Goal: Task Accomplishment & Management: Use online tool/utility

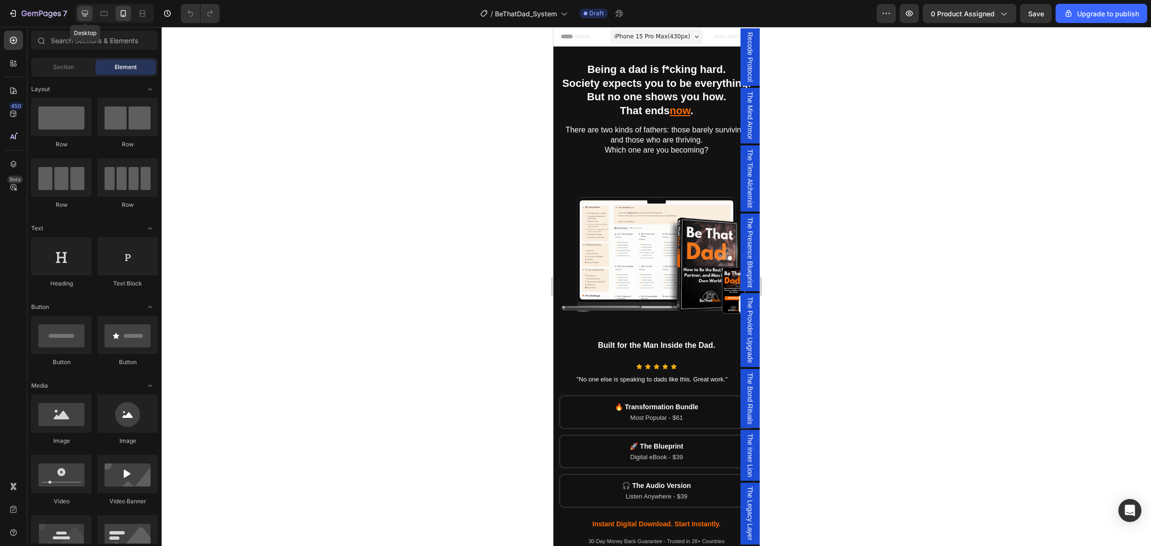
click at [84, 14] on icon at bounding box center [85, 14] width 6 height 6
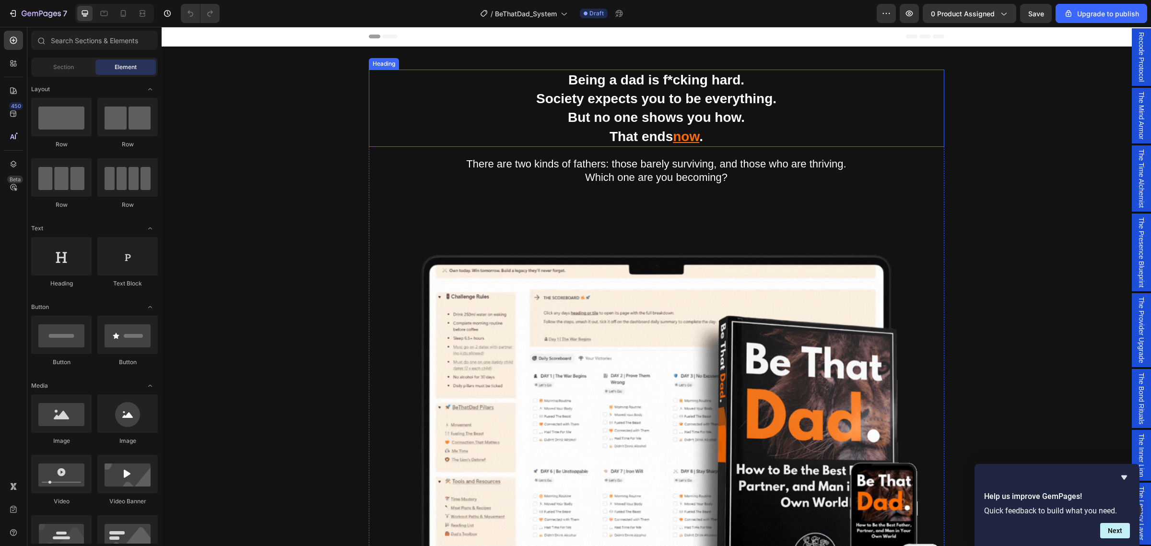
click at [568, 75] on strong "Being a dad is f*cking hard." at bounding box center [656, 79] width 176 height 15
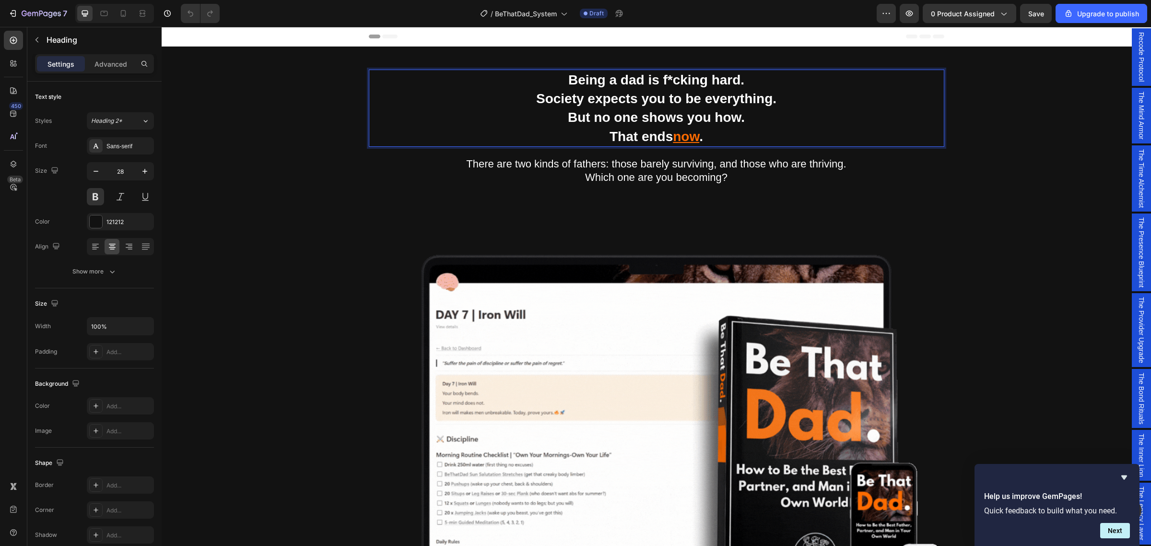
click at [568, 77] on strong "Being a dad is f*cking hard." at bounding box center [656, 79] width 176 height 15
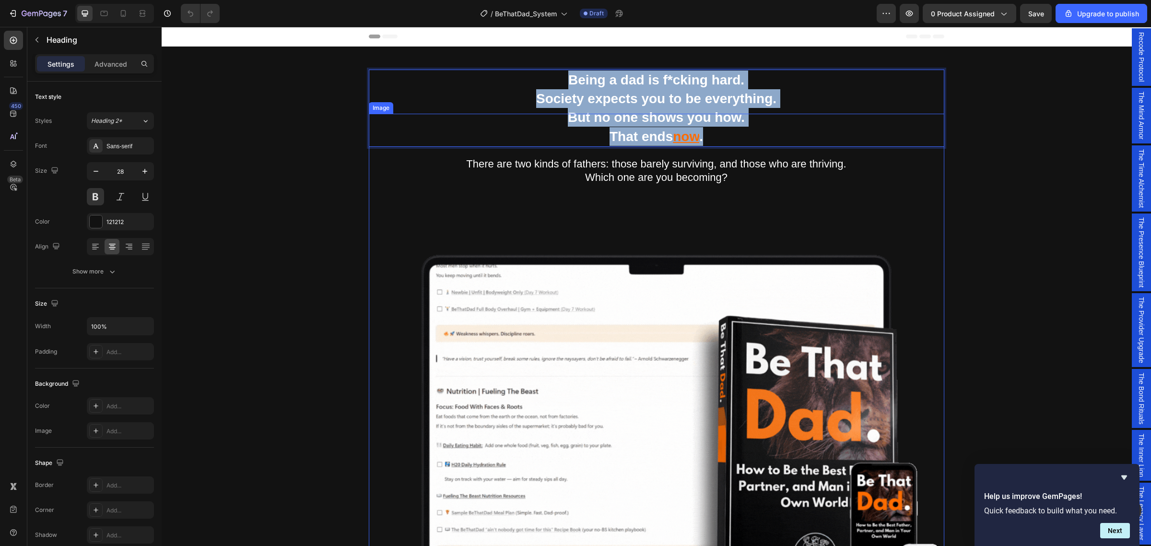
drag, startPoint x: 565, startPoint y: 77, endPoint x: 739, endPoint y: 137, distance: 184.2
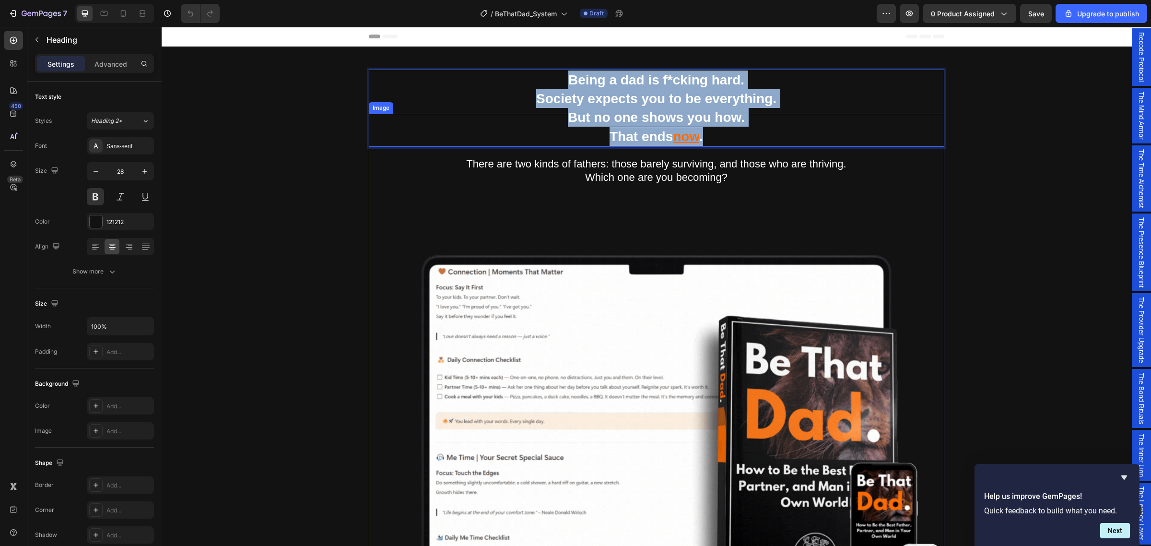
click at [739, 137] on div "Being a dad is f*cking hard. Society expects you to be everything. But no one s…" at bounding box center [657, 356] width 576 height 572
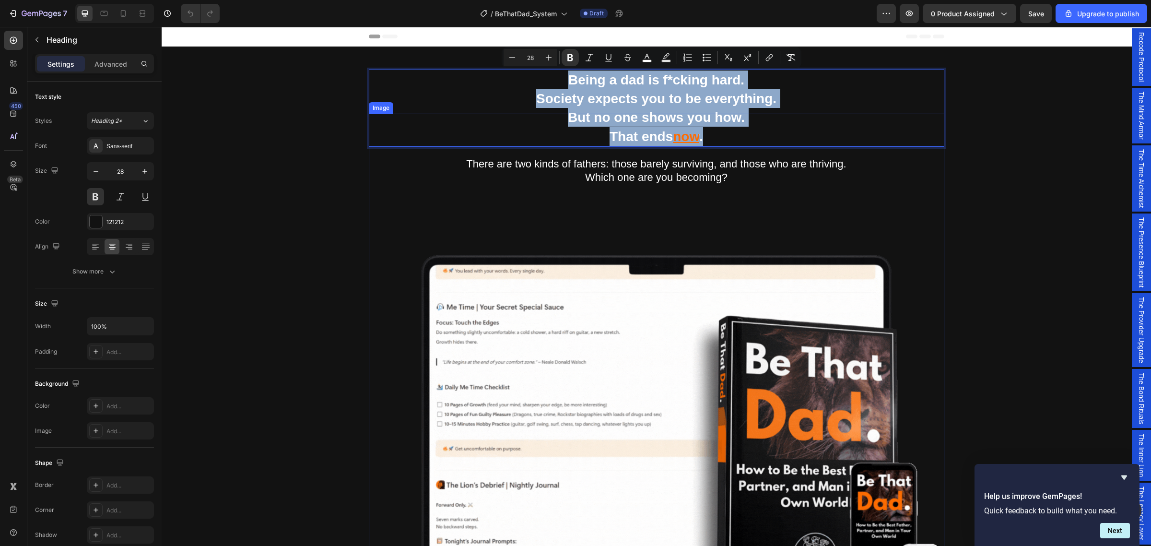
copy p "Being a dad is f*cking hard. Society expects you to be everything. But no one s…"
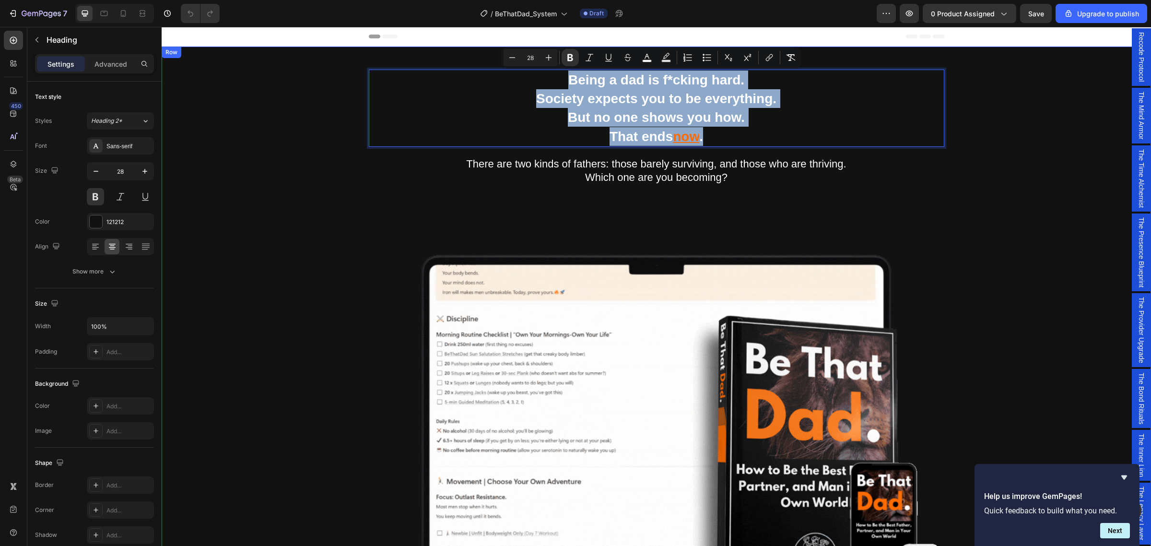
click at [1007, 185] on div "Being a dad is f*cking hard. Society expects you to be everything. But no one s…" at bounding box center [656, 434] width 975 height 728
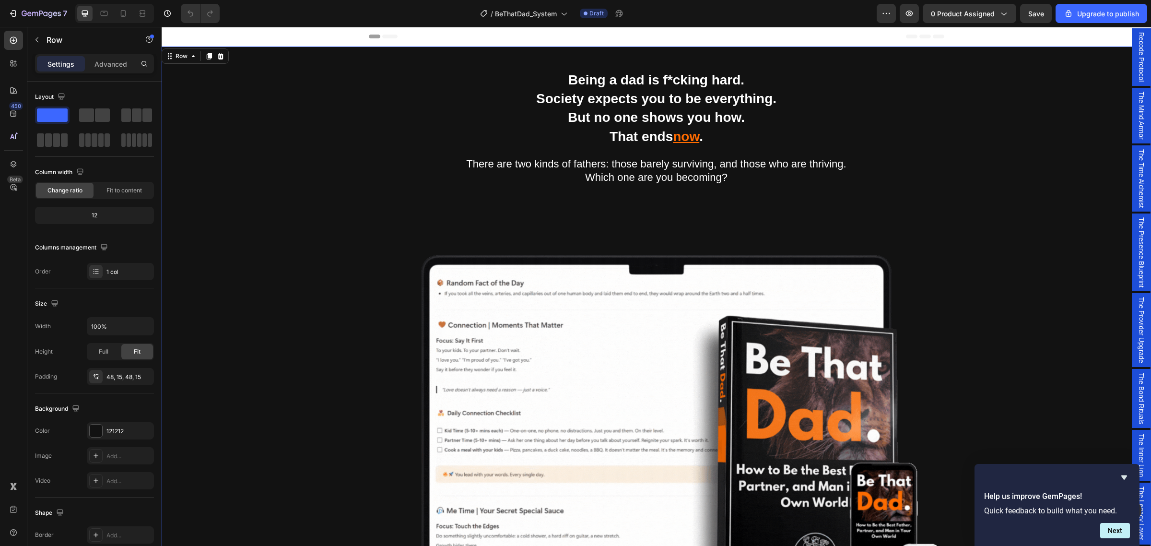
click at [1049, 261] on div "Being a dad is f*cking hard. Society expects you to be everything. But no one s…" at bounding box center [656, 434] width 975 height 728
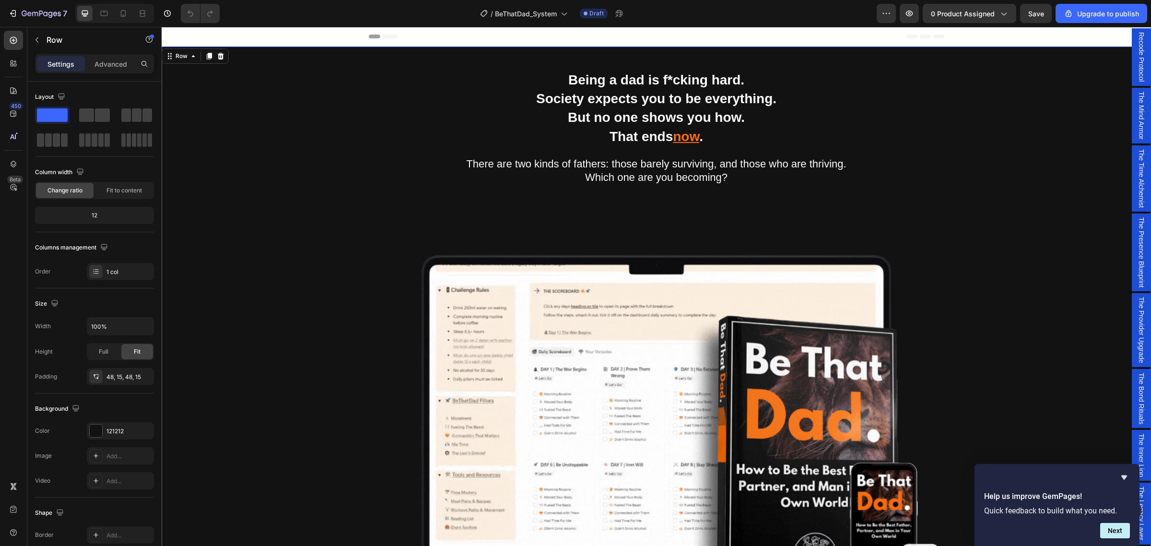
click at [1063, 250] on div "Being a dad is f*cking hard. Society expects you to be everything. But no one s…" at bounding box center [656, 434] width 975 height 728
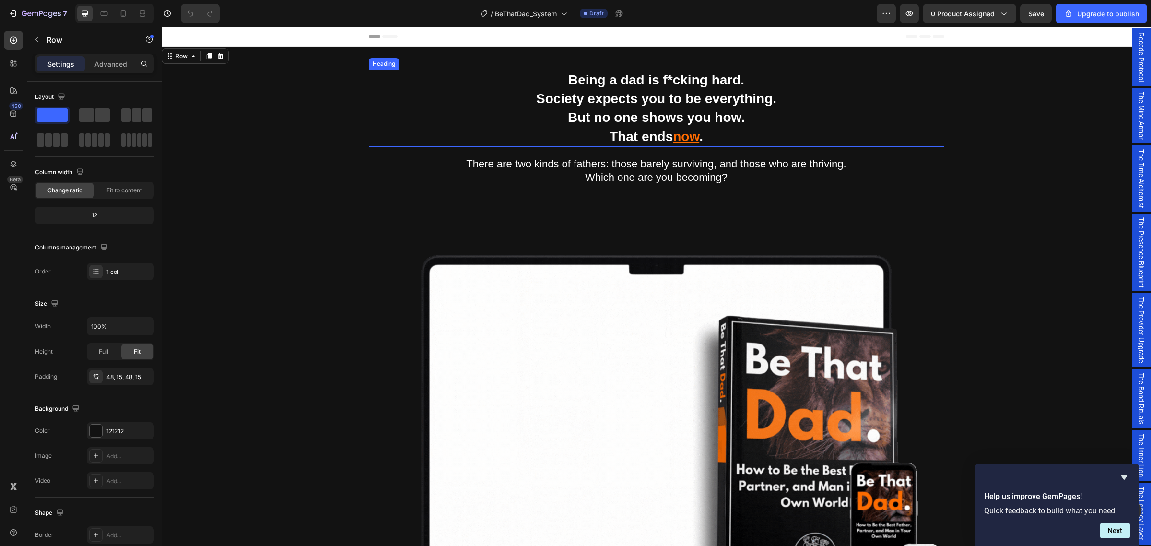
click at [651, 92] on strong "Society expects you to be everything." at bounding box center [656, 98] width 240 height 15
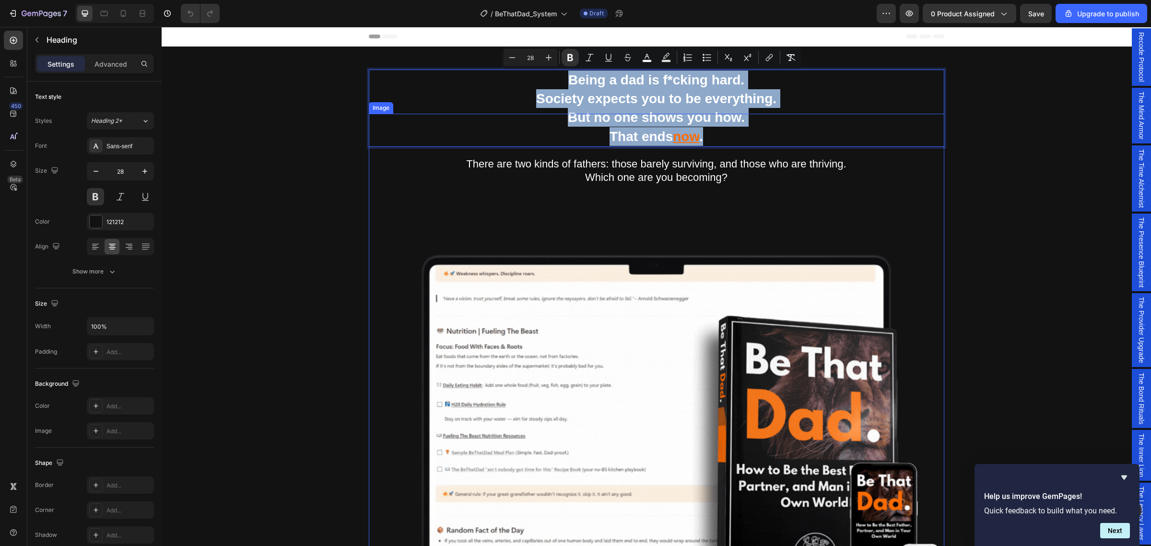
drag, startPoint x: 565, startPoint y: 77, endPoint x: 702, endPoint y: 138, distance: 149.9
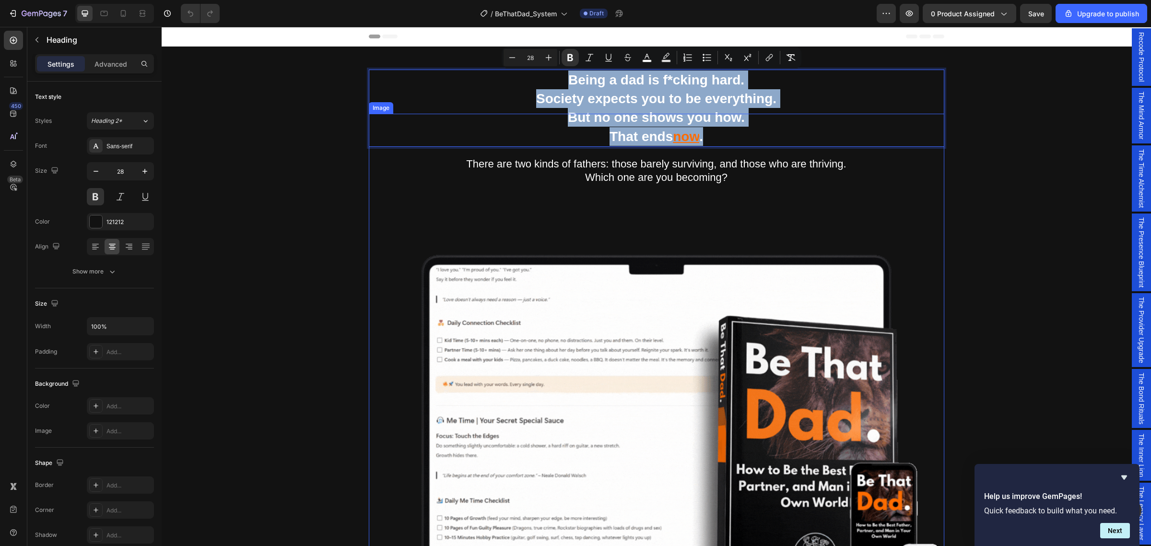
click at [702, 138] on div "Being a dad is f*cking hard. Society expects you to be everything. But no one s…" at bounding box center [657, 356] width 576 height 572
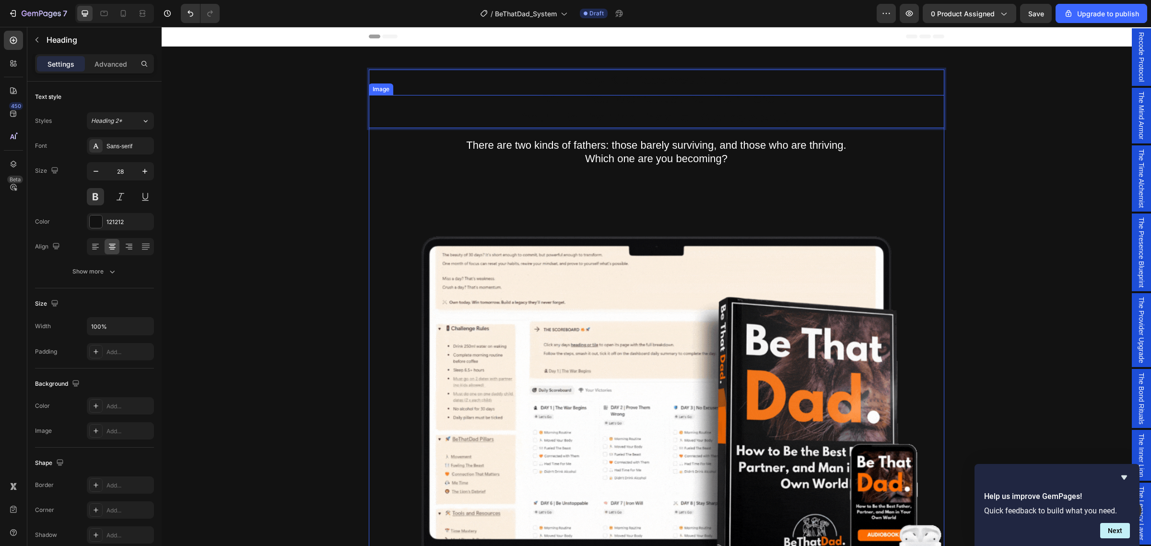
click at [601, 114] on img at bounding box center [657, 383] width 576 height 576
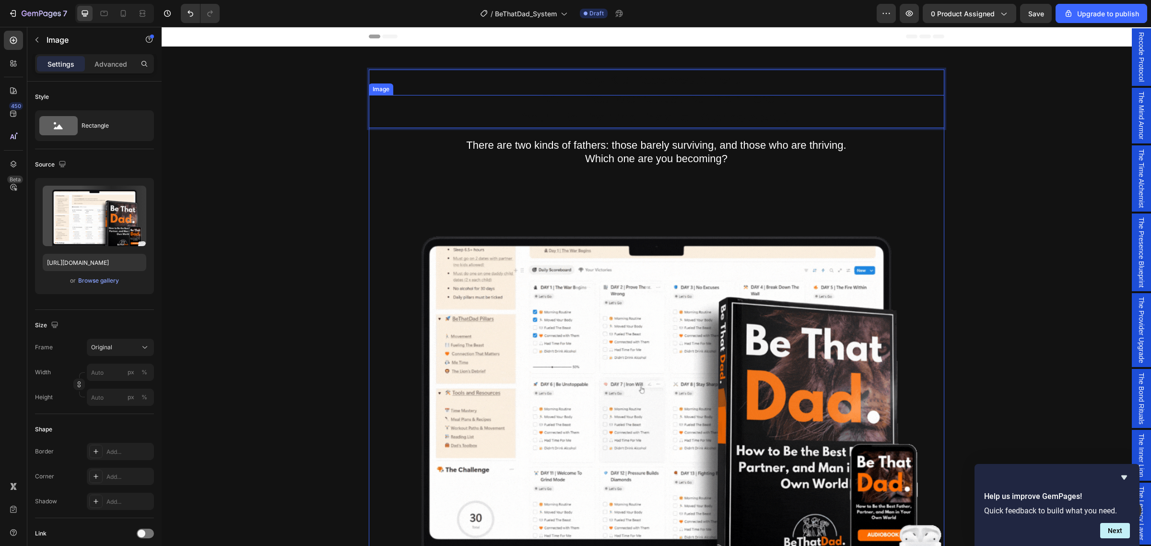
click at [601, 114] on img at bounding box center [657, 383] width 576 height 576
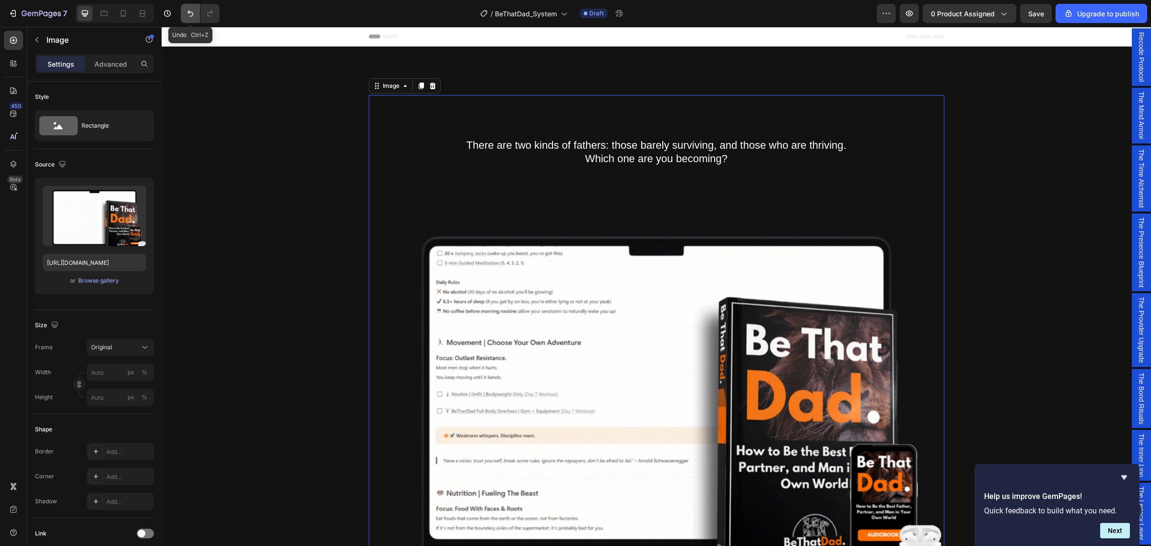
click at [192, 11] on icon "Undo/Redo" at bounding box center [191, 14] width 10 height 10
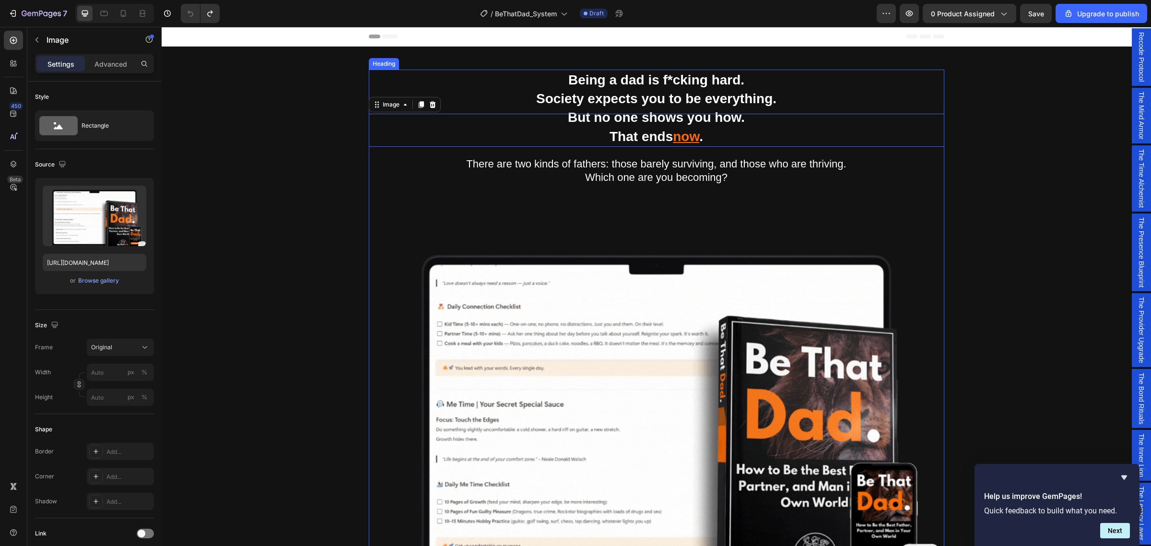
click at [596, 77] on strong "Being a dad is f*cking hard." at bounding box center [656, 79] width 176 height 15
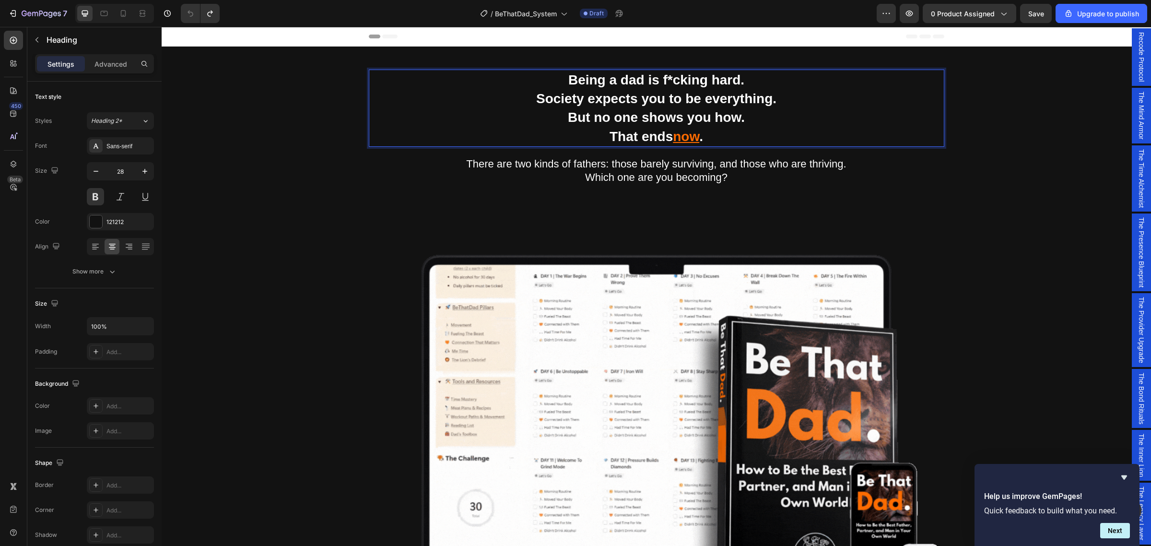
click at [576, 78] on strong "Being a dad is f*cking hard." at bounding box center [656, 79] width 176 height 15
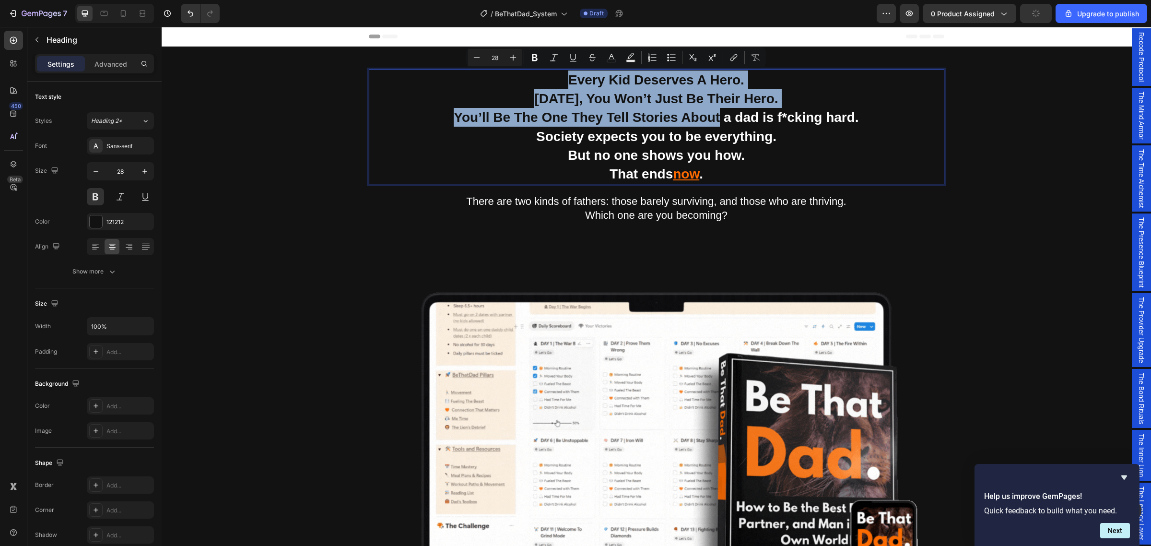
drag, startPoint x: 714, startPoint y: 117, endPoint x: 529, endPoint y: 82, distance: 188.5
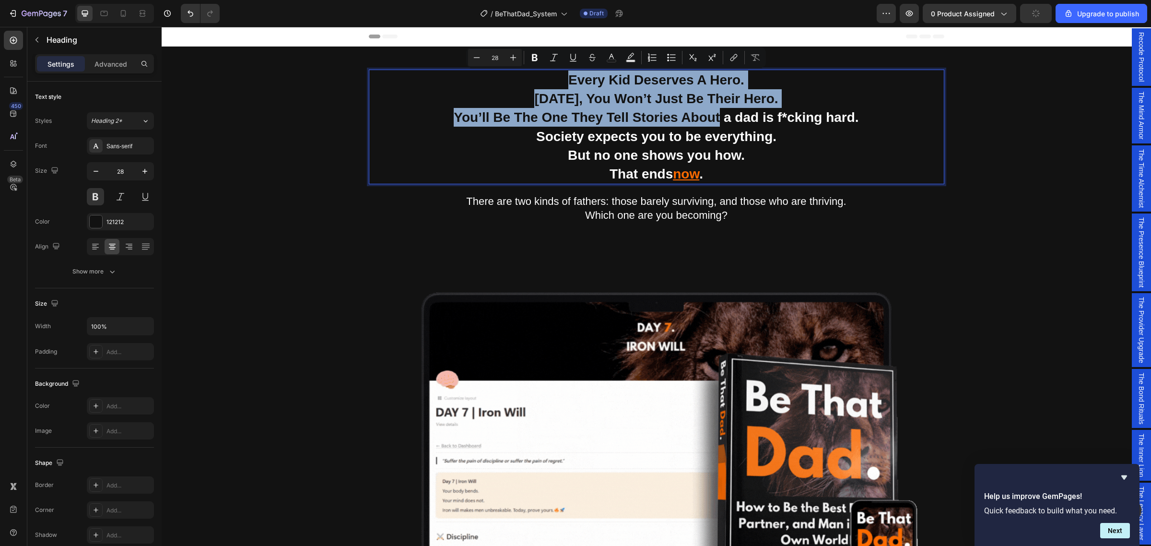
click at [529, 82] on p "Every Kid Deserves A Hero. In 30 Days, You Won’t Just Be Their Hero. You’ll Be …" at bounding box center [657, 127] width 574 height 113
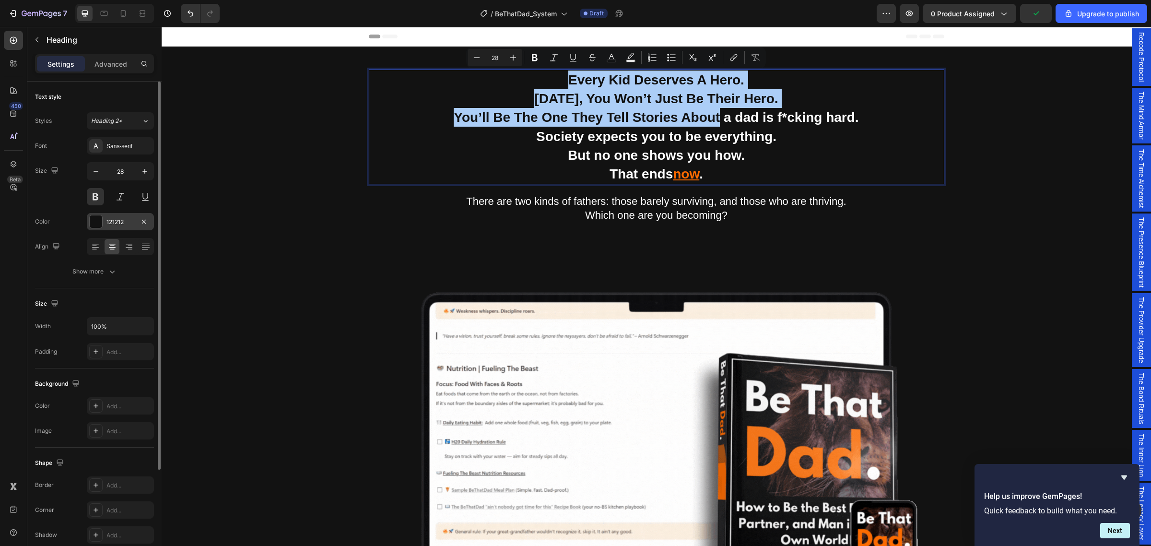
click at [94, 227] on div at bounding box center [96, 221] width 12 height 12
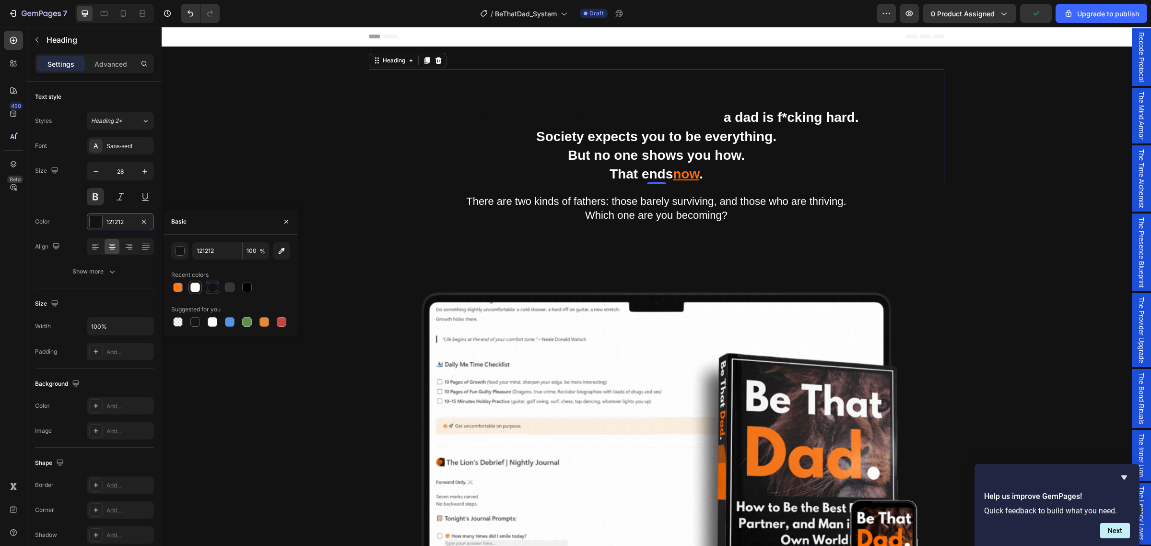
click at [196, 288] on div at bounding box center [195, 288] width 10 height 10
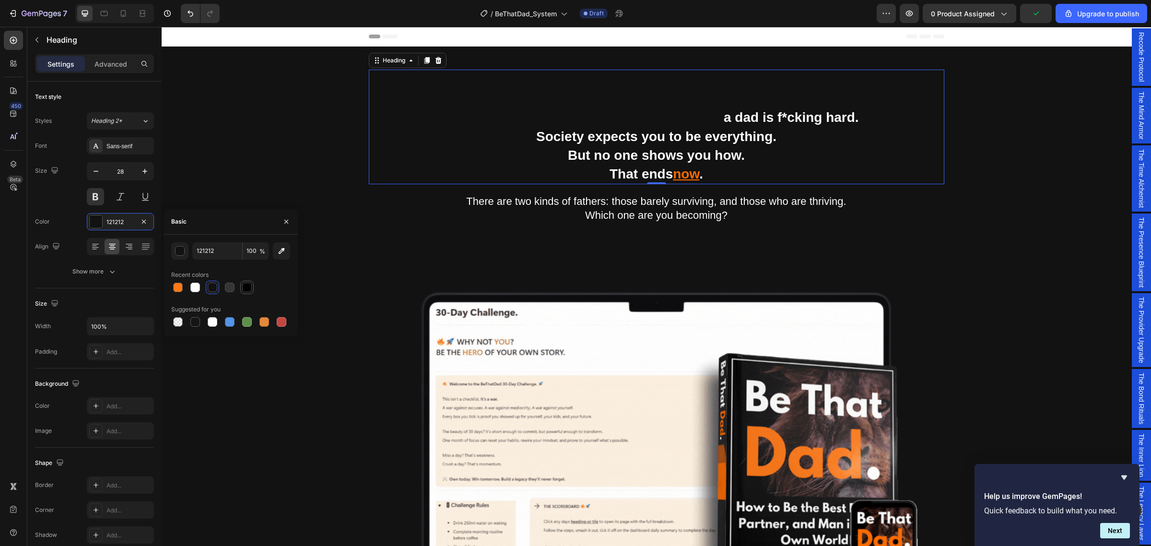
type input "FFFFFF"
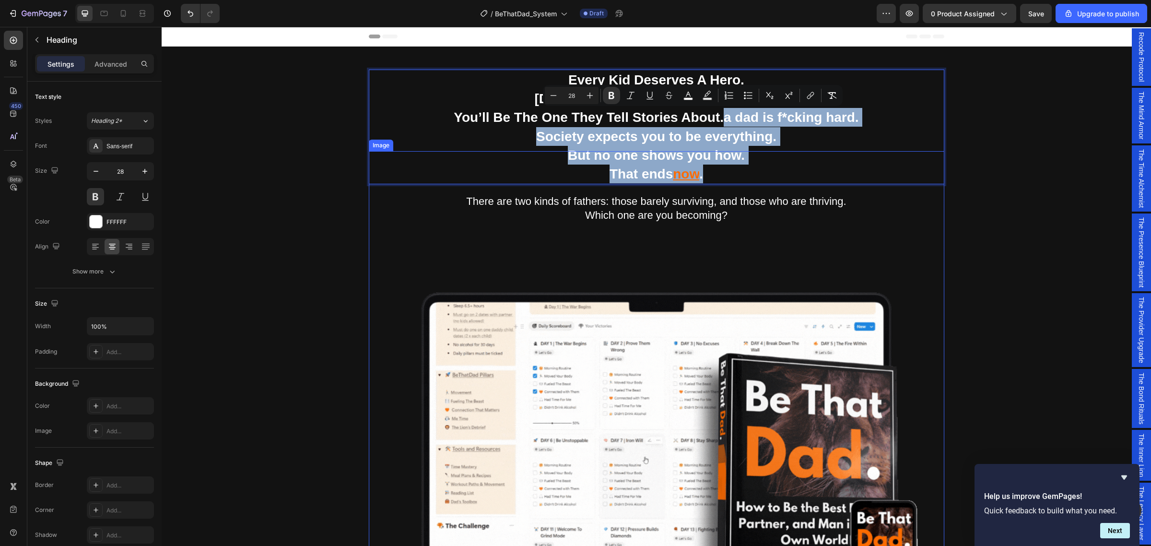
drag, startPoint x: 718, startPoint y: 116, endPoint x: 795, endPoint y: 170, distance: 94.2
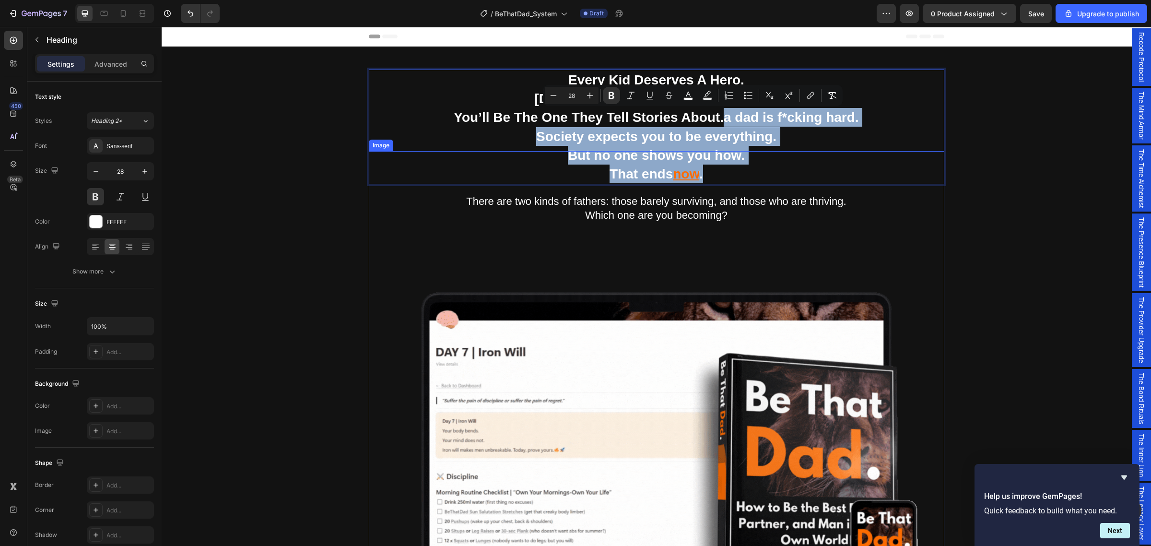
click at [795, 170] on div "Being a dad is f*cking hard. Society expects you to be everything. But no one s…" at bounding box center [657, 374] width 576 height 609
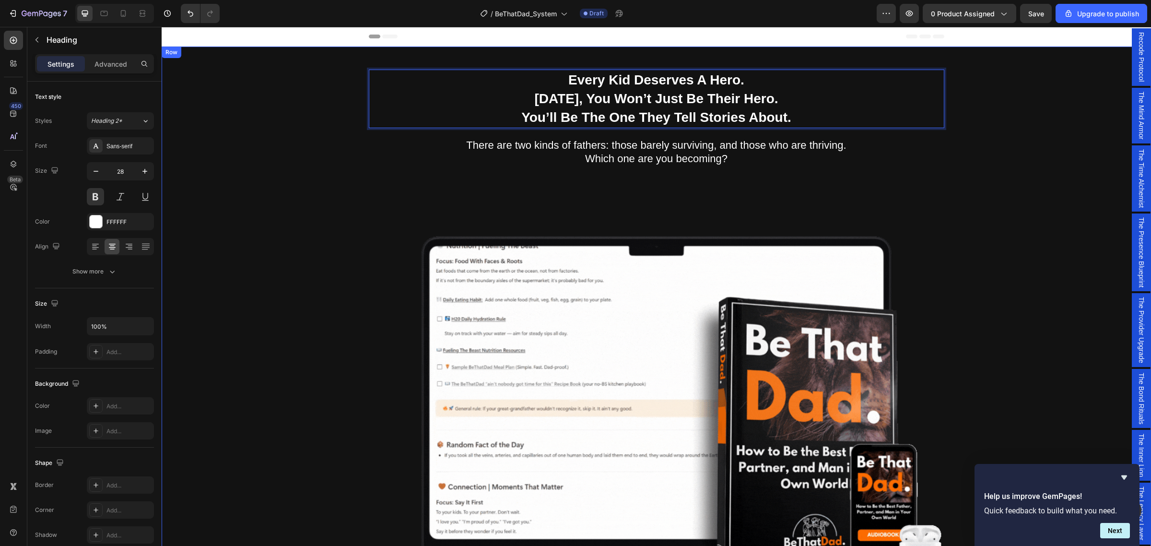
click at [1057, 155] on div "Being a dad is f*cking hard. Society expects you to be everything. But no one s…" at bounding box center [656, 424] width 975 height 709
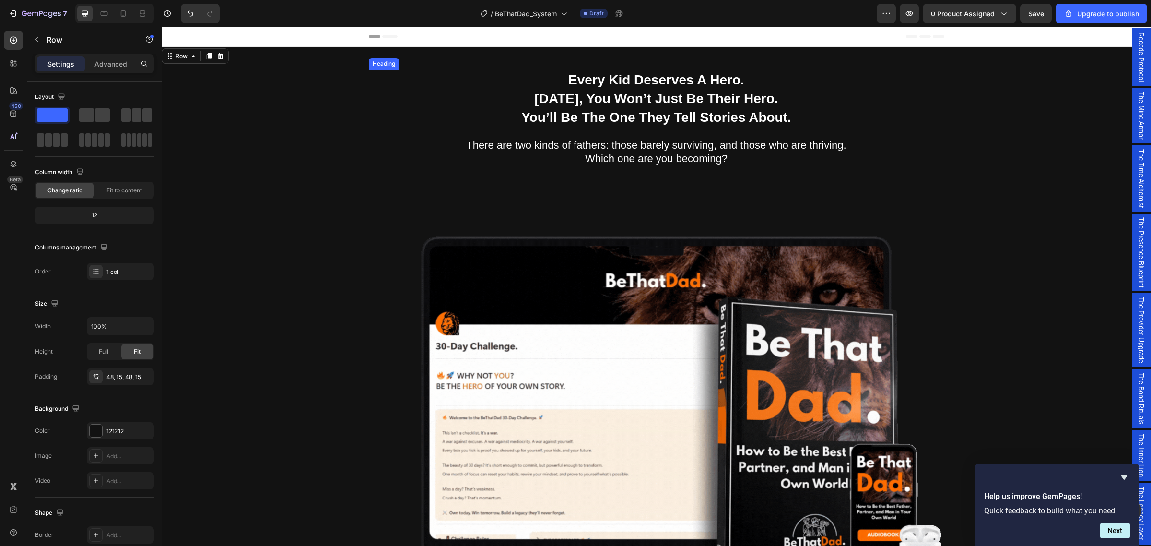
click at [613, 80] on p "Every Kid Deserves A Hero. In 30 Days, You Won’t Just Be Their Hero. You’ll Be …" at bounding box center [657, 99] width 574 height 57
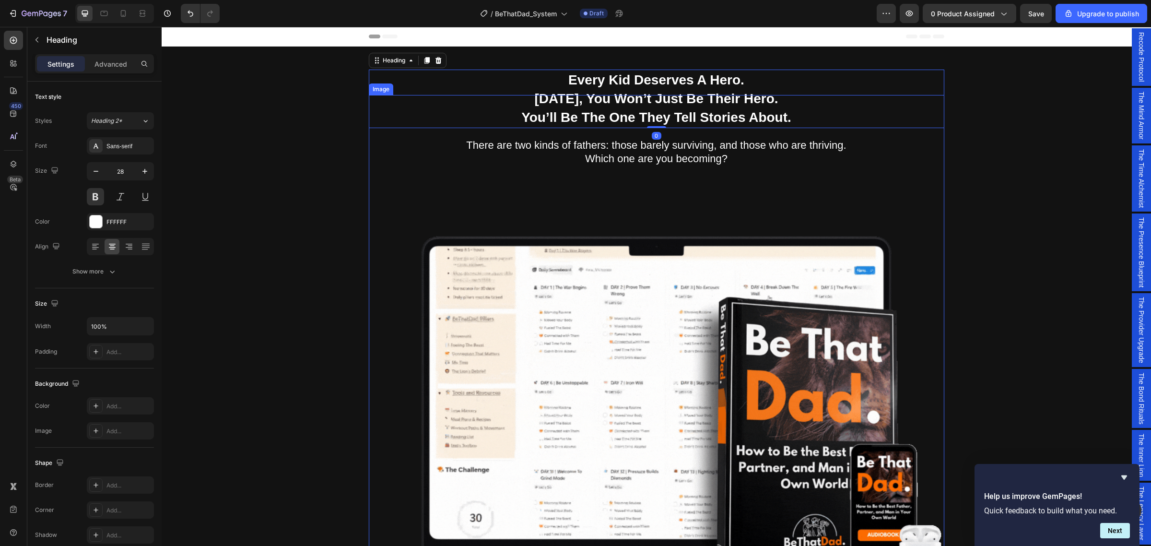
click at [538, 101] on img at bounding box center [657, 383] width 576 height 576
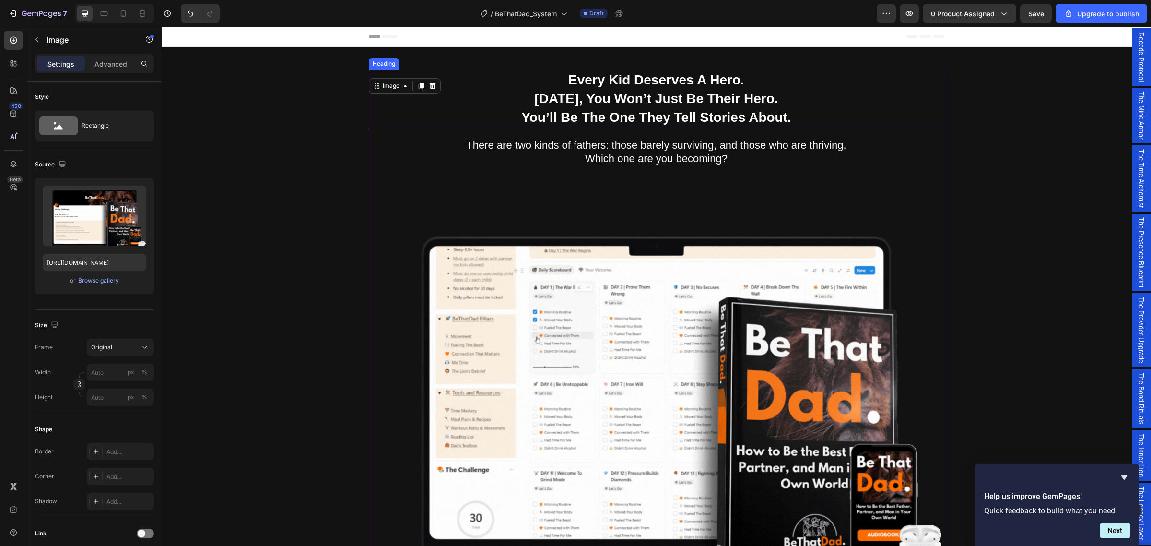
click at [581, 84] on p "Every Kid Deserves A Hero. In 30 Days, You Won’t Just Be Their Hero. You’ll Be …" at bounding box center [657, 99] width 574 height 57
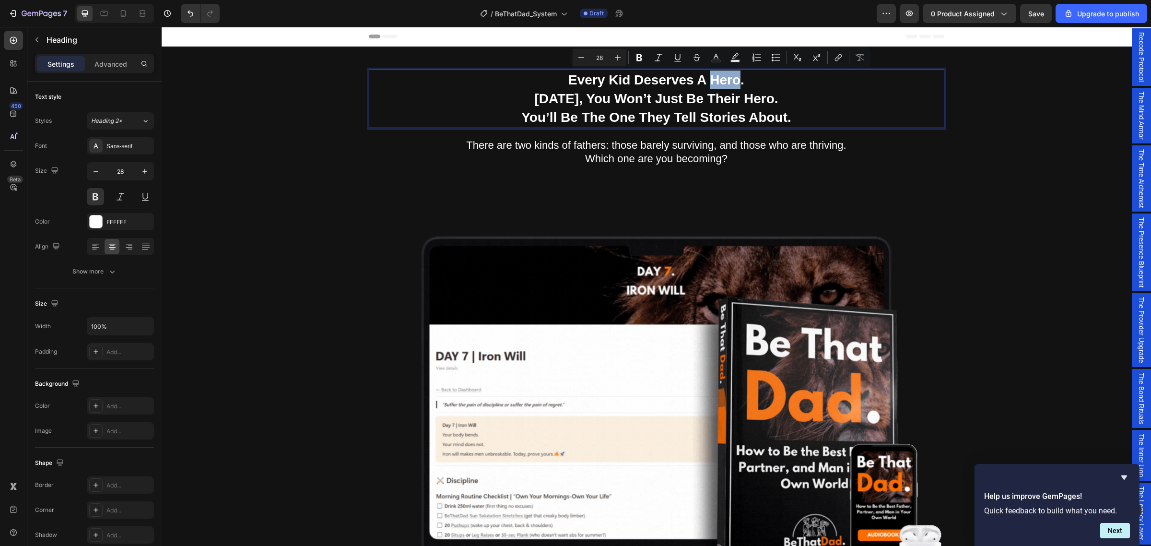
drag, startPoint x: 709, startPoint y: 80, endPoint x: 736, endPoint y: 80, distance: 27.8
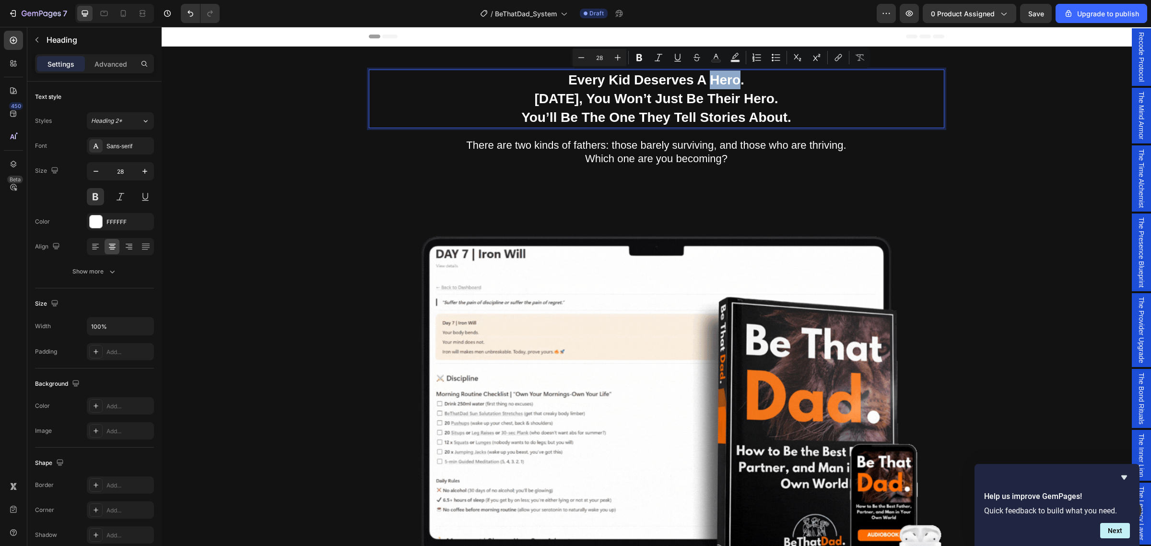
click at [736, 80] on p "Every Kid Deserves A Hero. In 30 Days, You Won’t Just Be Their Hero. You’ll Be …" at bounding box center [657, 99] width 574 height 57
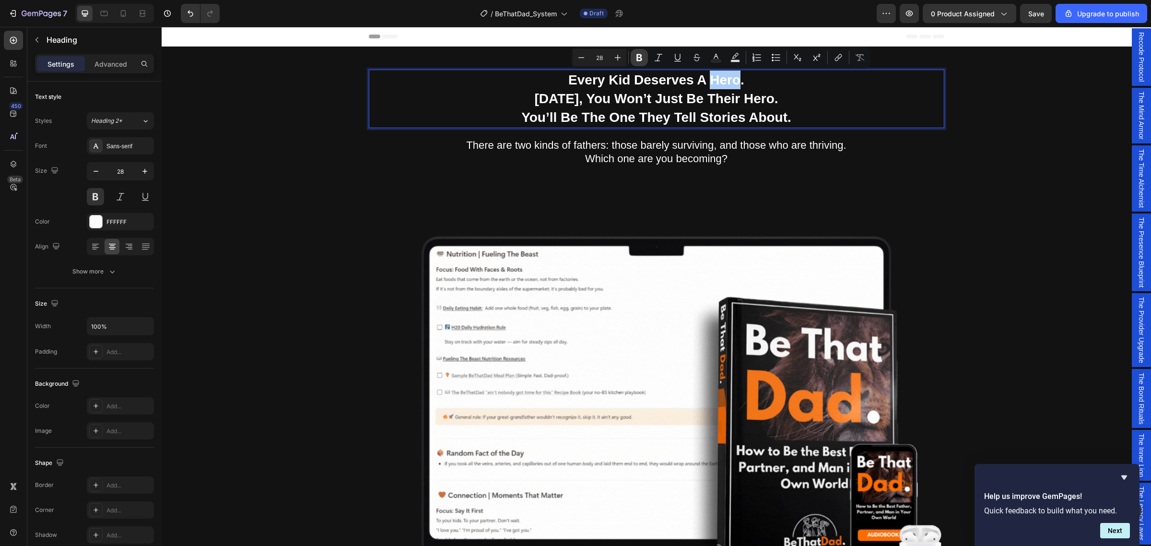
click at [644, 60] on button "Bold" at bounding box center [639, 57] width 17 height 17
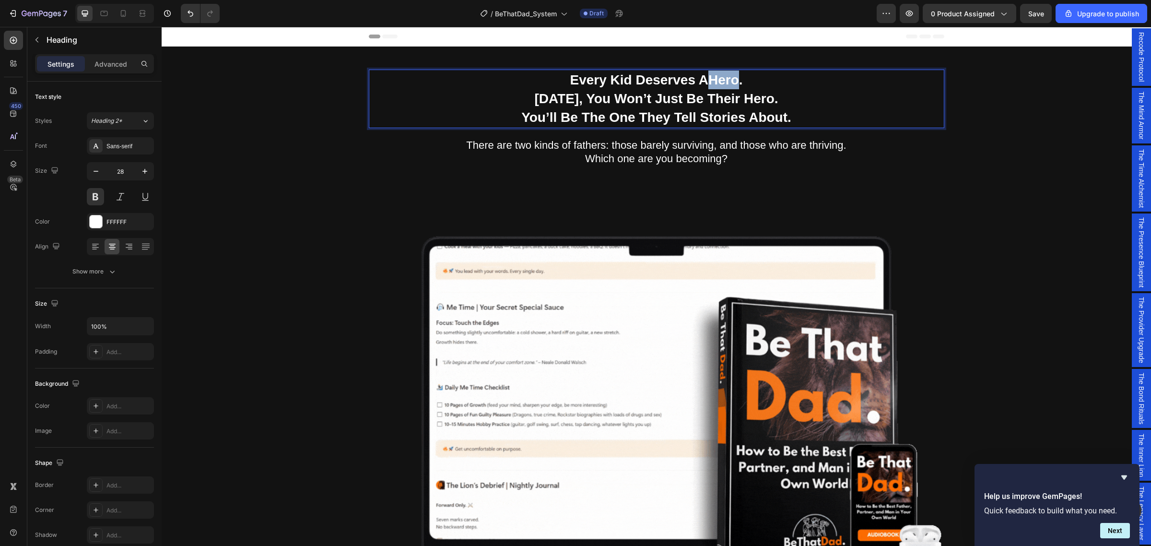
drag, startPoint x: 708, startPoint y: 82, endPoint x: 733, endPoint y: 84, distance: 25.5
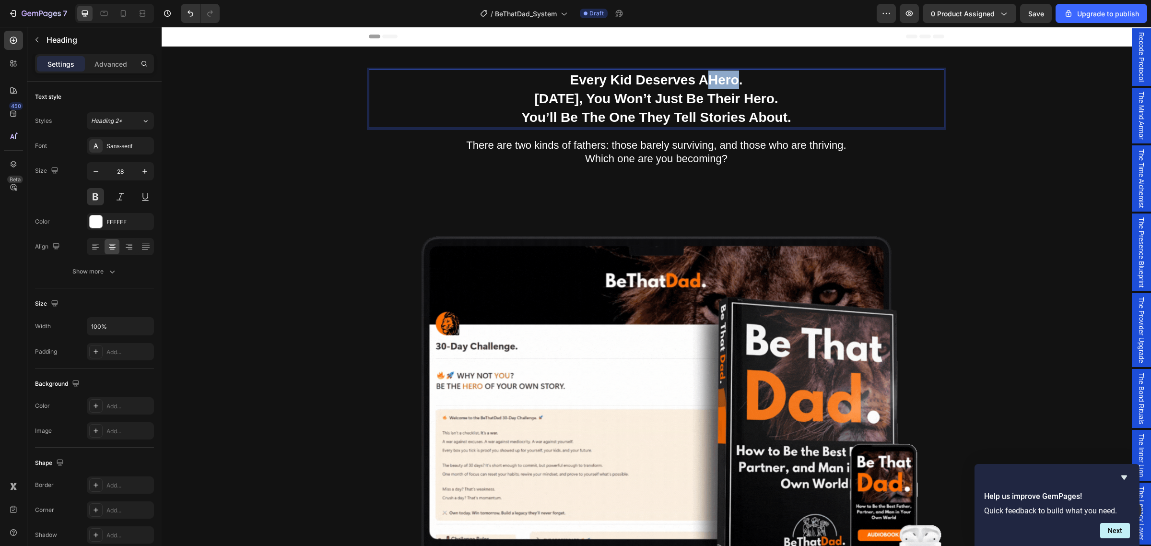
click at [733, 84] on strong "Hero" at bounding box center [724, 79] width 31 height 15
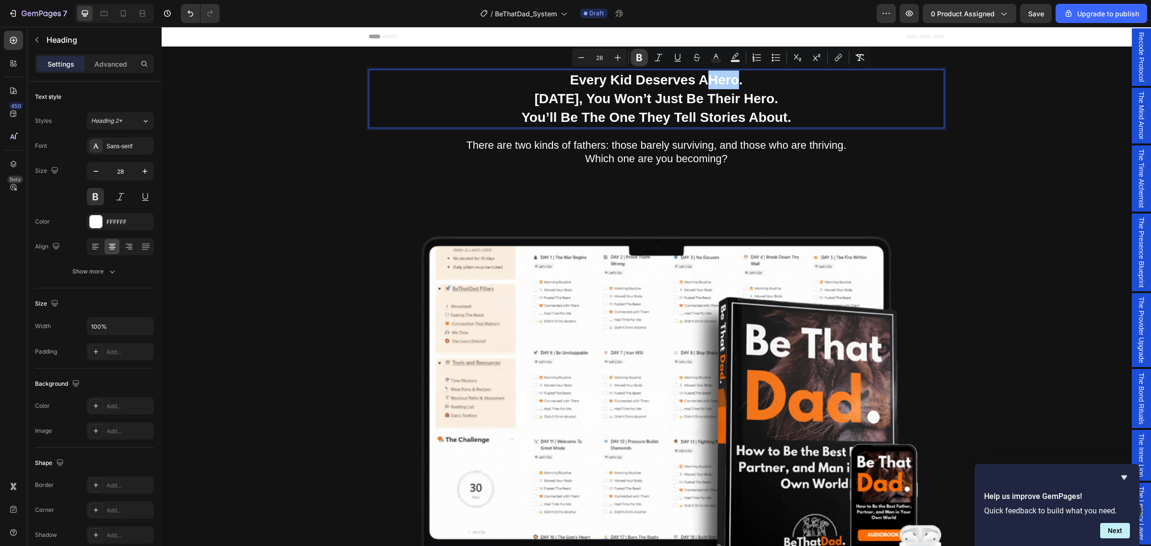
click at [644, 58] on button "Bold" at bounding box center [639, 57] width 17 height 17
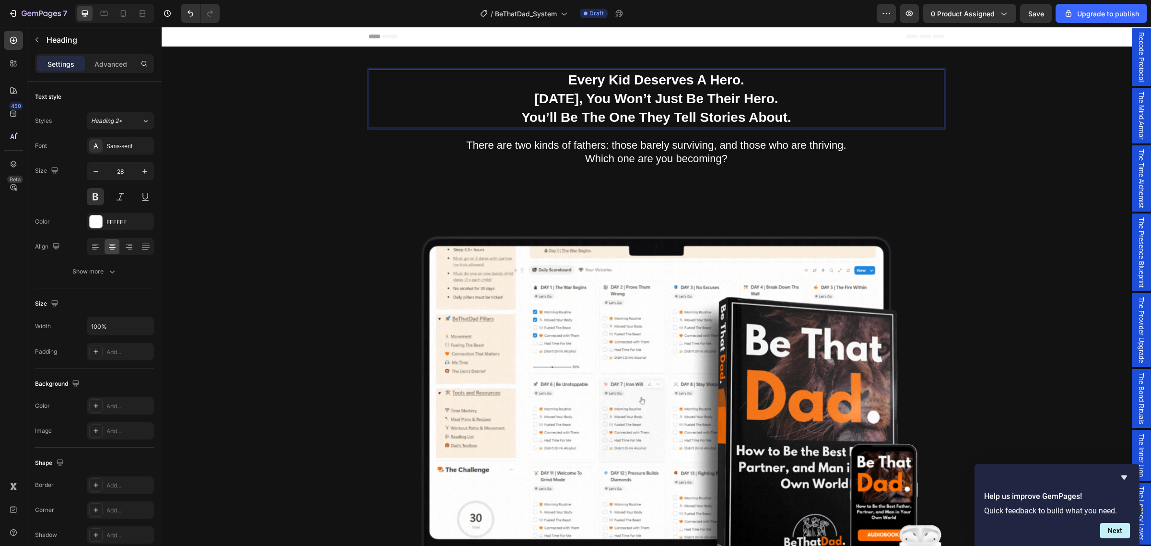
drag, startPoint x: 710, startPoint y: 79, endPoint x: 733, endPoint y: 81, distance: 22.6
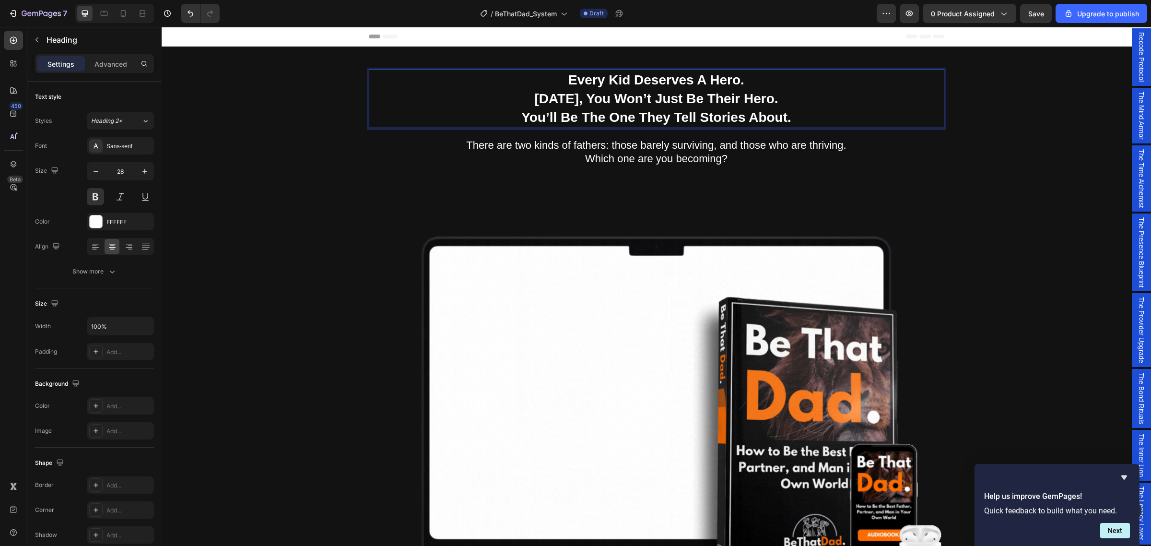
click at [733, 81] on p "Every Kid Deserves A Hero. In 30 Days, You Won’t Just Be Their Hero. You’ll Be …" at bounding box center [657, 99] width 574 height 57
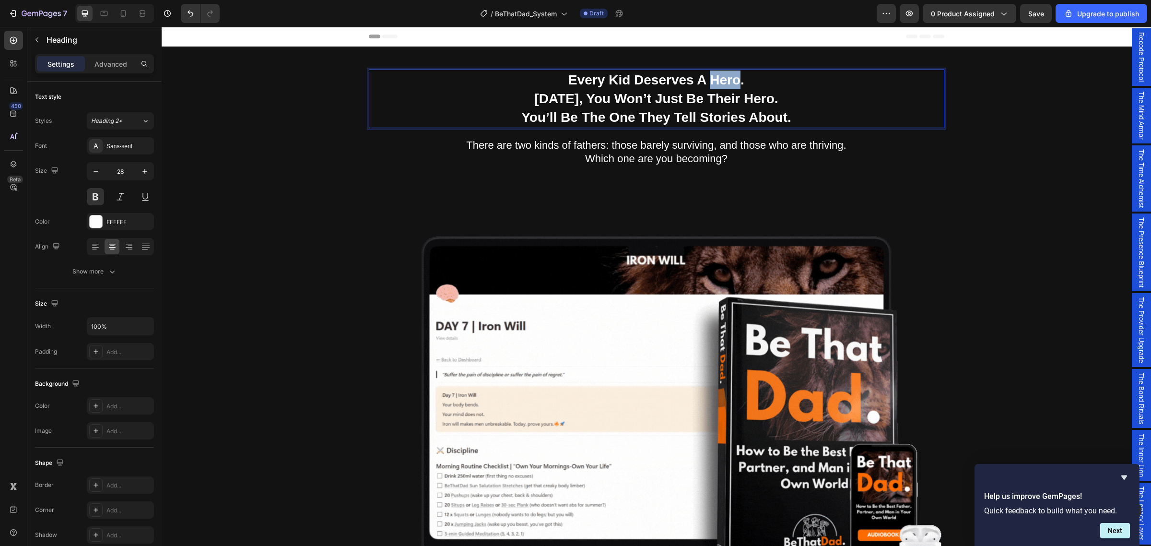
drag, startPoint x: 708, startPoint y: 79, endPoint x: 733, endPoint y: 82, distance: 25.5
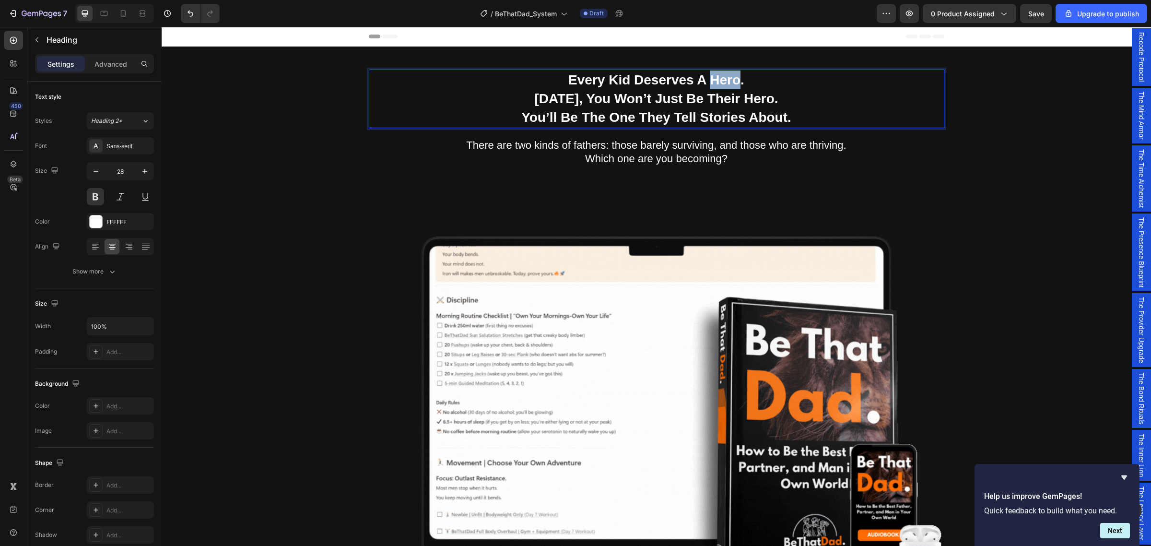
click at [733, 82] on p "Every Kid Deserves A Hero. In 30 Days, You Won’t Just Be Their Hero. You’ll Be …" at bounding box center [657, 99] width 574 height 57
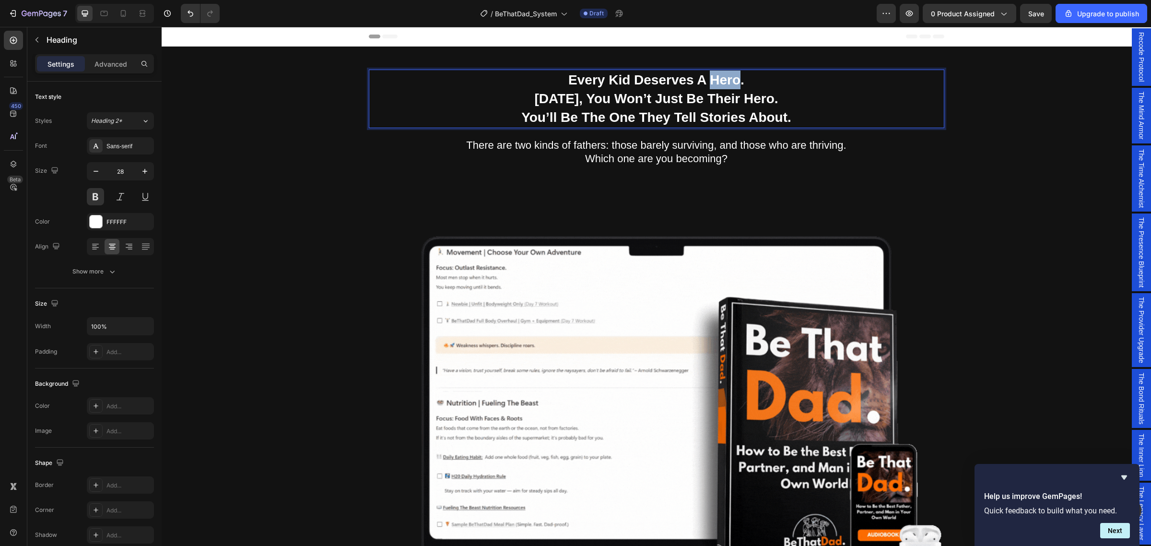
click at [713, 78] on p "Every Kid Deserves A Hero. In 30 Days, You Won’t Just Be Their Hero. You’ll Be …" at bounding box center [657, 99] width 574 height 57
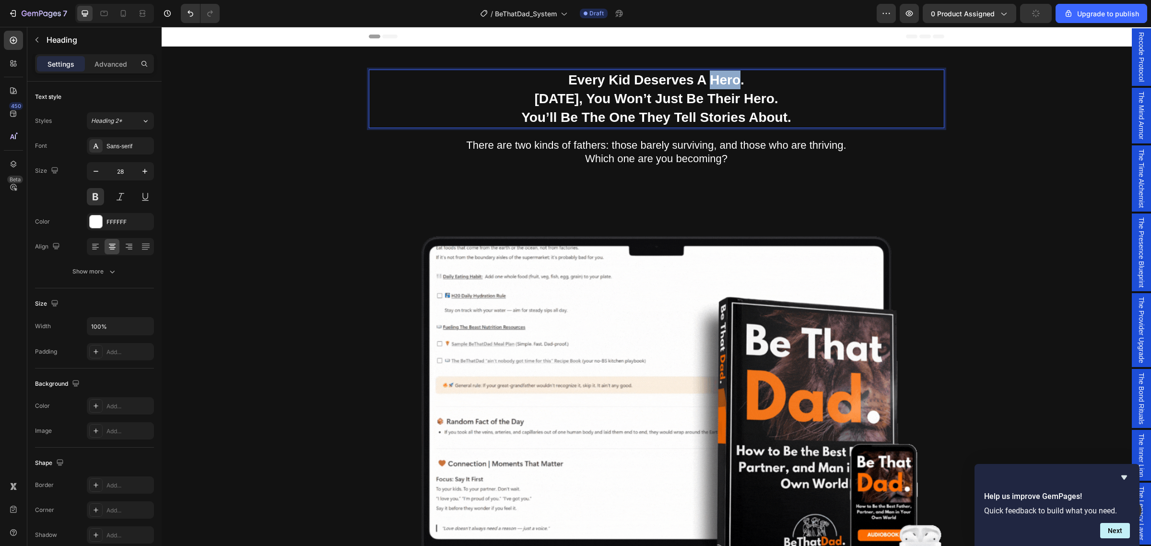
drag, startPoint x: 706, startPoint y: 78, endPoint x: 735, endPoint y: 82, distance: 29.9
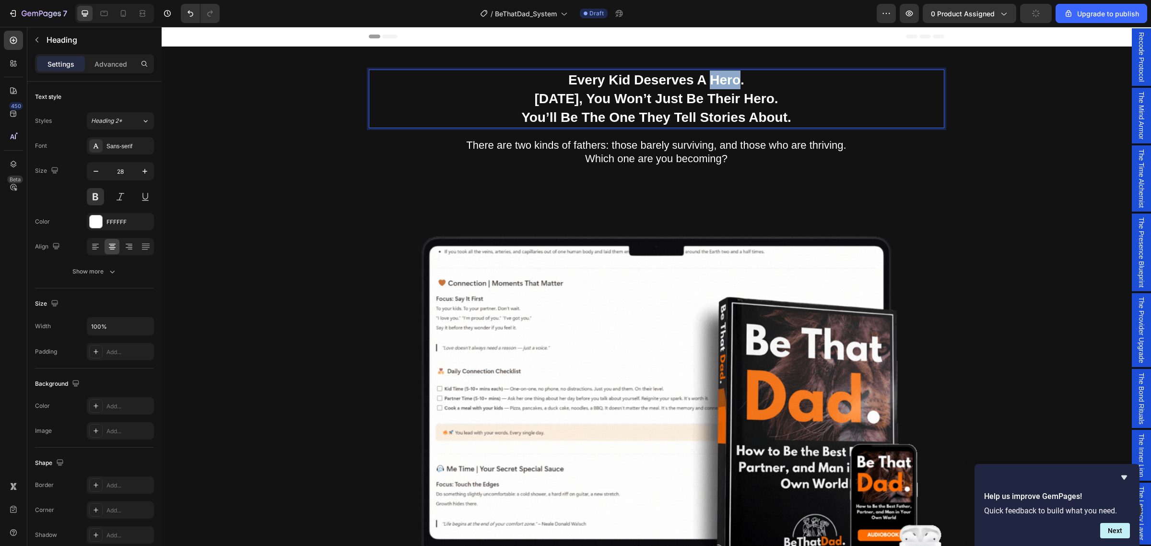
click at [735, 82] on p "Every Kid Deserves A Hero. In 30 Days, You Won’t Just Be Their Hero. You’ll Be …" at bounding box center [657, 99] width 574 height 57
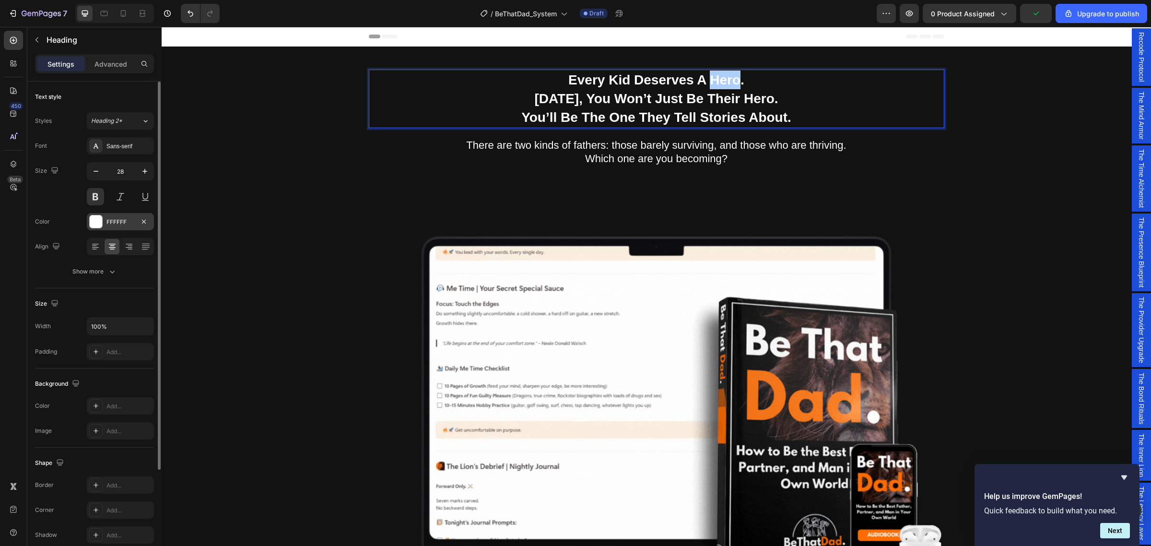
click at [99, 222] on div at bounding box center [96, 221] width 12 height 12
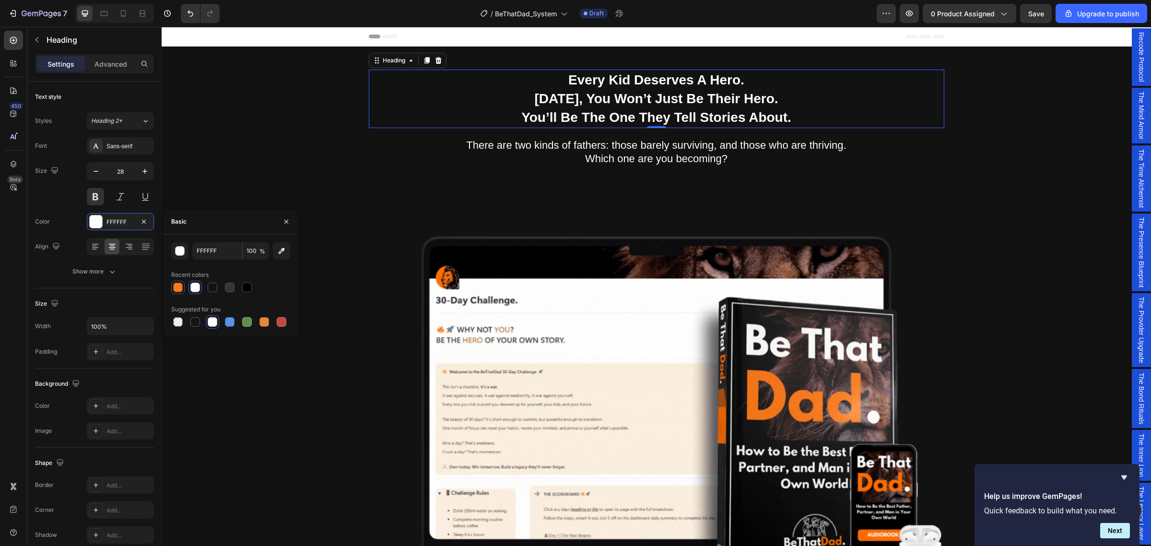
click at [177, 287] on div at bounding box center [178, 288] width 10 height 10
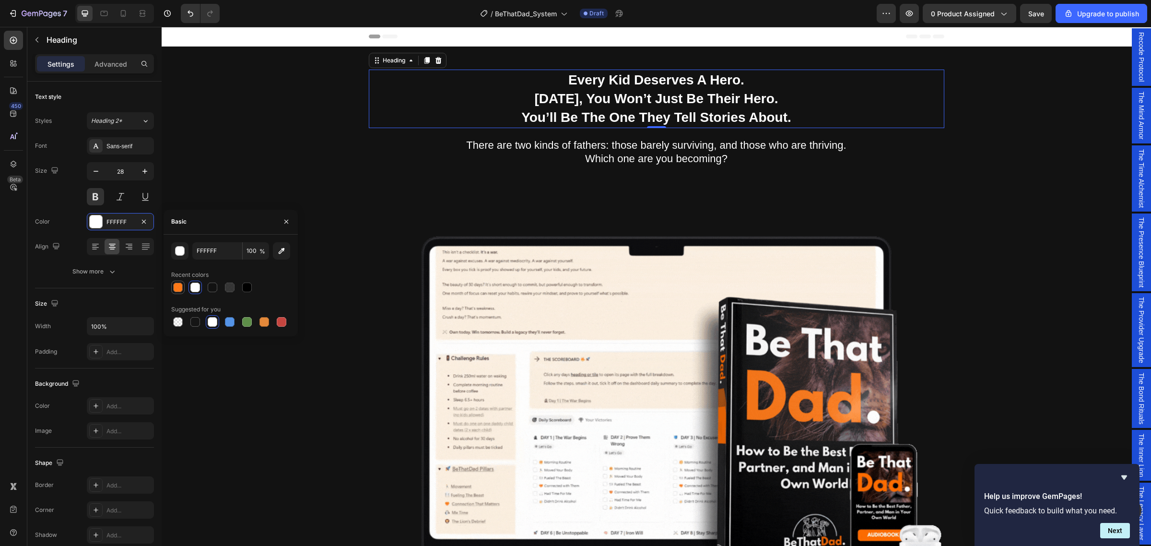
type input "FF6B00"
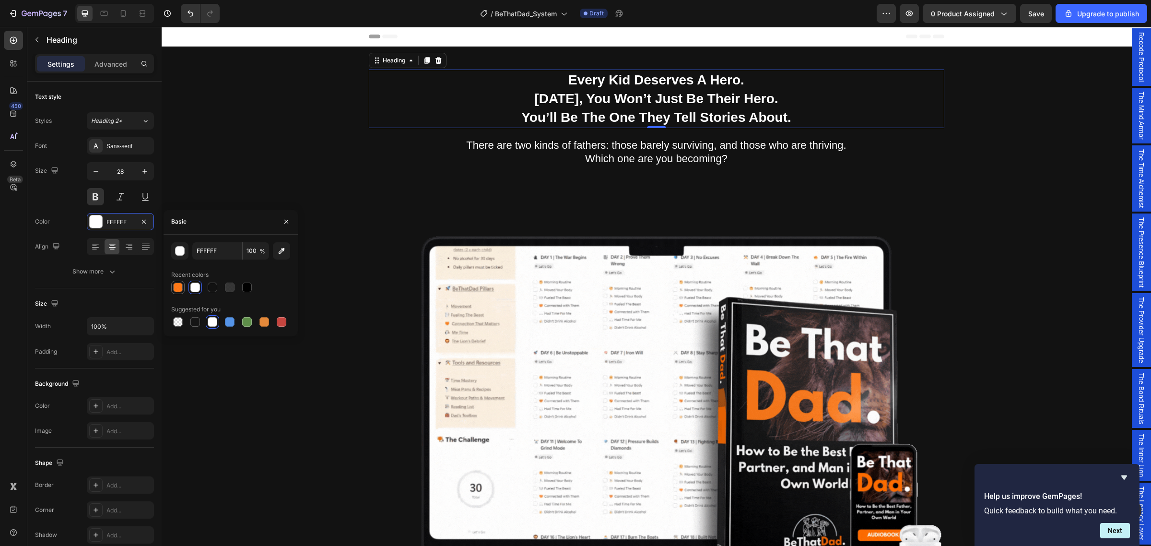
type input "90"
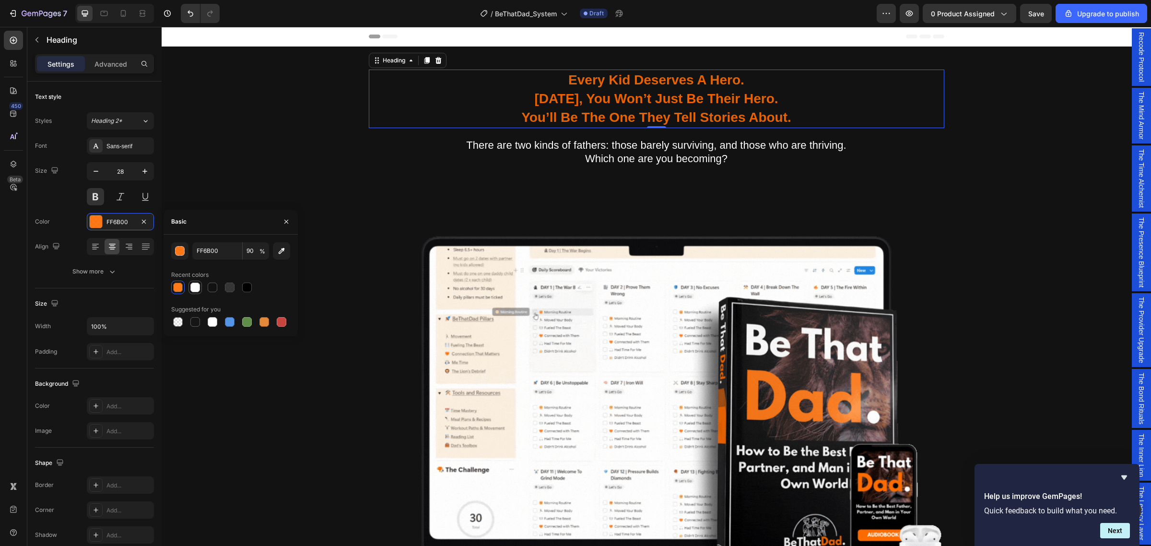
click at [194, 289] on div at bounding box center [195, 288] width 10 height 10
type input "FFFFFF"
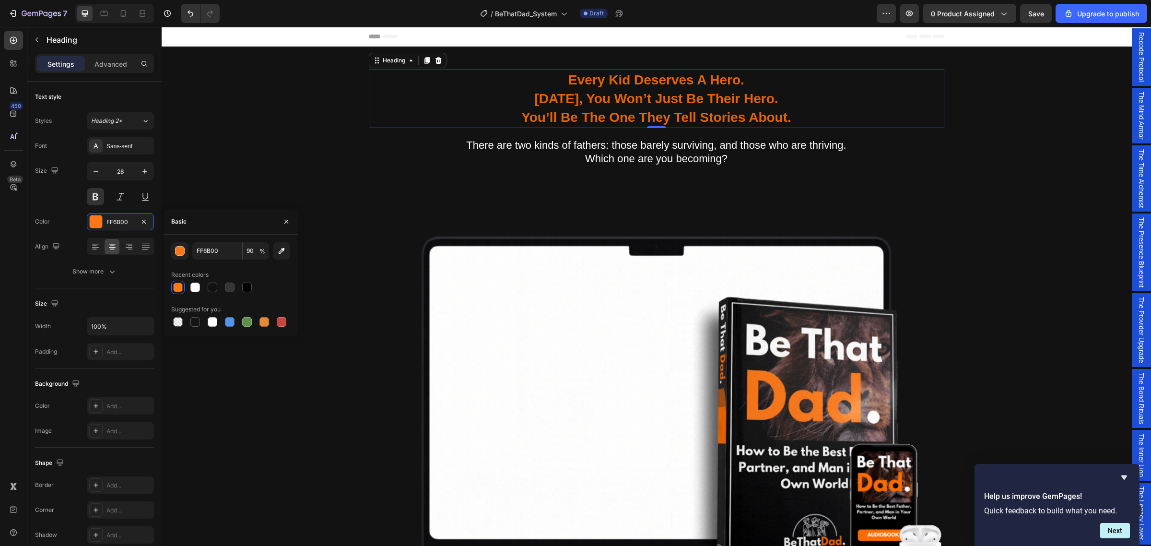
type input "100"
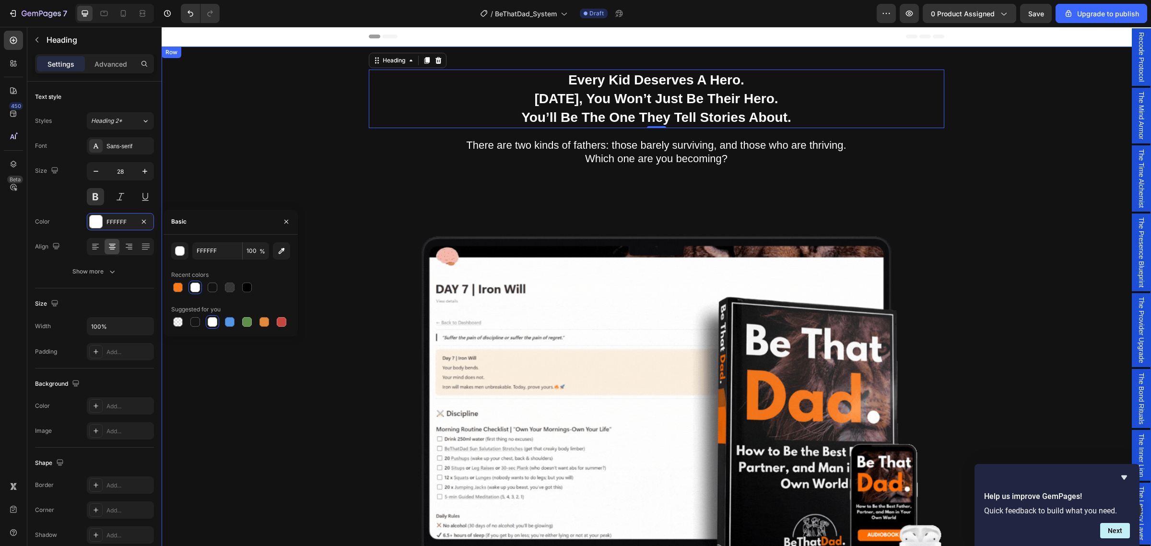
click at [998, 99] on div "Being a dad is f*cking hard. Society expects you to be everything. But no one s…" at bounding box center [656, 424] width 975 height 709
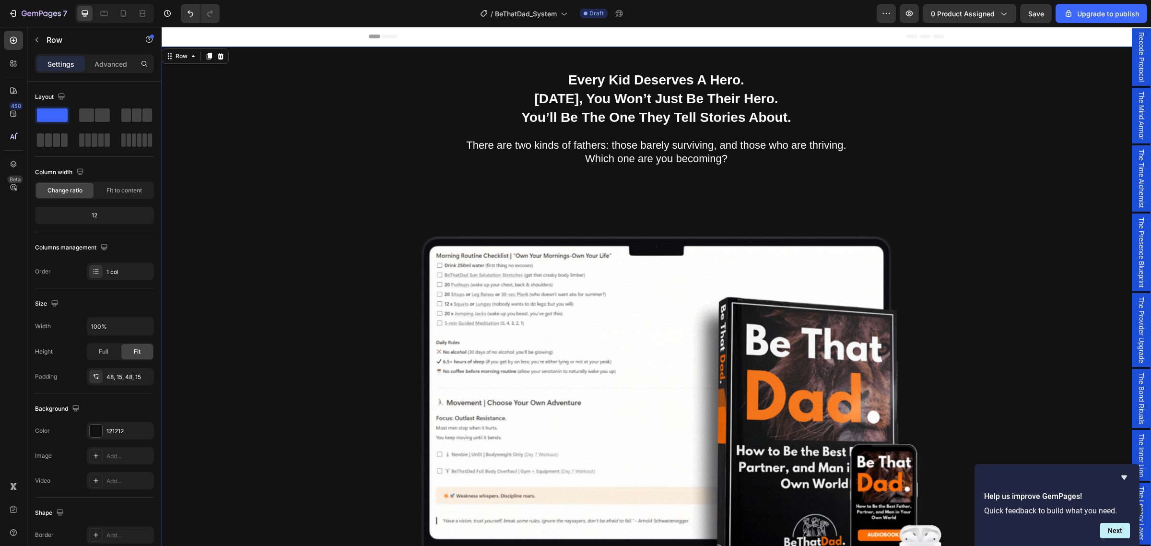
click at [705, 81] on p "Every Kid Deserves A Hero. In 30 Days, You Won’t Just Be Their Hero. You’ll Be …" at bounding box center [657, 99] width 574 height 57
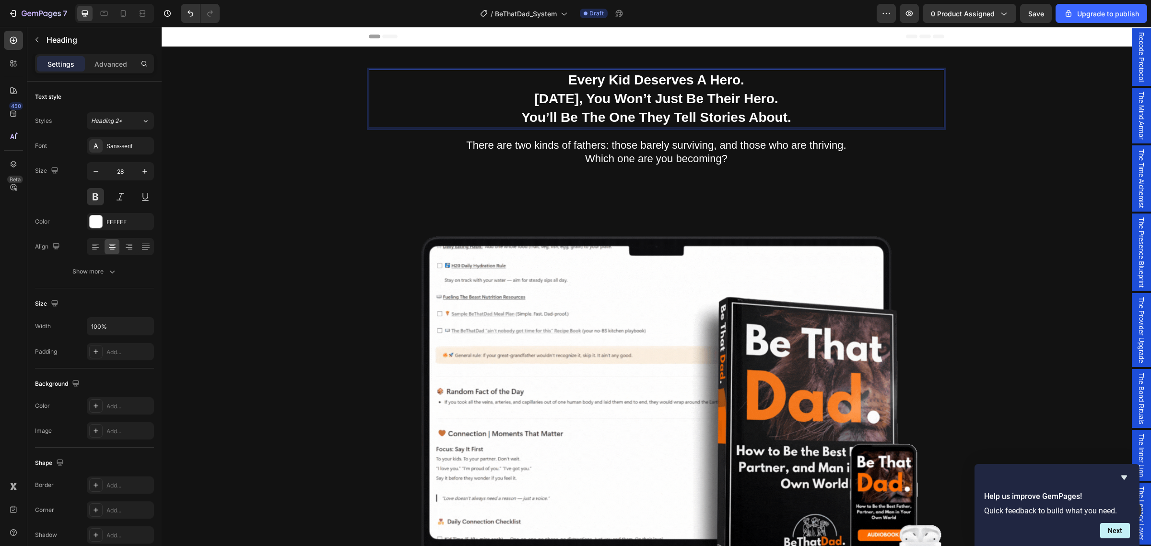
click at [710, 75] on p "Every Kid Deserves A Hero. In 30 Days, You Won’t Just Be Their Hero. You’ll Be …" at bounding box center [657, 99] width 574 height 57
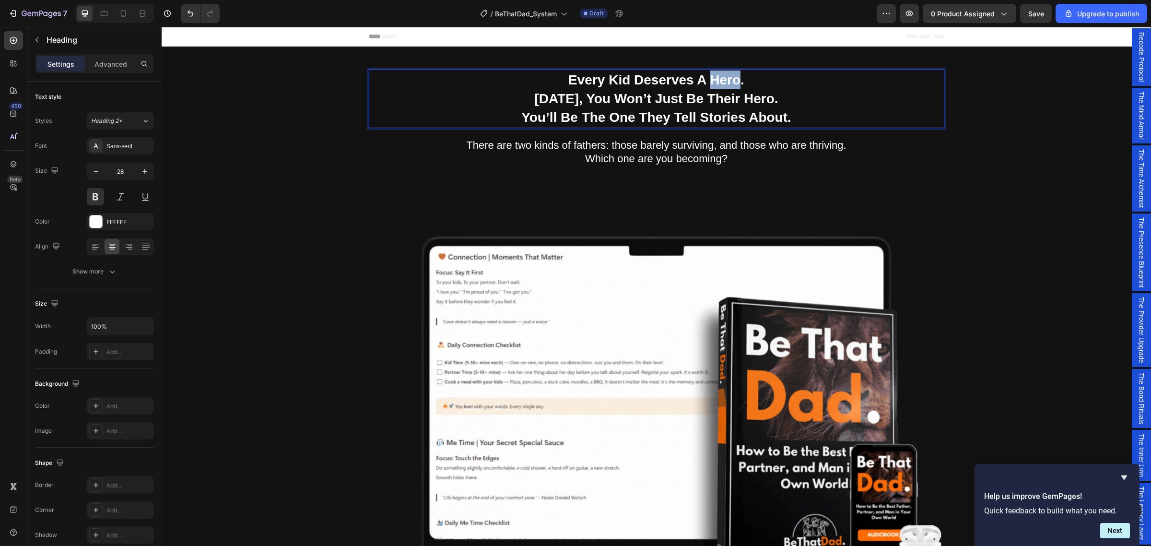
drag, startPoint x: 706, startPoint y: 78, endPoint x: 734, endPoint y: 81, distance: 28.0
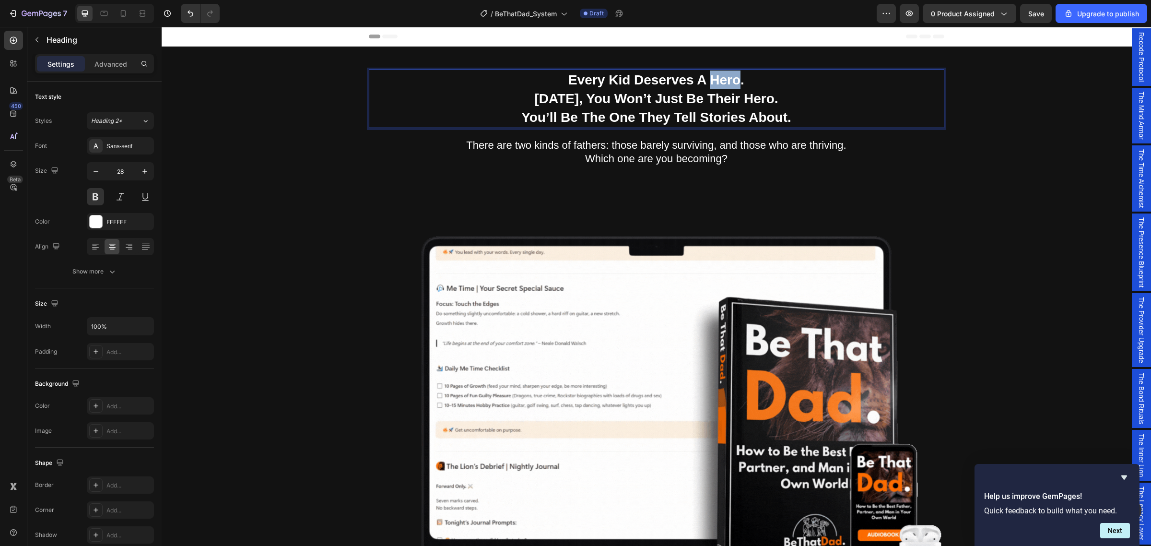
click at [734, 81] on p "Every Kid Deserves A Hero. In 30 Days, You Won’t Just Be Their Hero. You’ll Be …" at bounding box center [657, 99] width 574 height 57
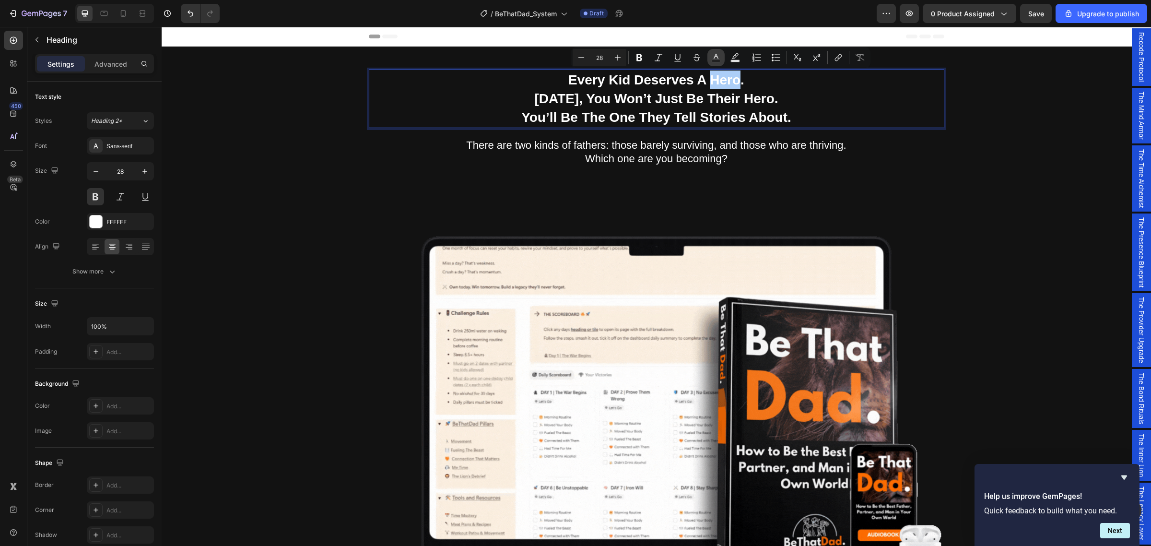
click at [718, 57] on icon "Editor contextual toolbar" at bounding box center [716, 58] width 10 height 10
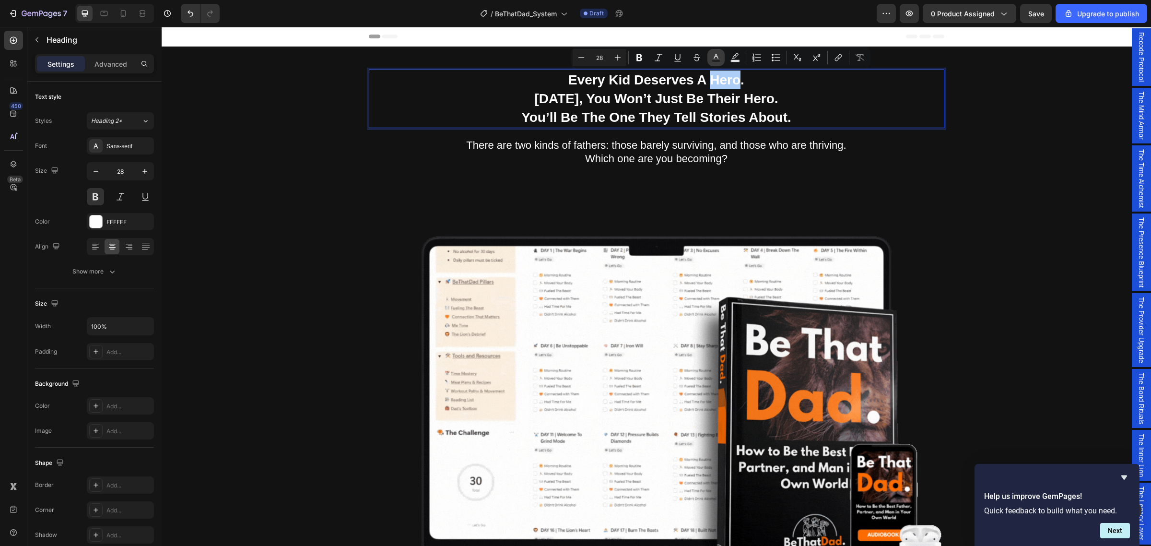
type input "FFFFFF"
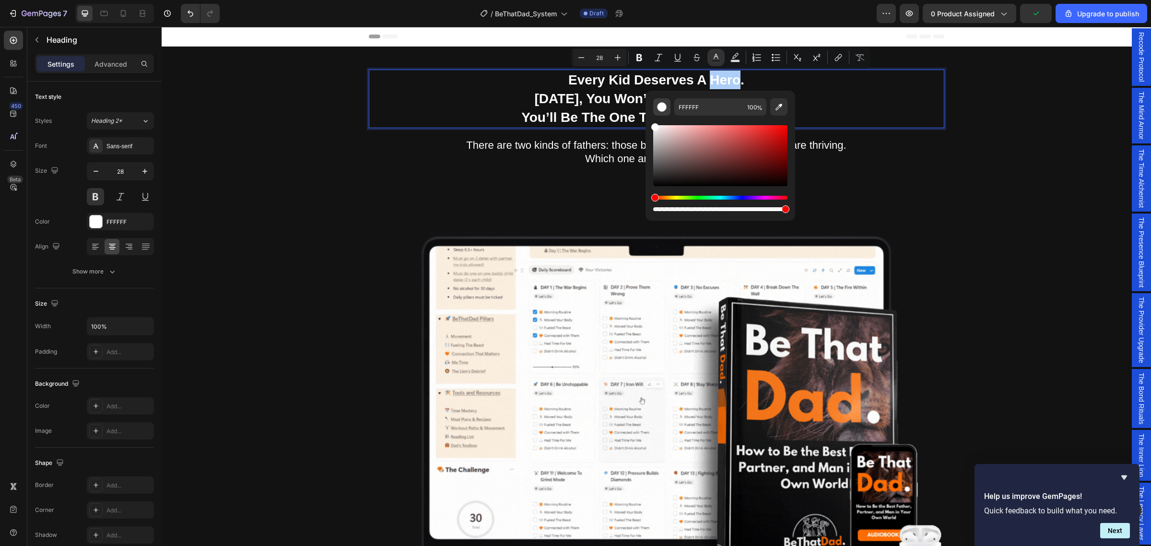
click at [662, 109] on div "Editor contextual toolbar" at bounding box center [662, 107] width 10 height 10
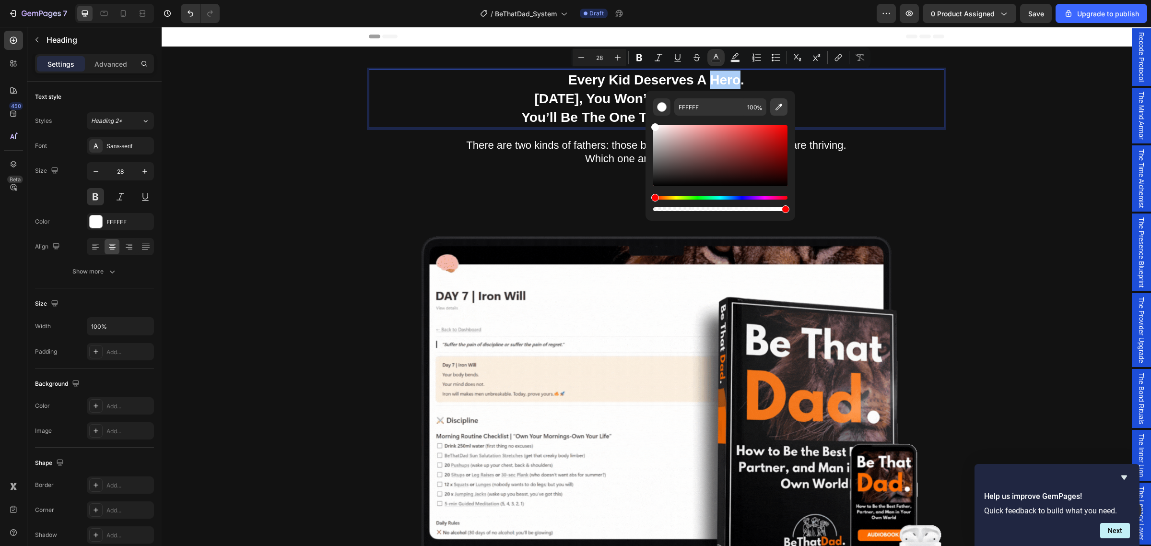
click at [778, 108] on icon "Editor contextual toolbar" at bounding box center [779, 107] width 10 height 10
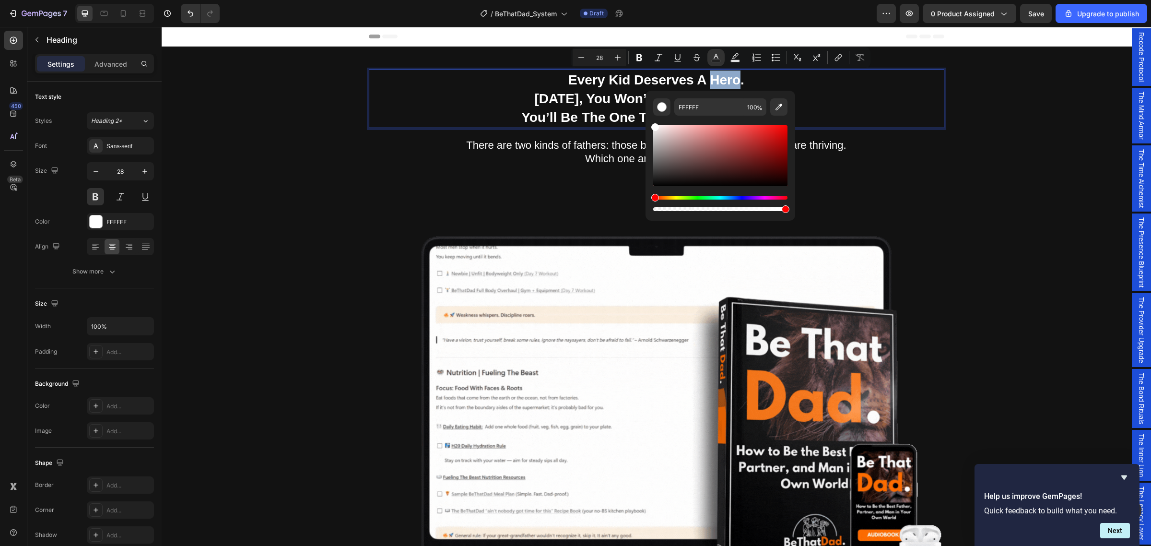
type input "F37519"
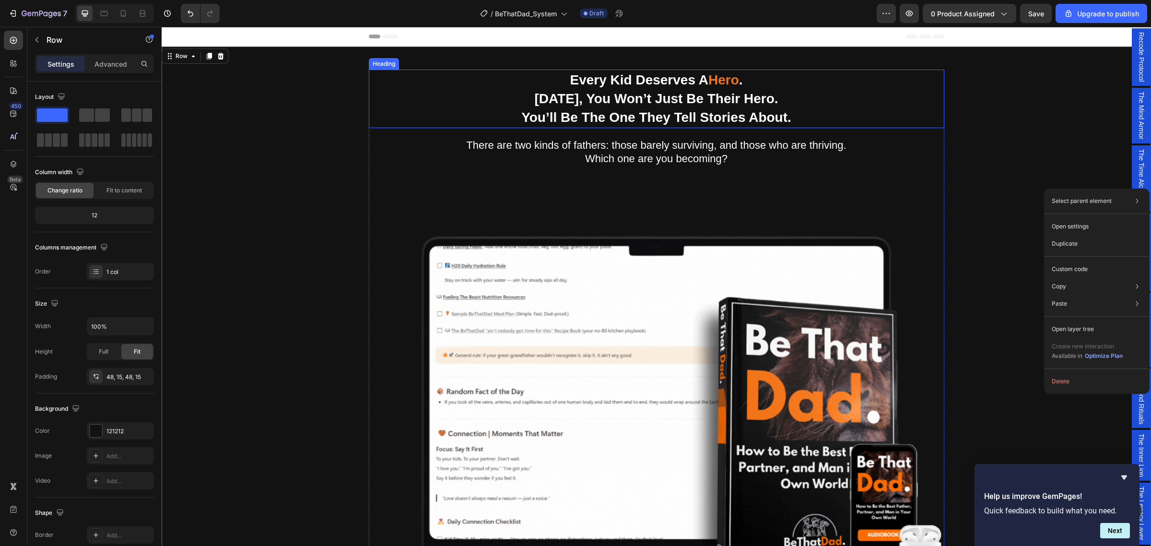
click at [721, 82] on span "Hero" at bounding box center [724, 79] width 31 height 15
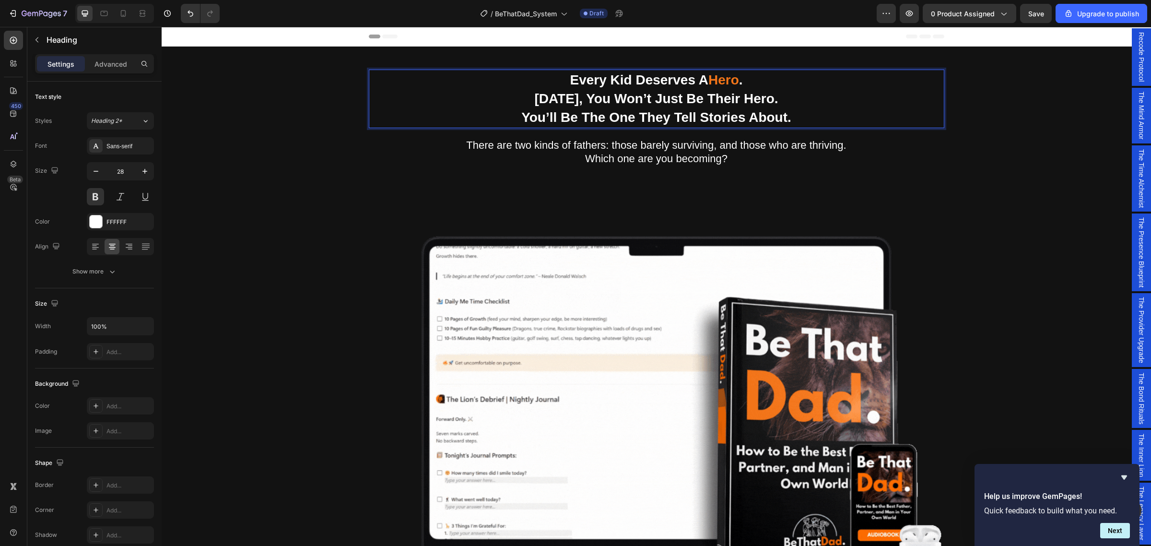
click at [715, 82] on span "Hero" at bounding box center [724, 79] width 31 height 15
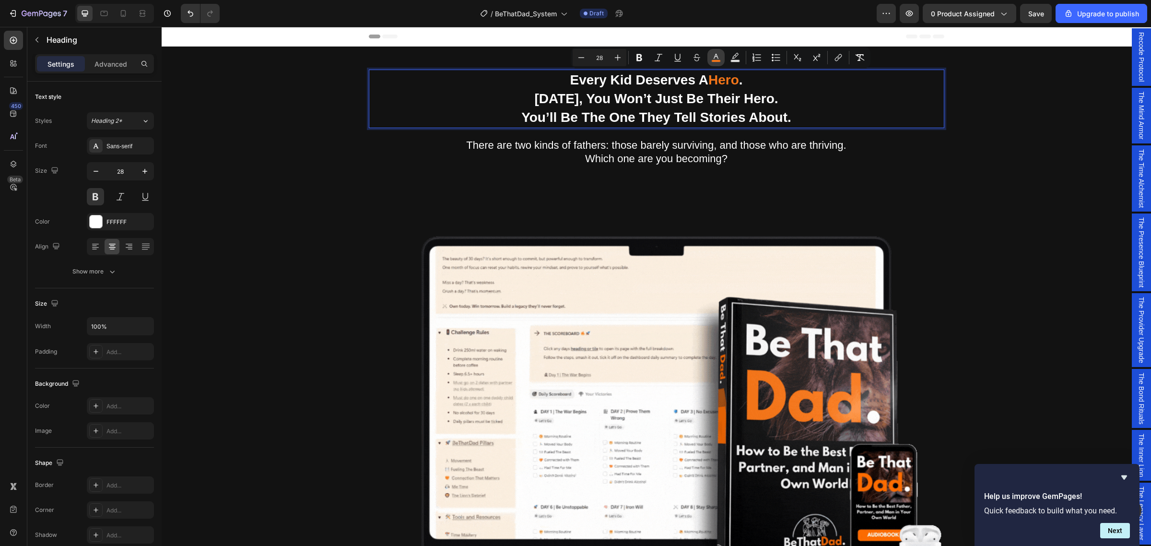
click at [717, 51] on button "color" at bounding box center [716, 57] width 17 height 17
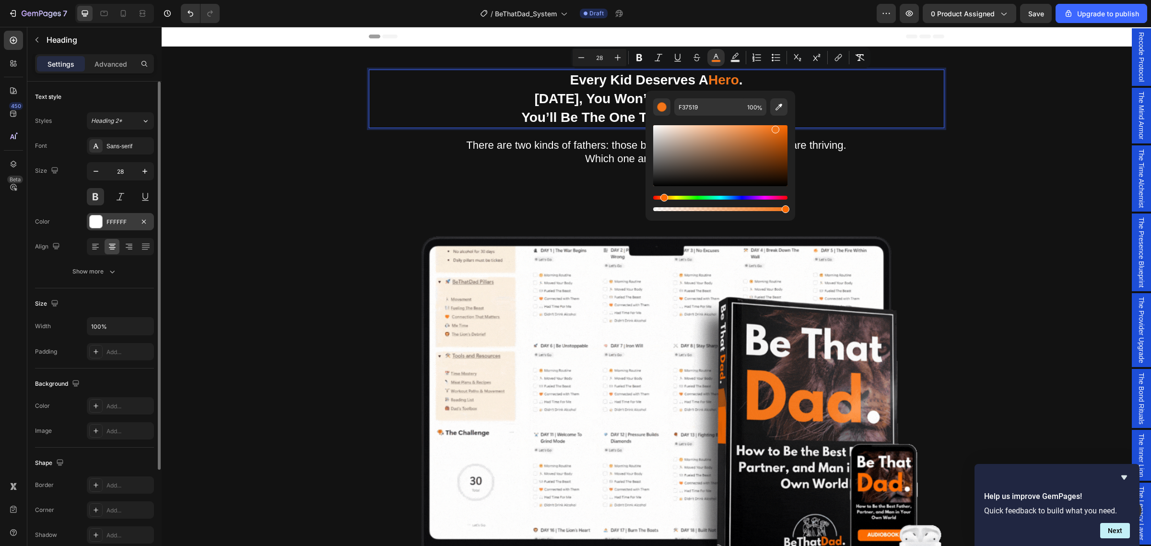
click at [121, 225] on div "FFFFFF" at bounding box center [120, 222] width 28 height 9
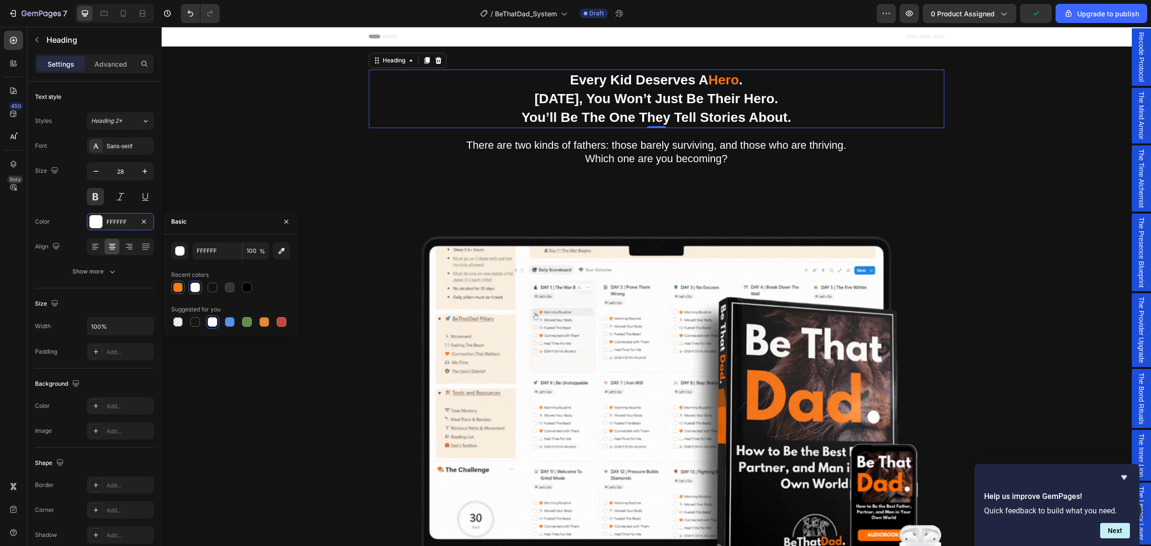
click at [176, 287] on div at bounding box center [178, 288] width 10 height 10
type input "FF6B00"
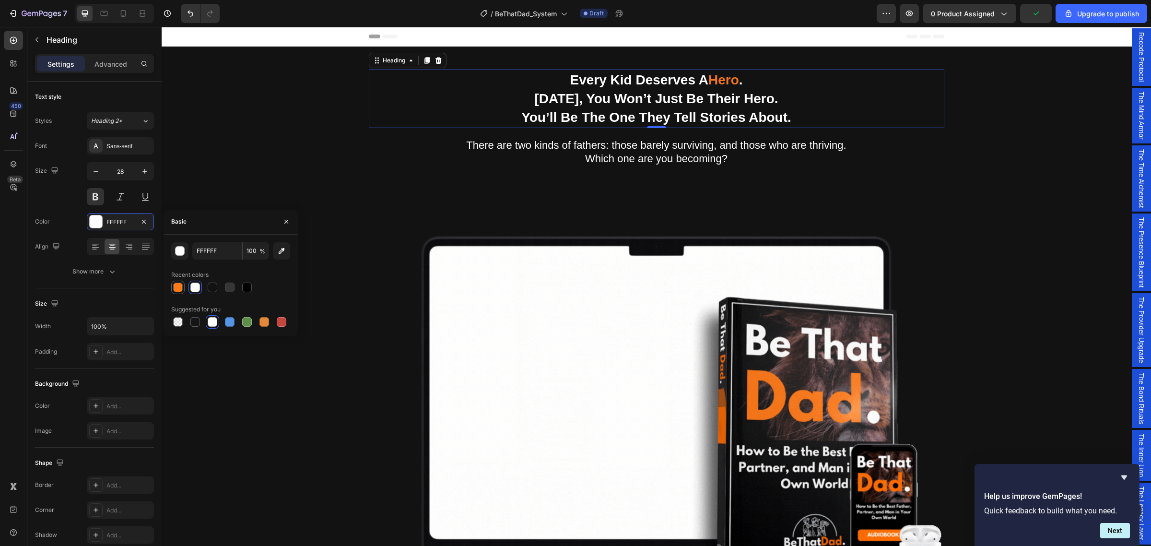
type input "90"
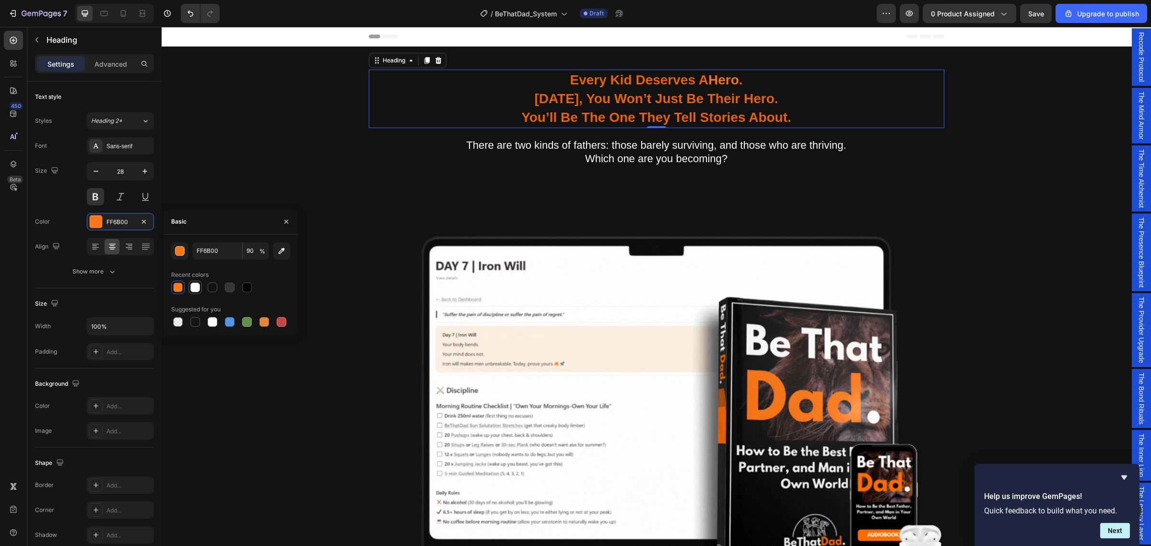
click at [192, 286] on div at bounding box center [195, 288] width 10 height 10
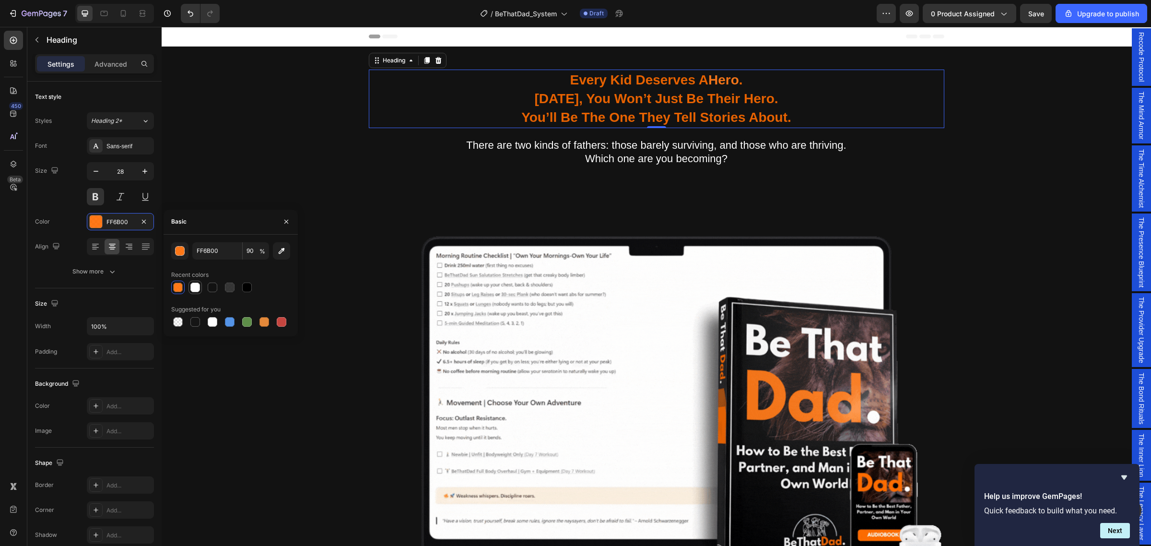
type input "FFFFFF"
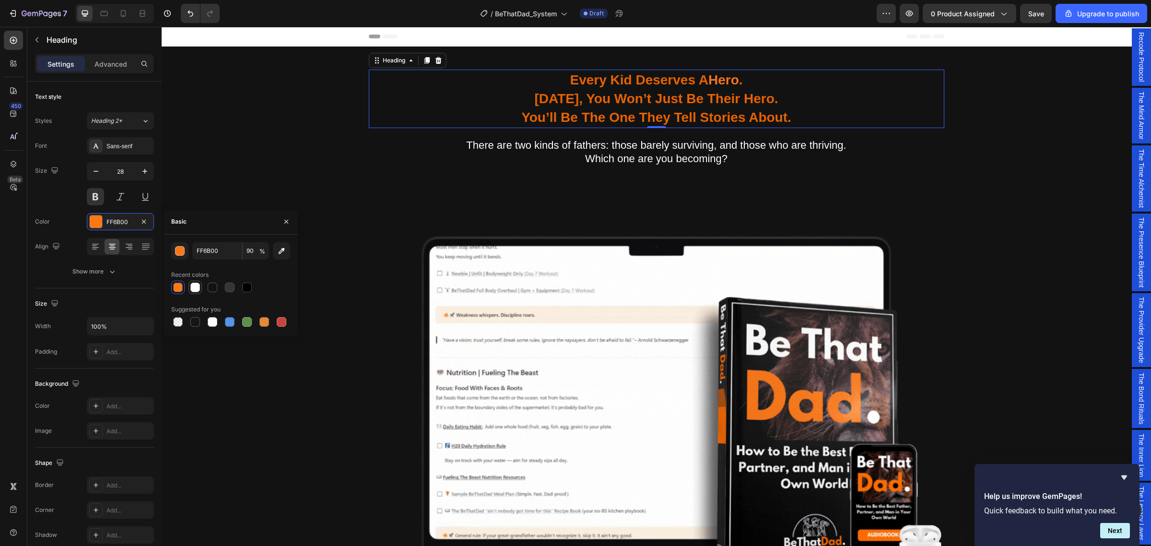
type input "100"
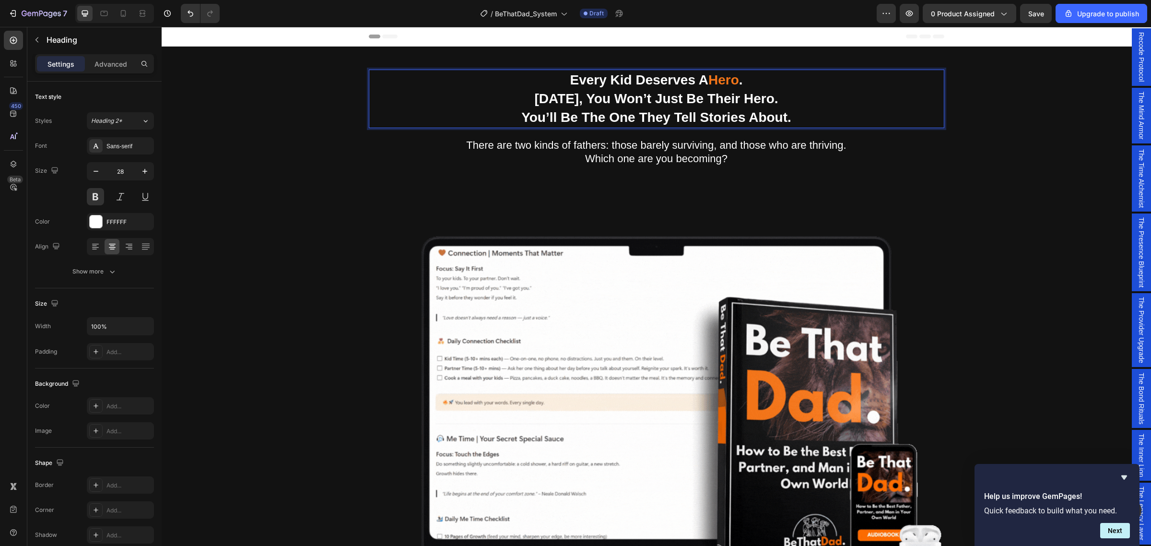
click at [709, 78] on span "Hero" at bounding box center [724, 79] width 31 height 15
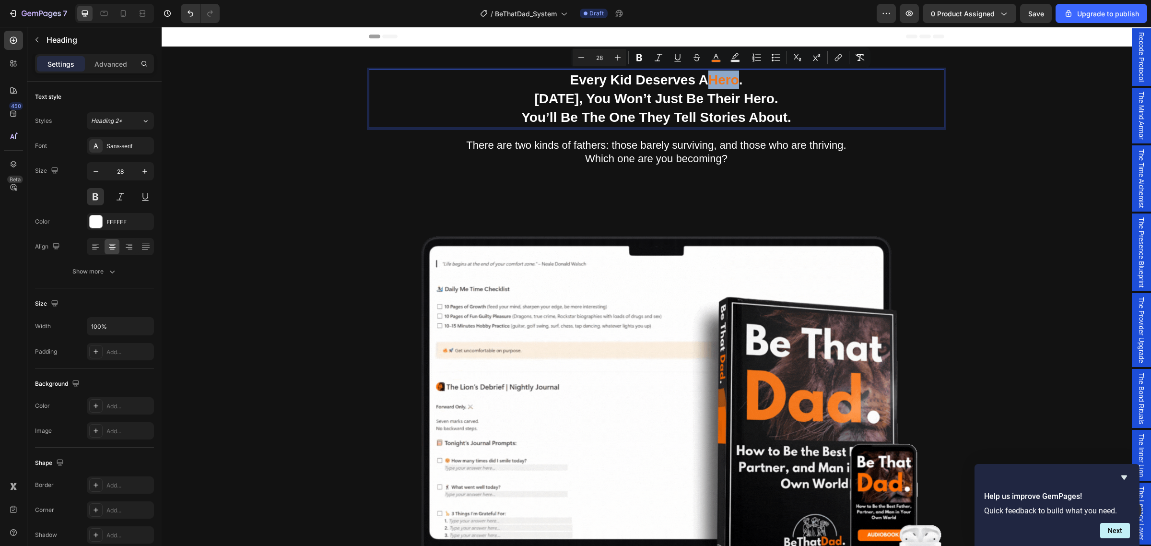
drag, startPoint x: 708, startPoint y: 79, endPoint x: 734, endPoint y: 82, distance: 26.1
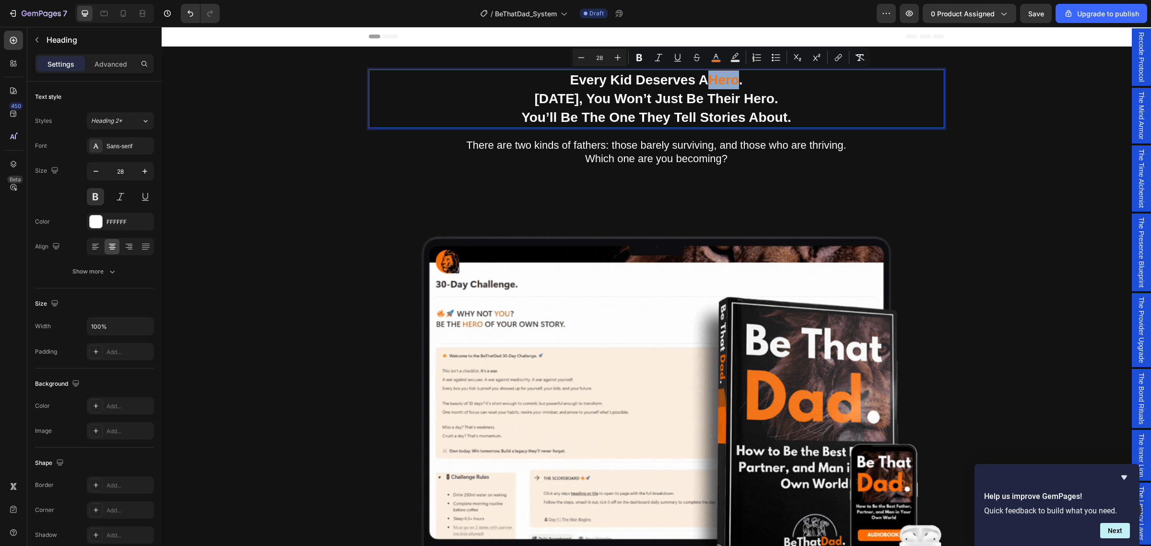
click at [734, 82] on span "Hero" at bounding box center [724, 79] width 31 height 15
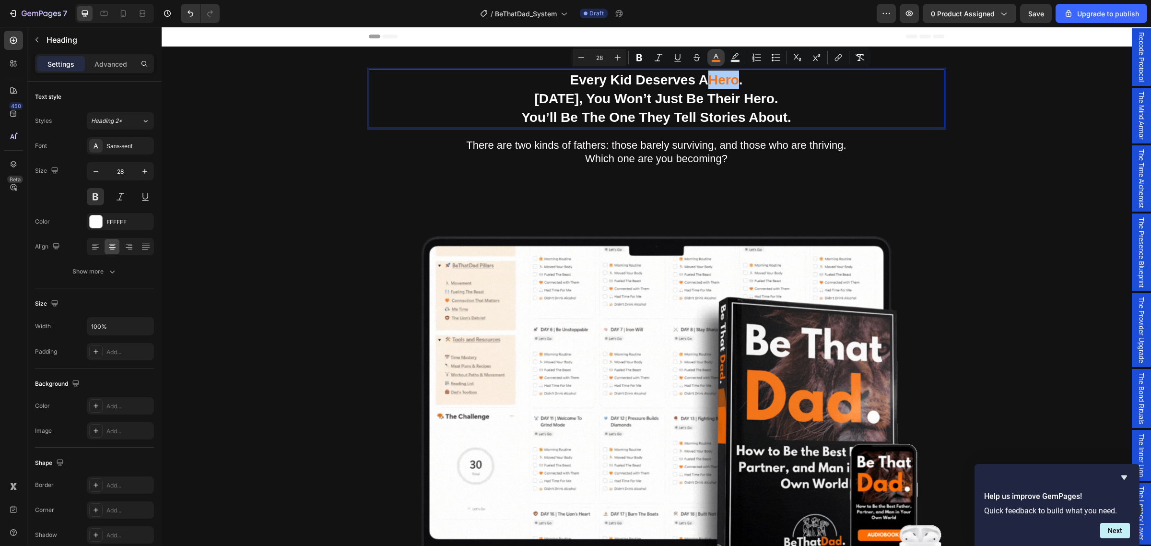
click at [717, 56] on icon "Editor contextual toolbar" at bounding box center [716, 56] width 5 height 5
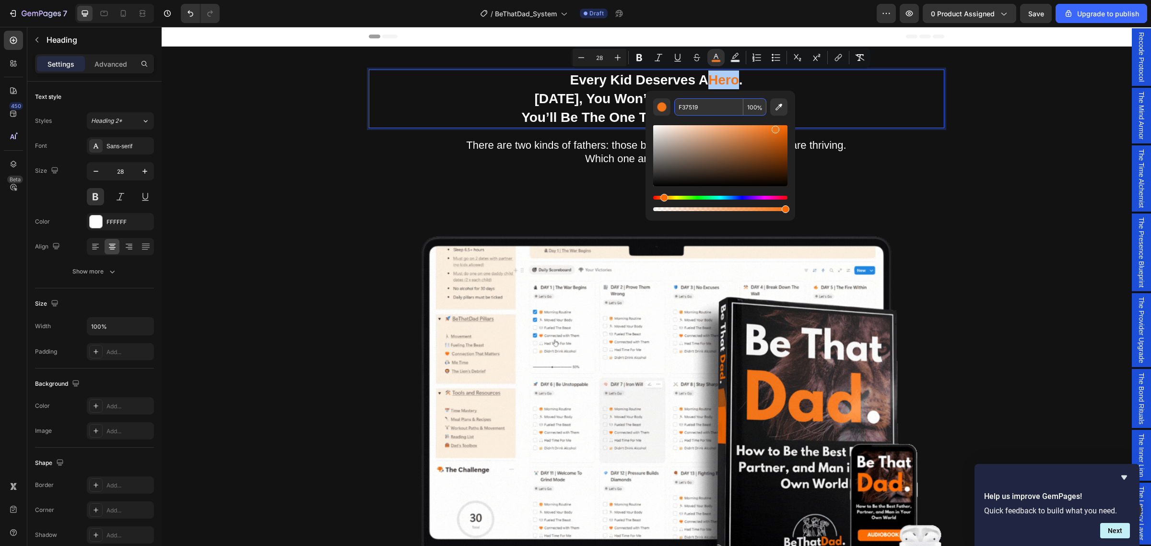
click at [706, 108] on input "F37519" at bounding box center [708, 106] width 69 height 17
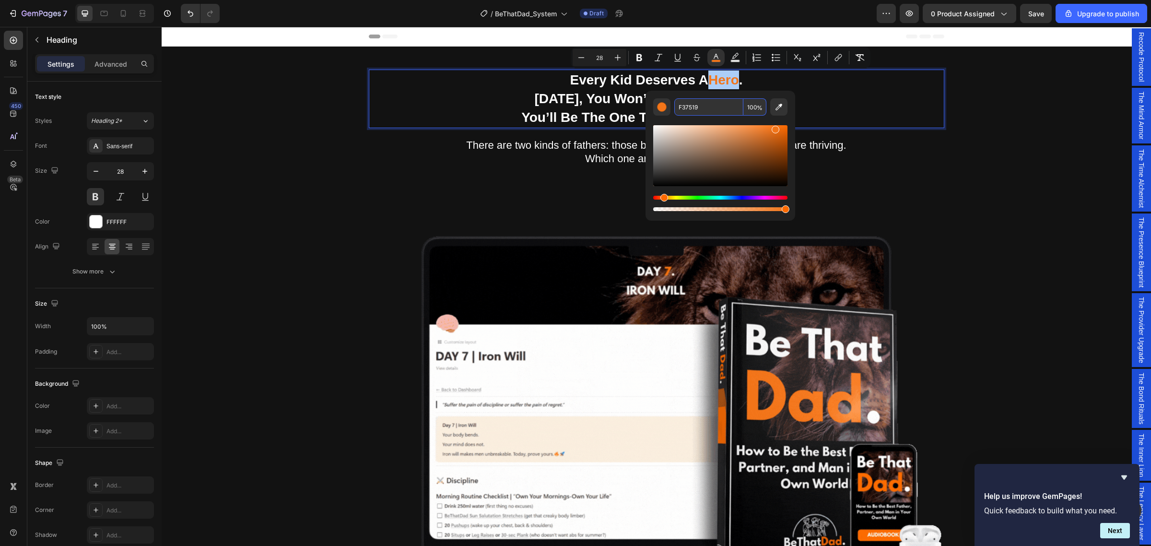
click at [706, 106] on input "F37519" at bounding box center [708, 106] width 69 height 17
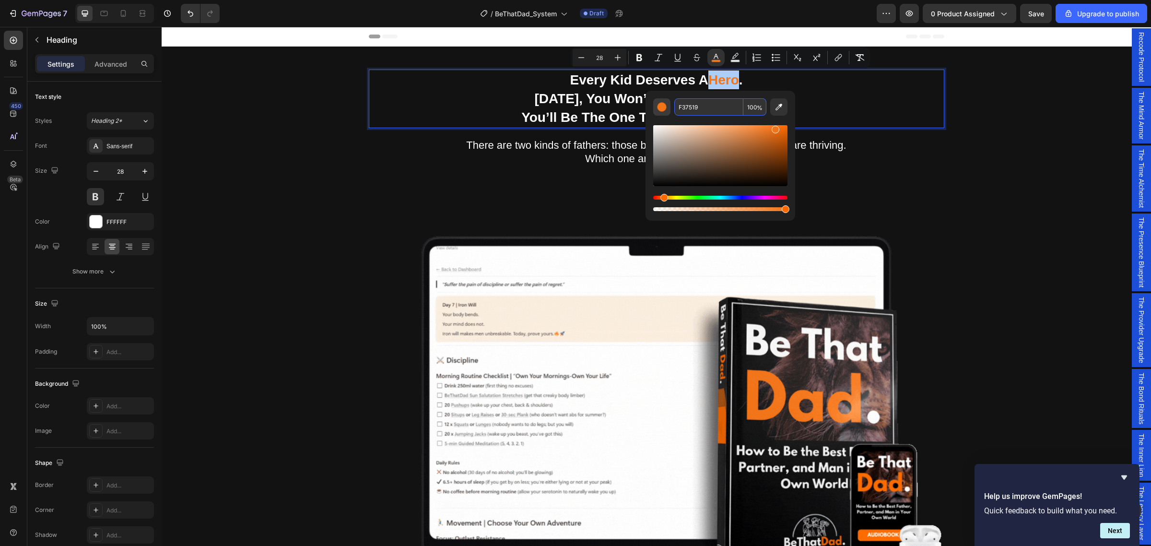
drag, startPoint x: 710, startPoint y: 108, endPoint x: 658, endPoint y: 106, distance: 51.8
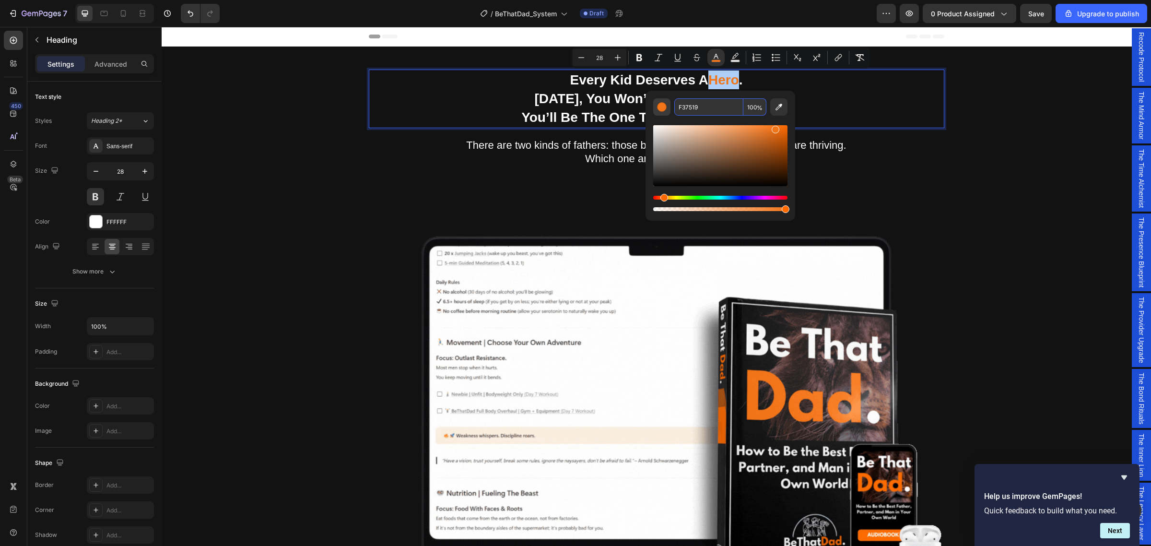
click at [657, 107] on div "F37519 100 %" at bounding box center [720, 106] width 134 height 17
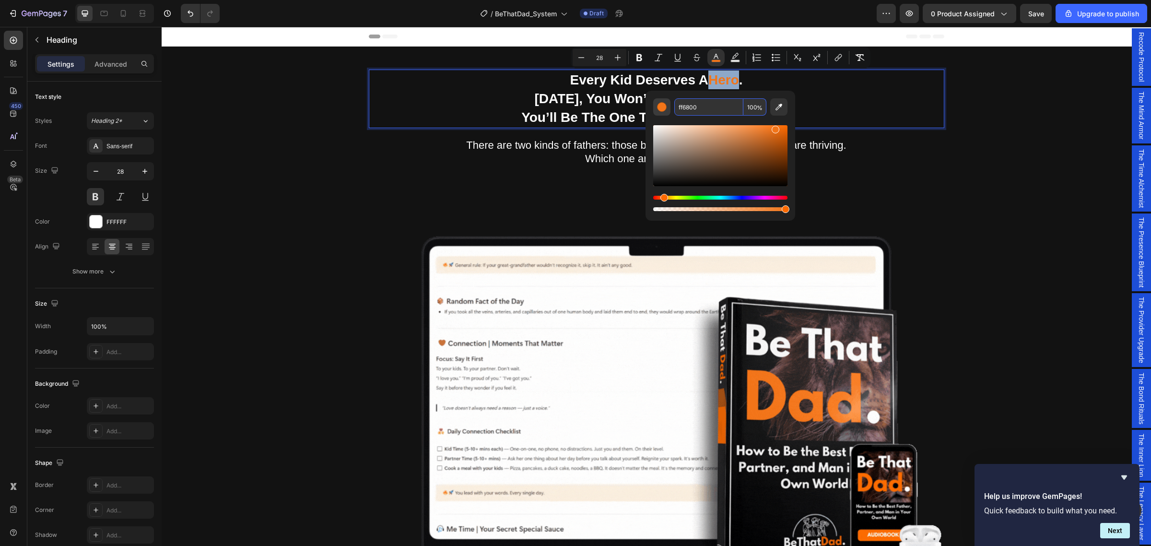
type input "FF6800"
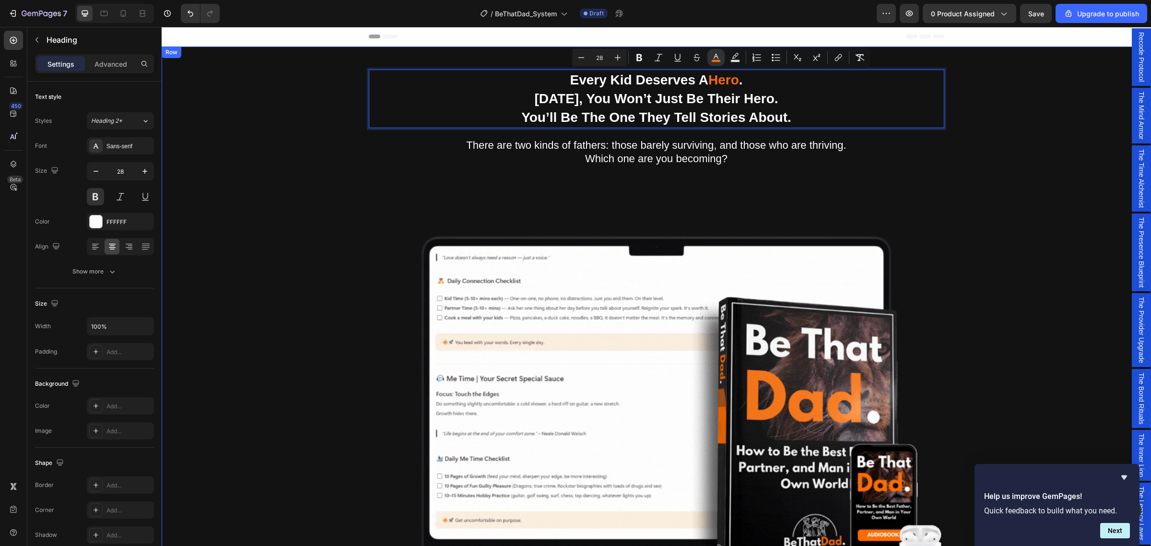
click at [1034, 147] on div "Being a dad is f*cking hard. Society expects you to be everything. But no one s…" at bounding box center [656, 424] width 975 height 709
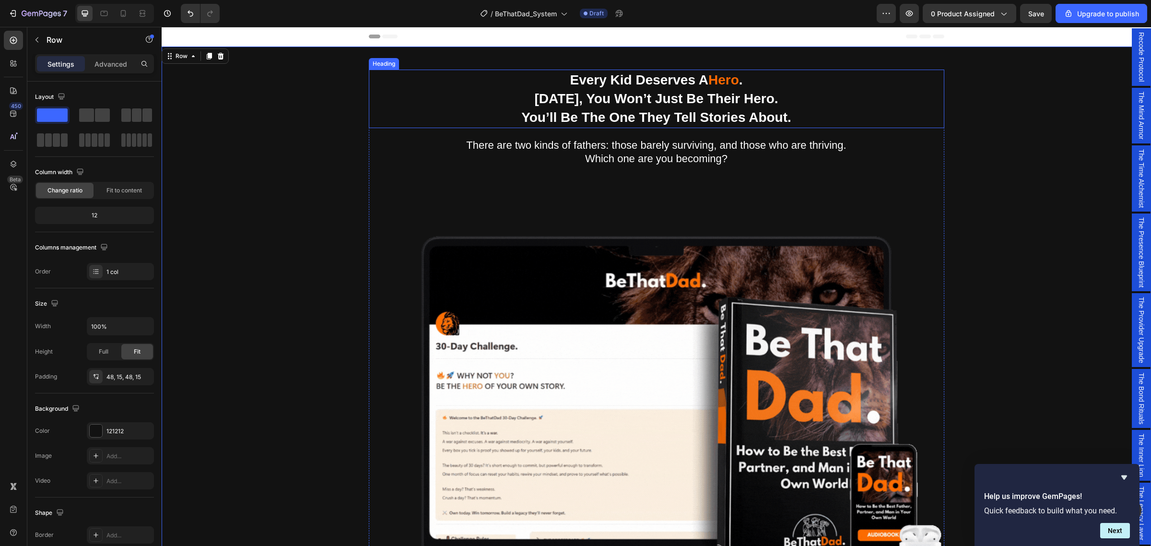
click at [699, 78] on p "Every Kid Deserves A Hero . In 30 Days, You Won’t Just Be Their Hero. You’ll Be…" at bounding box center [657, 99] width 574 height 57
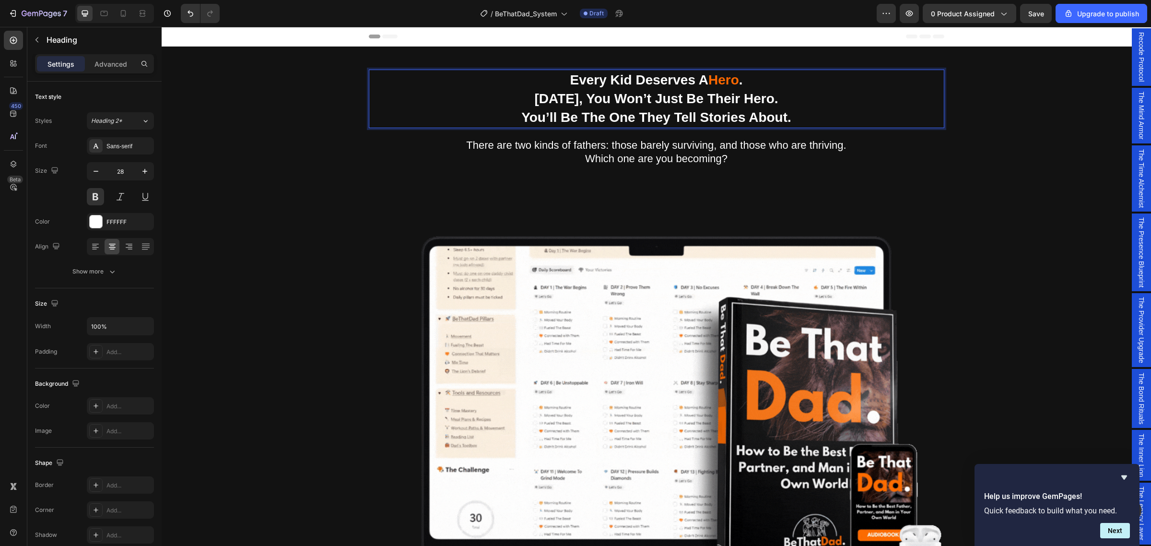
click at [697, 80] on p "Every Kid Deserves A Hero . In 30 Days, You Won’t Just Be Their Hero. You’ll Be…" at bounding box center [657, 99] width 574 height 57
click at [536, 99] on img at bounding box center [657, 383] width 576 height 576
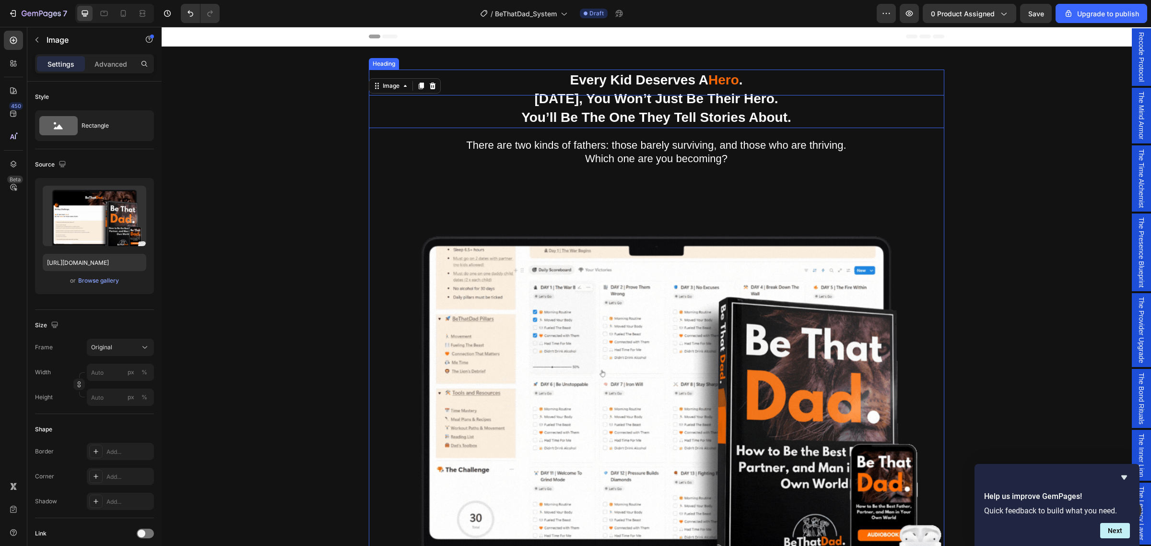
click at [586, 84] on p "Every Kid Deserves A Hero . In 30 Days, You Won’t Just Be Their Hero. You’ll Be…" at bounding box center [657, 99] width 574 height 57
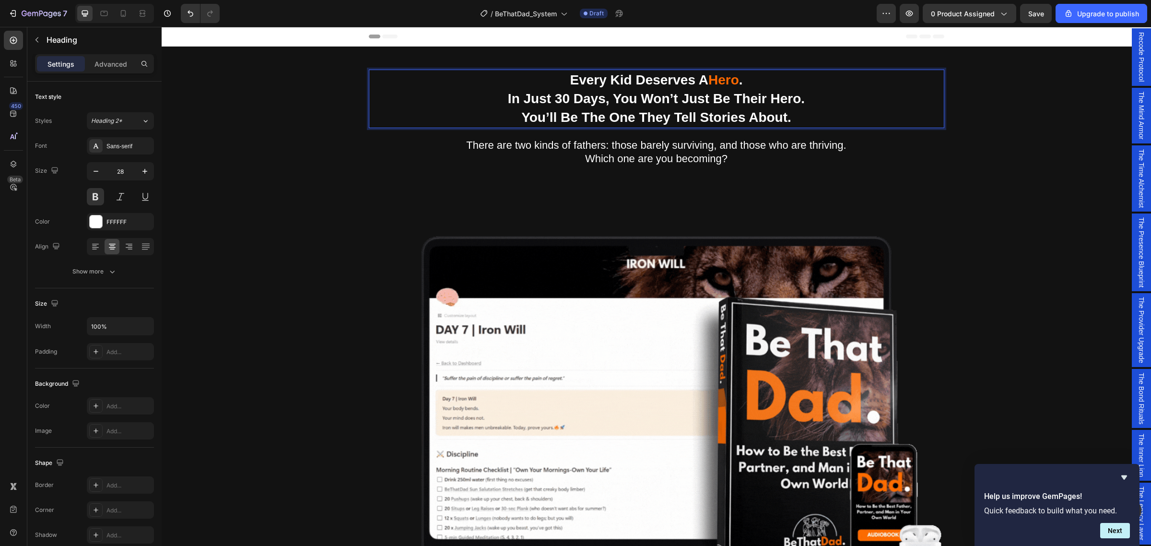
click at [709, 82] on span "Hero" at bounding box center [724, 79] width 31 height 15
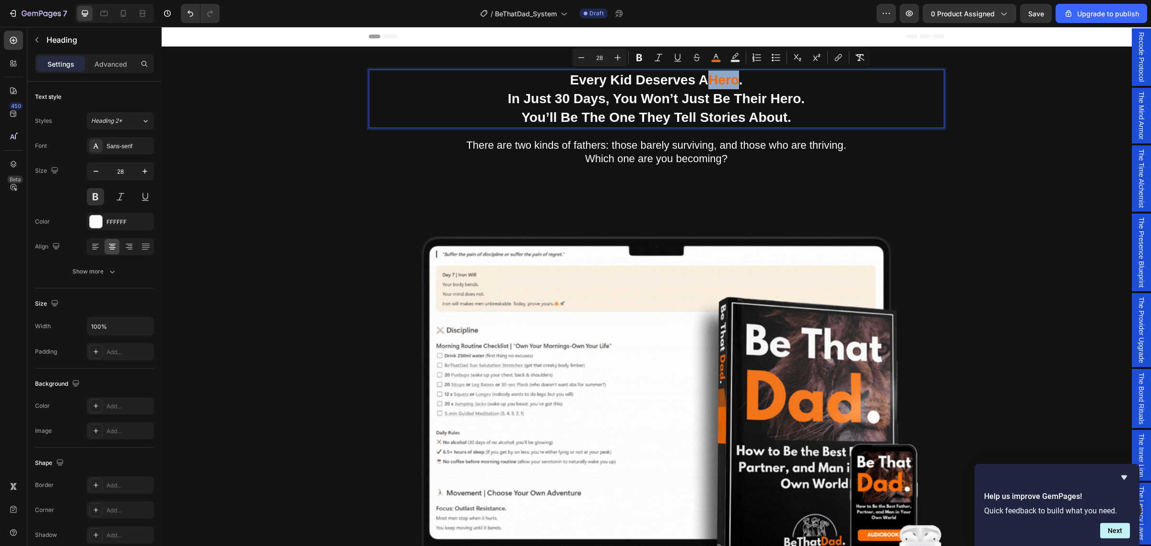
drag, startPoint x: 707, startPoint y: 80, endPoint x: 737, endPoint y: 84, distance: 30.5
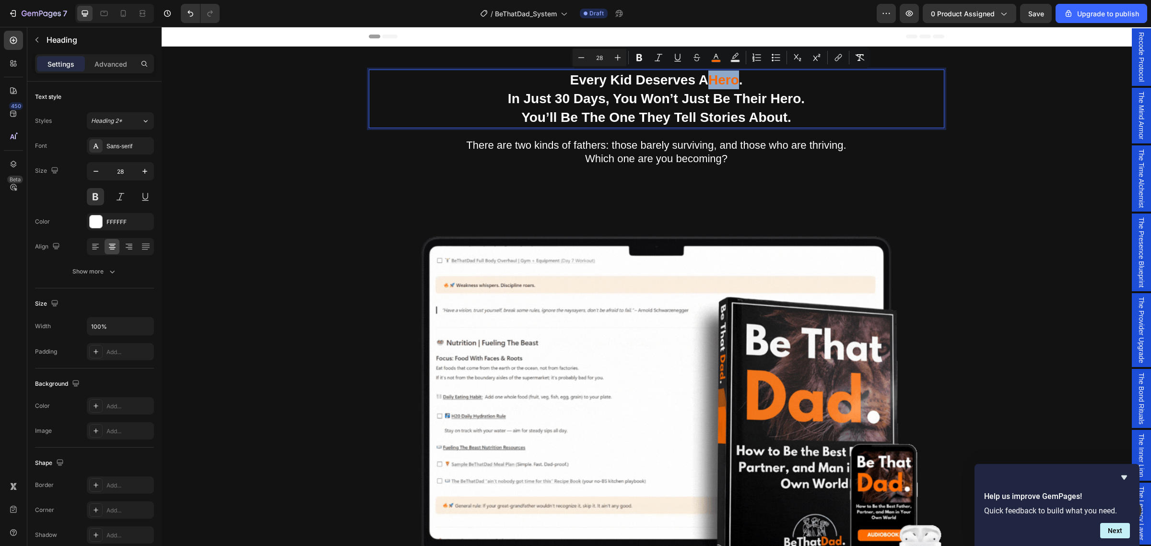
click at [737, 84] on p "Every Kid Deserves A Hero . In Just 30 Days, You Won’t Just Be Their Hero. You’…" at bounding box center [657, 99] width 574 height 57
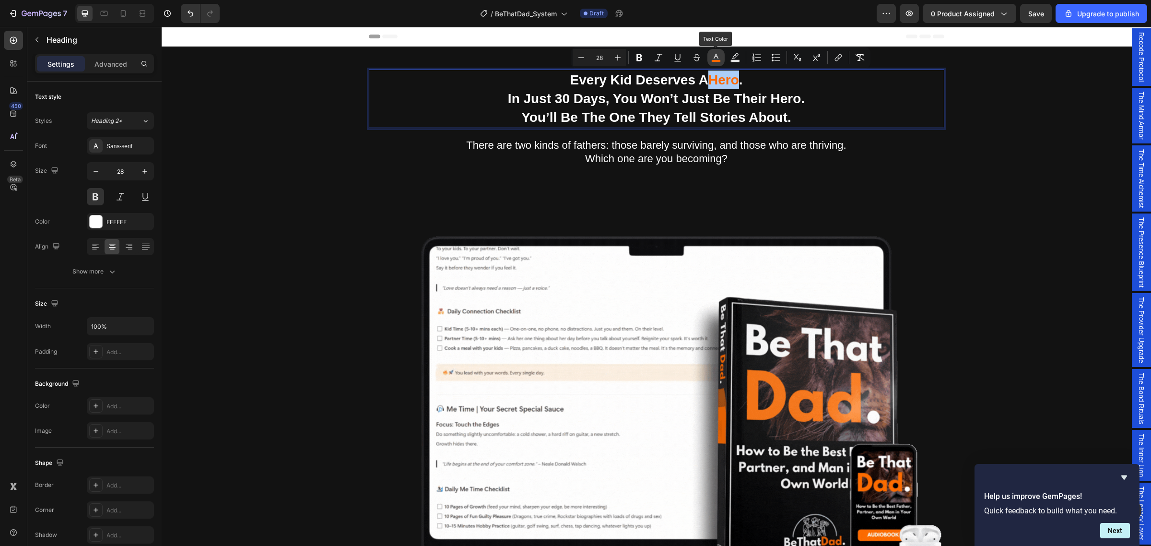
click at [715, 58] on icon "Editor contextual toolbar" at bounding box center [716, 58] width 10 height 10
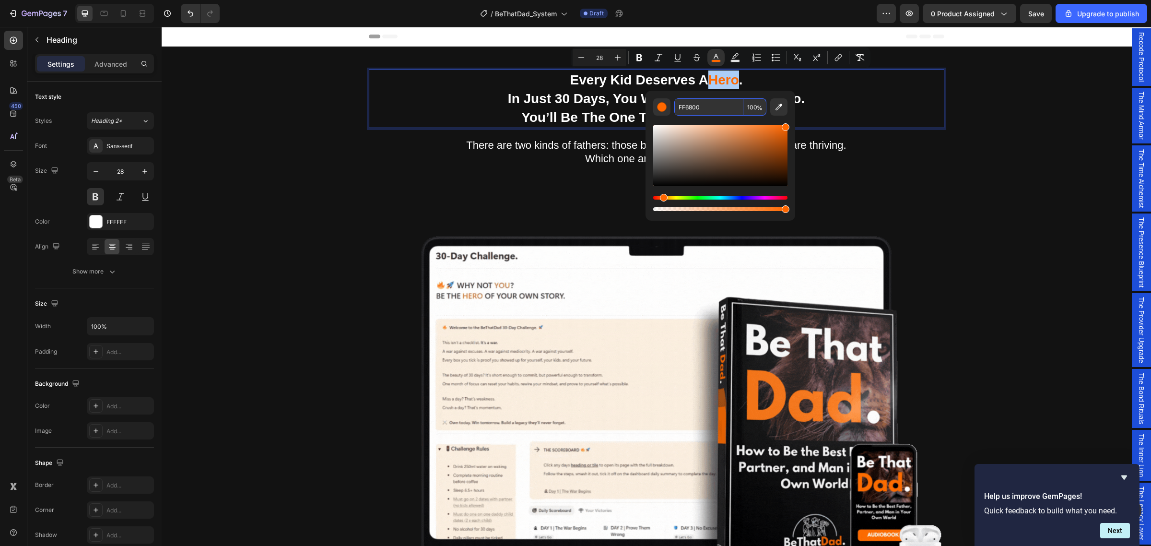
click at [702, 109] on input "FF6800" at bounding box center [708, 106] width 69 height 17
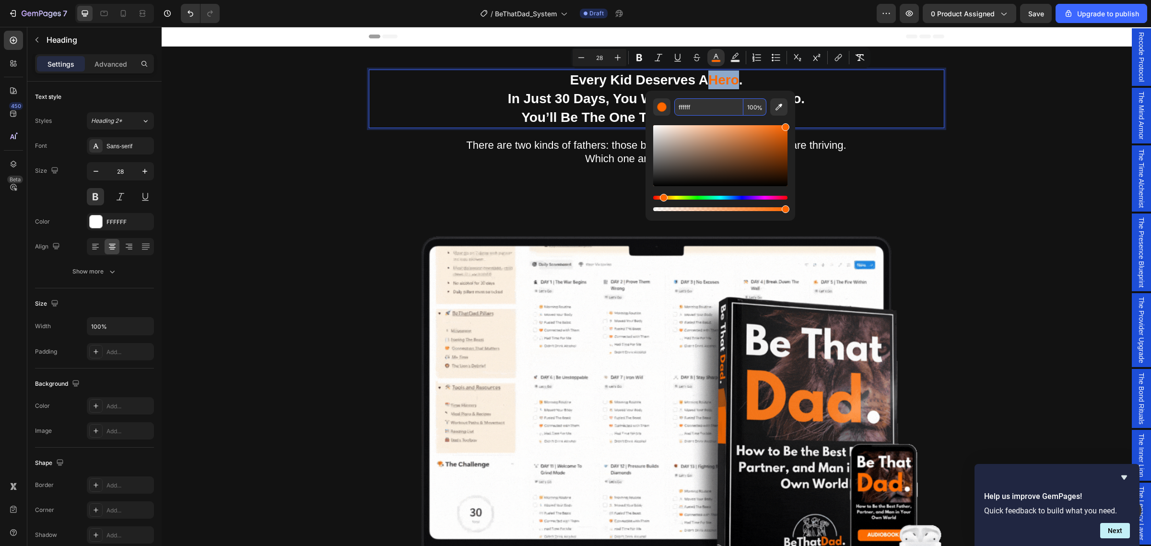
type input "FFFFFF"
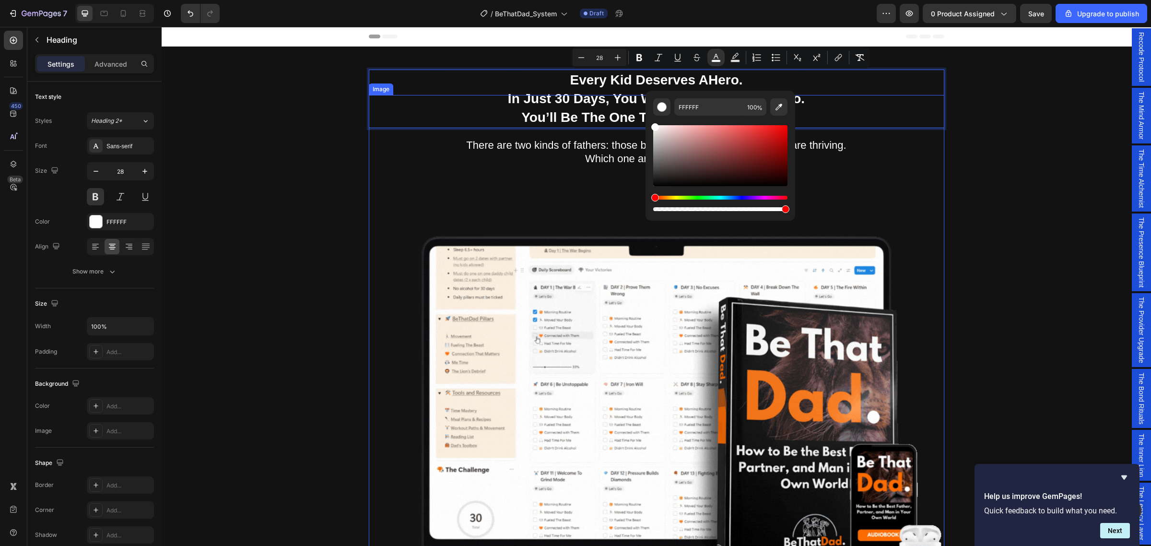
click at [528, 109] on img at bounding box center [657, 383] width 576 height 576
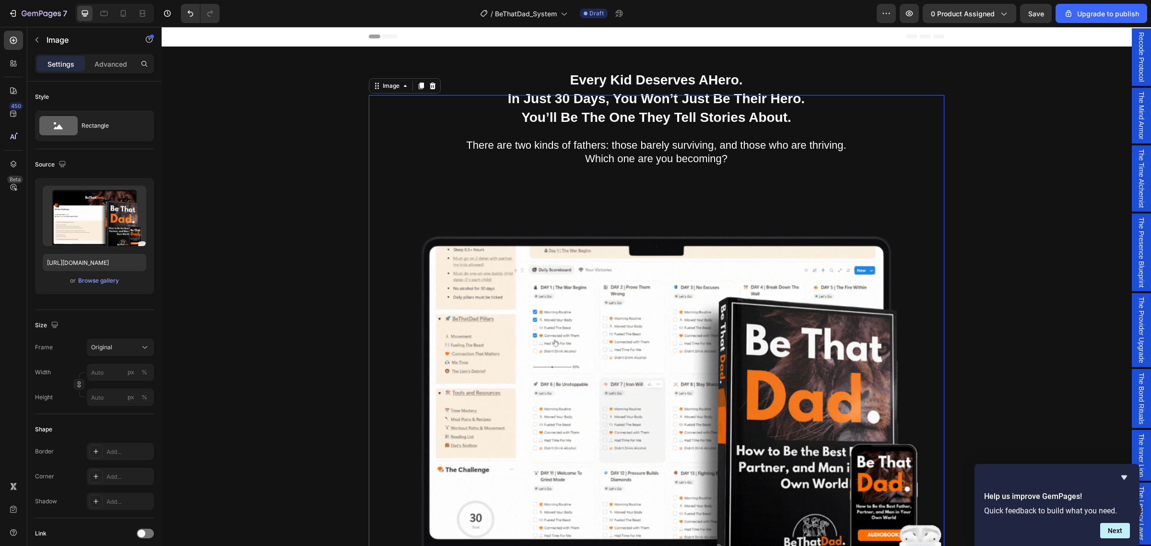
click at [610, 113] on img at bounding box center [657, 383] width 576 height 576
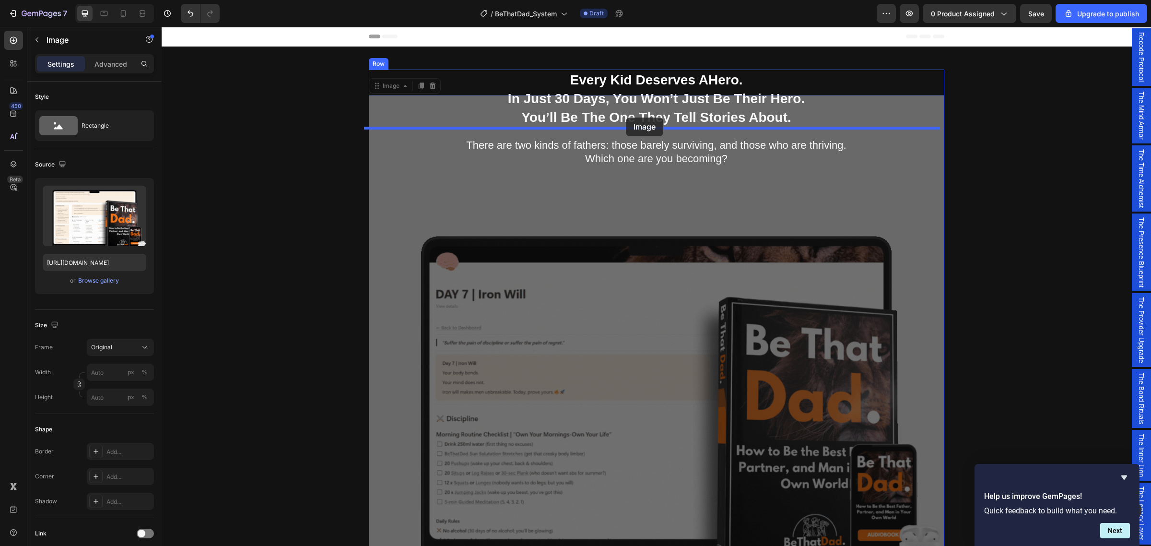
drag, startPoint x: 607, startPoint y: 118, endPoint x: 626, endPoint y: 118, distance: 19.2
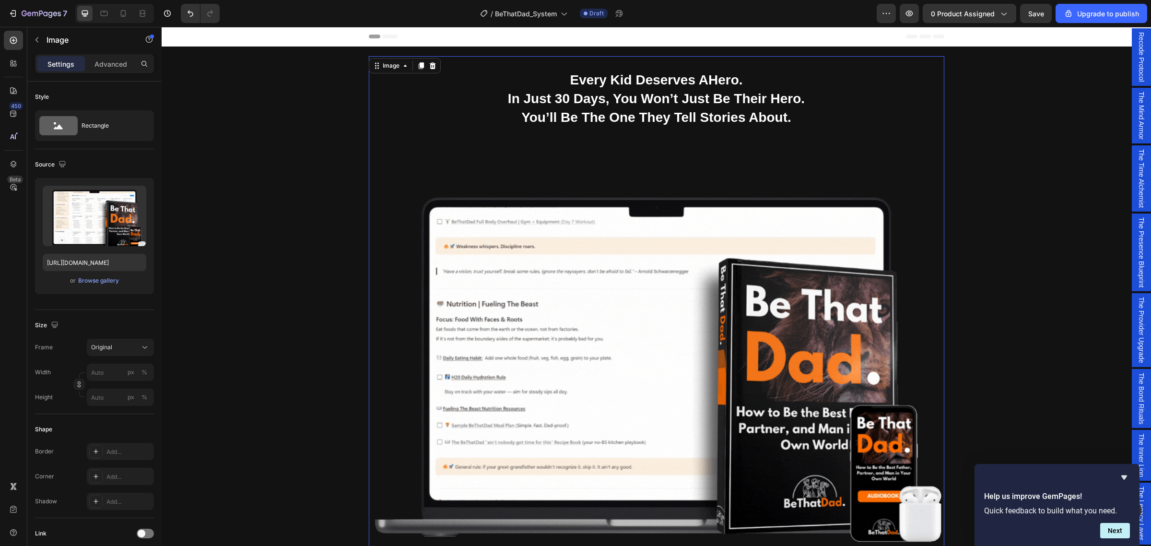
click at [629, 86] on img at bounding box center [657, 344] width 576 height 576
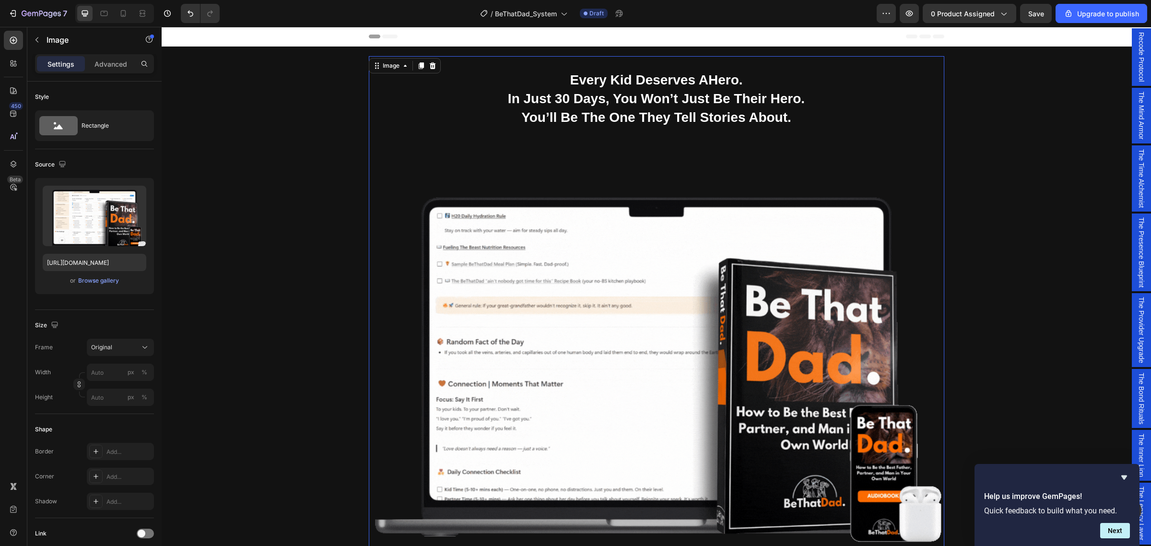
click at [625, 99] on img at bounding box center [657, 344] width 576 height 576
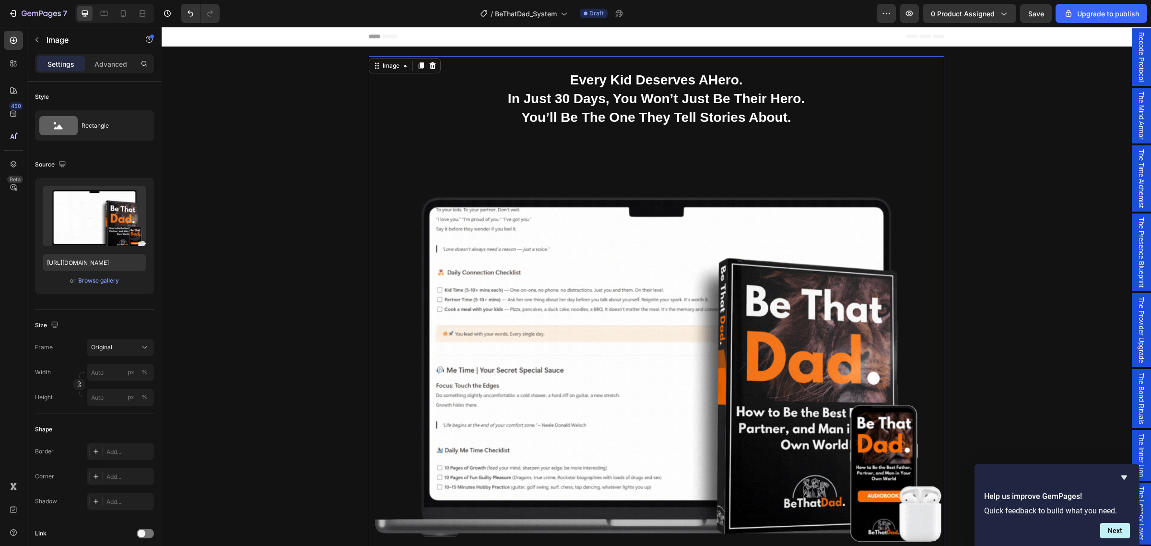
click at [624, 73] on img at bounding box center [657, 344] width 576 height 576
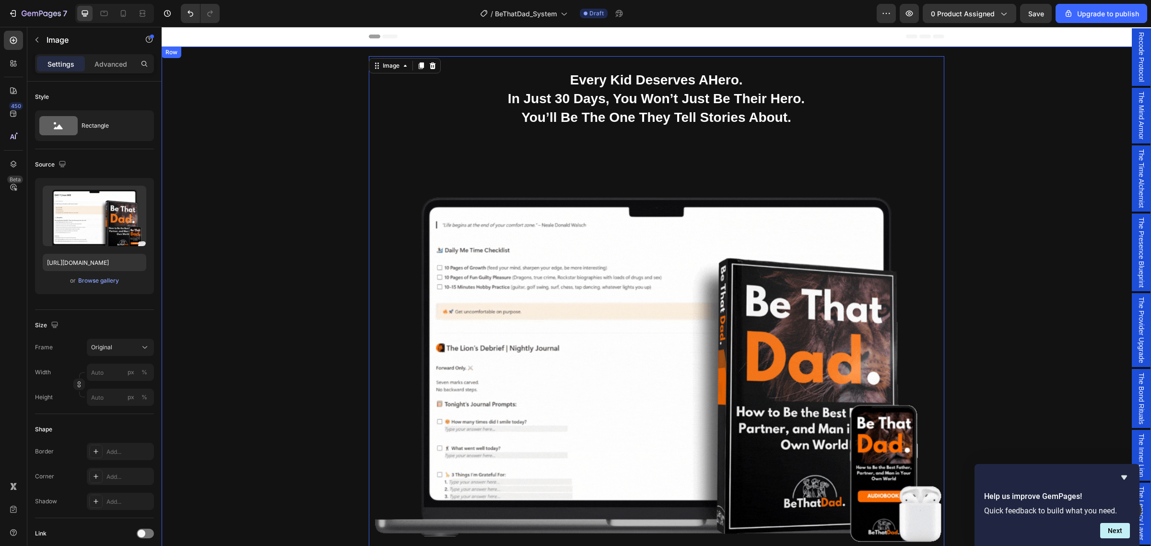
click at [310, 139] on div "Being a dad is f*cking hard. Society expects you to be everything. But no one s…" at bounding box center [656, 424] width 975 height 709
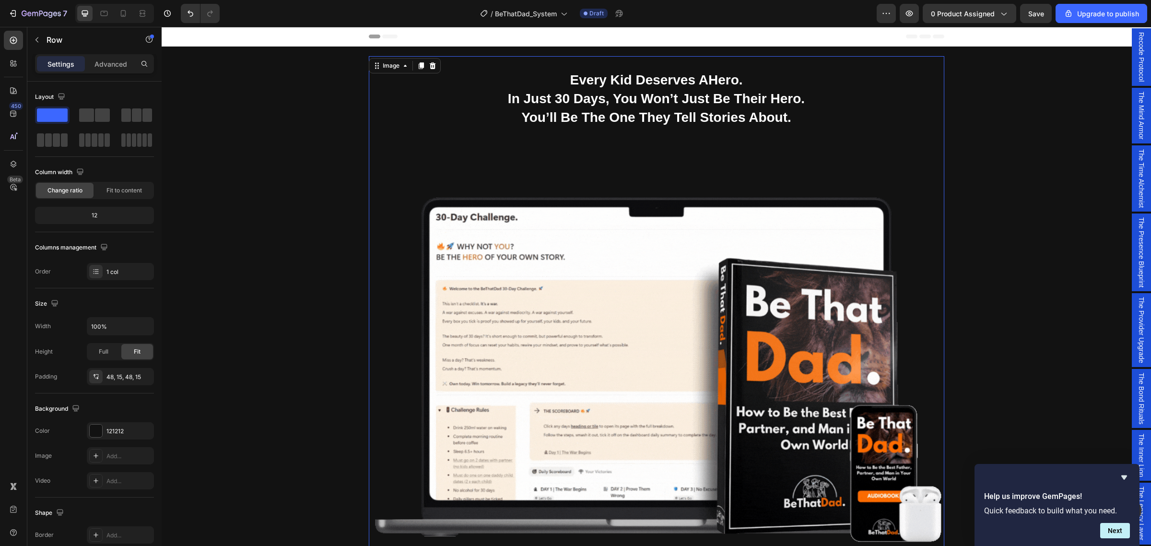
click at [592, 83] on img at bounding box center [657, 344] width 576 height 576
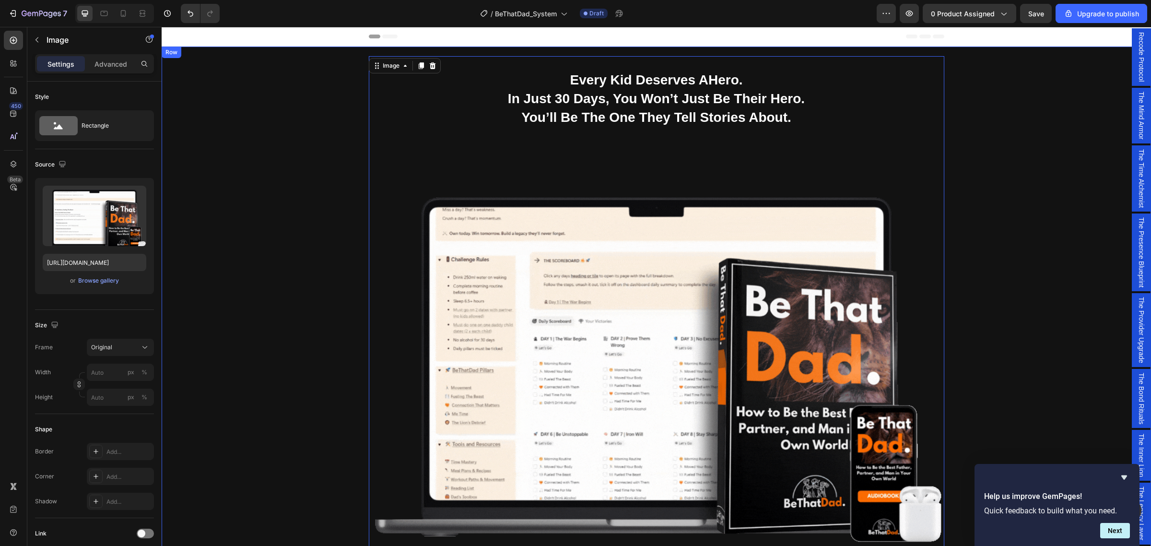
click at [265, 95] on div "Being a dad is f*cking hard. Society expects you to be everything. But no one s…" at bounding box center [656, 424] width 975 height 709
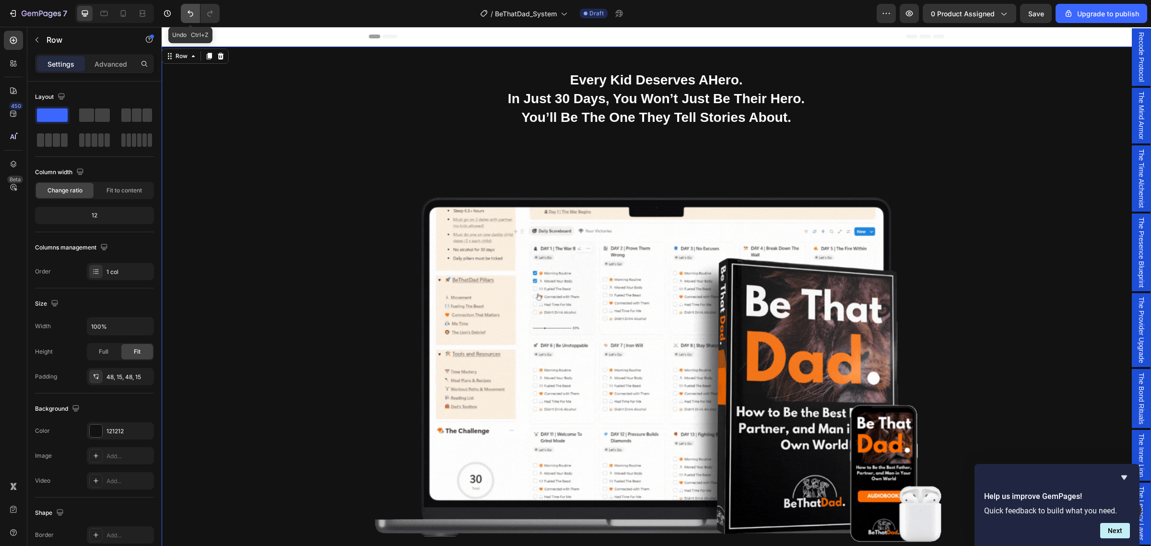
click at [191, 14] on icon "Undo/Redo" at bounding box center [191, 14] width 10 height 10
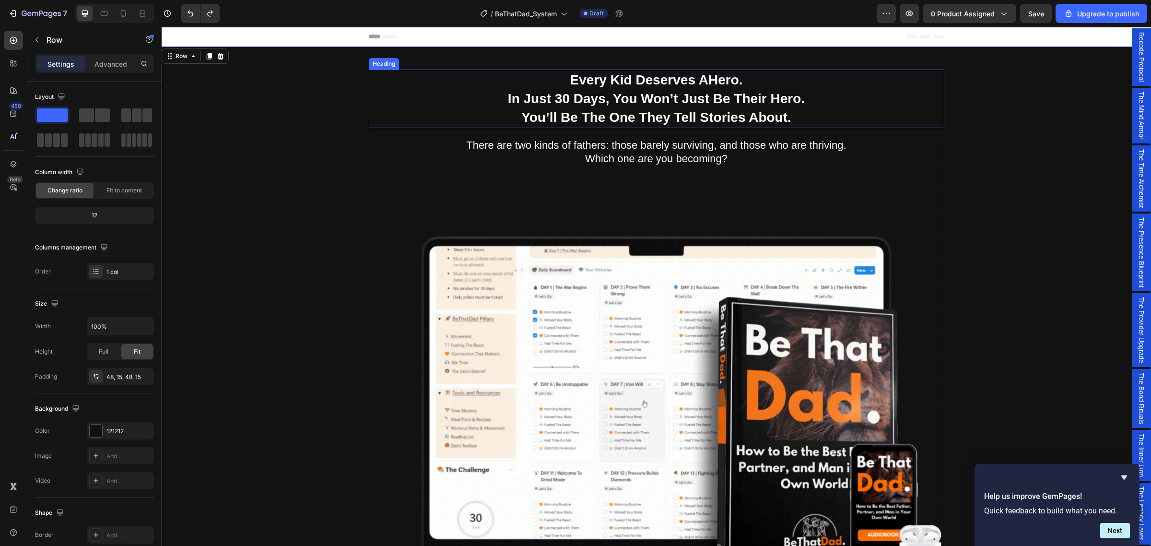
click at [644, 84] on p "Every Kid Deserves A Hero . In Just 30 Days, You Won’t Just Be Their Hero. You’…" at bounding box center [657, 99] width 574 height 57
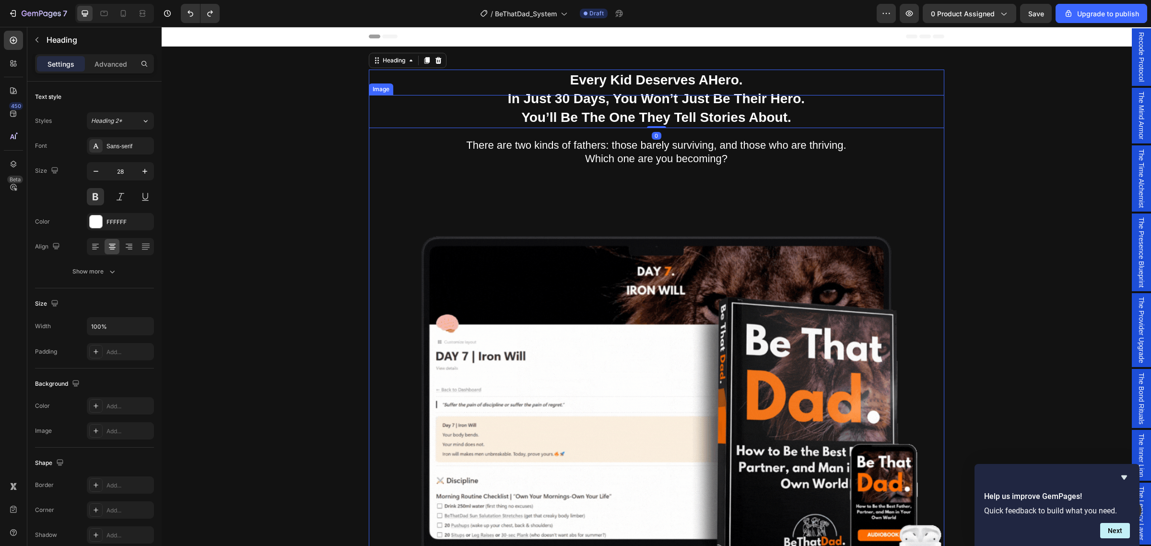
click at [623, 115] on img at bounding box center [657, 383] width 576 height 576
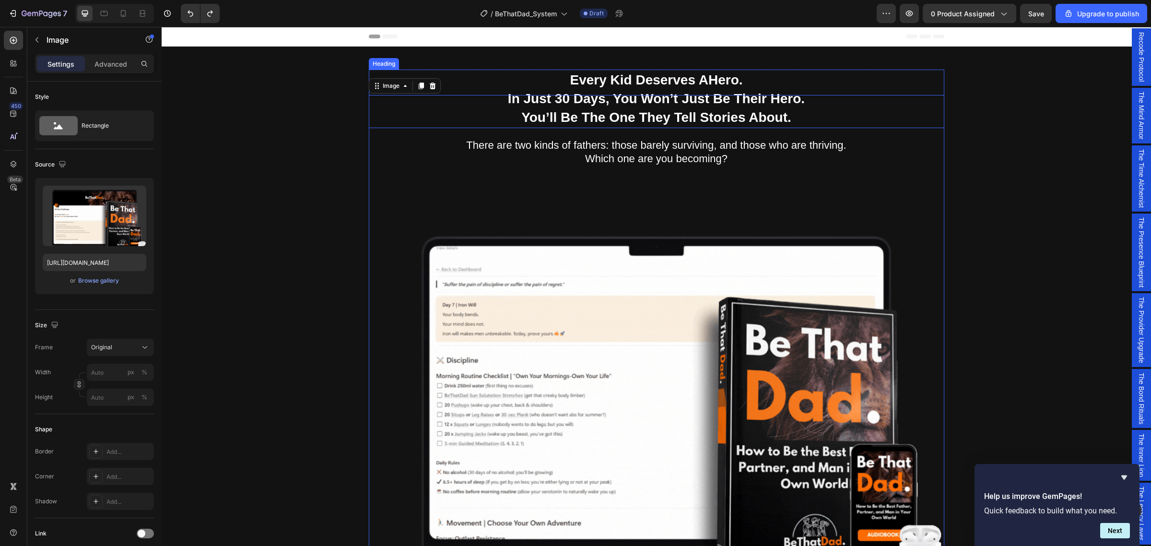
click at [620, 75] on p "Every Kid Deserves A Hero . In Just 30 Days, You Won’t Just Be Their Hero. You’…" at bounding box center [657, 99] width 574 height 57
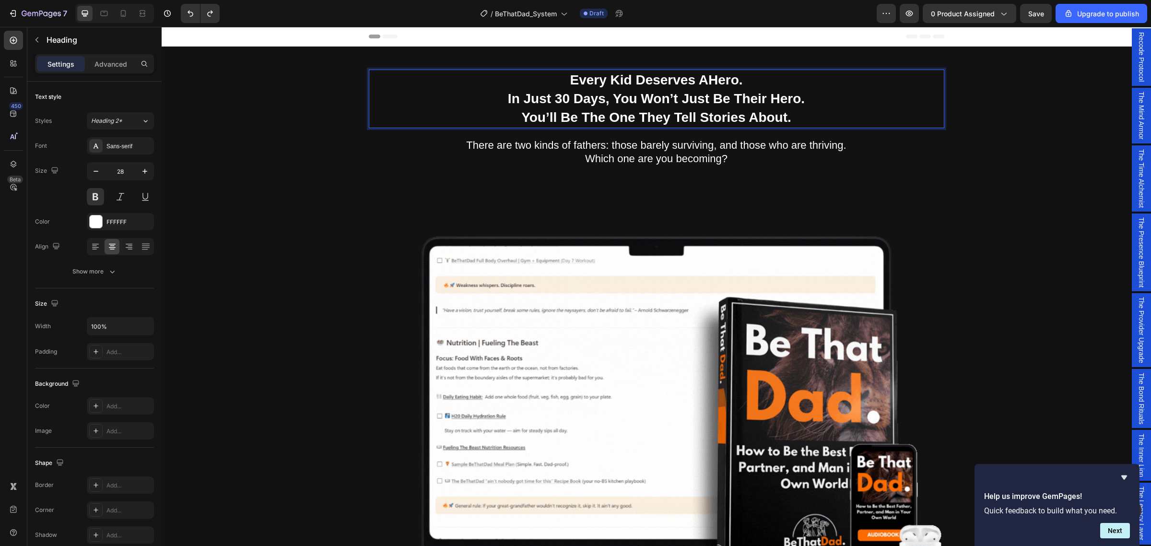
click at [631, 83] on p "Every Kid Deserves A Hero . In Just 30 Days, You Won’t Just Be Their Hero. You’…" at bounding box center [657, 99] width 574 height 57
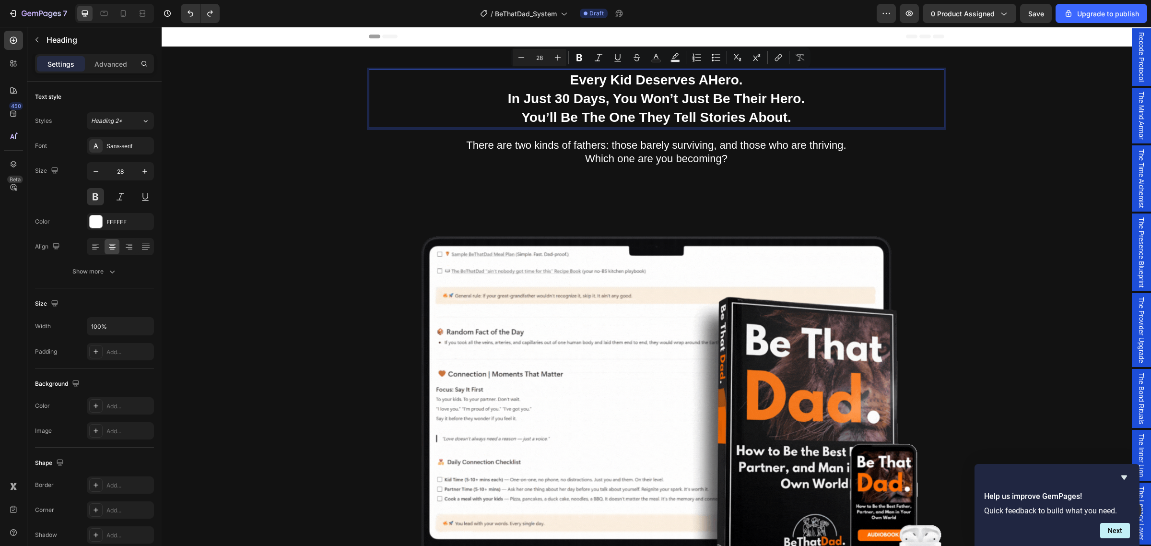
click at [631, 83] on p "Every Kid Deserves A Hero . In Just 30 Days, You Won’t Just Be Their Hero. You’…" at bounding box center [657, 99] width 574 height 57
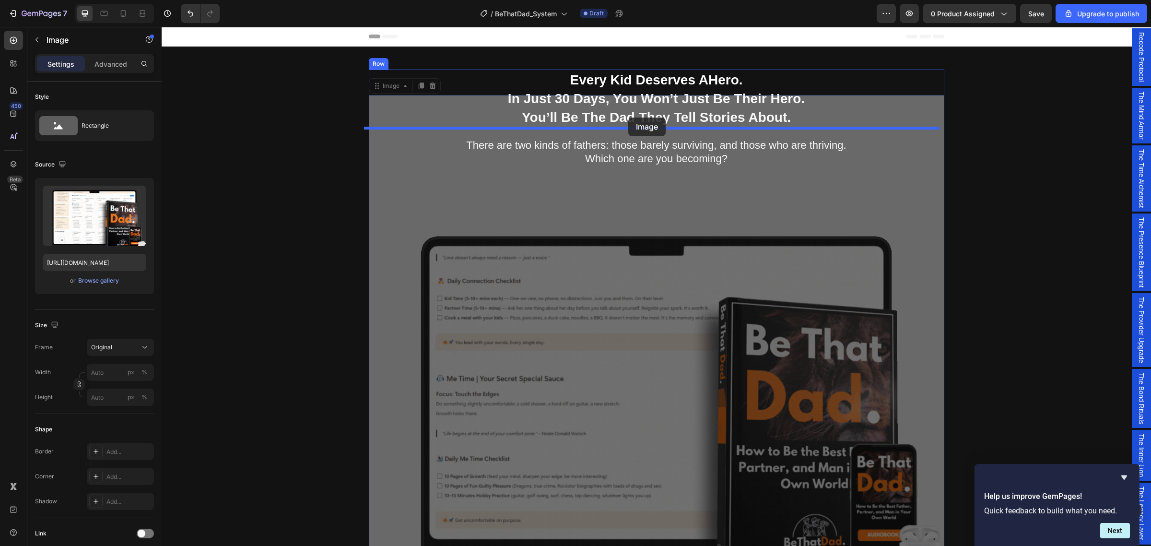
drag, startPoint x: 608, startPoint y: 117, endPoint x: 626, endPoint y: 118, distance: 17.8
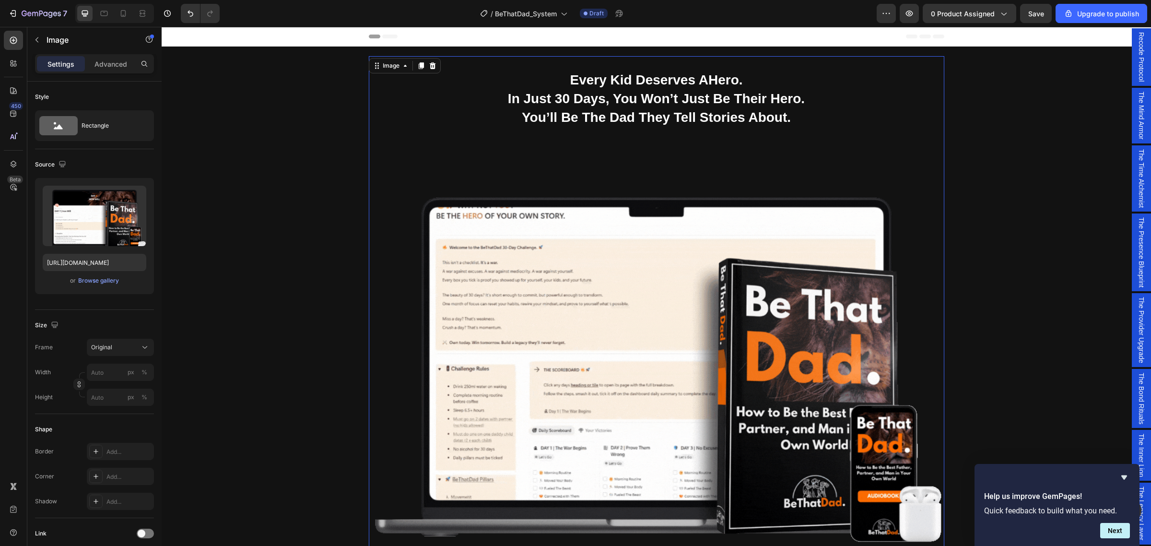
click at [629, 80] on img at bounding box center [657, 344] width 576 height 576
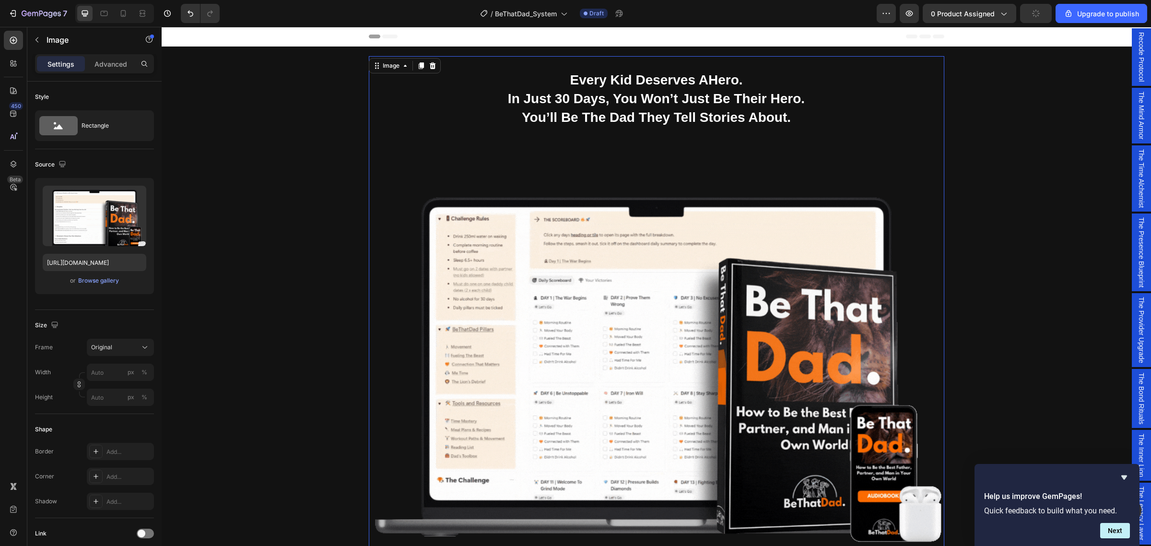
click at [624, 195] on img at bounding box center [657, 344] width 576 height 576
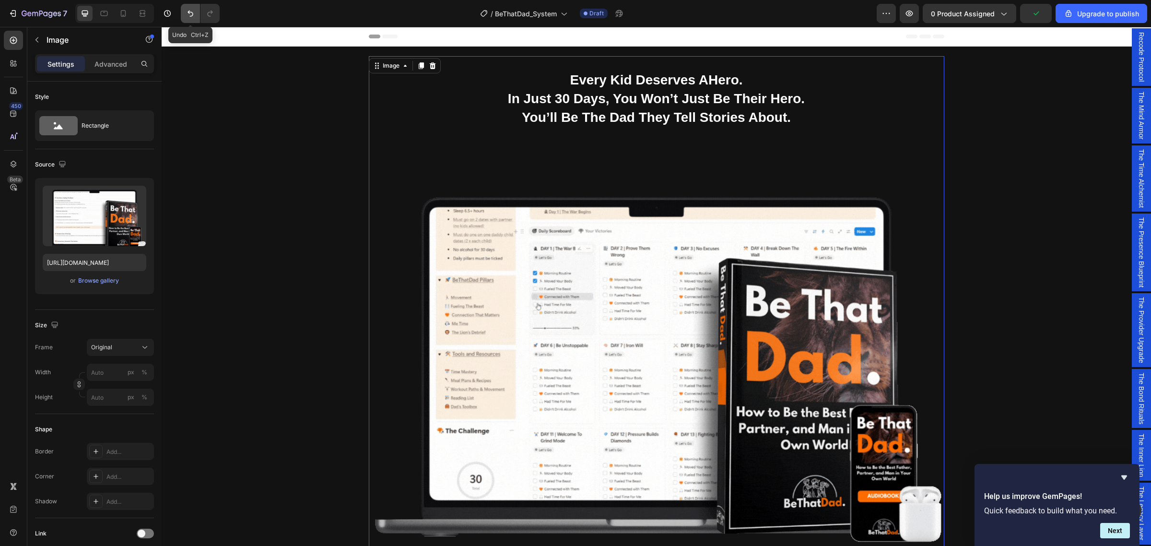
click at [196, 8] on button "Undo/Redo" at bounding box center [190, 13] width 19 height 19
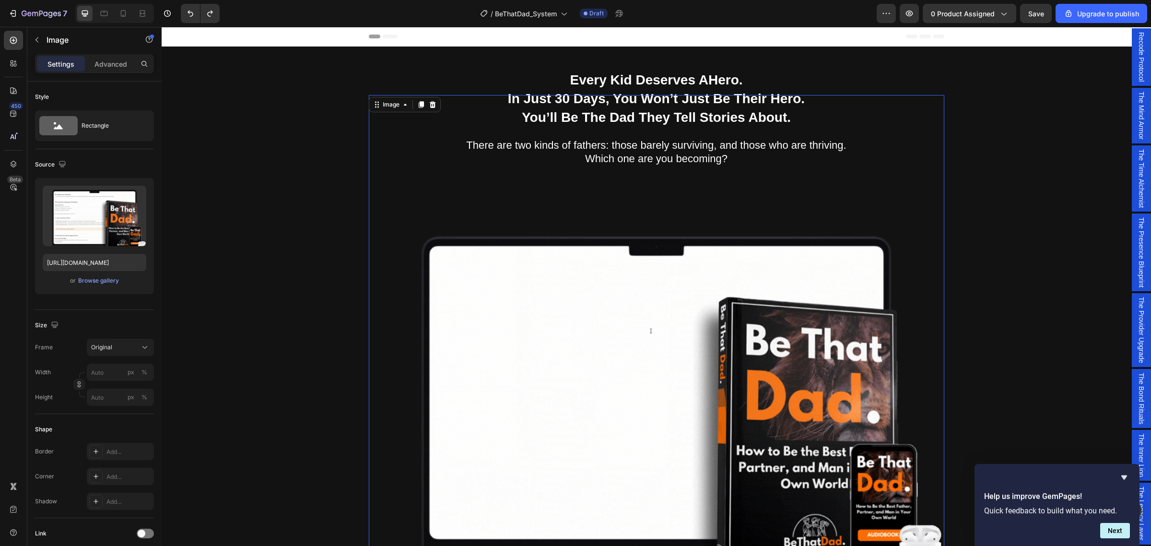
click at [866, 168] on img at bounding box center [657, 383] width 576 height 576
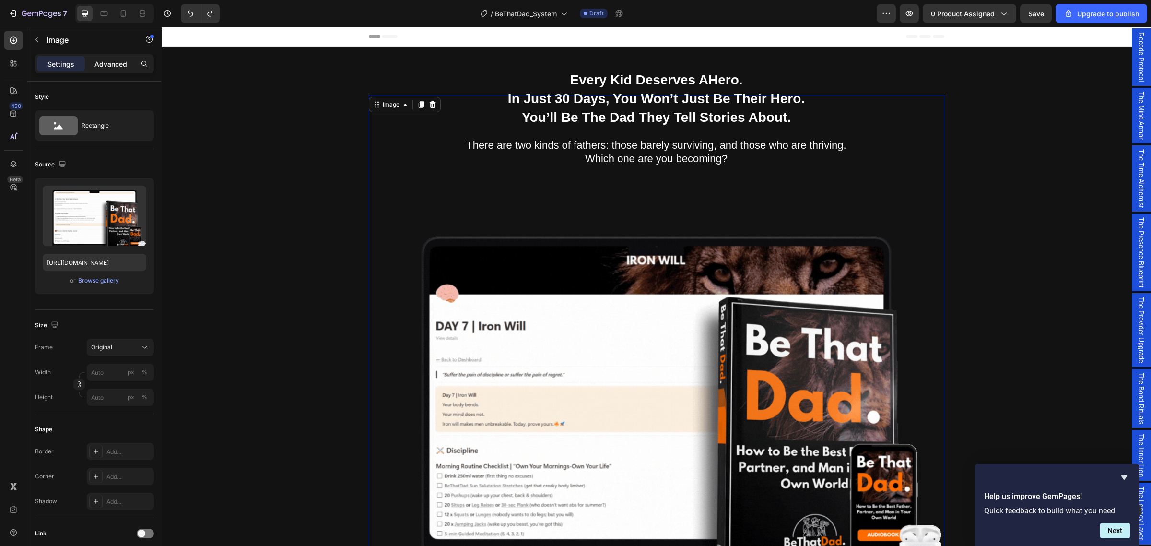
click at [106, 71] on div "Advanced" at bounding box center [111, 63] width 48 height 15
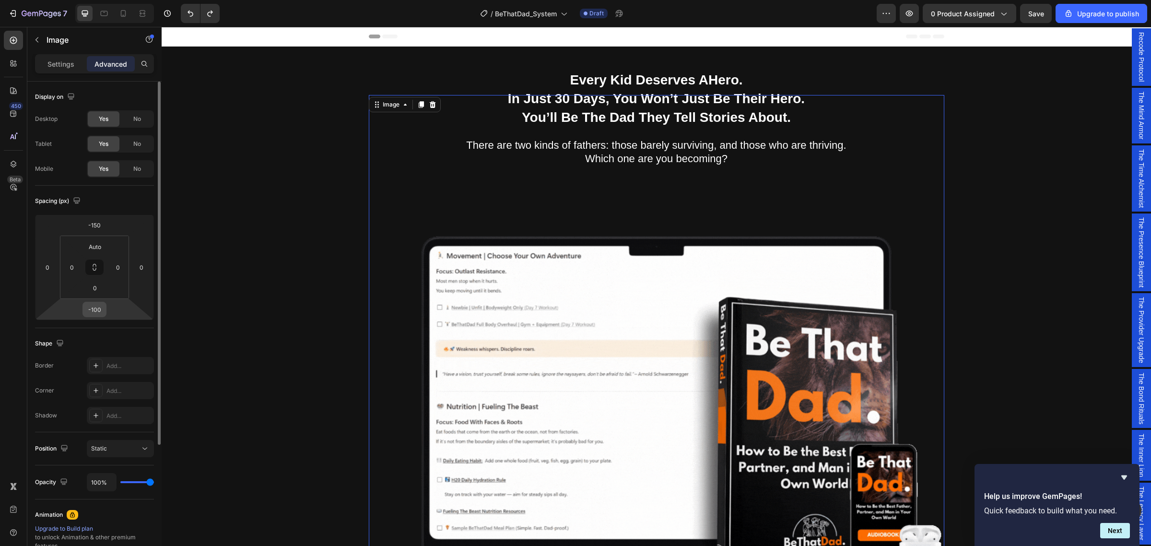
click at [101, 315] on input "-100" at bounding box center [94, 309] width 19 height 14
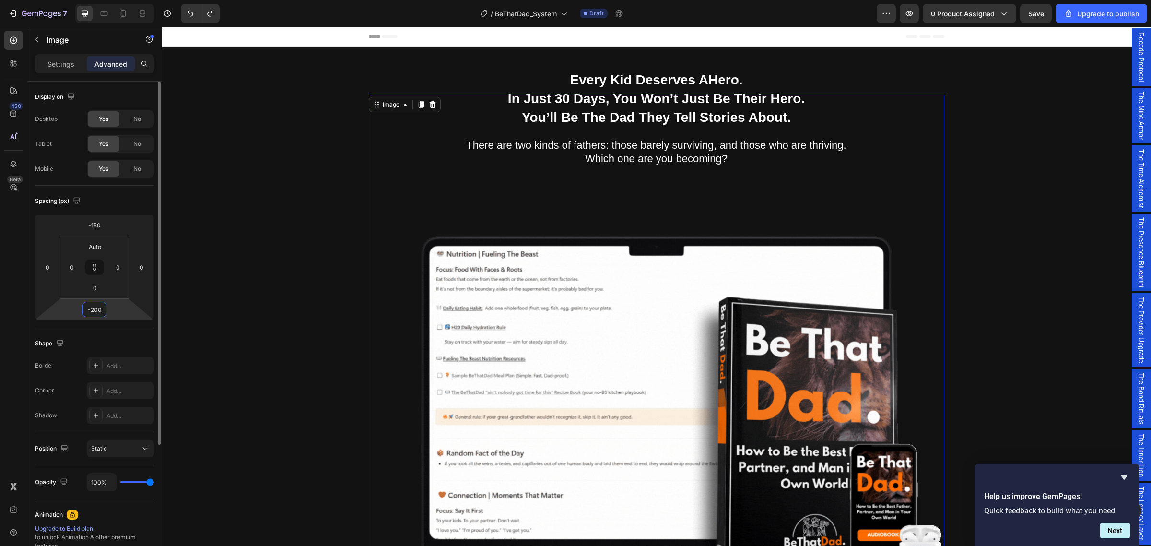
type input "-200"
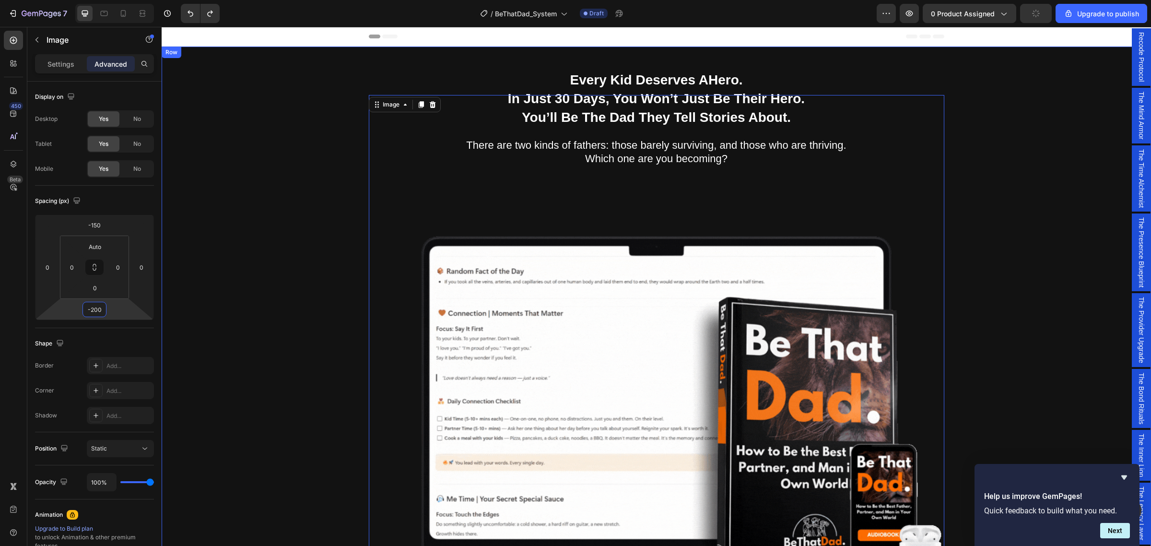
click at [325, 272] on div "Being a dad is f*cking hard. Society expects you to be everything. But no one s…" at bounding box center [656, 400] width 975 height 661
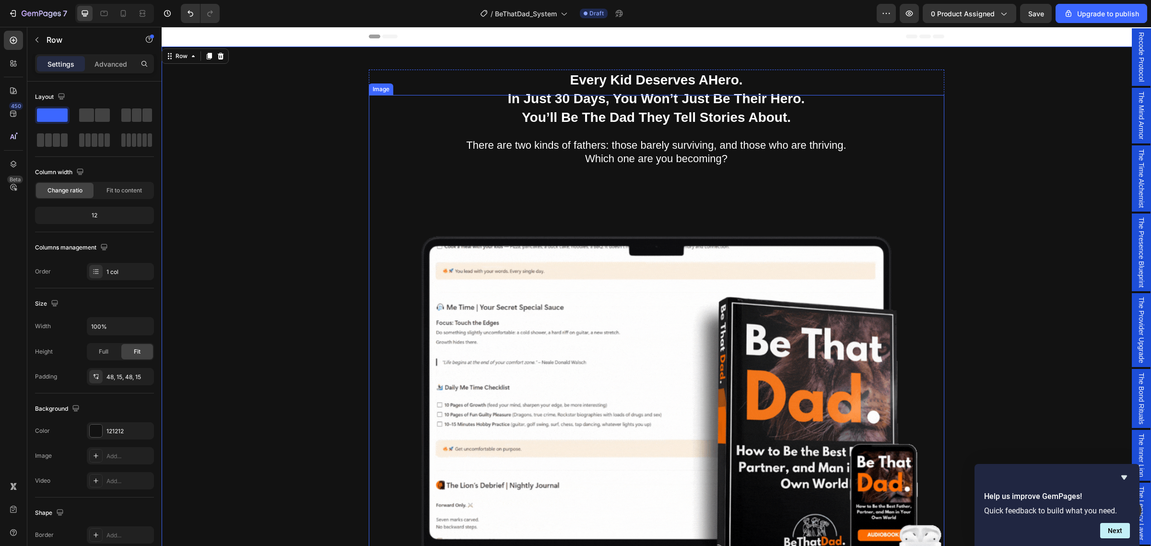
click at [727, 257] on img at bounding box center [657, 383] width 576 height 576
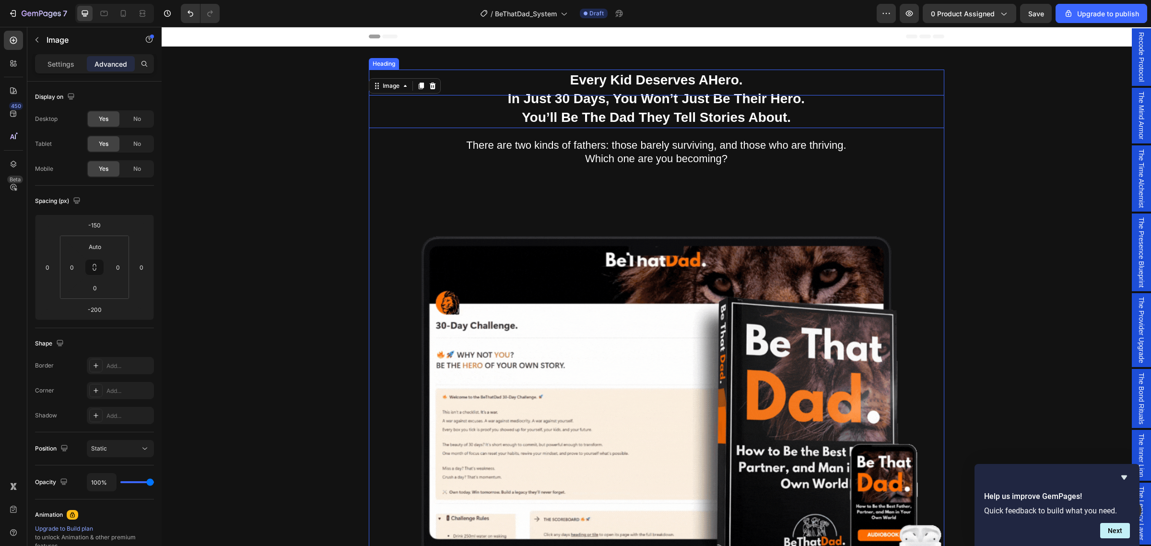
click at [662, 80] on p "Every Kid Deserves A Hero . In Just 30 Days, You Won’t Just Be Their Hero. You’…" at bounding box center [657, 99] width 574 height 57
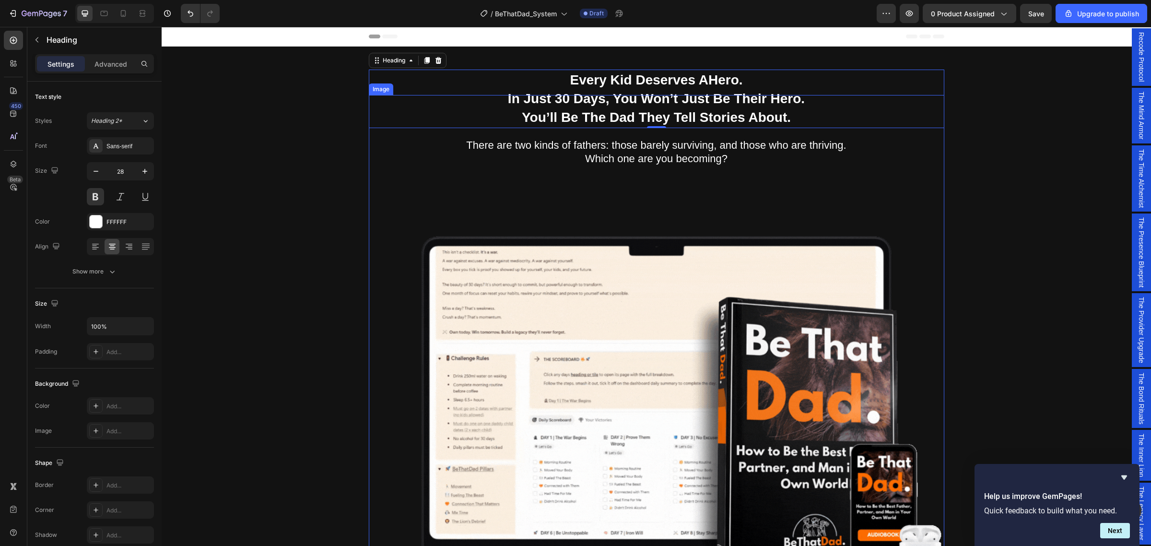
click at [497, 185] on img at bounding box center [657, 383] width 576 height 576
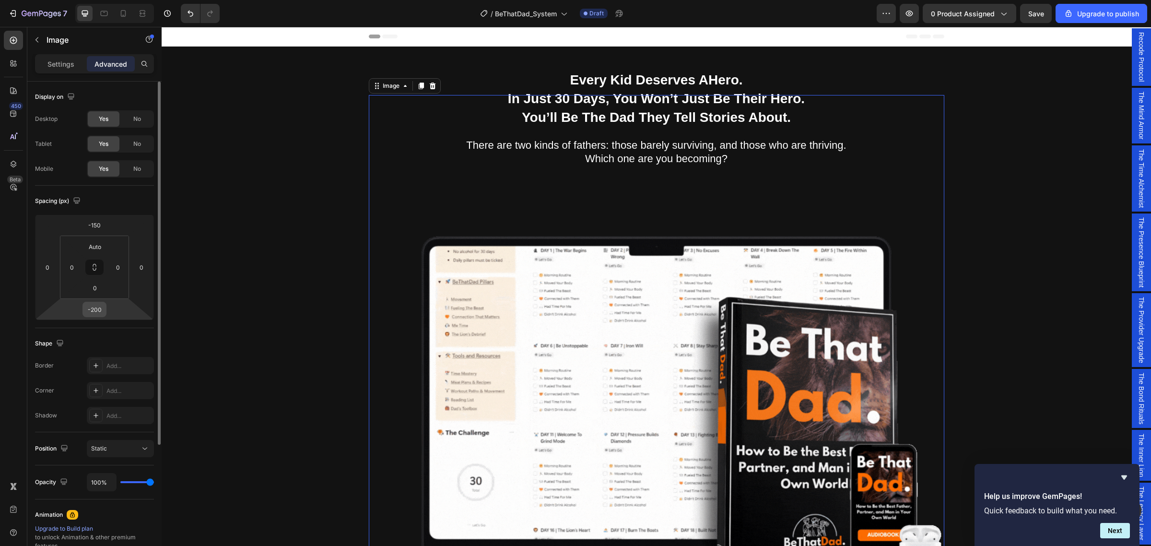
click at [106, 313] on div "-200" at bounding box center [95, 309] width 24 height 15
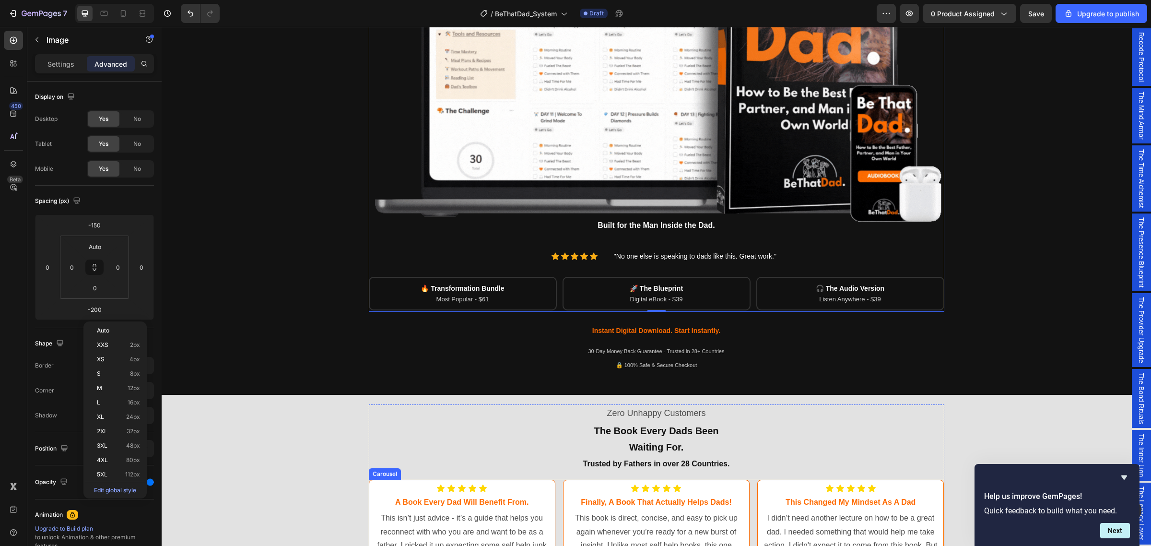
scroll to position [300, 0]
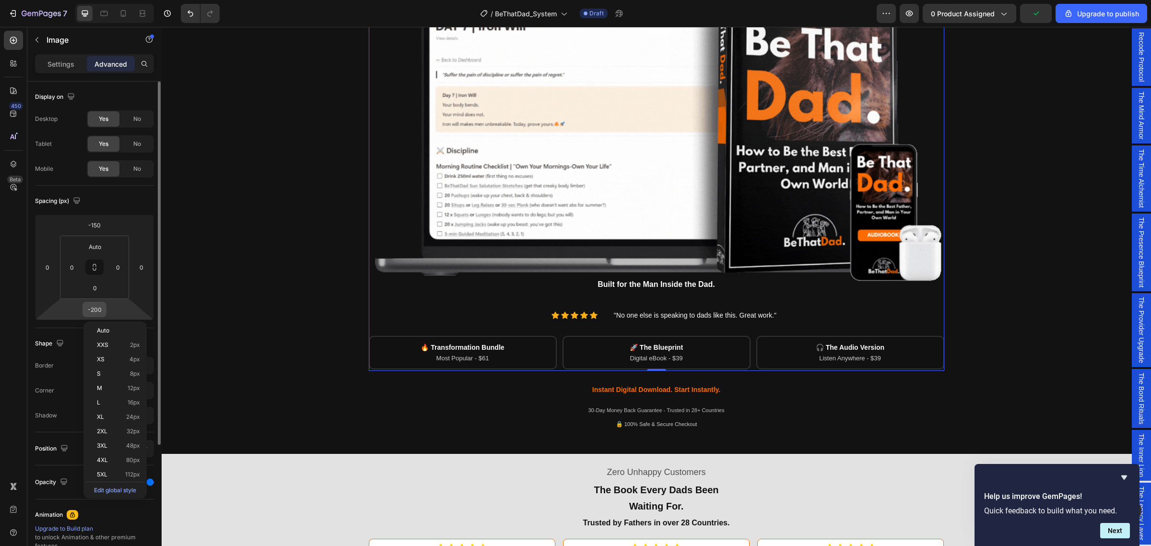
click at [102, 310] on input "-200" at bounding box center [94, 309] width 19 height 14
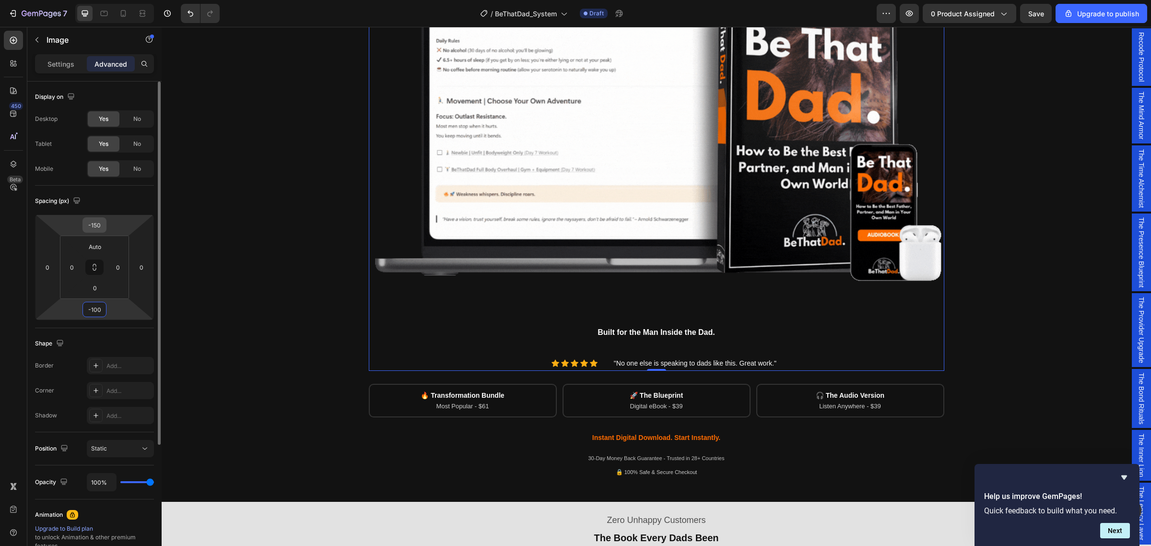
type input "-100"
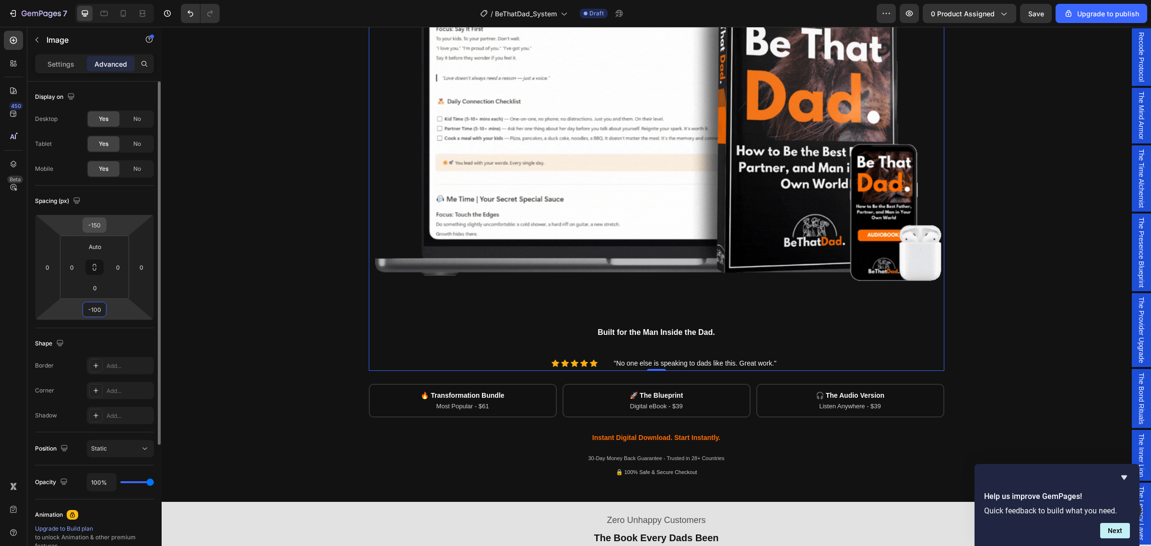
click at [98, 224] on input "-150" at bounding box center [94, 225] width 19 height 14
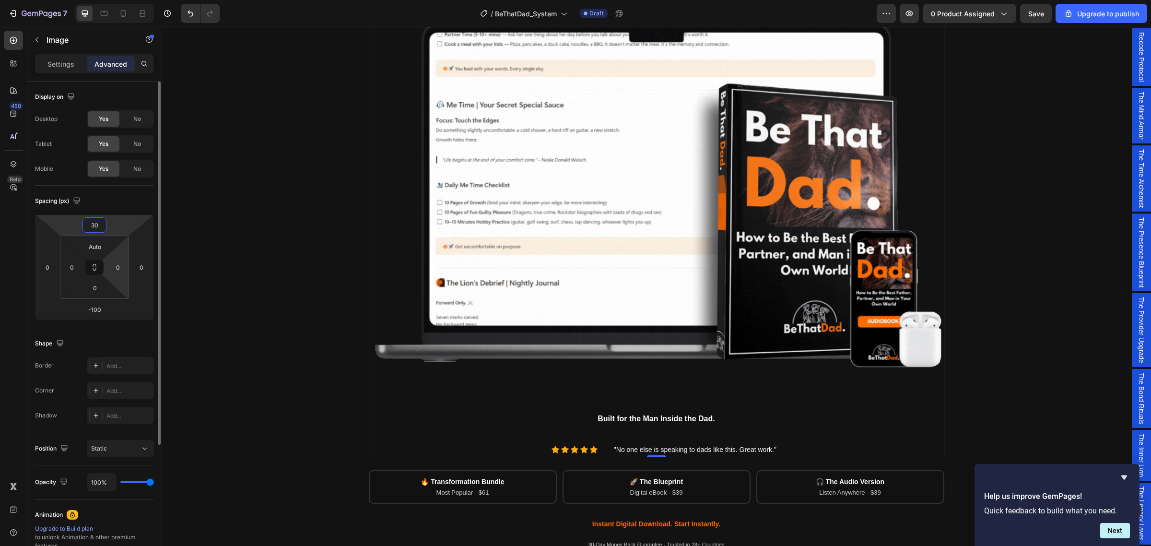
type input "300"
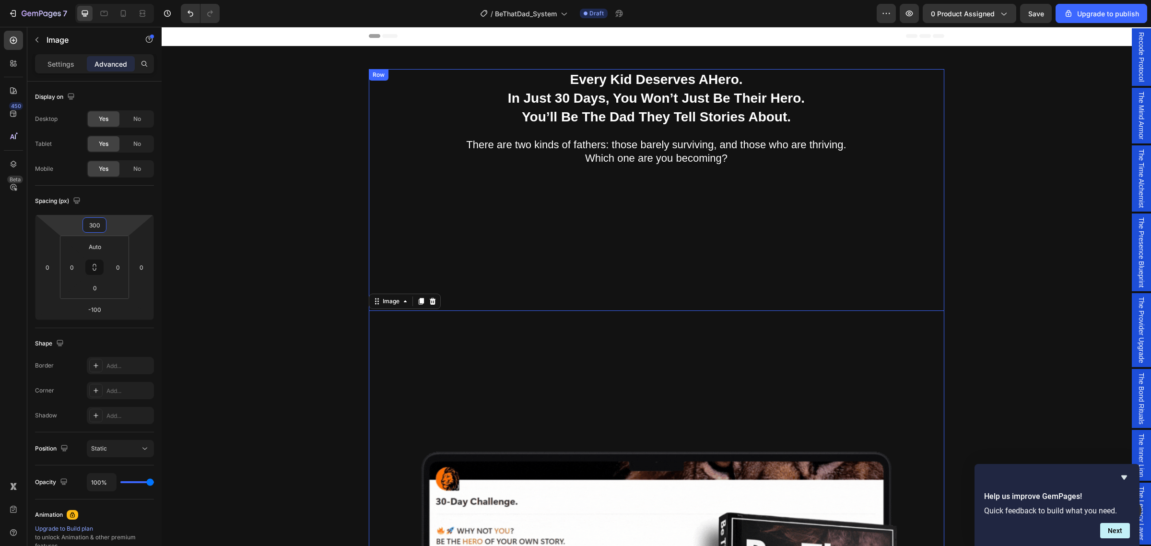
scroll to position [0, 0]
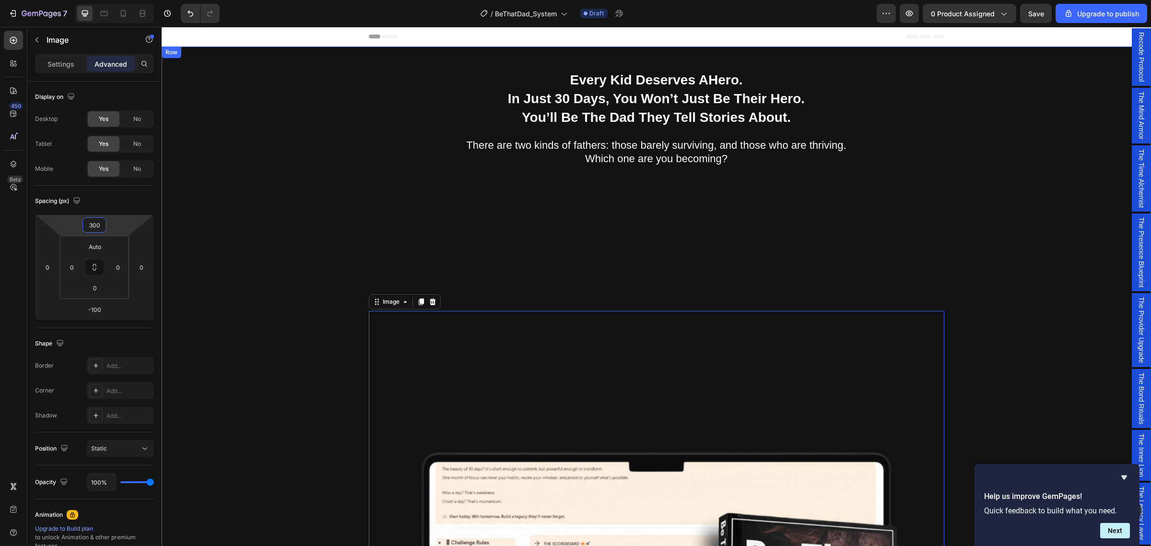
click at [1036, 233] on div "Being a dad is f*cking hard. Society expects you to be everything. But no one s…" at bounding box center [656, 532] width 975 height 925
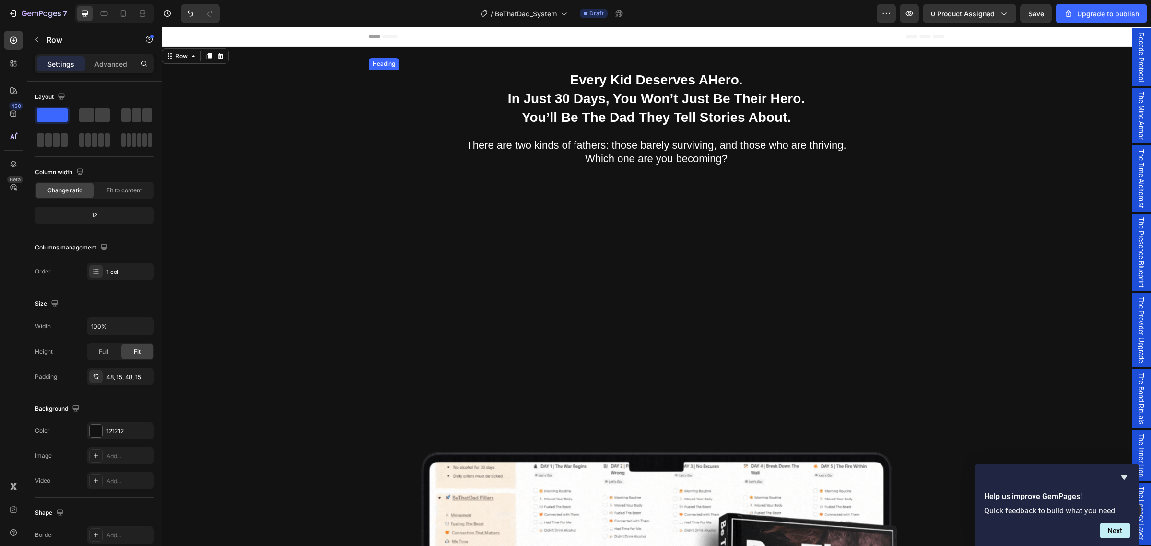
click at [649, 78] on p "Every Kid Deserves A Hero . In Just 30 Days, You Won’t Just Be Their Hero. You’…" at bounding box center [657, 99] width 574 height 57
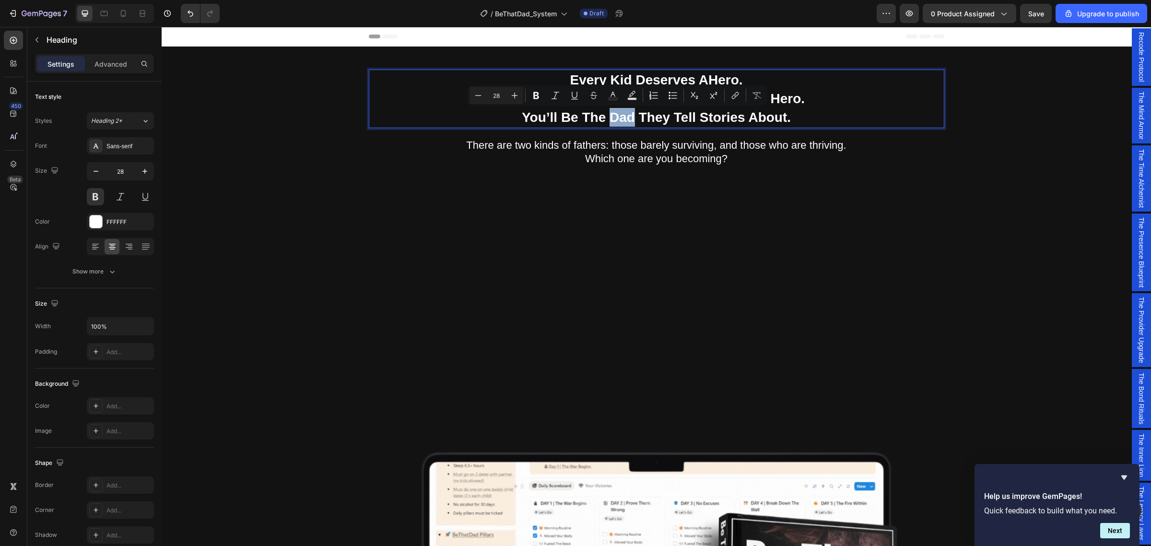
drag, startPoint x: 608, startPoint y: 114, endPoint x: 627, endPoint y: 118, distance: 19.8
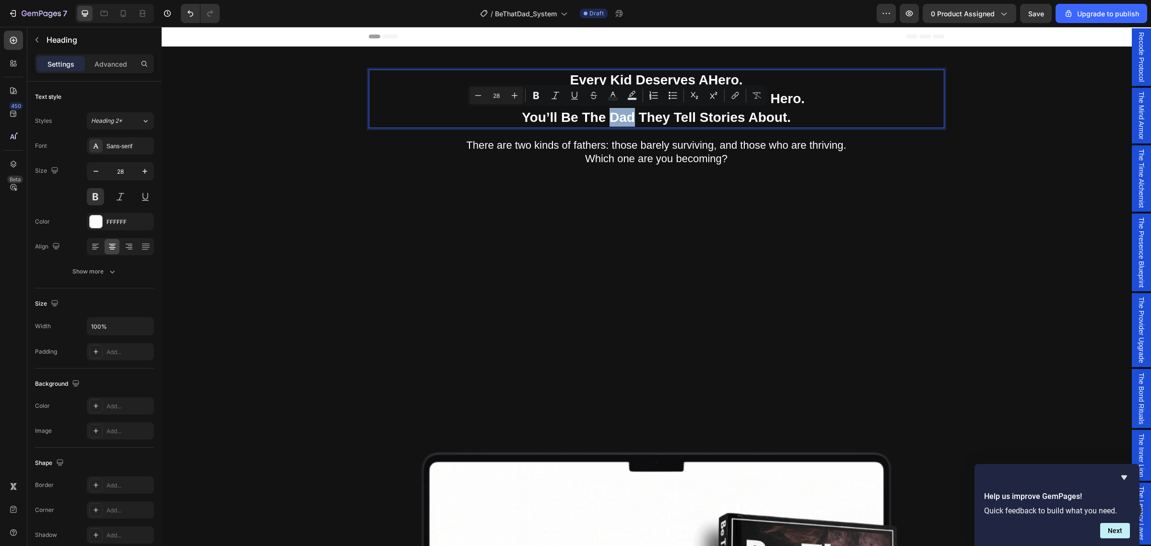
click at [627, 118] on p "Every Kid Deserves A Hero . In Just 30 Days, You Won’t Just Be Their Hero. You’…" at bounding box center [657, 99] width 574 height 57
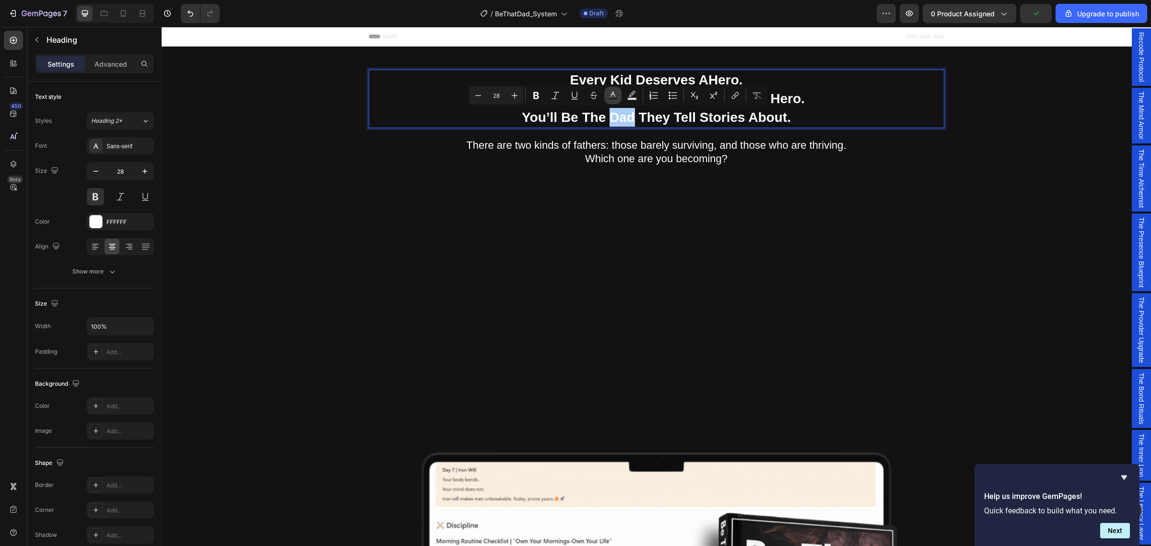
click at [615, 93] on icon "Editor contextual toolbar" at bounding box center [613, 96] width 10 height 10
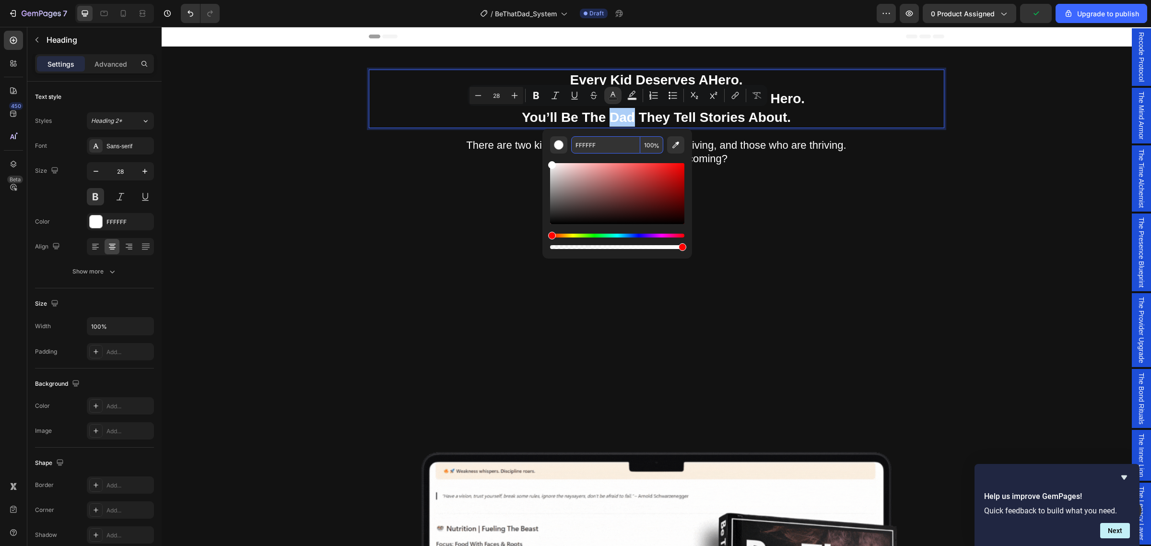
click at [596, 145] on input "FFFFFF" at bounding box center [605, 144] width 69 height 17
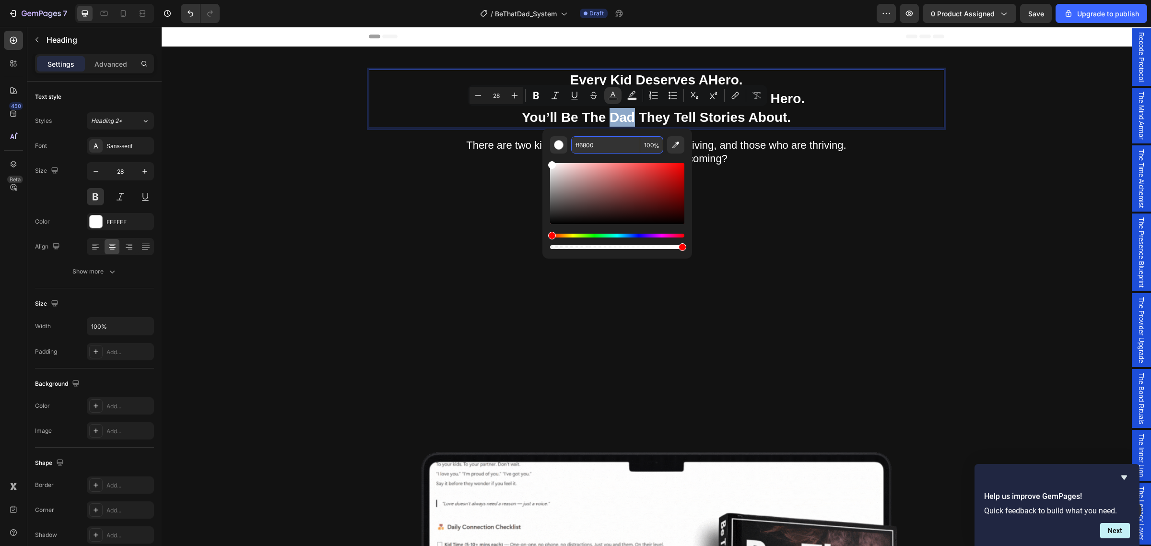
type input "FF6800"
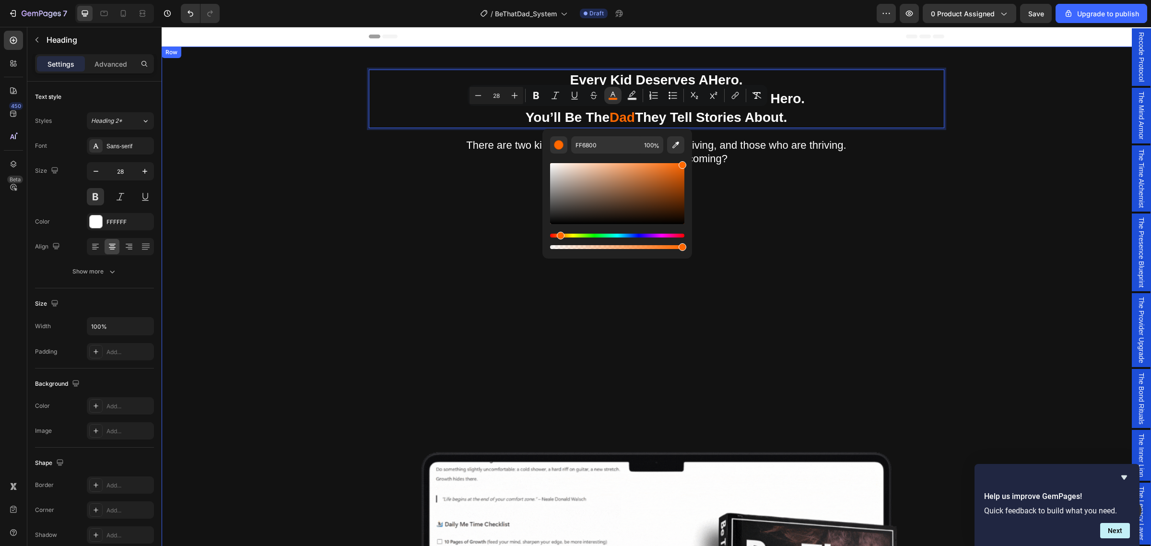
click at [994, 216] on div "Being a dad is f*cking hard. Society expects you to be everything. But no one s…" at bounding box center [656, 532] width 975 height 925
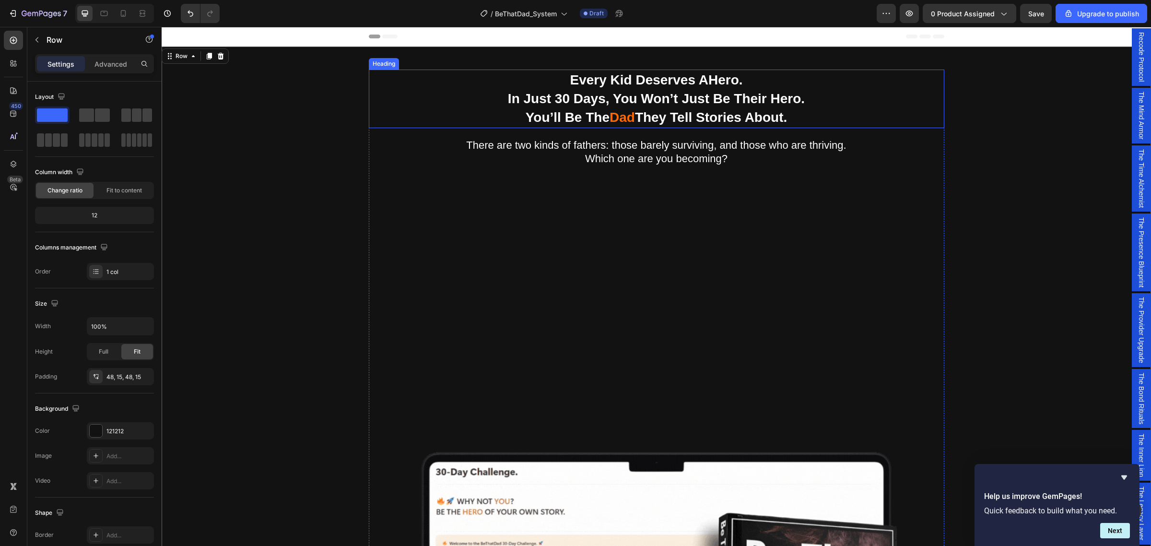
drag, startPoint x: 587, startPoint y: 81, endPoint x: 591, endPoint y: 91, distance: 11.6
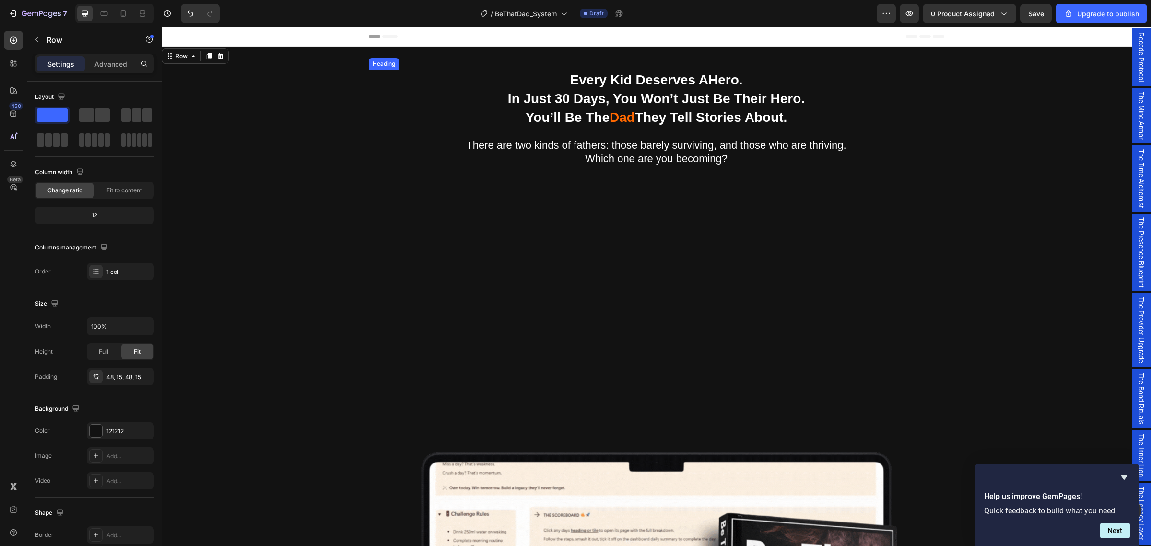
click at [587, 81] on p "Every Kid Deserves A Hero . In Just 30 Days, You Won’t Just Be Their Hero. You’…" at bounding box center [657, 99] width 574 height 57
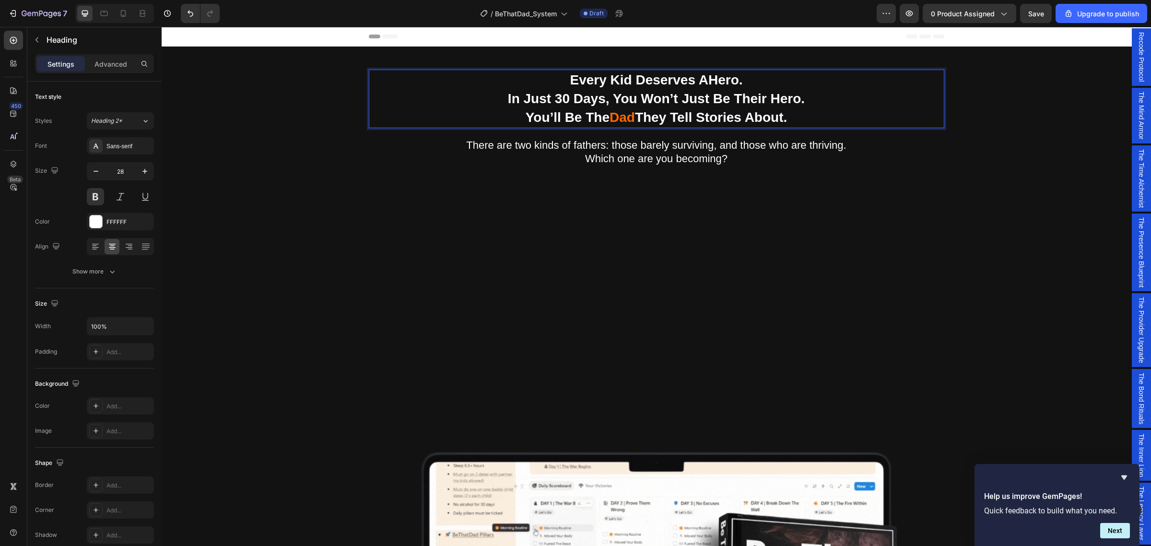
drag, startPoint x: 612, startPoint y: 83, endPoint x: 804, endPoint y: 120, distance: 195.5
click at [804, 120] on p "Every Kid Deserves A Hero . In Just 30 Days, You Won’t Just Be Their Hero. You’…" at bounding box center [657, 99] width 574 height 57
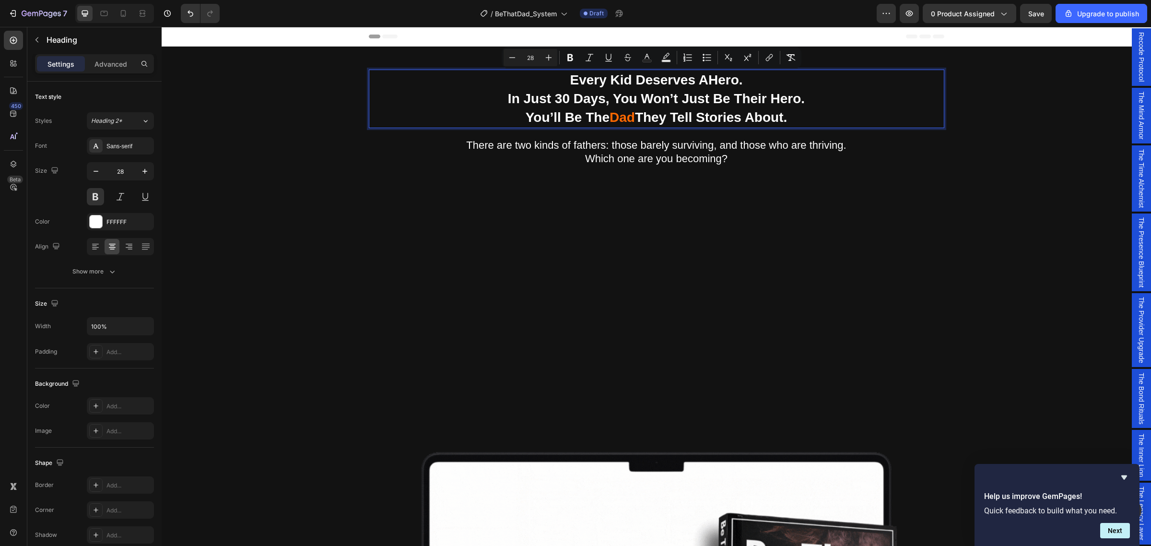
copy p "very Kid Deserves A Hero . In Just 30 Days, You Won’t Just Be Their Hero. You’l…"
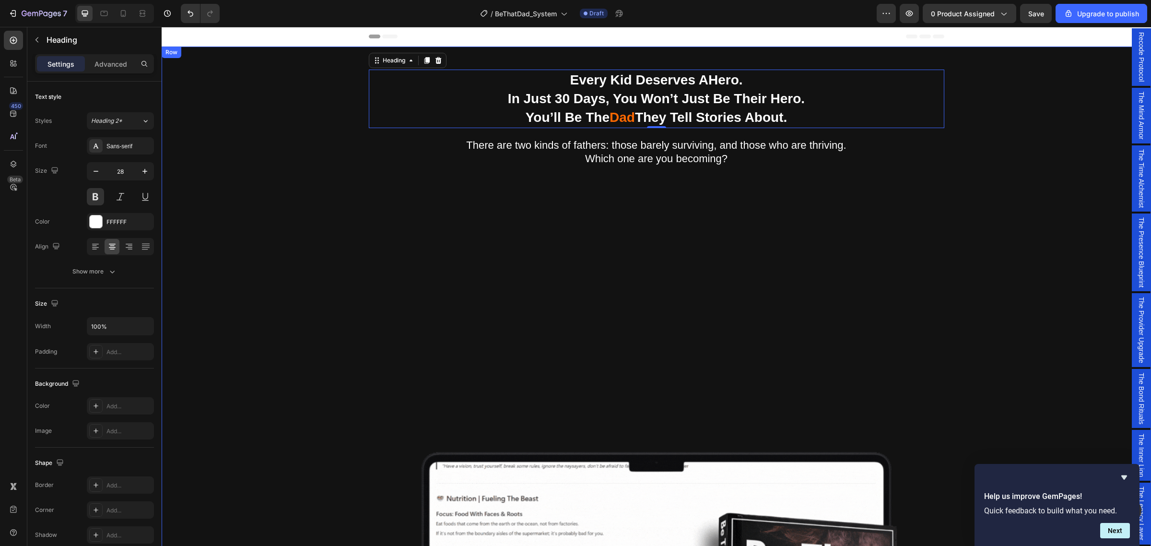
click at [1057, 195] on div "Being a dad is f*cking hard. Society expects you to be everything. But no one s…" at bounding box center [656, 532] width 975 height 925
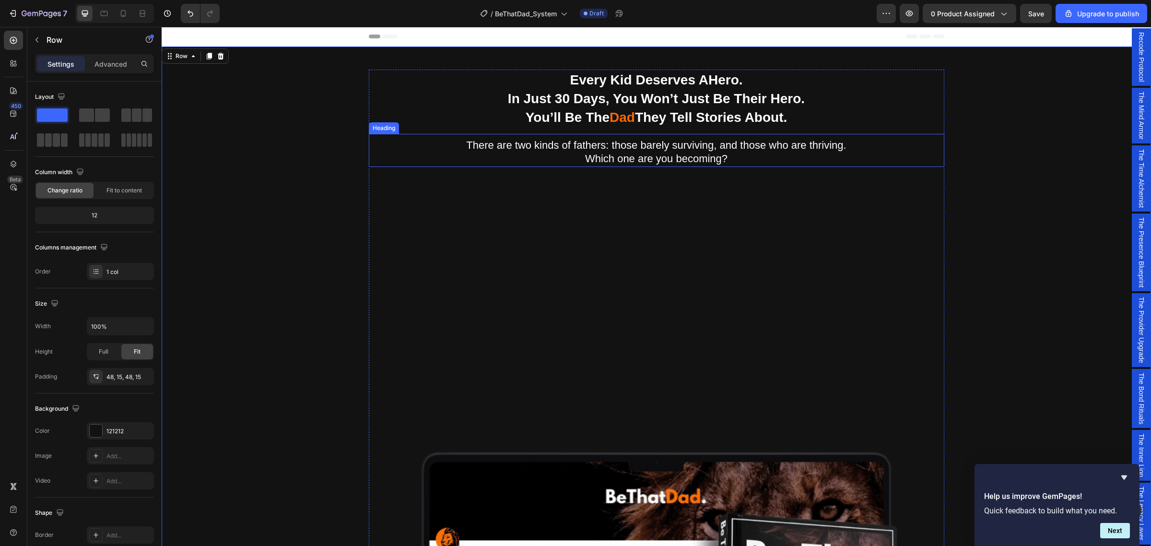
click at [655, 150] on span "There are two kinds of fathers: those barely surviving, and those who are thriv…" at bounding box center [656, 145] width 380 height 12
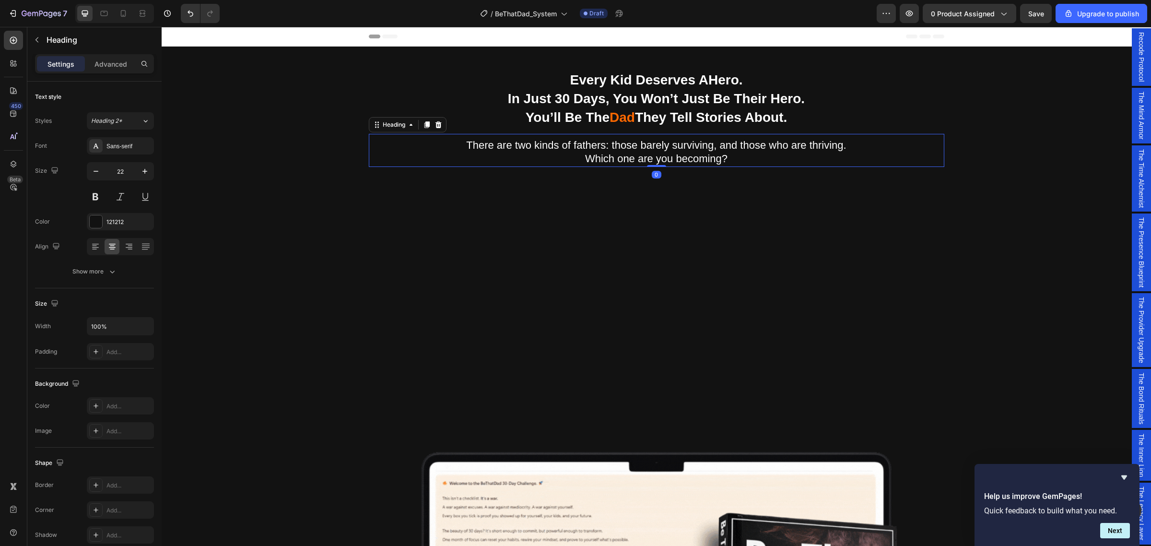
copy p "very Kid Deserves A Hero . In Just 30 Days, You Won’t Just Be Their Hero. You’l…"
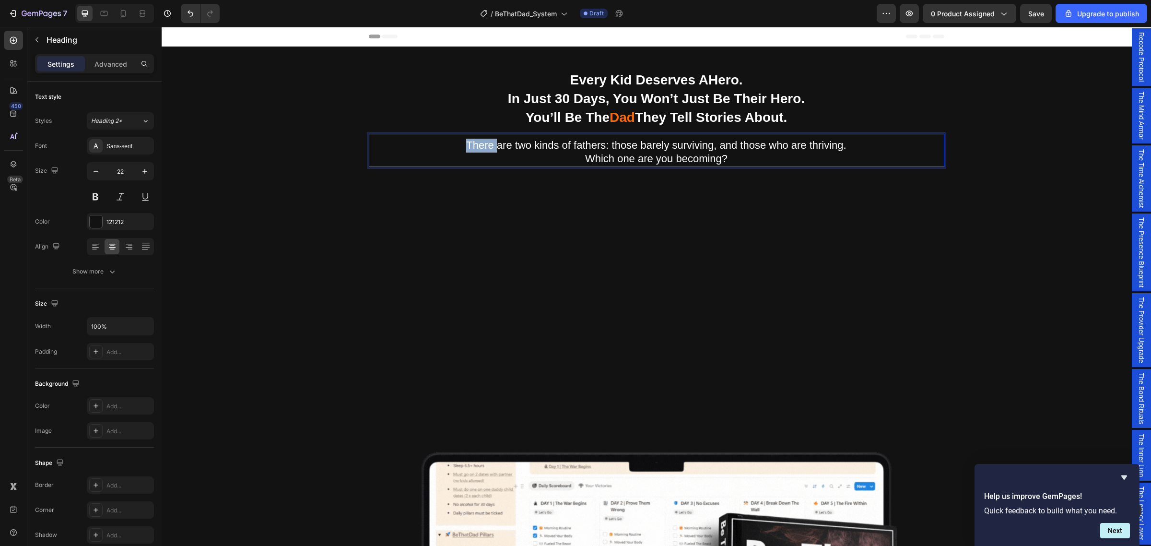
click at [483, 145] on span "There are two kinds of fathers: those barely surviving, and those who are thriv…" at bounding box center [656, 145] width 380 height 12
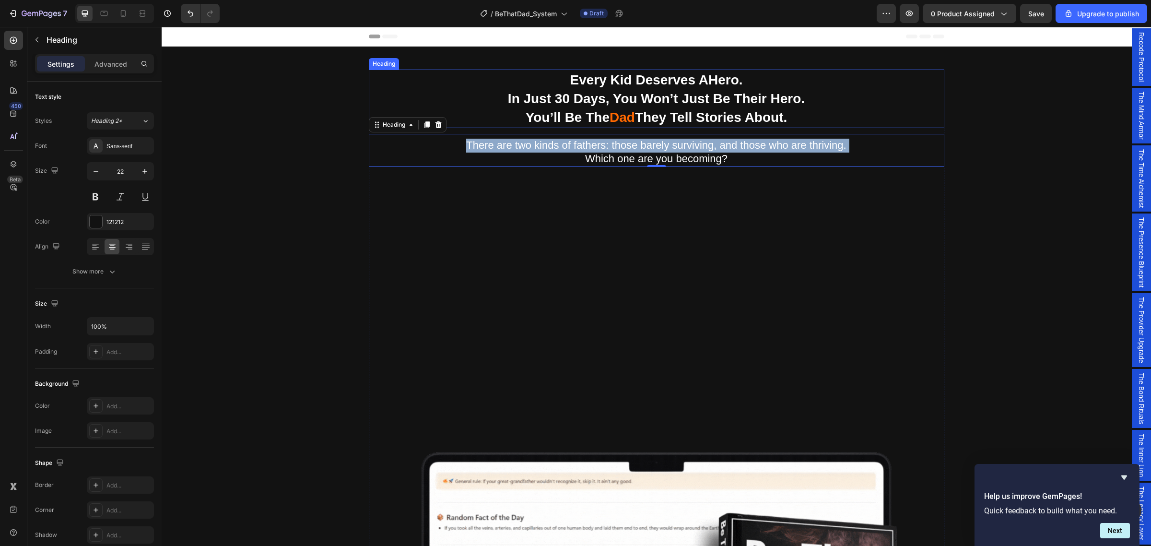
click at [578, 78] on p "Every Kid Deserves A Hero . In Just 30 Days, You Won’t Just Be Their Hero. You’…" at bounding box center [657, 99] width 574 height 57
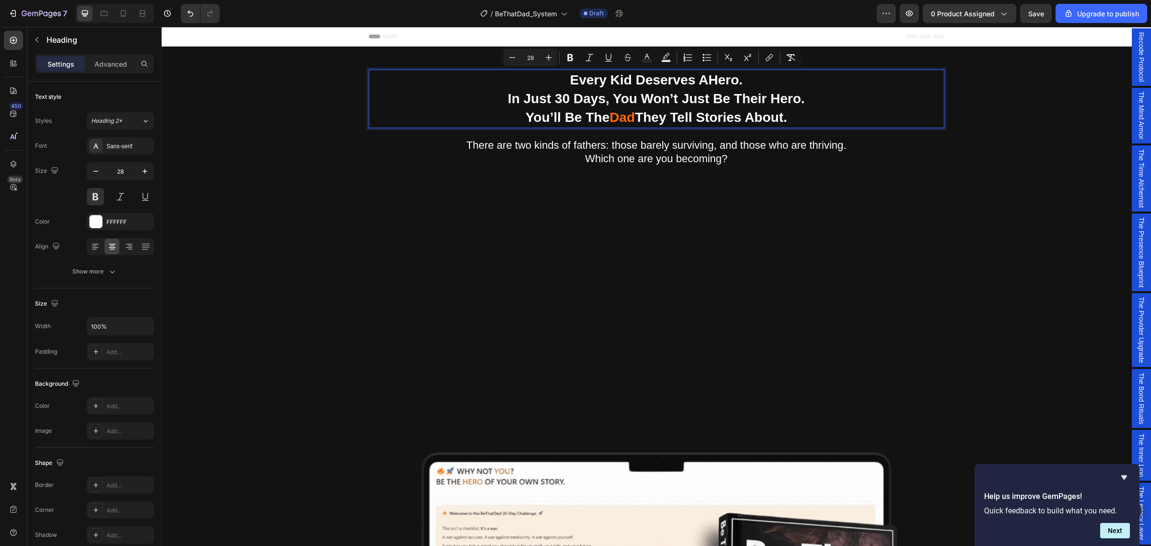
copy p "Every Kid Deserves A Hero . In Just 30 Days, You Won’t Just Be Their Hero. You’…"
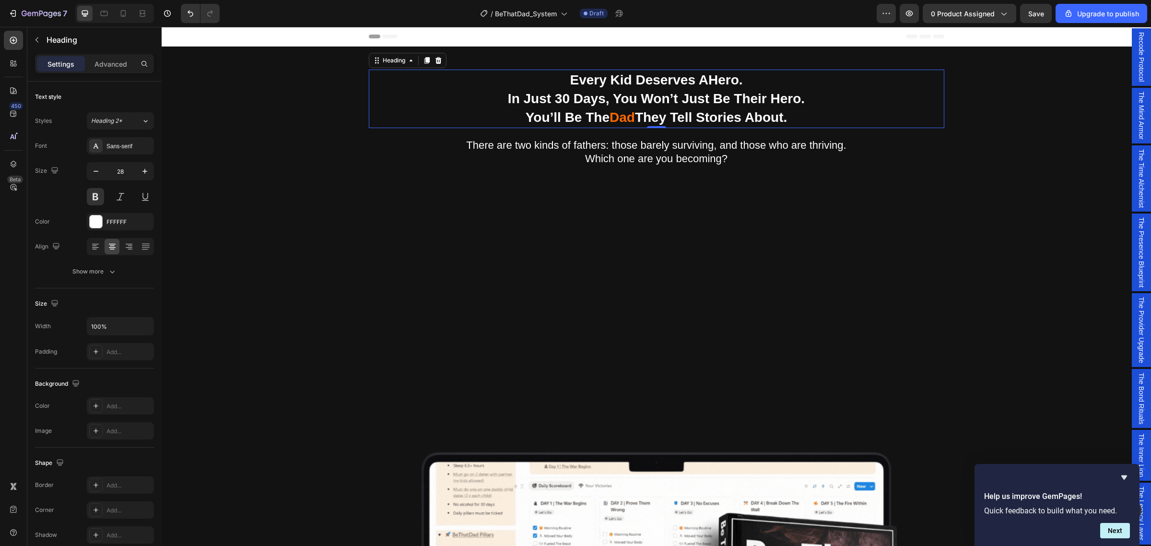
click at [552, 96] on p "Every Kid Deserves A Hero . In Just 30 Days, You Won’t Just Be Their Hero. You’…" at bounding box center [657, 99] width 574 height 57
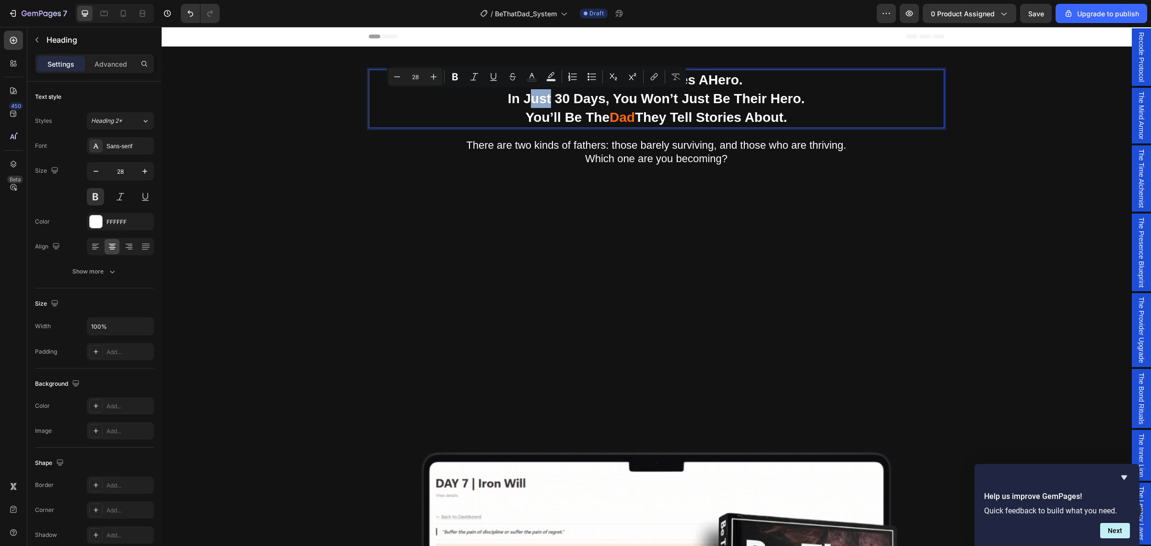
drag, startPoint x: 547, startPoint y: 99, endPoint x: 523, endPoint y: 95, distance: 24.4
click at [523, 95] on p "Every Kid Deserves A Hero . In Just 30 Days, You Won’t Just Be Their Hero. You’…" at bounding box center [657, 99] width 574 height 57
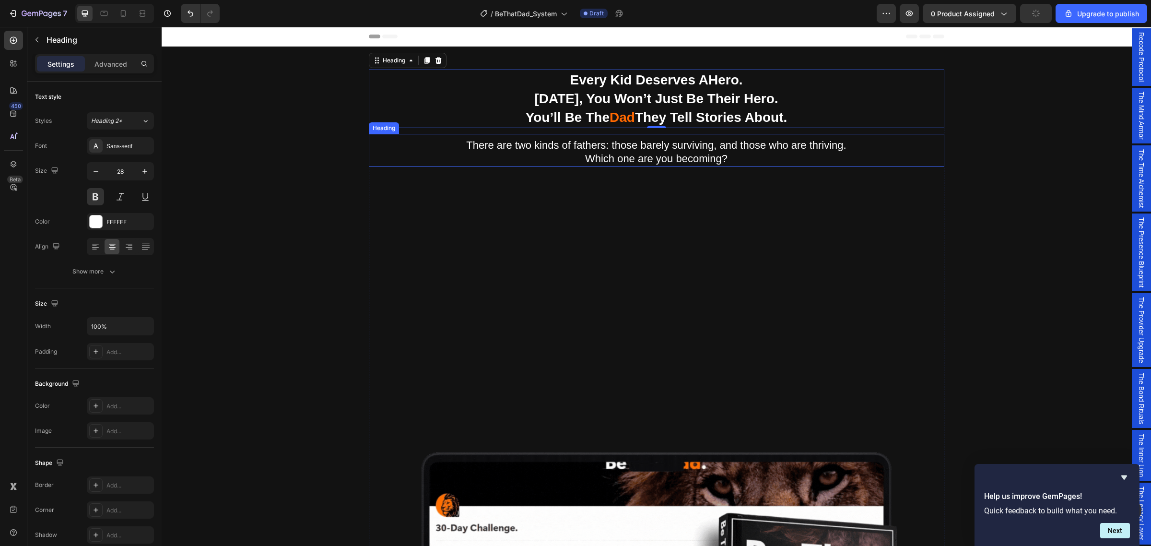
click at [674, 150] on span "There are two kinds of fathers: those barely surviving, and those who are thriv…" at bounding box center [656, 145] width 380 height 12
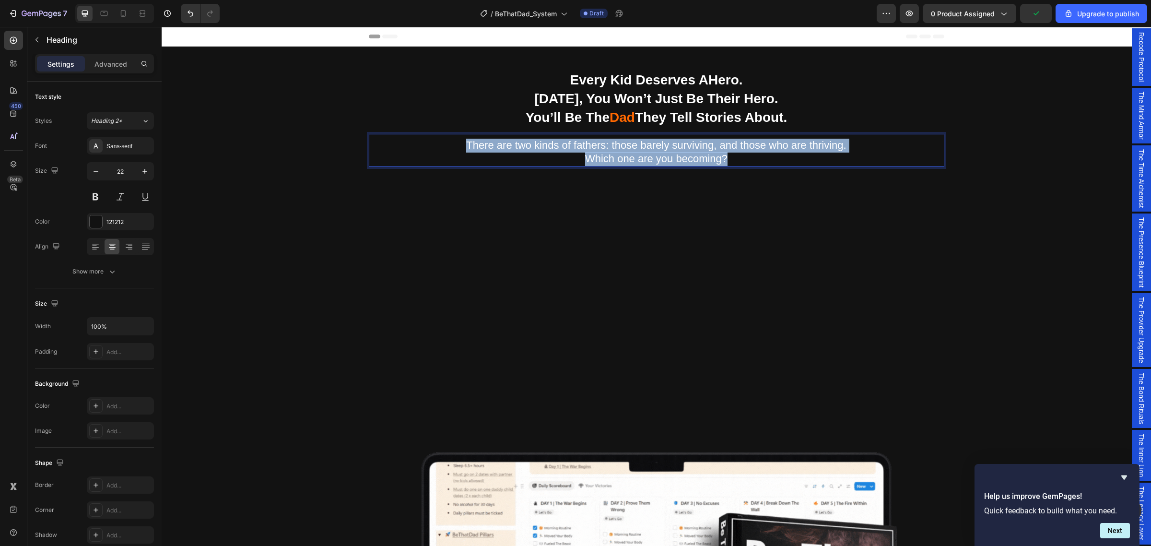
drag, startPoint x: 696, startPoint y: 157, endPoint x: 462, endPoint y: 144, distance: 234.0
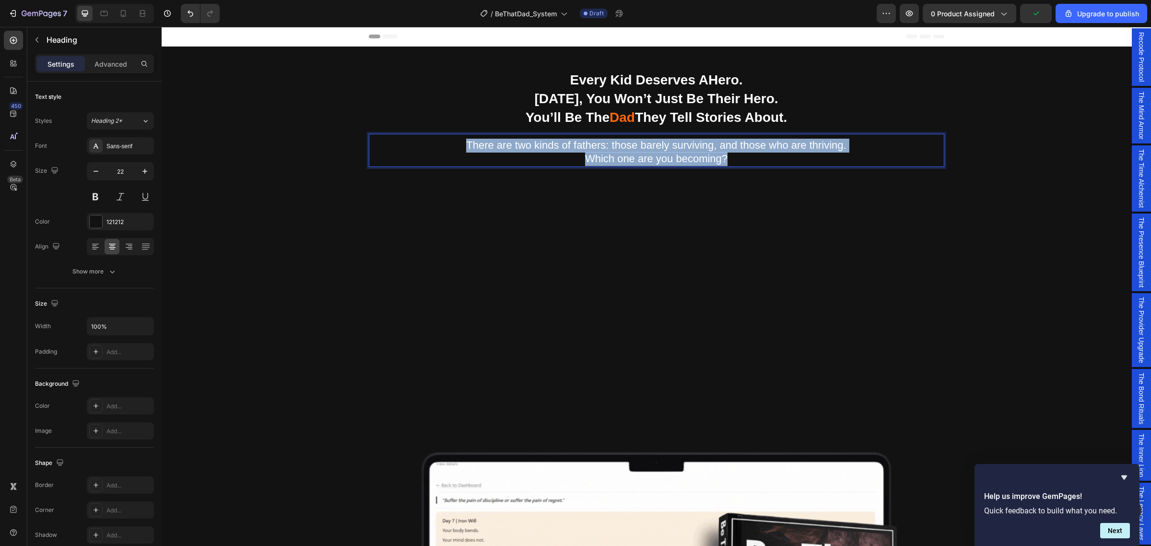
click at [462, 144] on p "There are two kinds of fathers: those barely surviving, and those who are thriv…" at bounding box center [657, 152] width 574 height 27
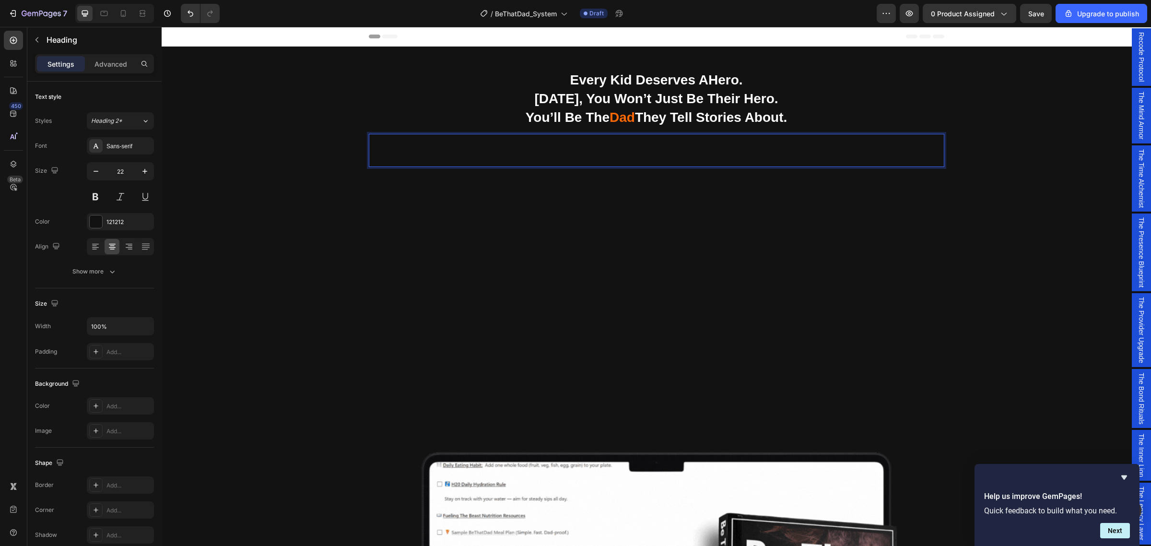
click at [596, 150] on p "Short enough to commit. Powerful enough to transform. Own today. Win tomorrow." at bounding box center [657, 152] width 574 height 27
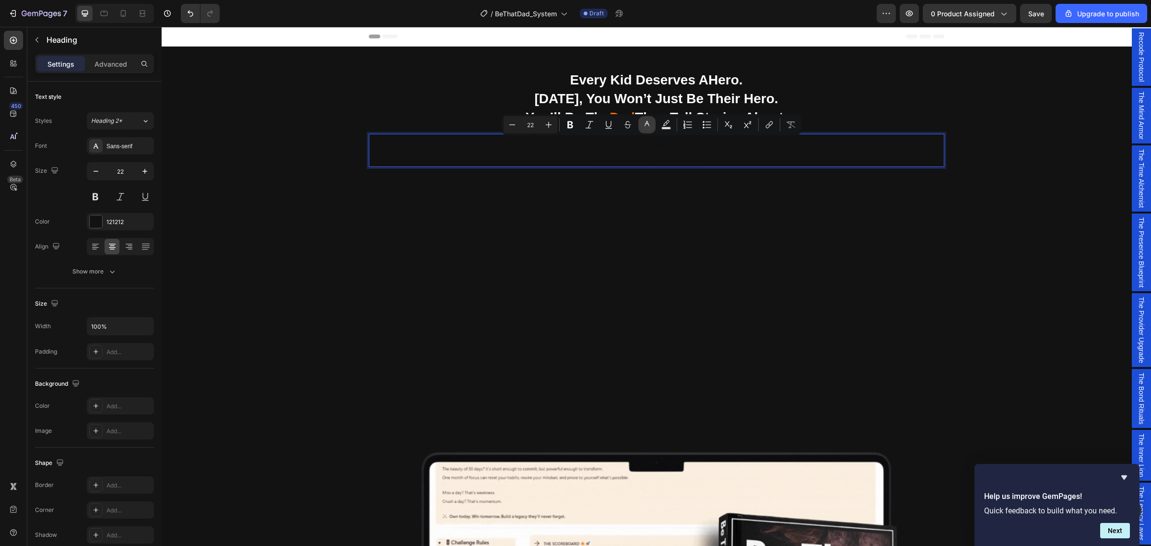
click at [648, 123] on icon "Editor contextual toolbar" at bounding box center [647, 123] width 5 height 5
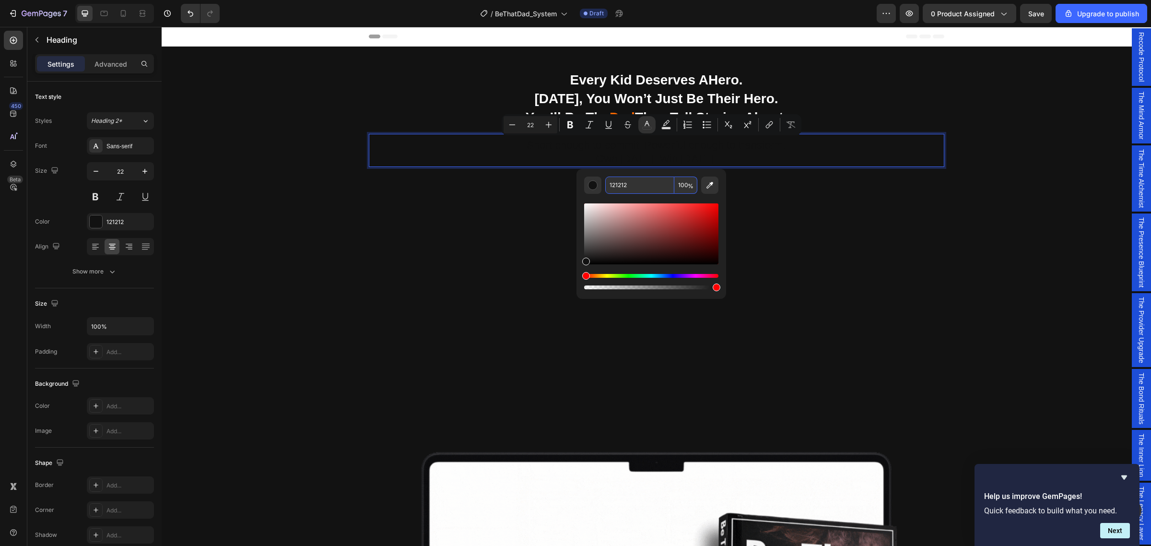
click at [632, 189] on input "121212" at bounding box center [639, 185] width 69 height 17
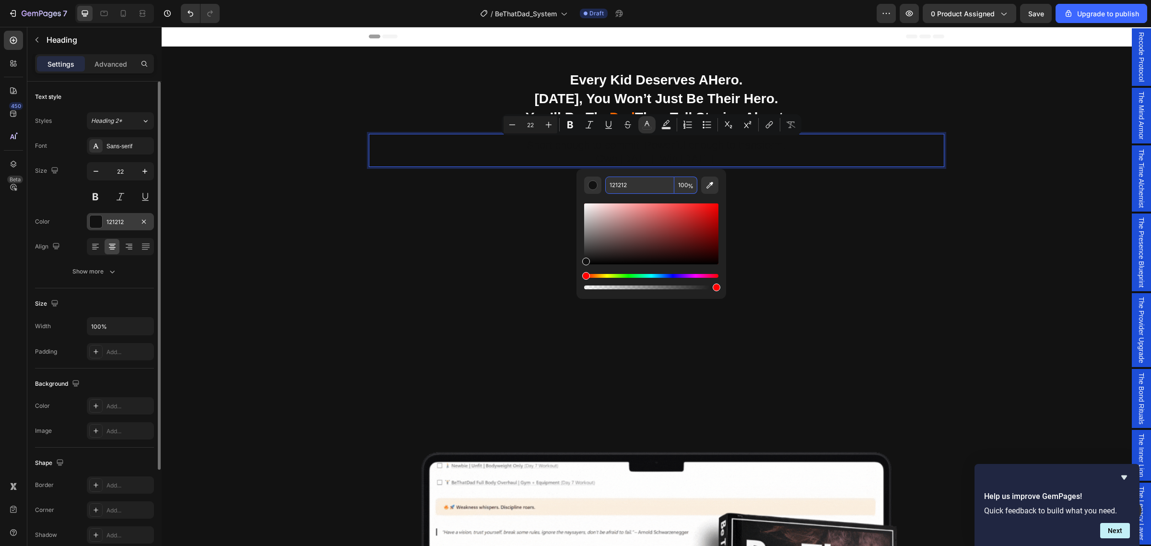
click at [95, 223] on div at bounding box center [96, 221] width 12 height 12
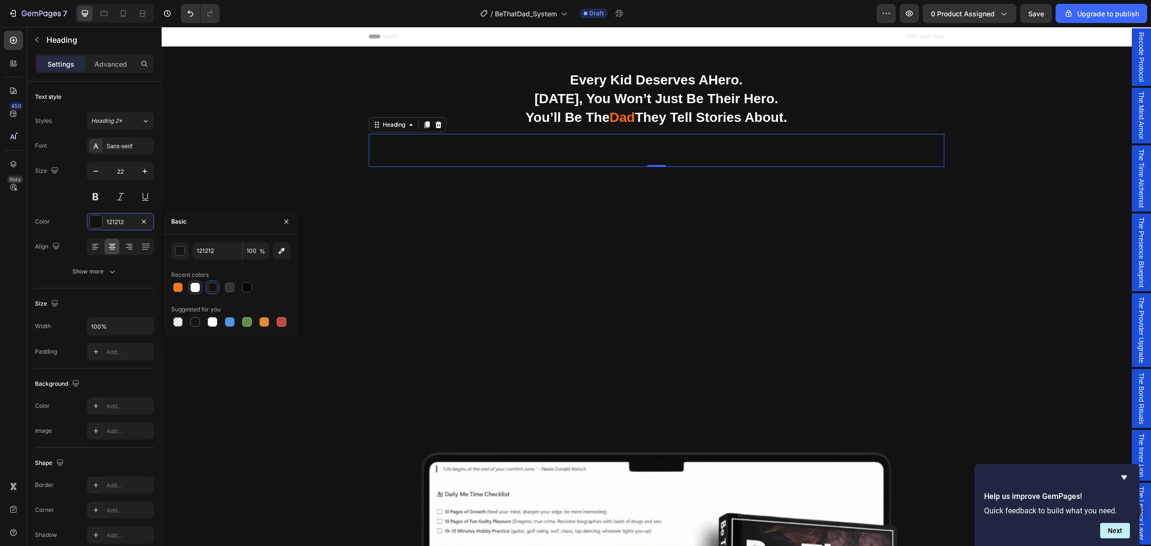
click at [195, 284] on div at bounding box center [195, 288] width 10 height 10
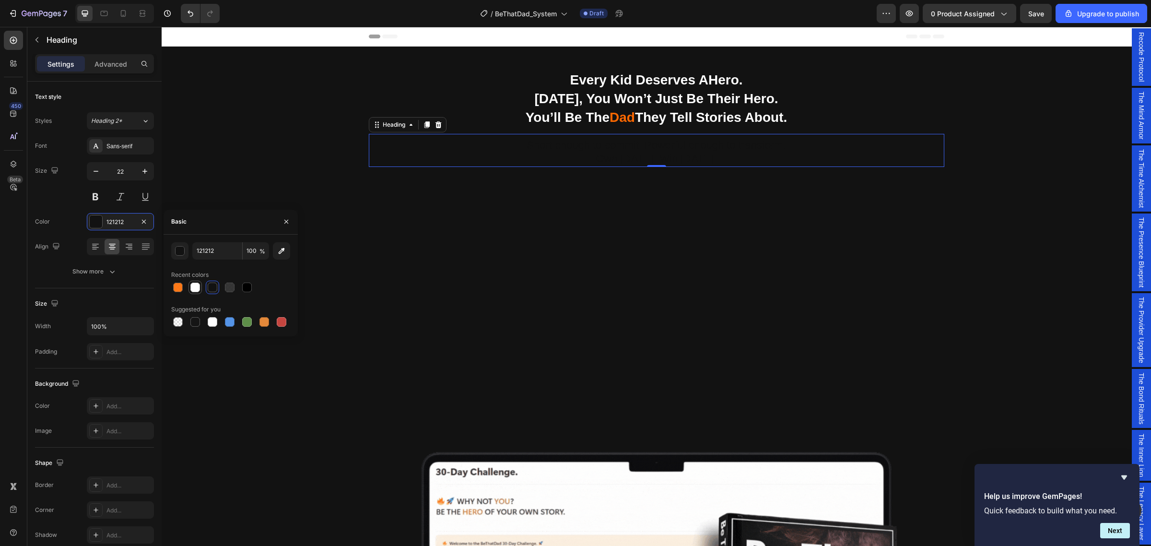
type input "FFFFFF"
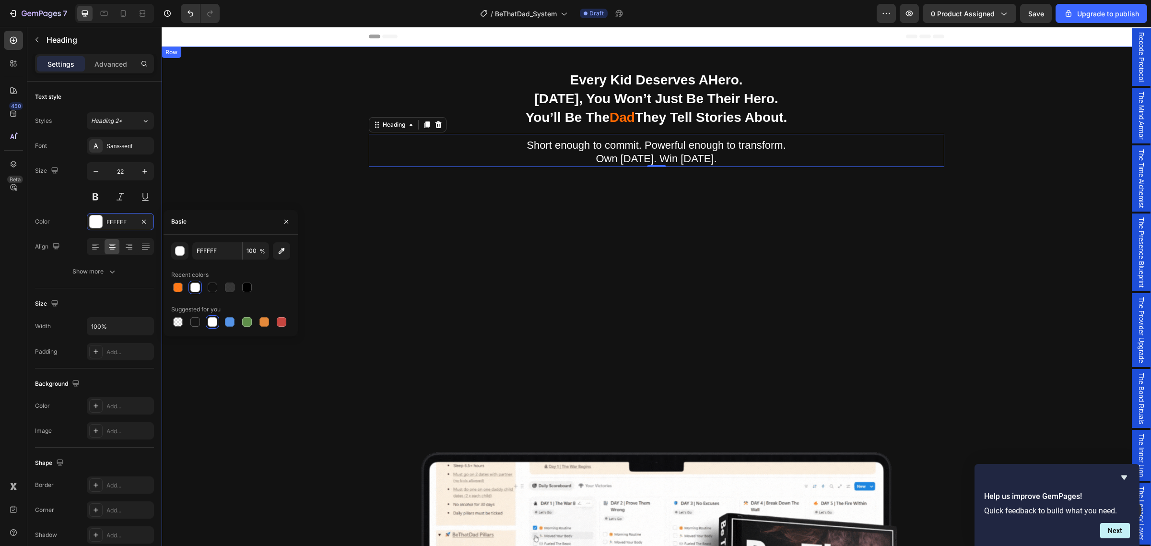
click at [1015, 146] on div "Being a dad is f*cking hard. Society expects you to be everything. But no one s…" at bounding box center [656, 532] width 975 height 925
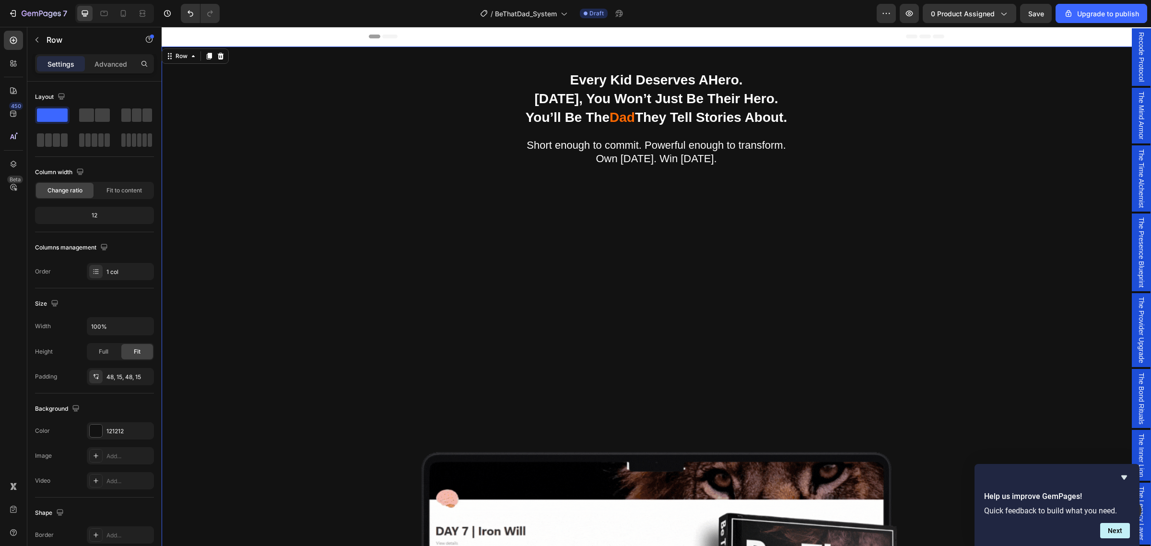
click at [1091, 89] on div "Being a dad is f*cking hard. Society expects you to be everything. But no one s…" at bounding box center [656, 532] width 975 height 925
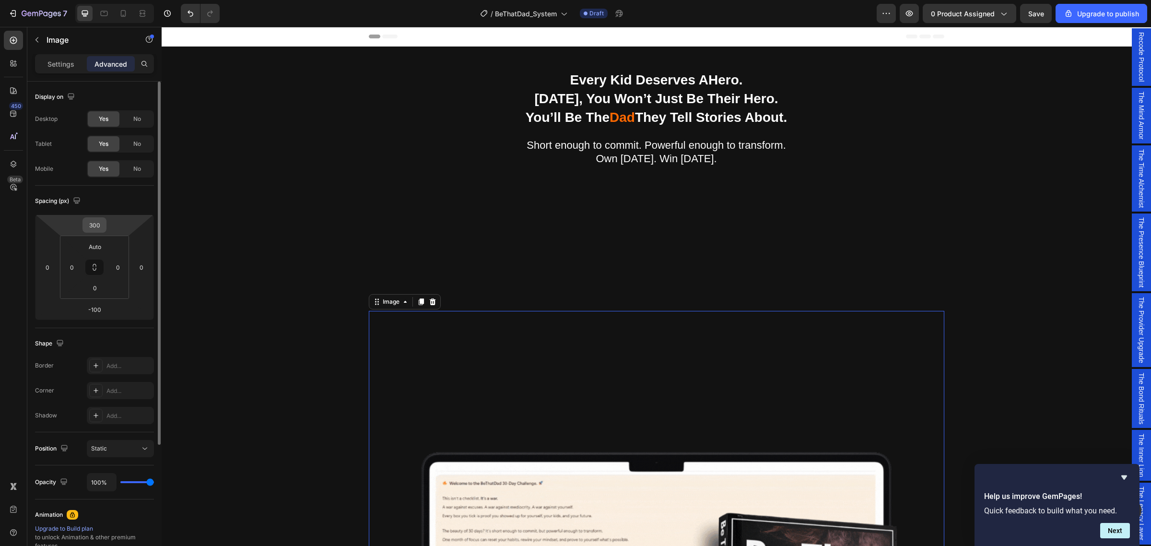
click at [98, 228] on input "300" at bounding box center [94, 225] width 19 height 14
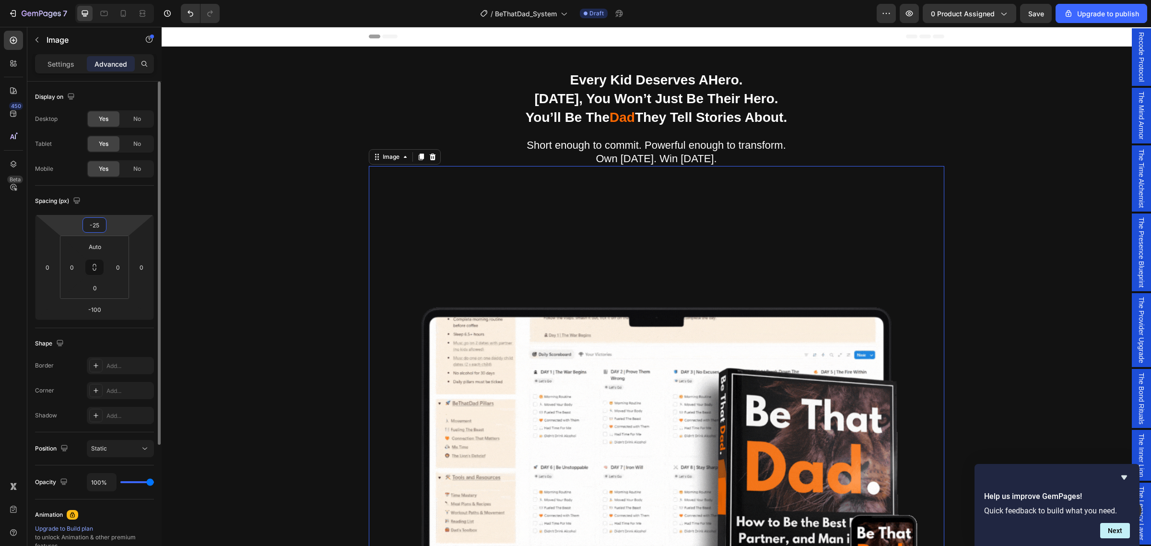
type input "-250"
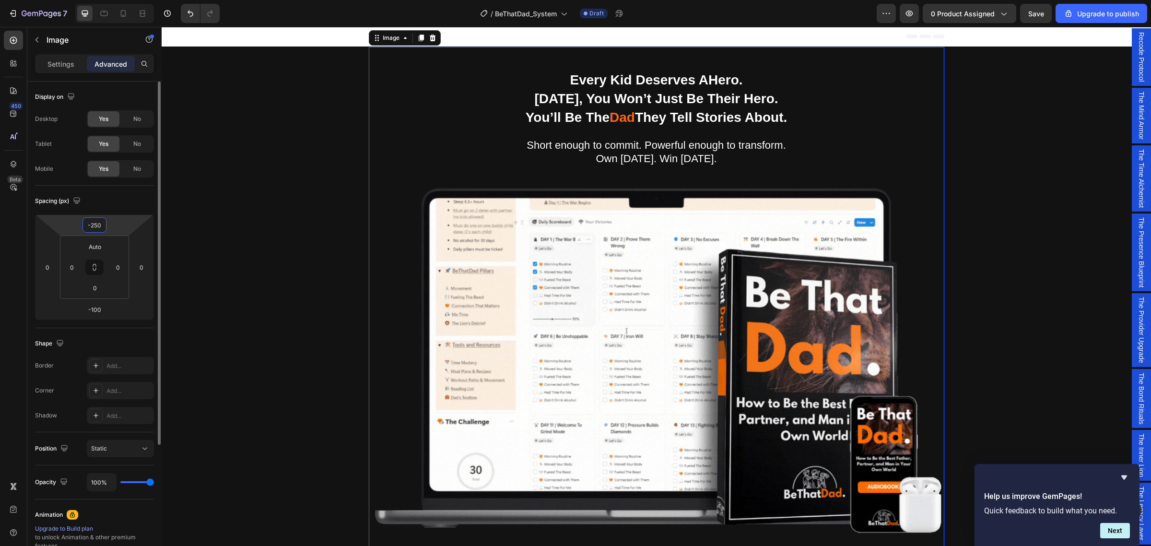
drag, startPoint x: 103, startPoint y: 225, endPoint x: 84, endPoint y: 224, distance: 18.8
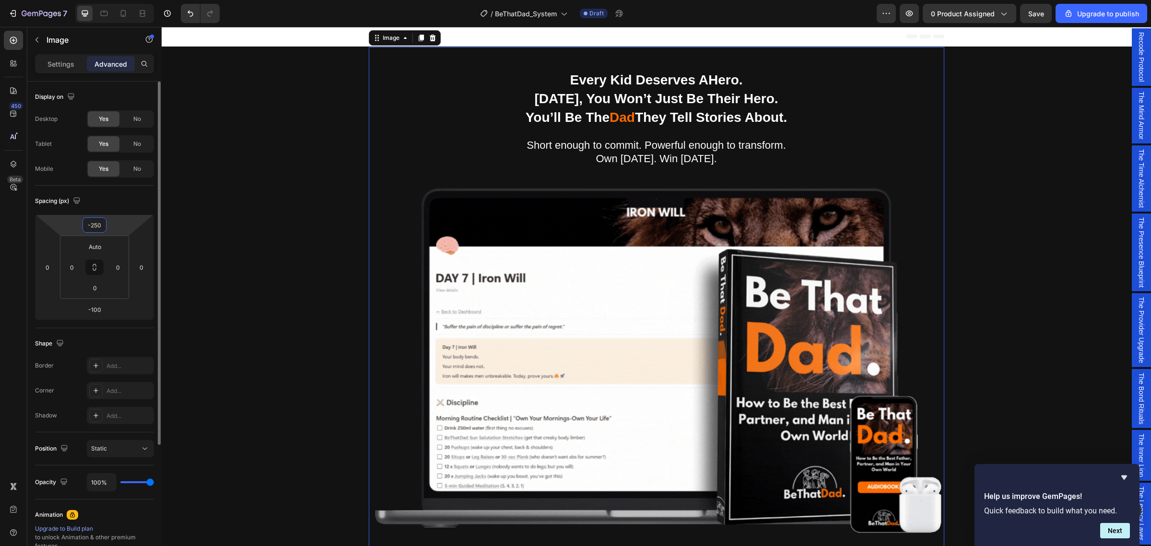
click at [85, 224] on input "-250" at bounding box center [94, 225] width 19 height 14
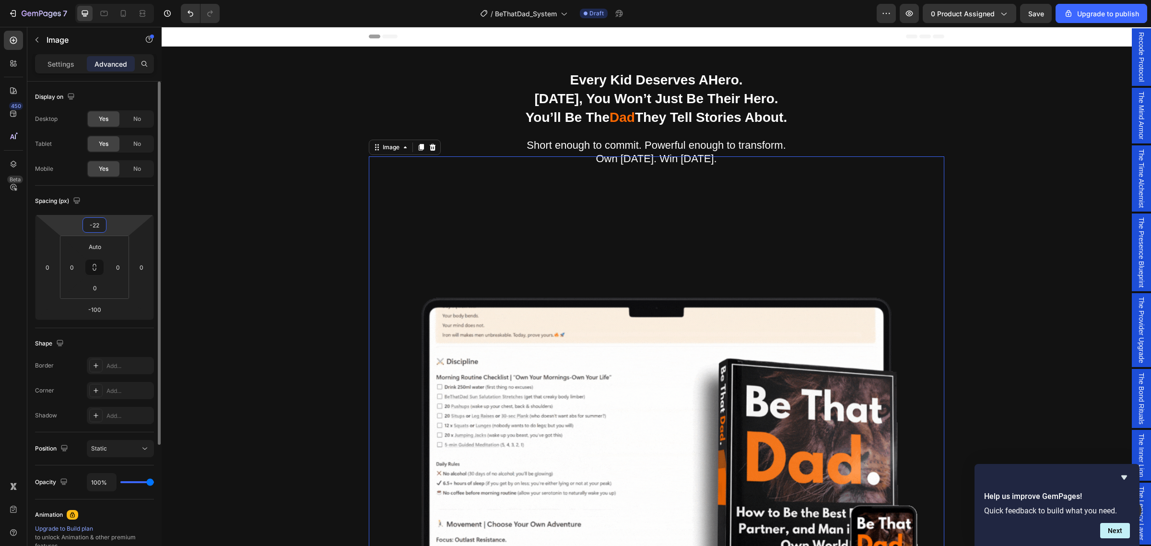
type input "-220"
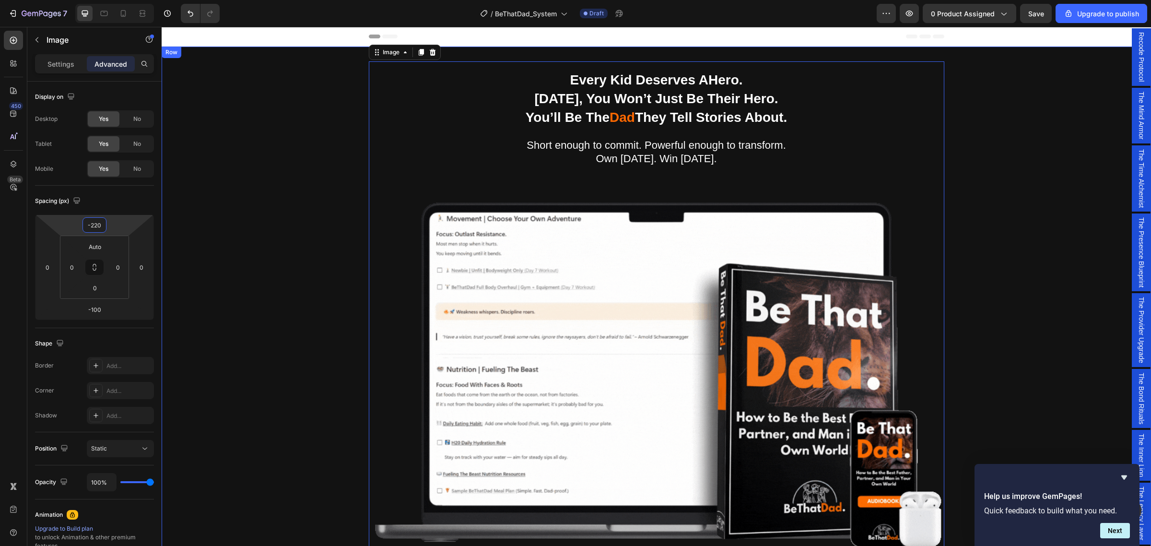
click at [1095, 229] on div "Being a dad is f*cking hard. Society expects you to be everything. But no one s…" at bounding box center [656, 407] width 975 height 675
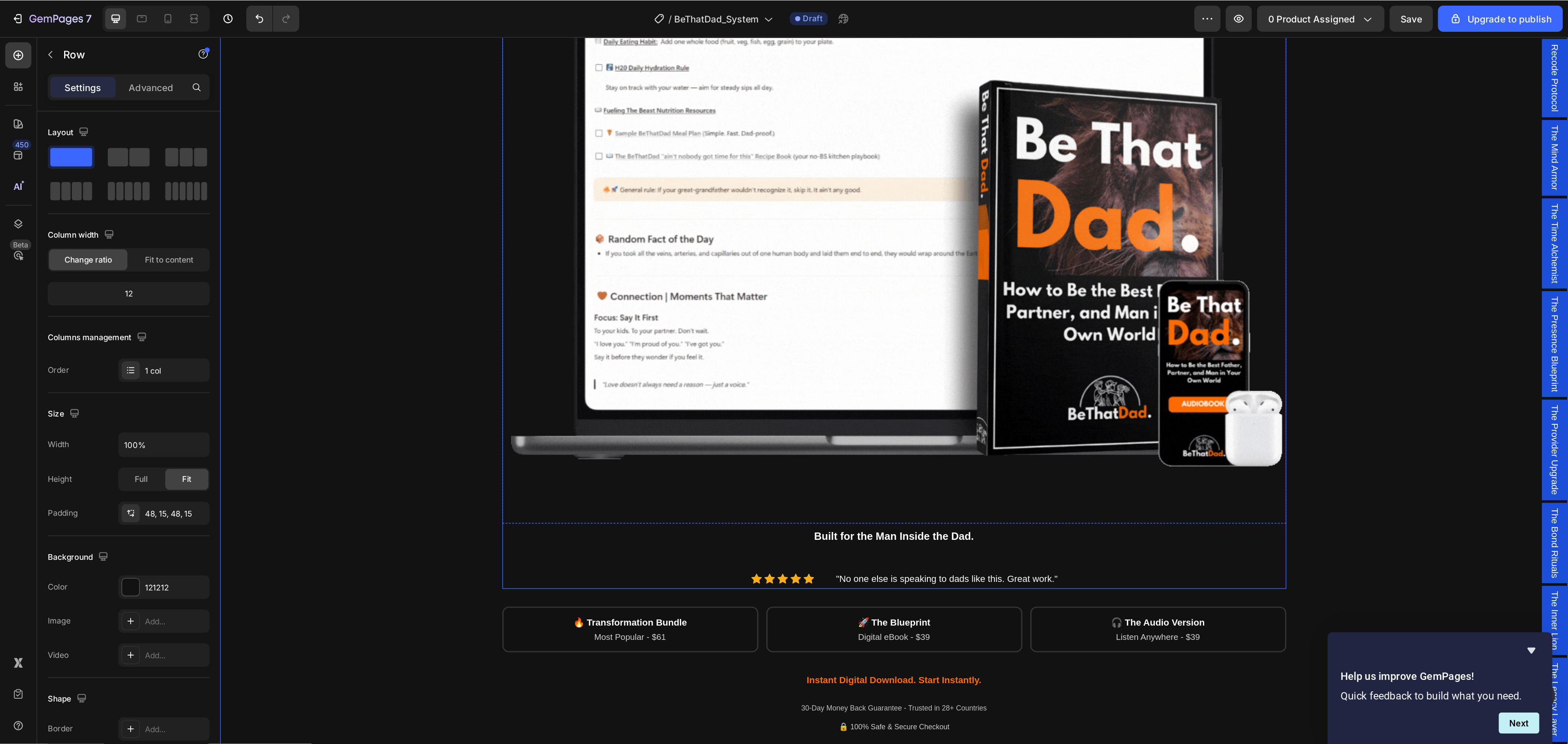
scroll to position [204, 0]
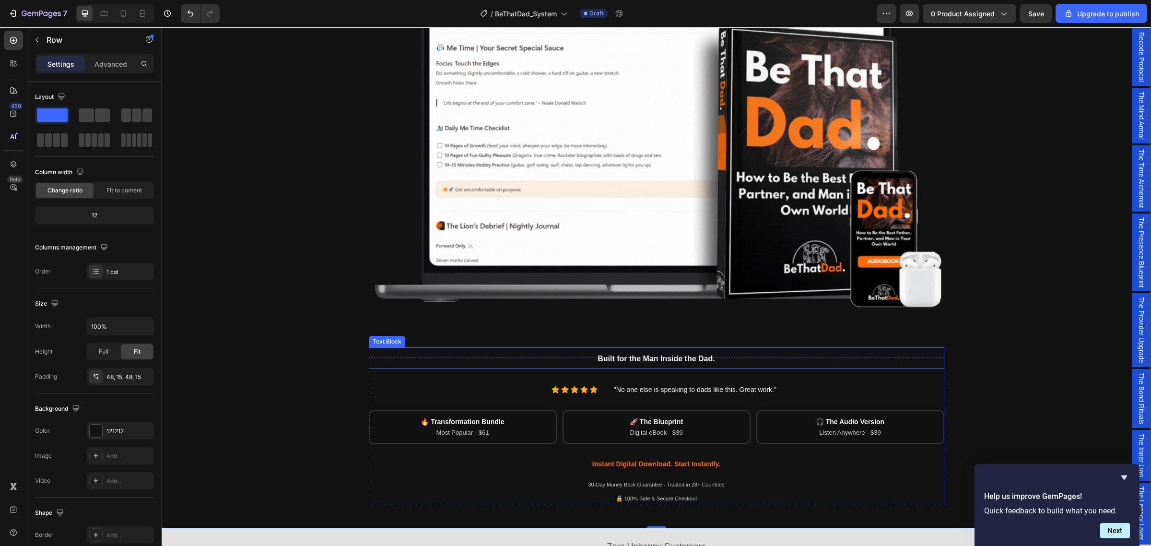
click at [921, 352] on p "Built for the Man Inside the Dad." at bounding box center [657, 358] width 574 height 20
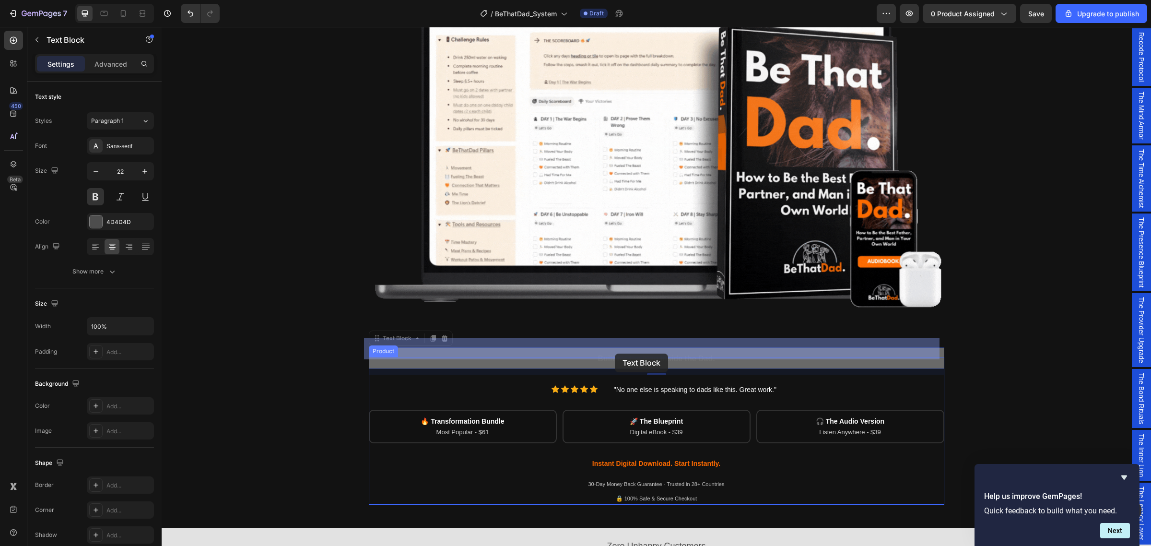
drag, startPoint x: 691, startPoint y: 356, endPoint x: 619, endPoint y: 354, distance: 72.0
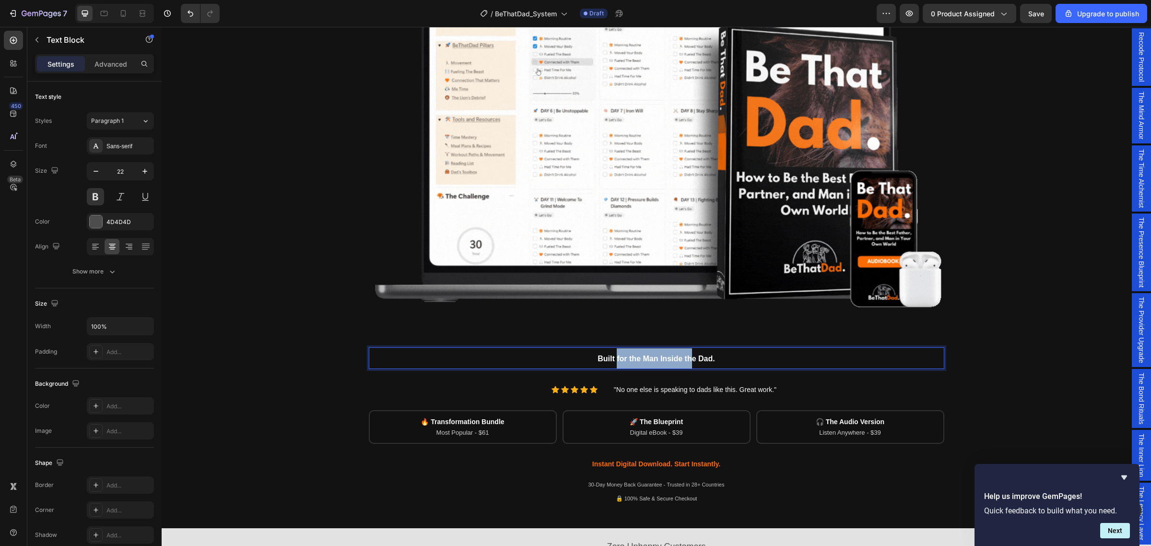
drag, startPoint x: 687, startPoint y: 358, endPoint x: 611, endPoint y: 355, distance: 76.3
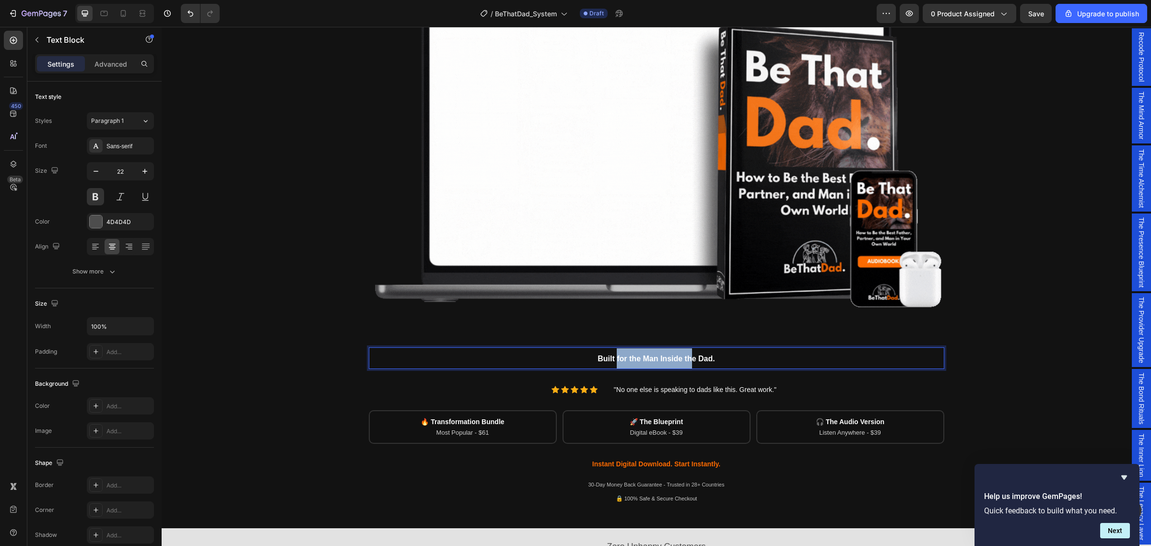
click at [611, 355] on span "Built for the Man Inside the Dad." at bounding box center [656, 359] width 117 height 8
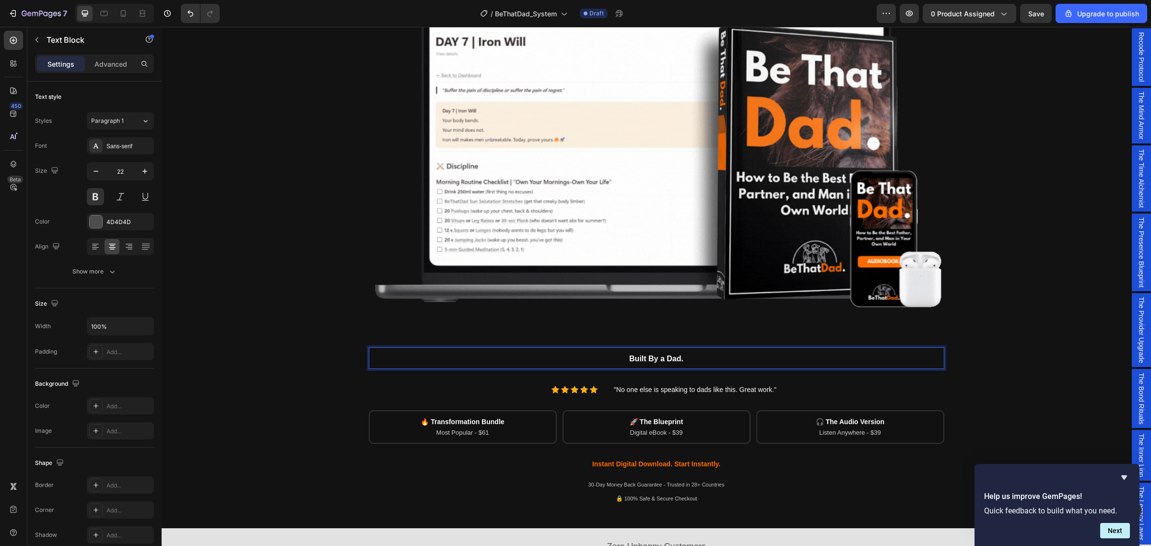
click at [706, 354] on p "Built By a Dad." at bounding box center [657, 358] width 574 height 20
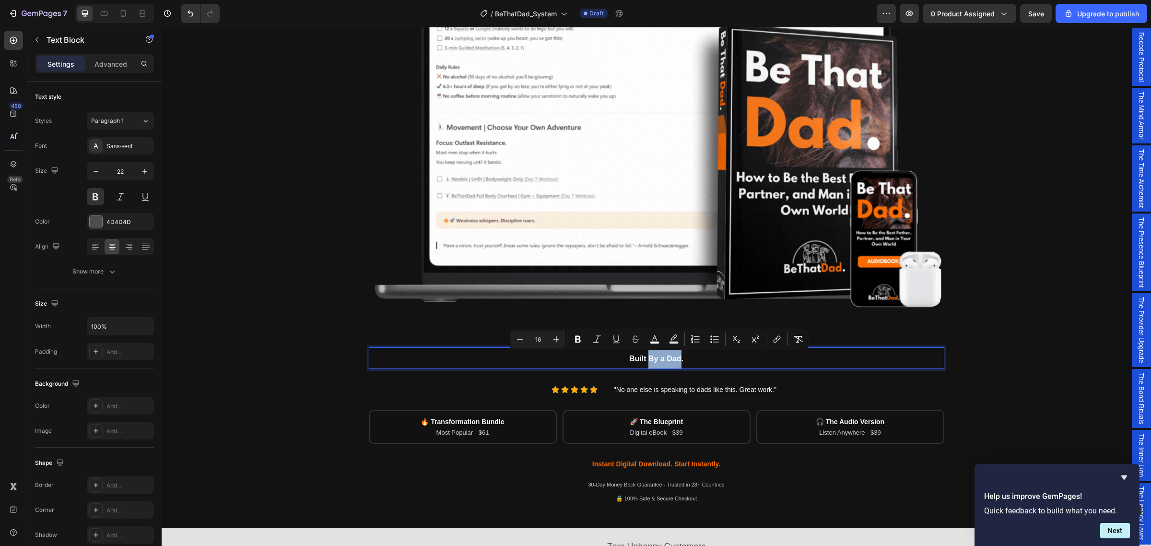
drag, startPoint x: 675, startPoint y: 360, endPoint x: 644, endPoint y: 355, distance: 31.5
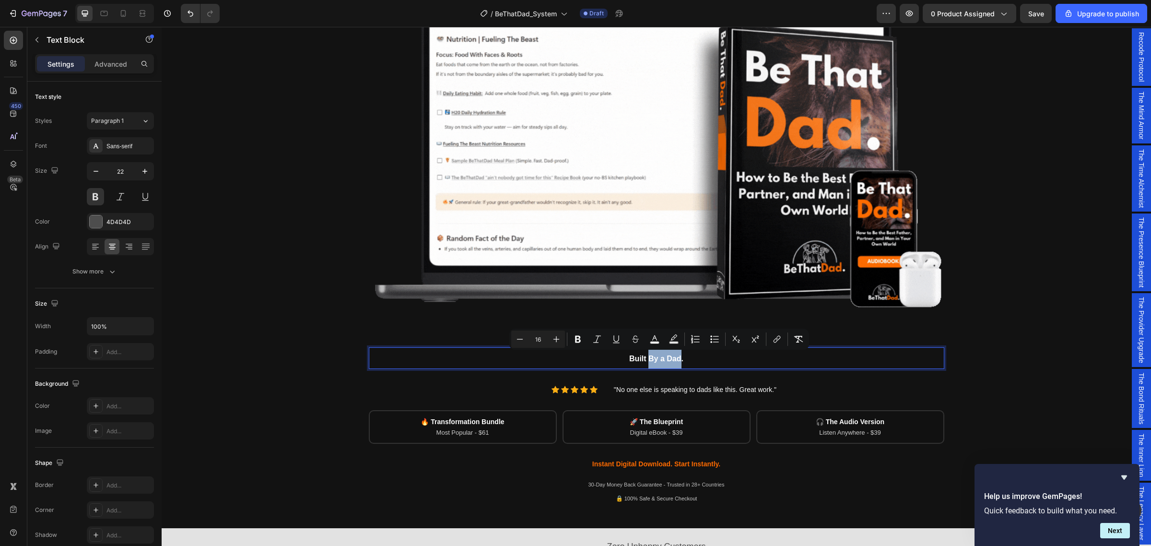
click at [644, 355] on span "Built By a Dad." at bounding box center [656, 359] width 54 height 8
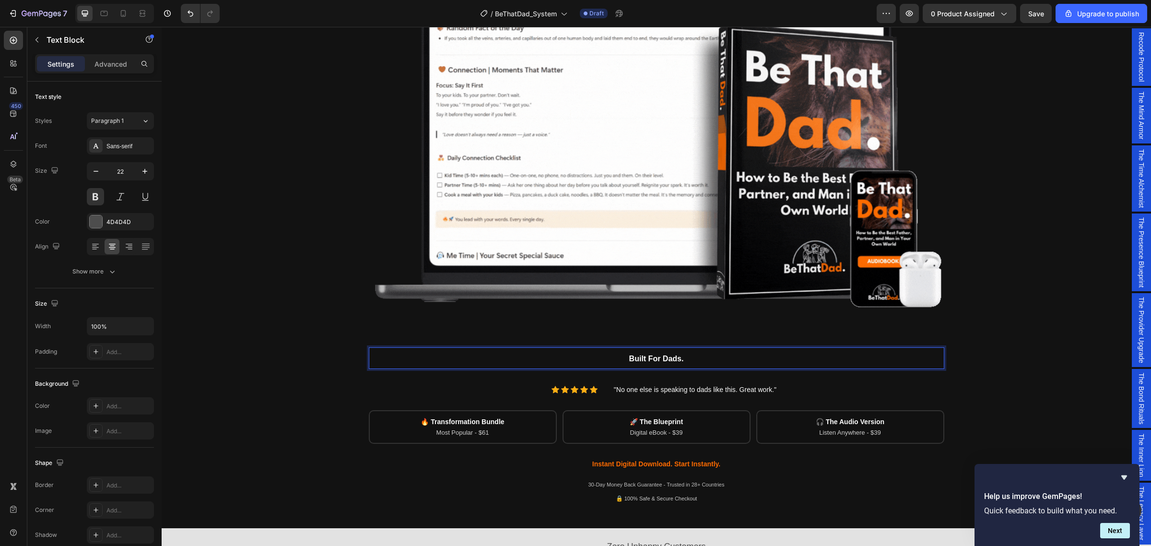
click at [694, 354] on p "Built For Dads." at bounding box center [657, 358] width 574 height 20
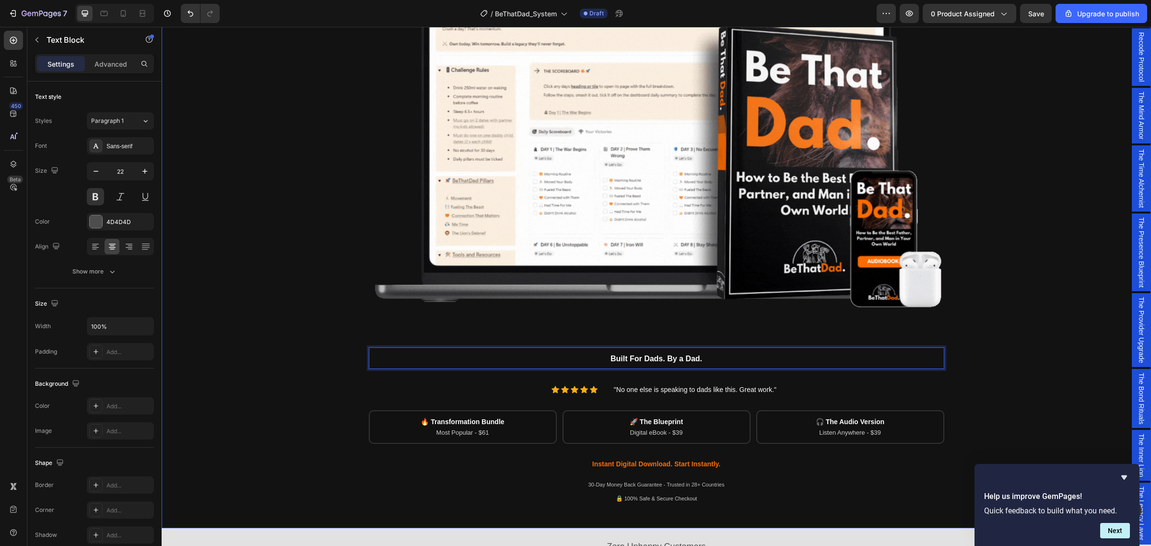
click at [1035, 217] on div "Being a dad is f*cking hard. Society expects you to be everything. But no one s…" at bounding box center [656, 167] width 975 height 675
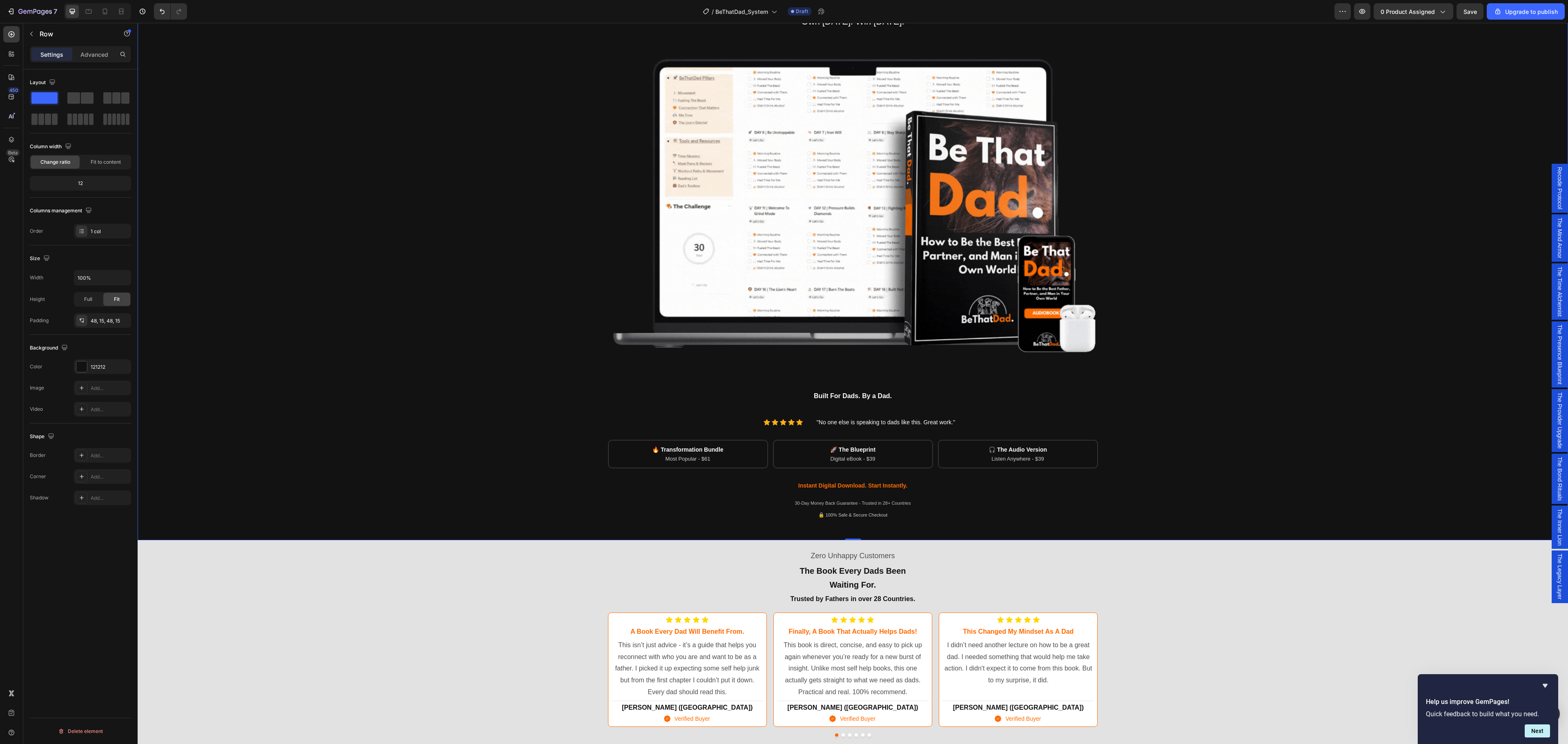
scroll to position [0, 0]
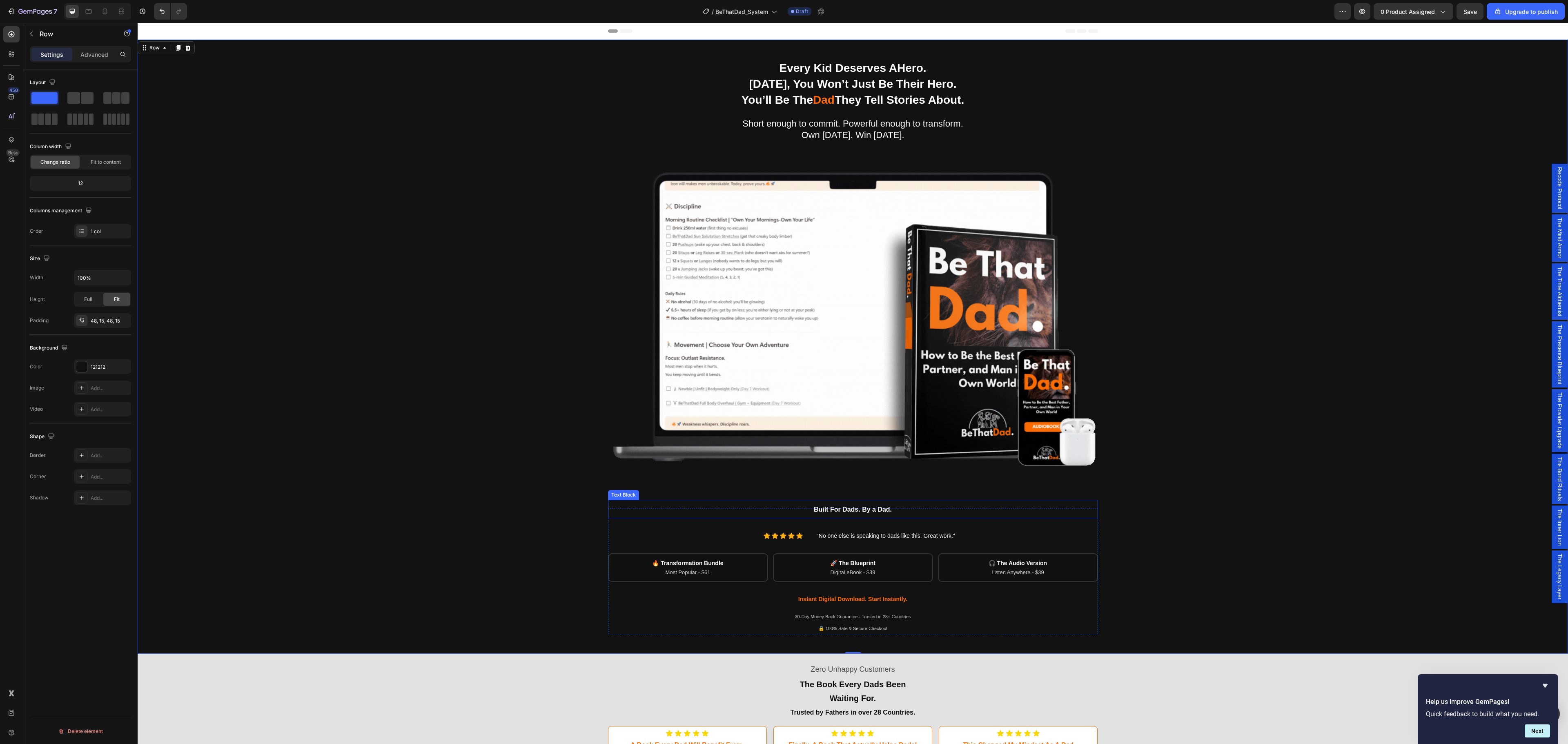
click at [865, 464] on p "Built For Dads. By a Dad." at bounding box center [853, 509] width 489 height 17
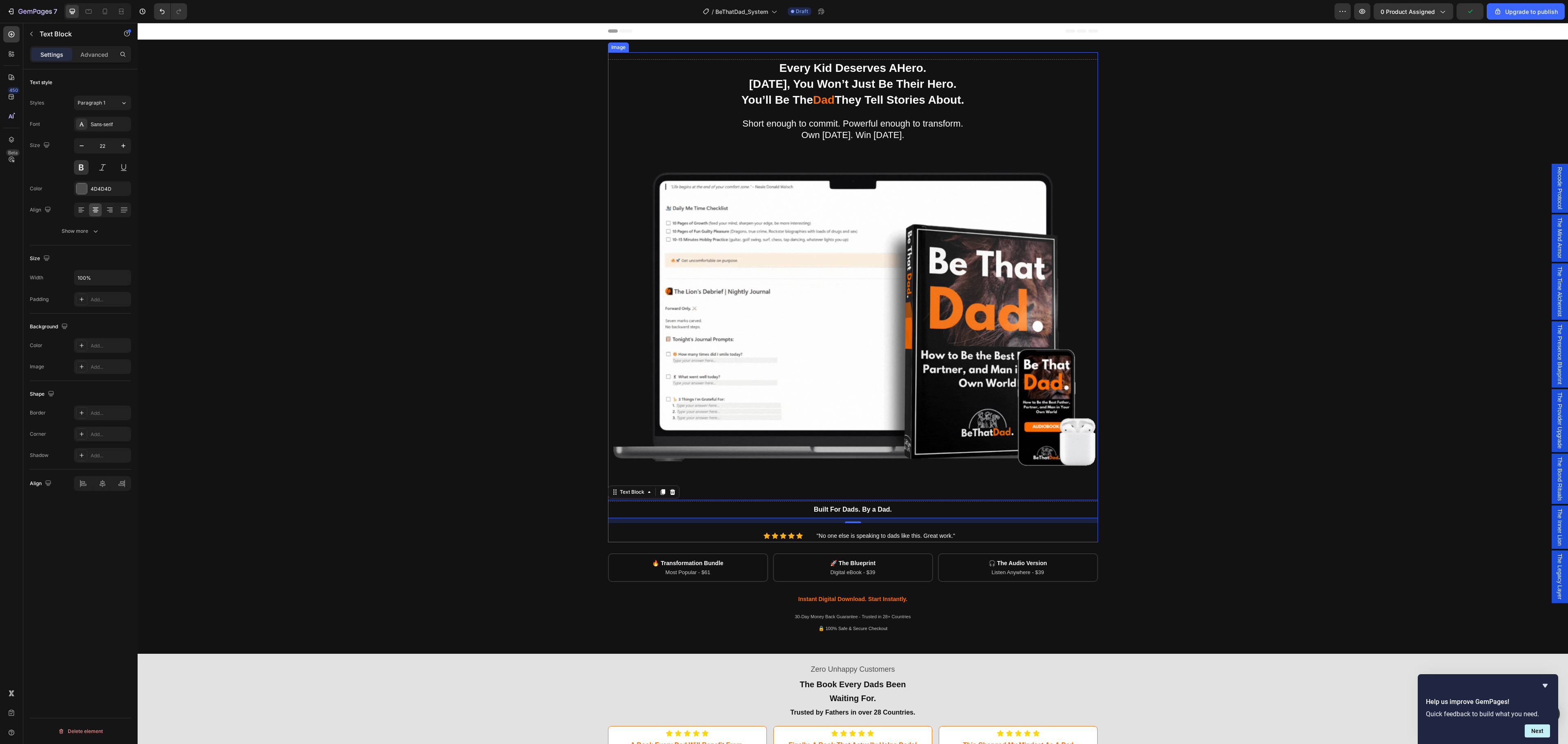
click at [838, 134] on img at bounding box center [853, 297] width 490 height 490
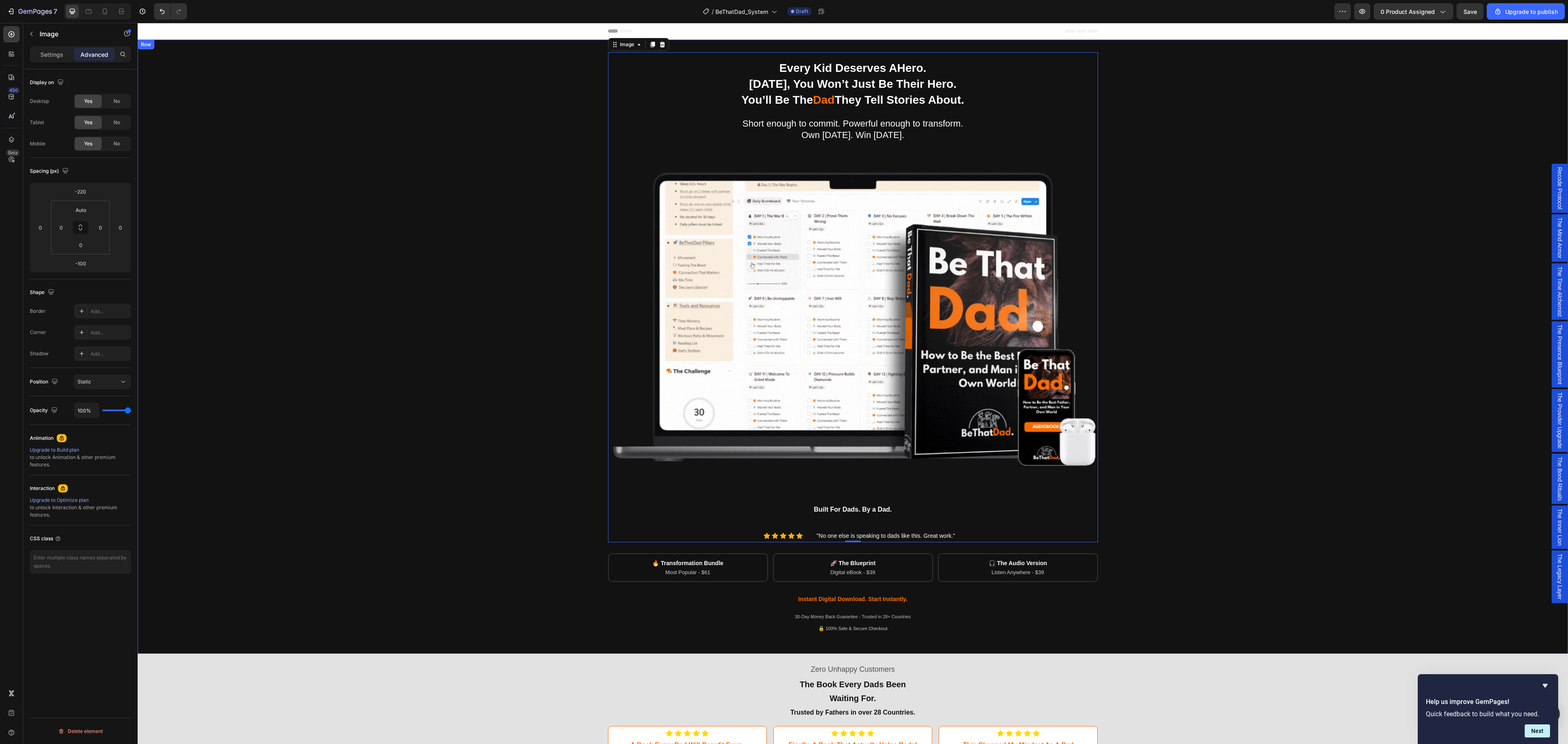
click at [980, 374] on div "Being a dad is f*cking hard. Society expects you to be everything. But no one s…" at bounding box center [853, 346] width 1418 height 575
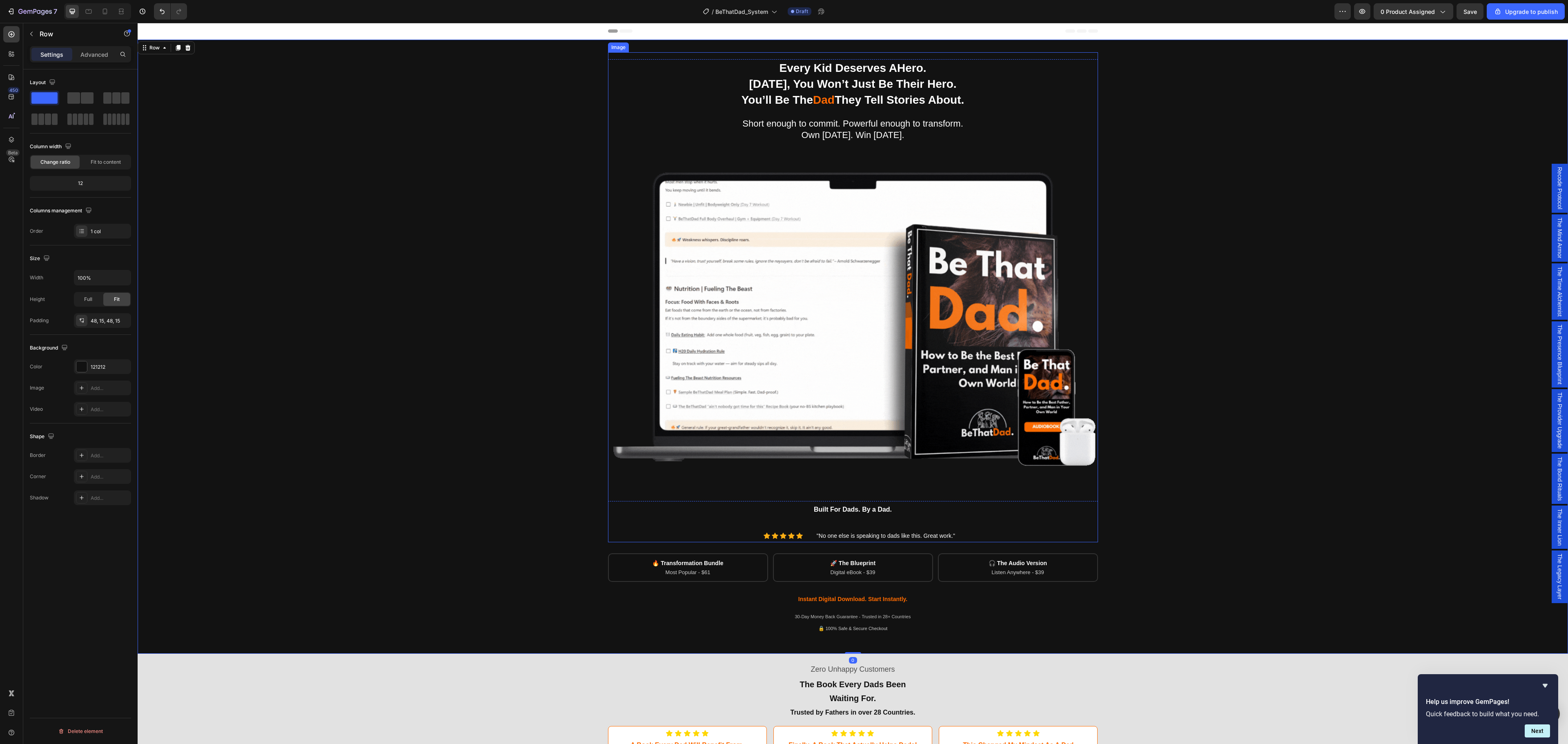
click at [980, 139] on img at bounding box center [853, 297] width 490 height 490
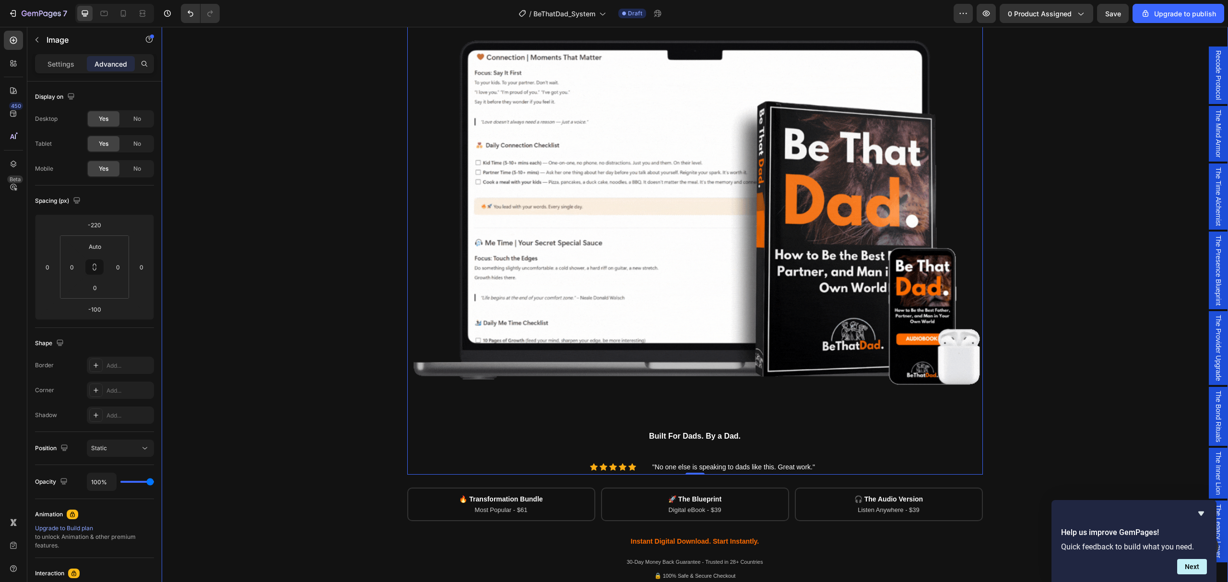
scroll to position [192, 0]
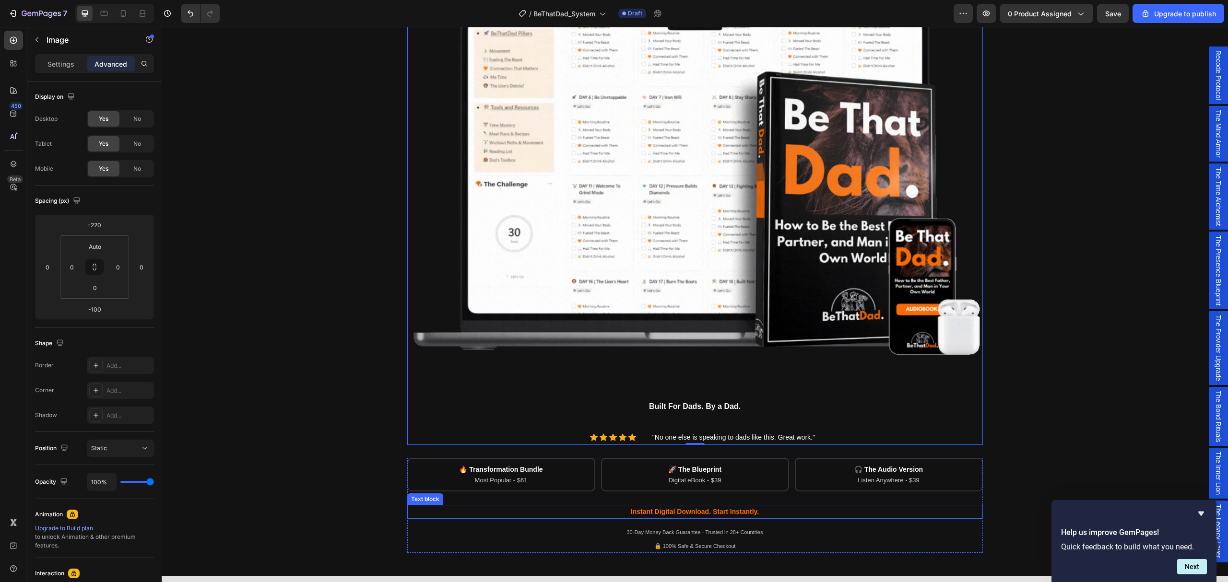
click at [695, 512] on span "Instant Digital Download. Start Instantly." at bounding box center [695, 512] width 128 height 8
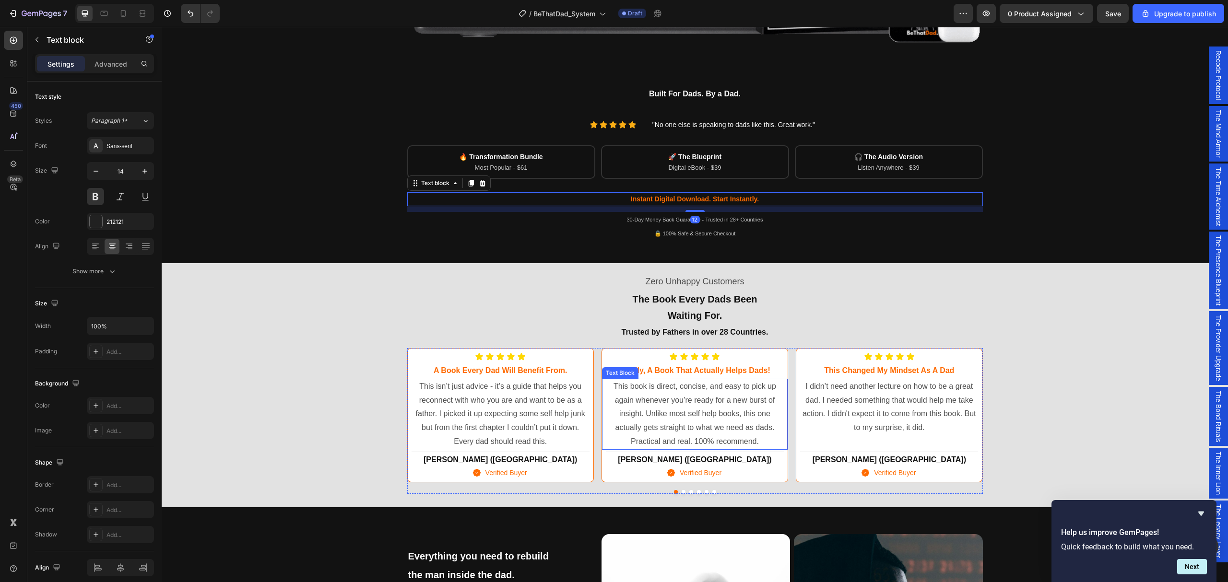
scroll to position [511, 0]
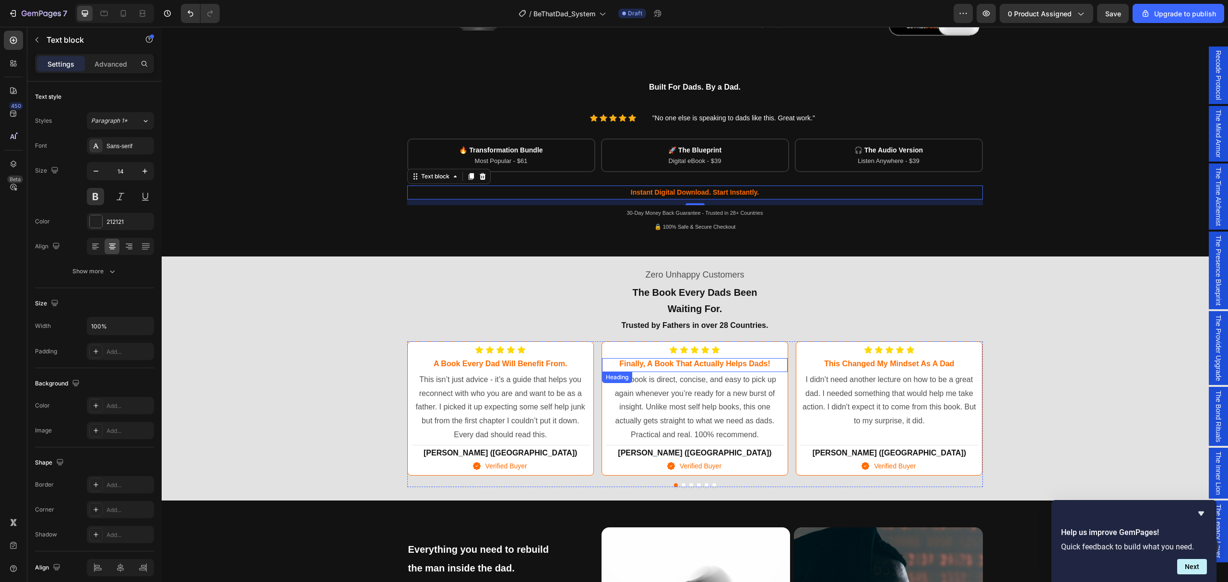
click at [673, 358] on h3 "finally, a book that actually helps dads!" at bounding box center [695, 364] width 178 height 12
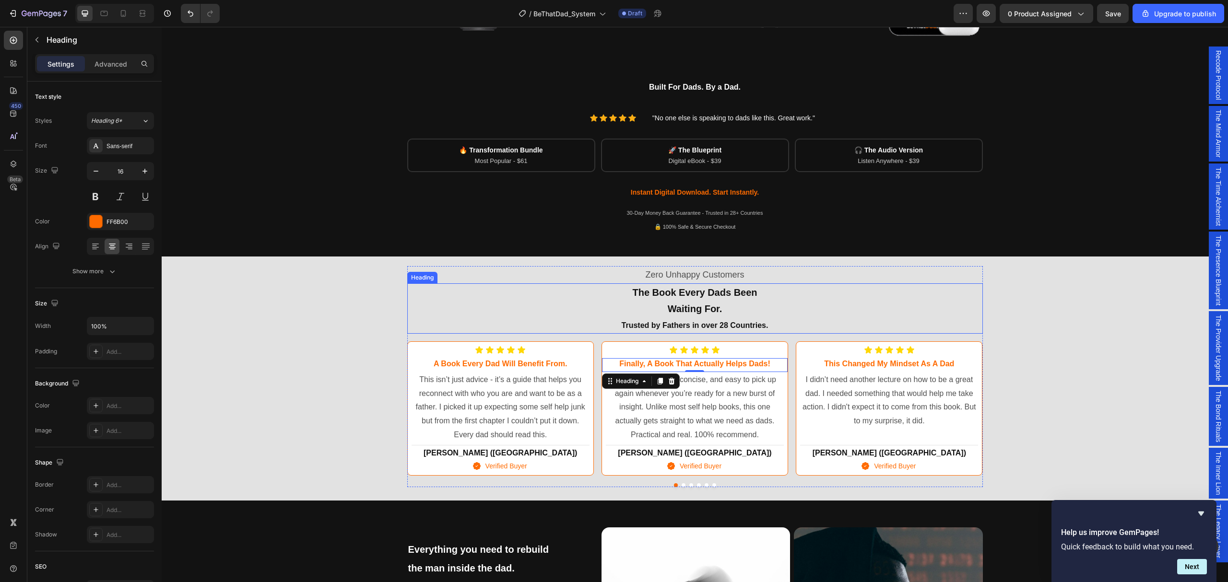
click at [693, 295] on span "The Book Every Dads Been" at bounding box center [694, 292] width 125 height 11
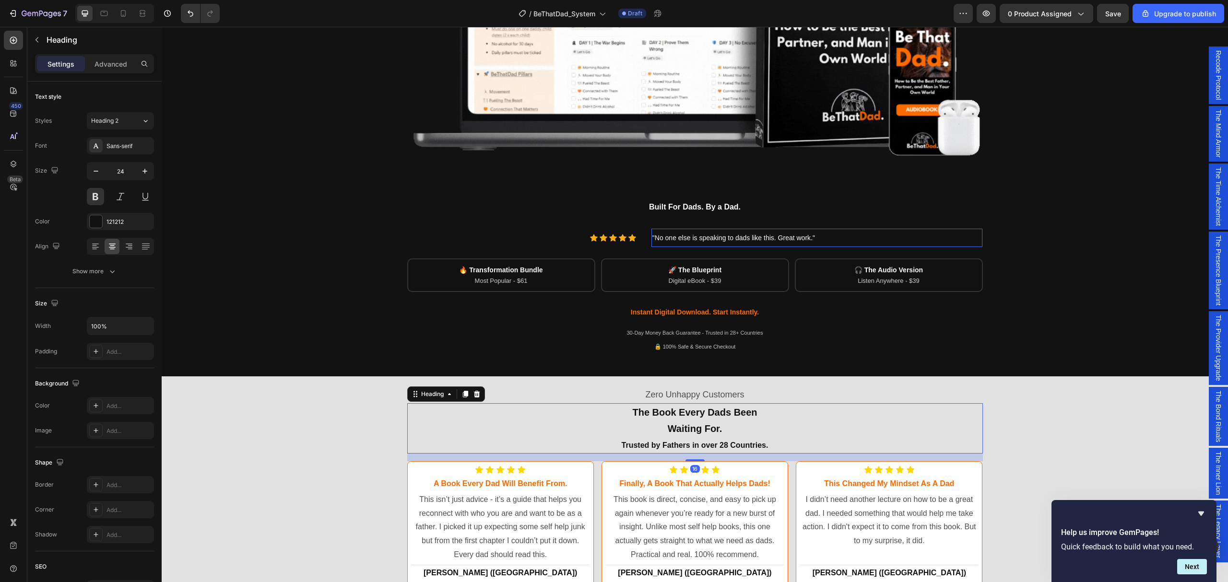
scroll to position [319, 0]
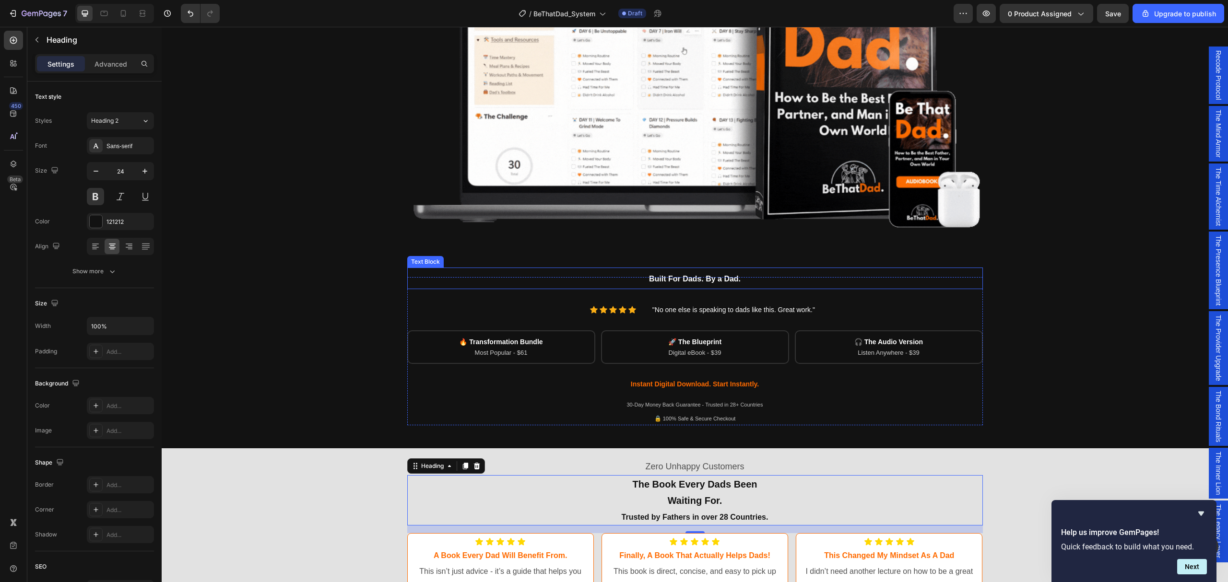
click at [719, 272] on p "Built For Dads. By a Dad." at bounding box center [695, 279] width 574 height 20
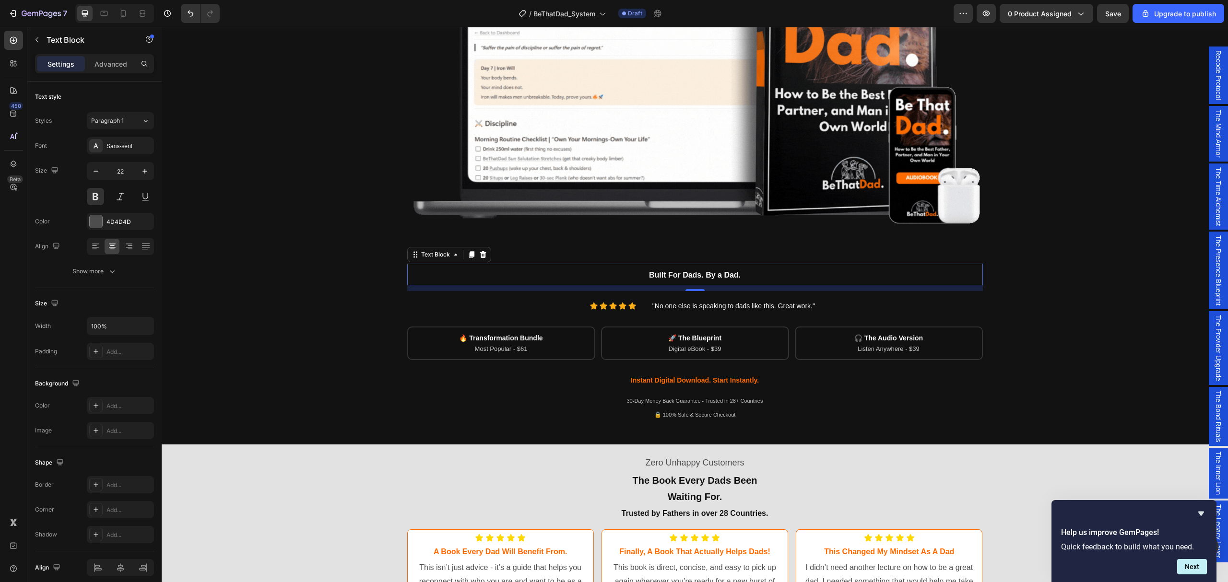
scroll to position [384, 0]
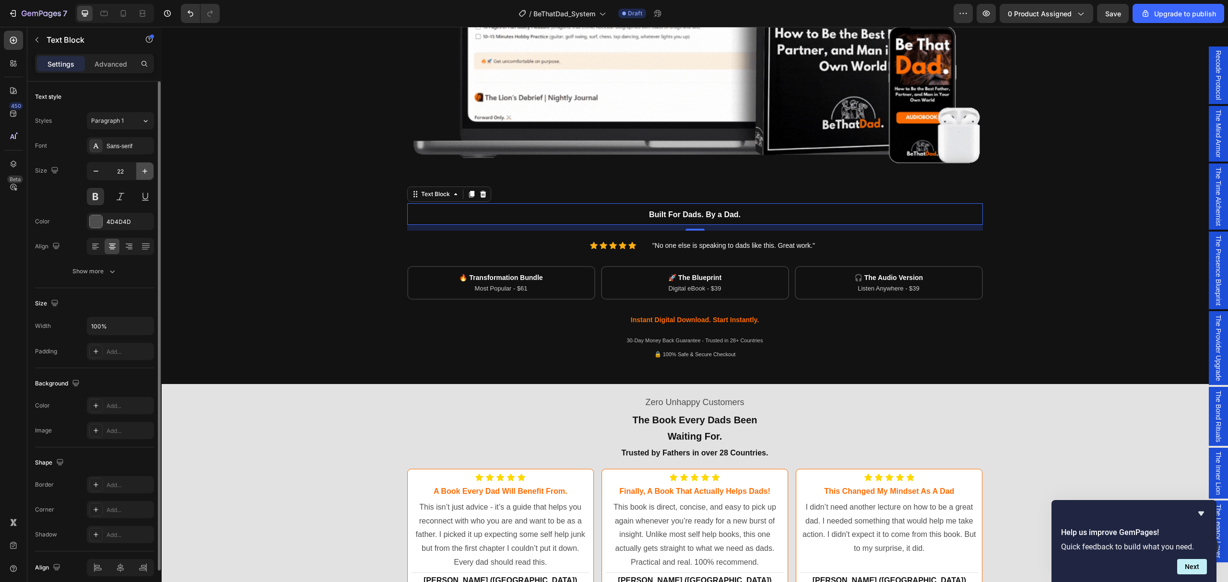
click at [144, 167] on icon "button" at bounding box center [145, 171] width 10 height 10
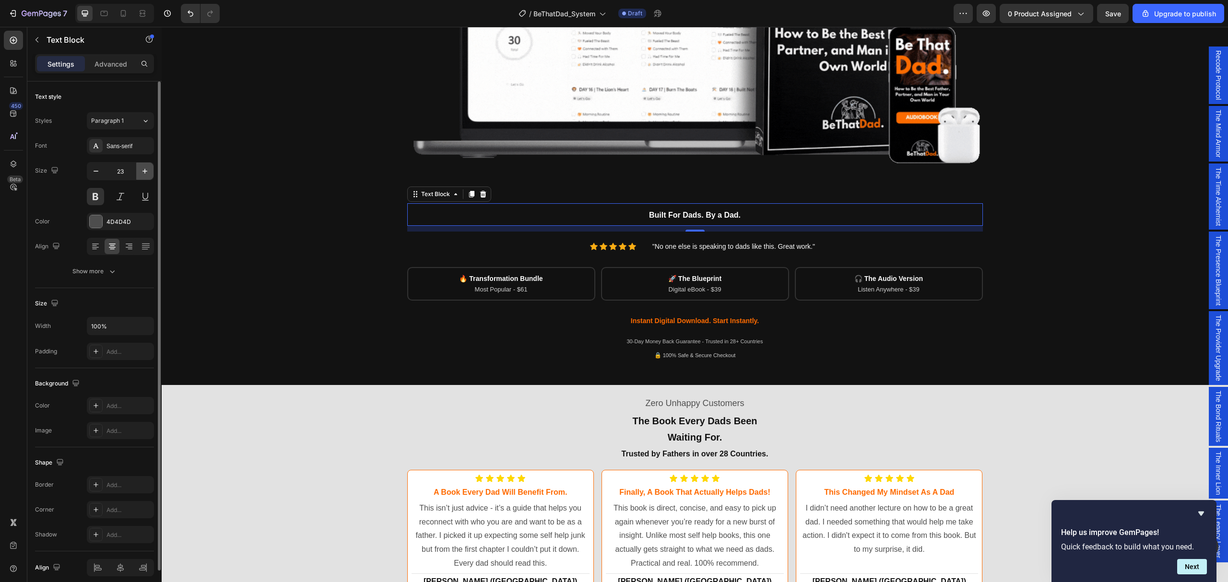
click at [144, 167] on icon "button" at bounding box center [145, 171] width 10 height 10
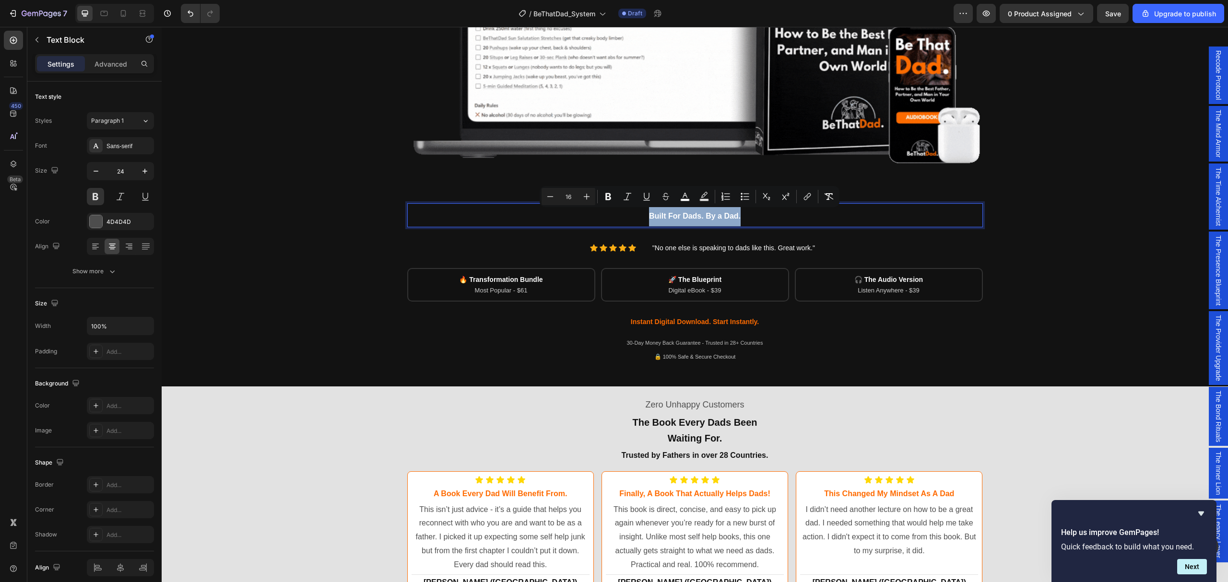
drag, startPoint x: 644, startPoint y: 213, endPoint x: 737, endPoint y: 211, distance: 93.6
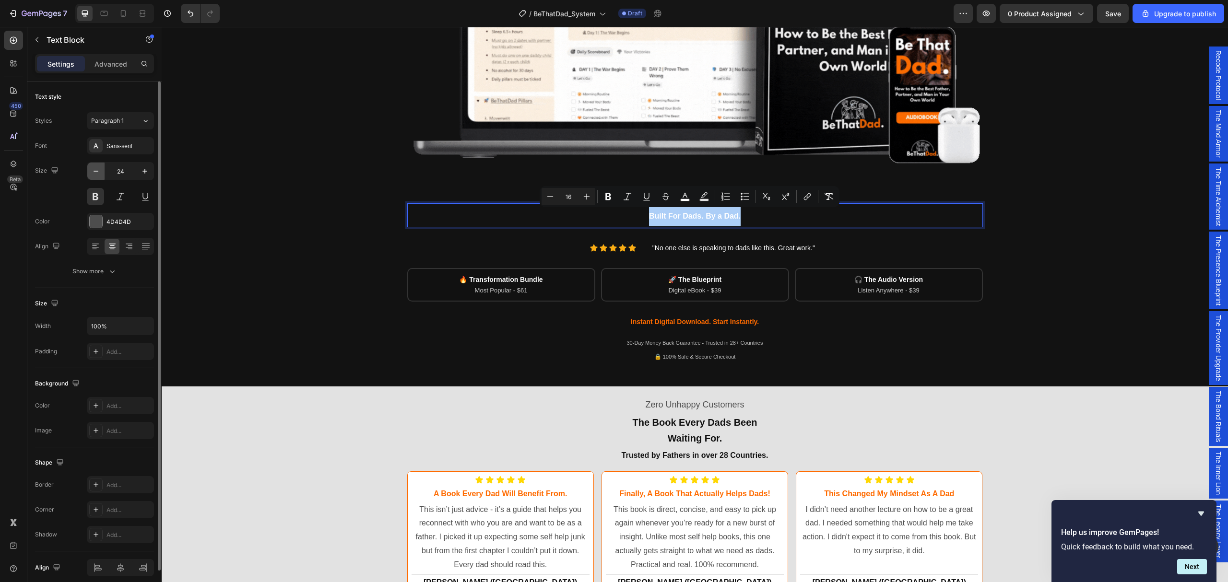
click at [95, 173] on icon "button" at bounding box center [96, 171] width 10 height 10
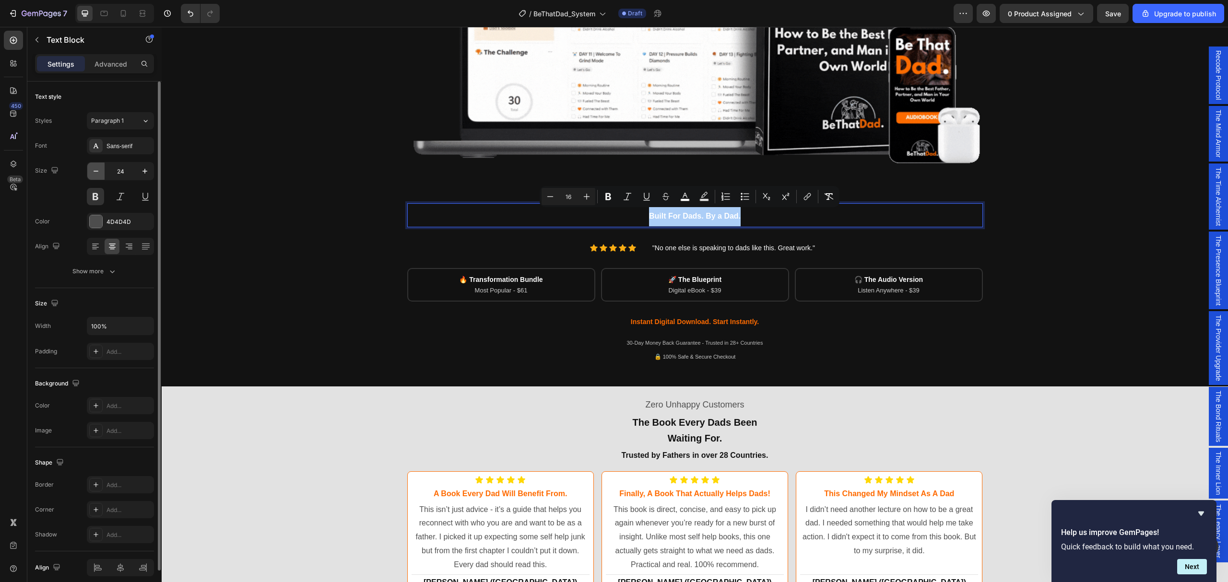
click at [95, 173] on icon "button" at bounding box center [96, 171] width 10 height 10
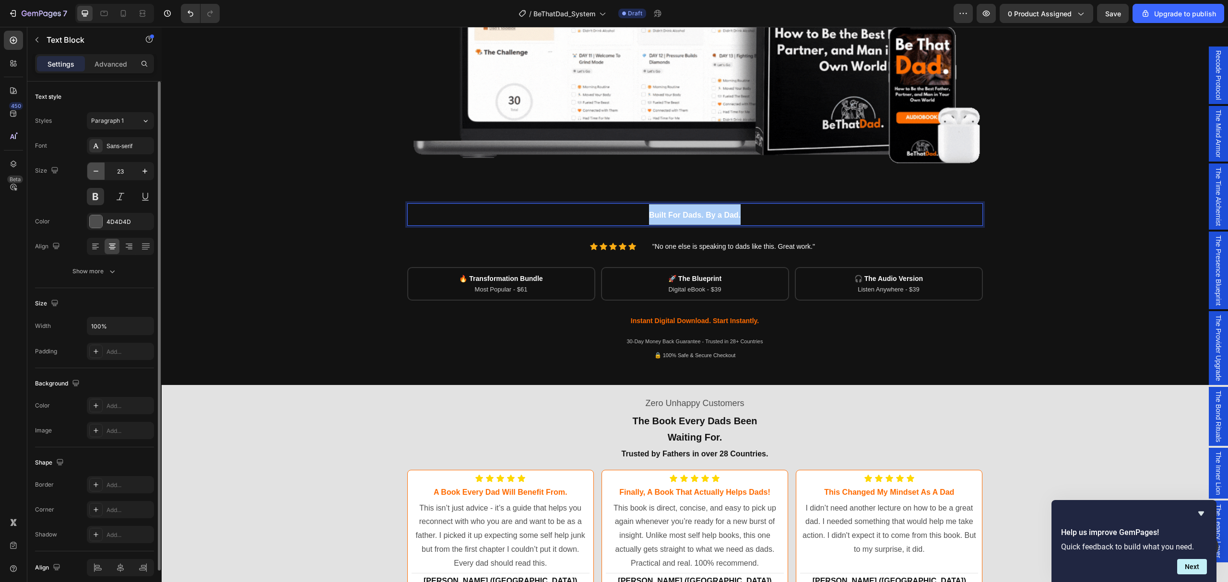
type input "22"
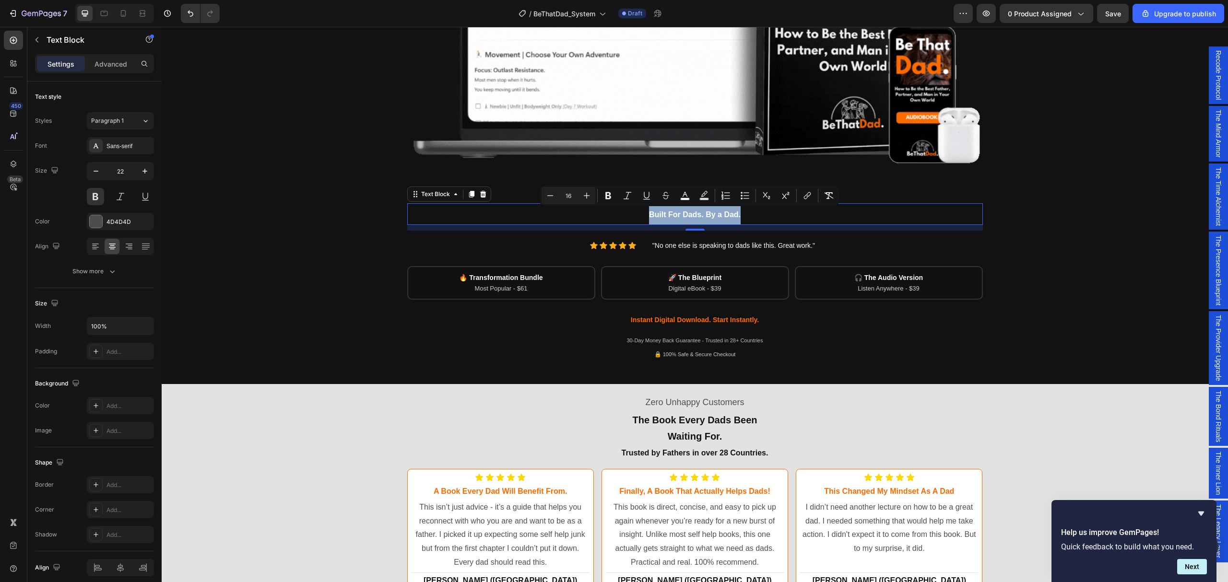
drag, startPoint x: 641, startPoint y: 211, endPoint x: 749, endPoint y: 212, distance: 107.5
click at [749, 212] on p "Built For Dads. By a Dad." at bounding box center [695, 214] width 574 height 20
click at [587, 195] on icon "Editor contextual toolbar" at bounding box center [587, 196] width 10 height 10
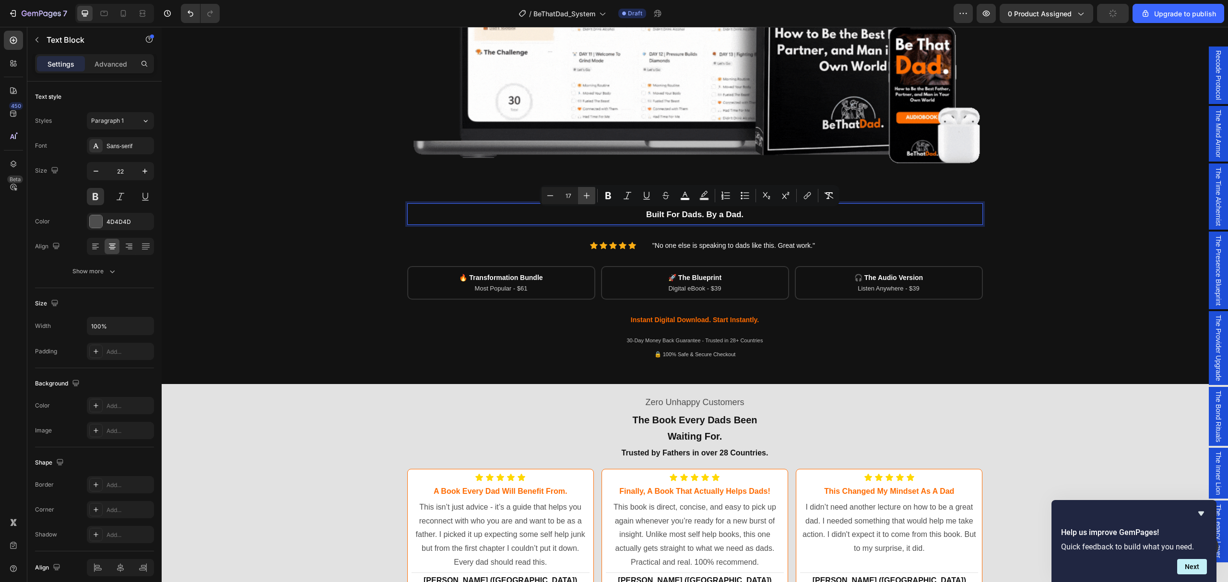
click at [587, 195] on icon "Editor contextual toolbar" at bounding box center [587, 196] width 10 height 10
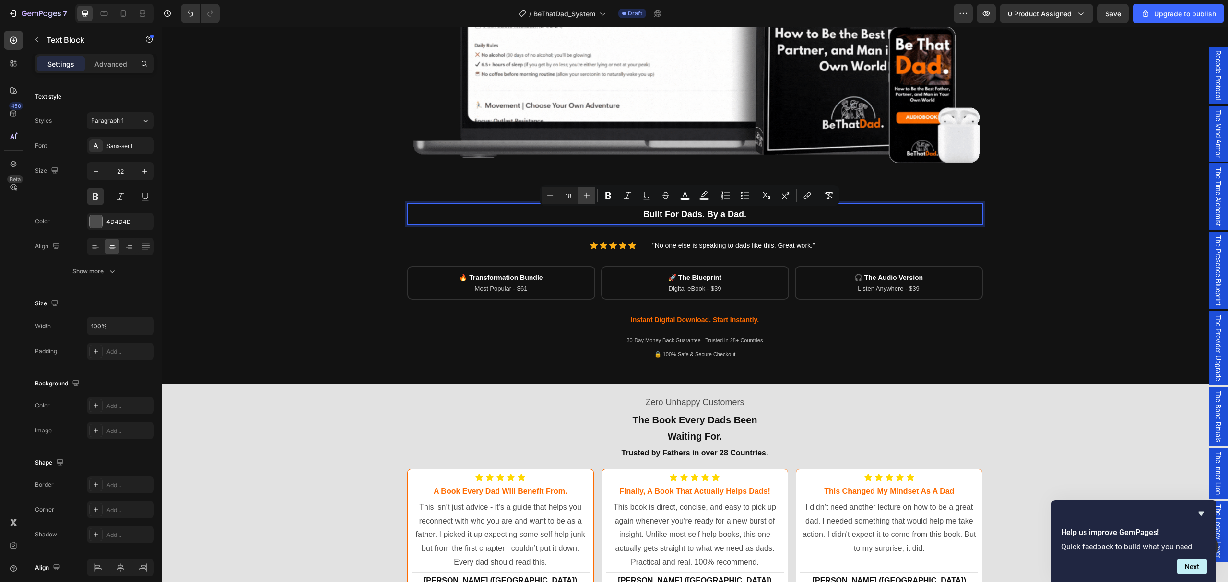
click at [587, 195] on icon "Editor contextual toolbar" at bounding box center [587, 196] width 10 height 10
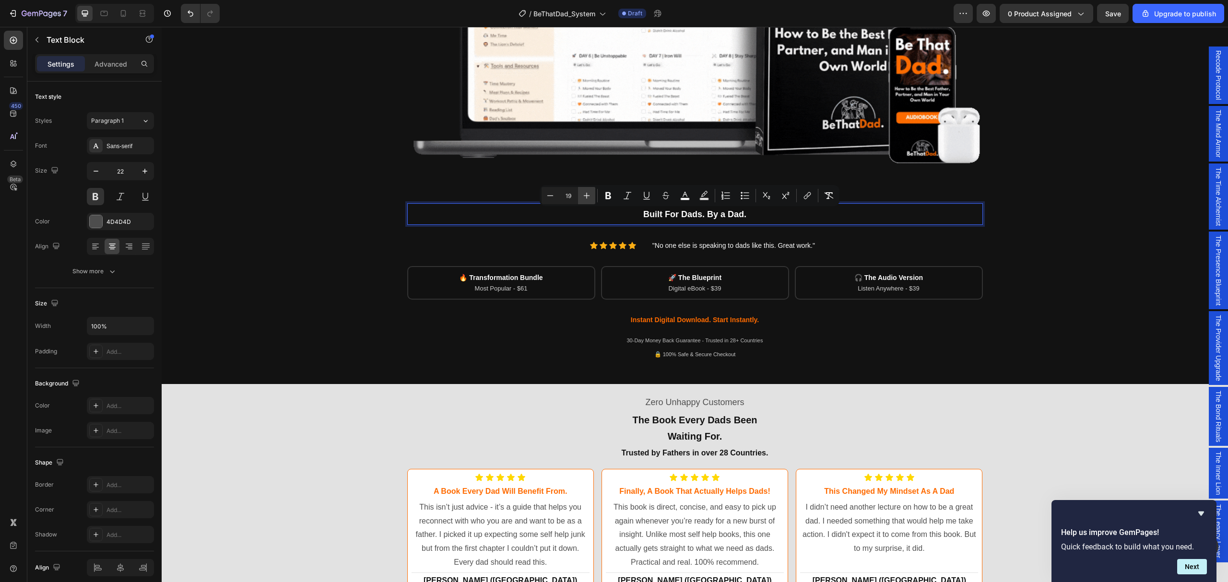
type input "20"
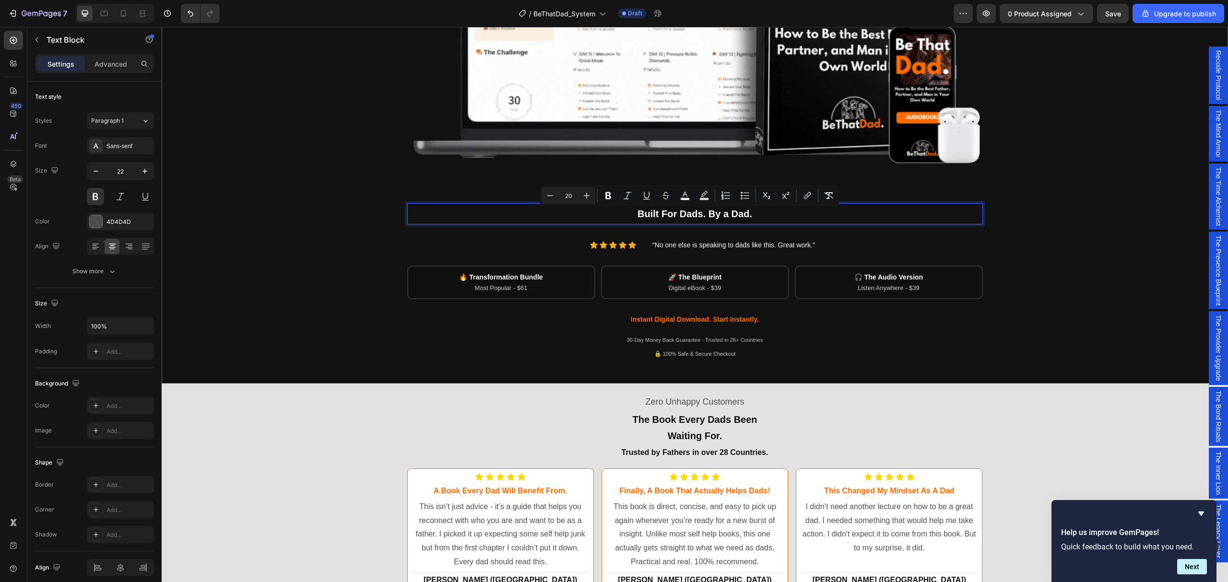
click at [1100, 221] on div "Being a dad is f*cking hard. Society expects you to be everything. But no one s…" at bounding box center [695, 23] width 1052 height 675
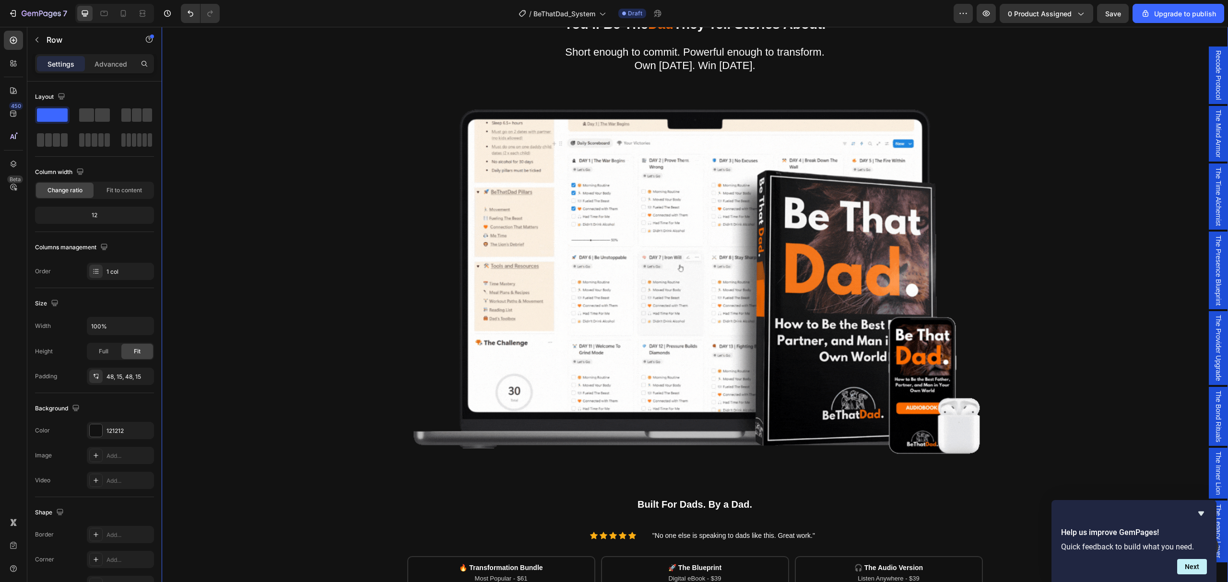
scroll to position [64, 0]
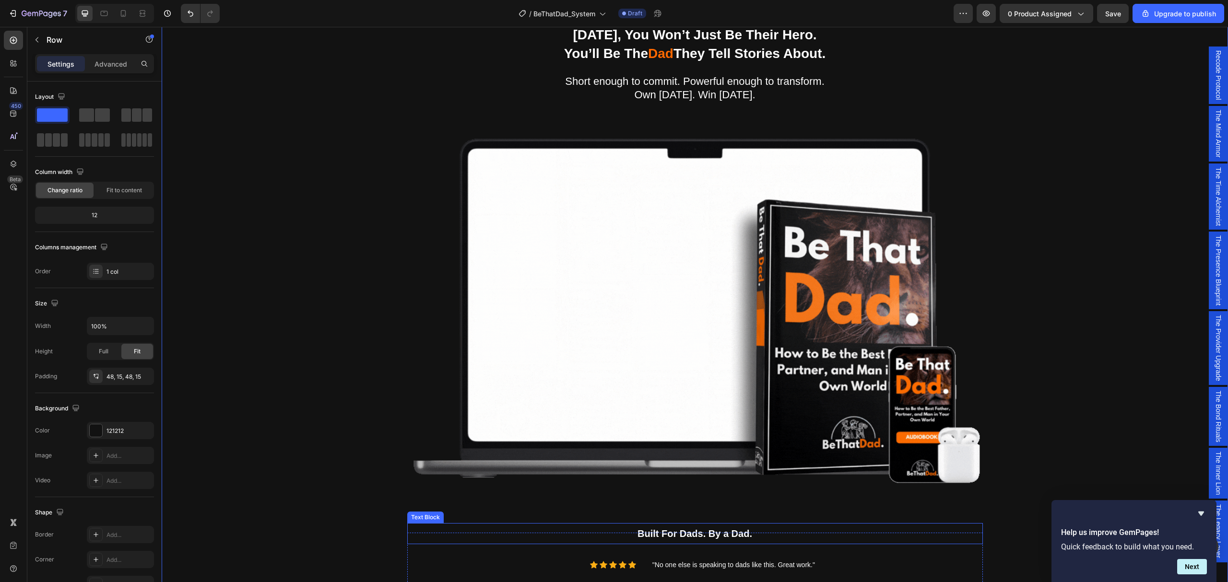
click at [662, 534] on span "Built For Dads. By a Dad." at bounding box center [695, 534] width 115 height 11
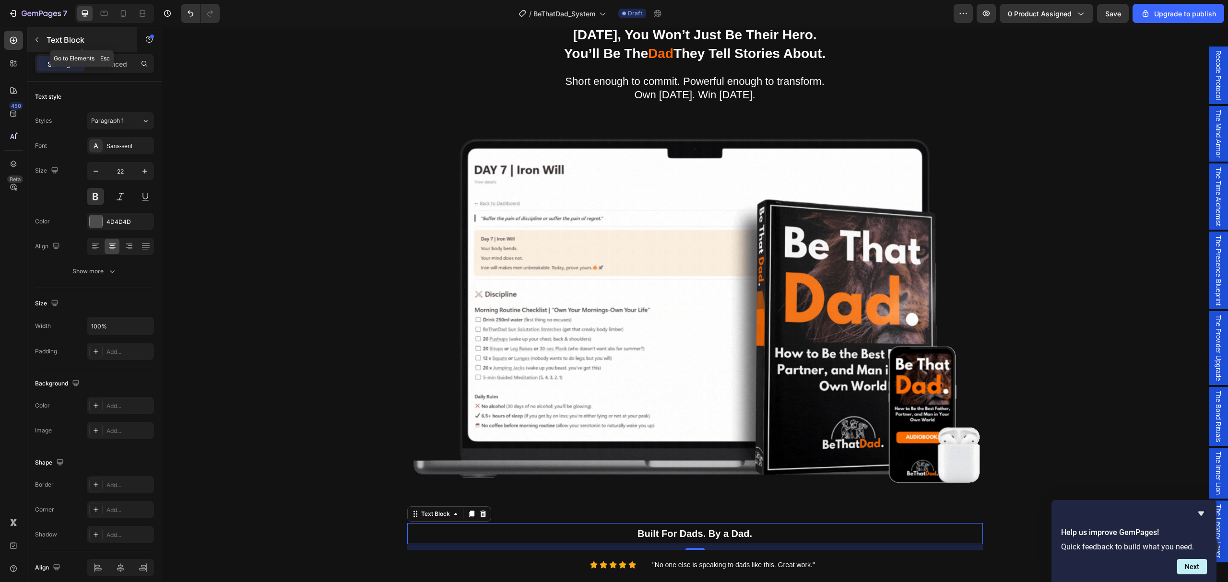
click at [110, 52] on div "Text Block" at bounding box center [81, 39] width 109 height 25
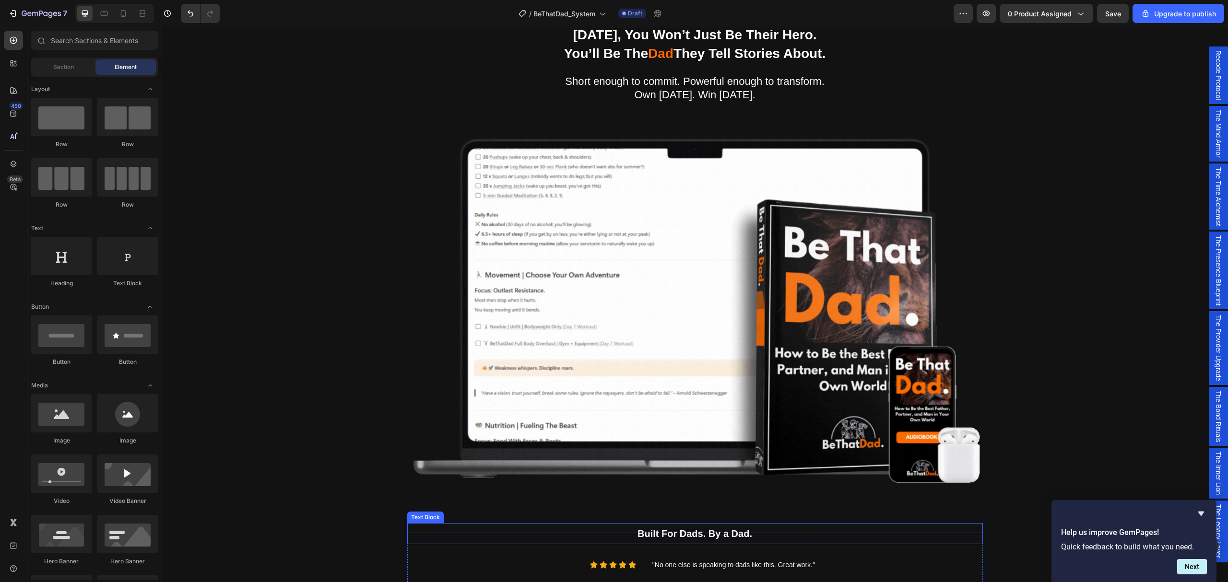
click at [678, 530] on span "Built For Dads. By a Dad." at bounding box center [695, 534] width 115 height 11
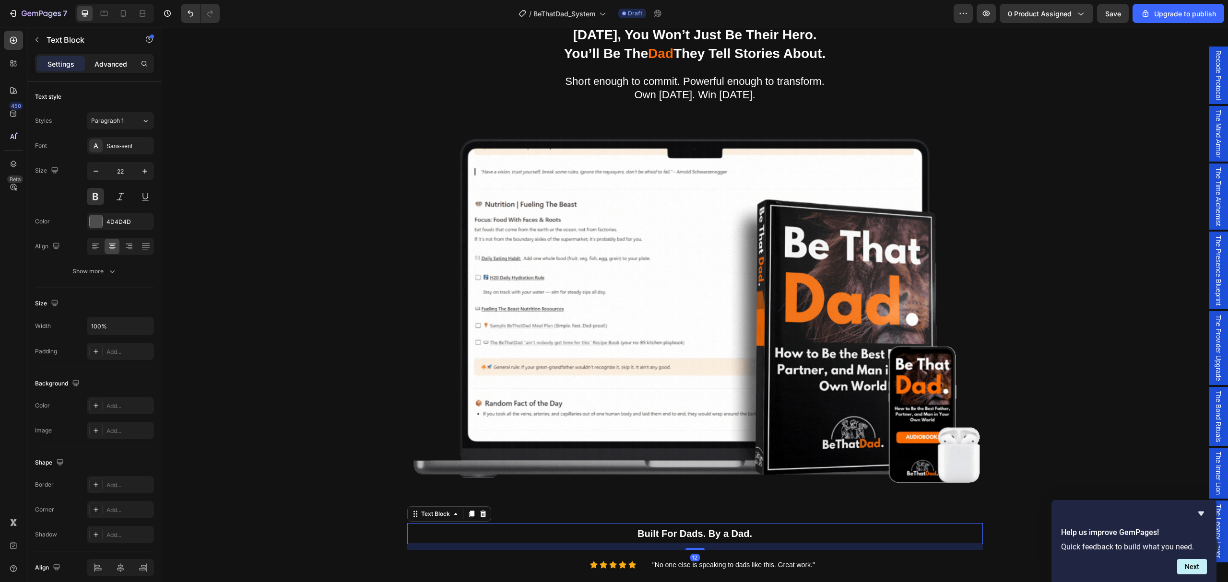
click at [116, 63] on p "Advanced" at bounding box center [111, 64] width 33 height 10
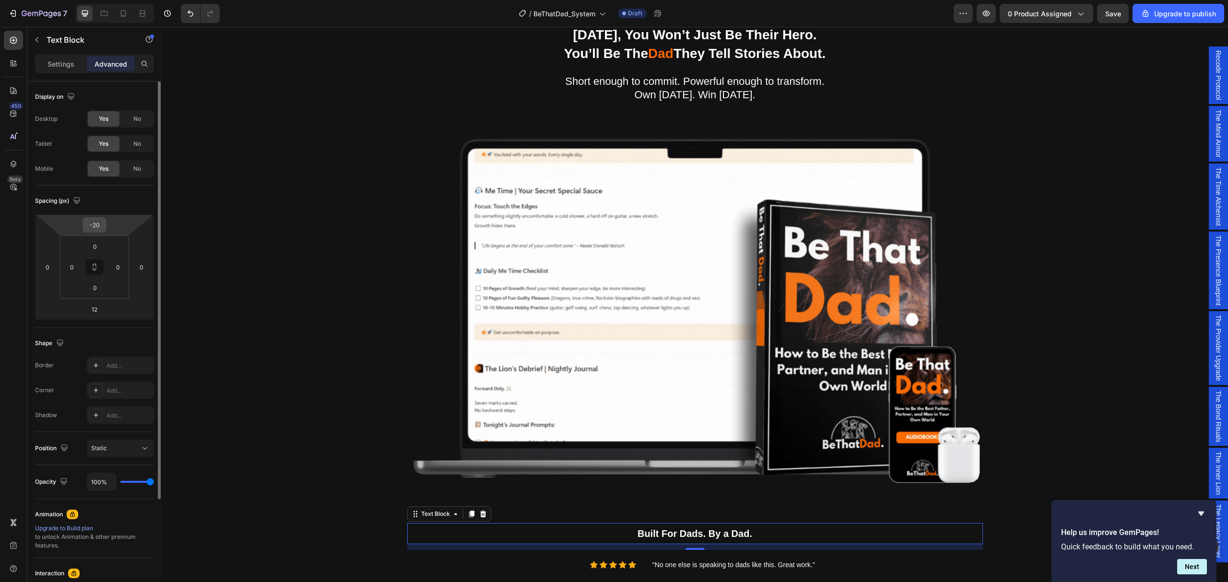
click at [98, 228] on input "-20" at bounding box center [94, 225] width 19 height 14
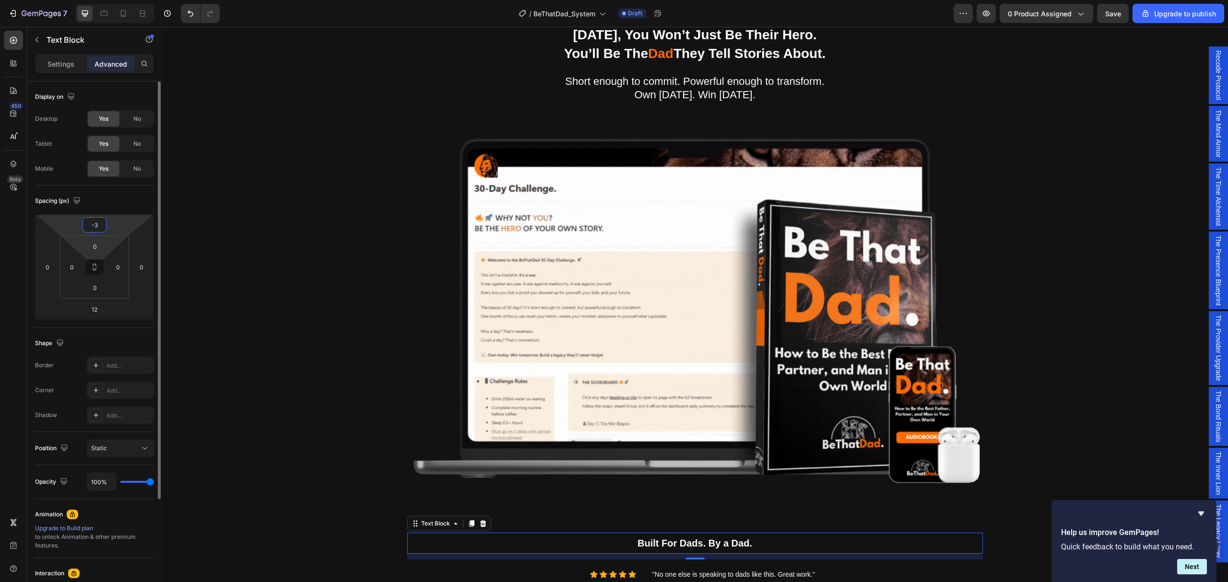
type input "-30"
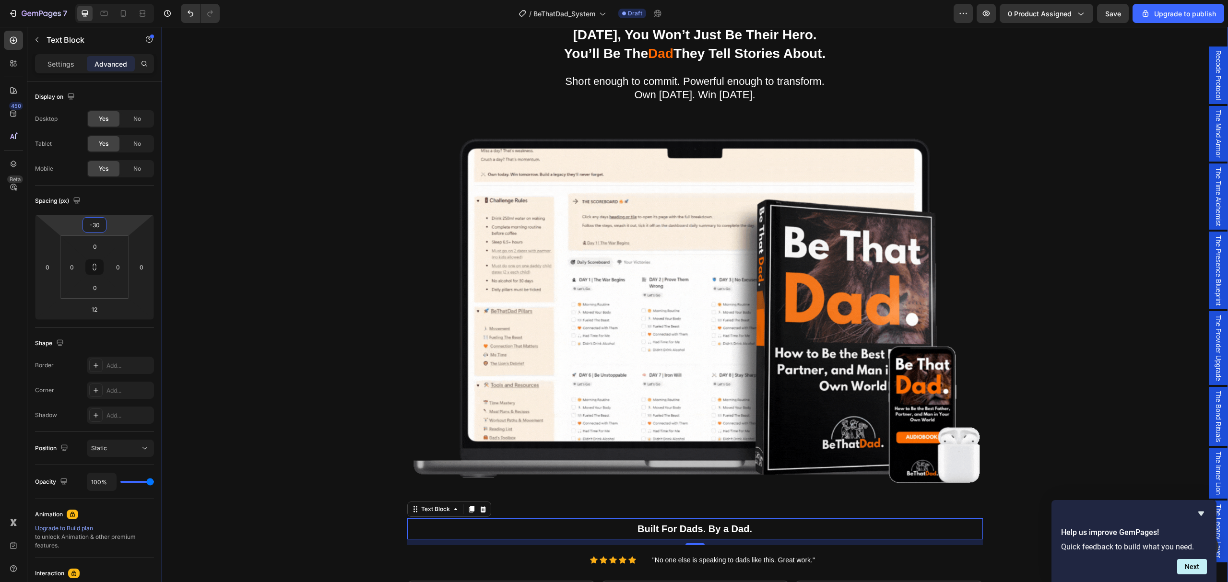
click at [1132, 294] on div "Being a dad is f*cking hard. Society expects you to be everything. But no one s…" at bounding box center [695, 341] width 1052 height 670
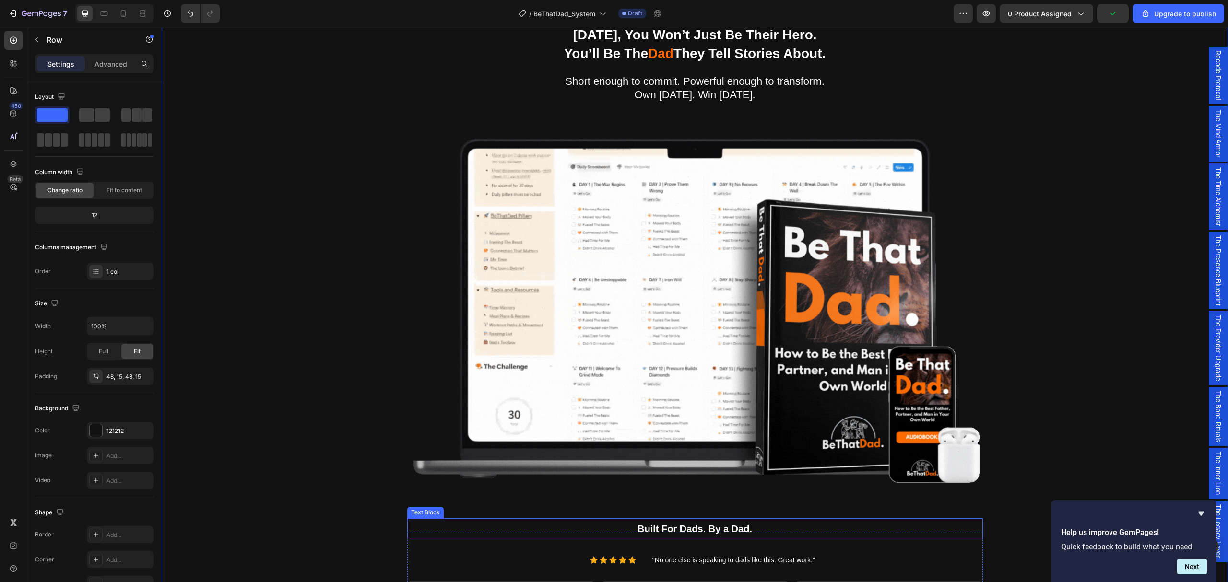
click at [703, 520] on p "Built For Dads. By a Dad." at bounding box center [695, 530] width 574 height 20
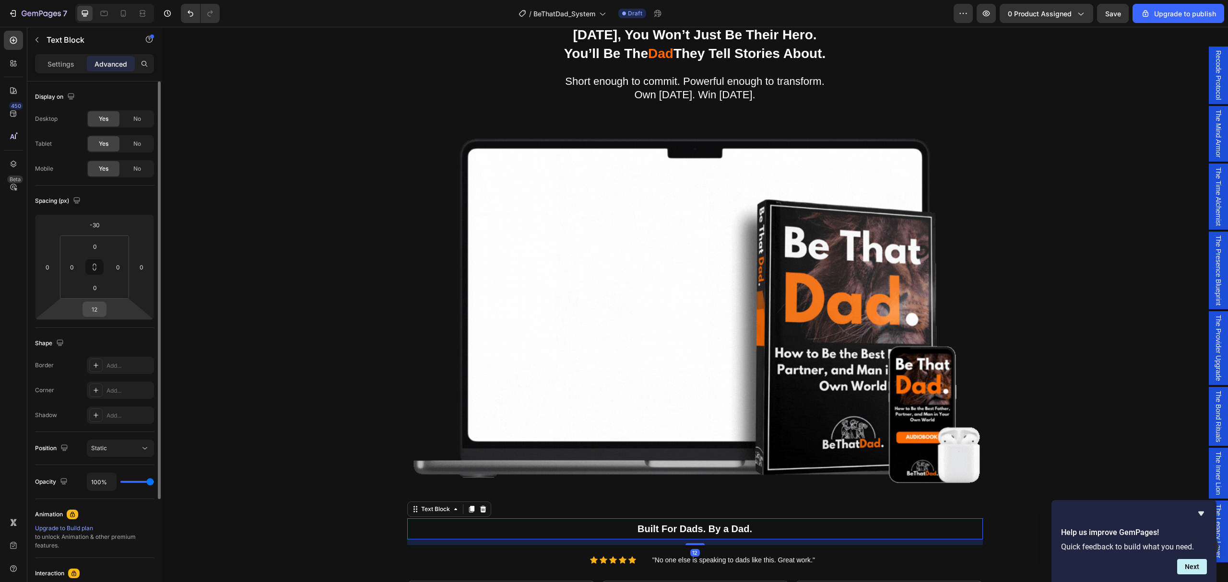
click at [101, 313] on input "12" at bounding box center [94, 309] width 19 height 14
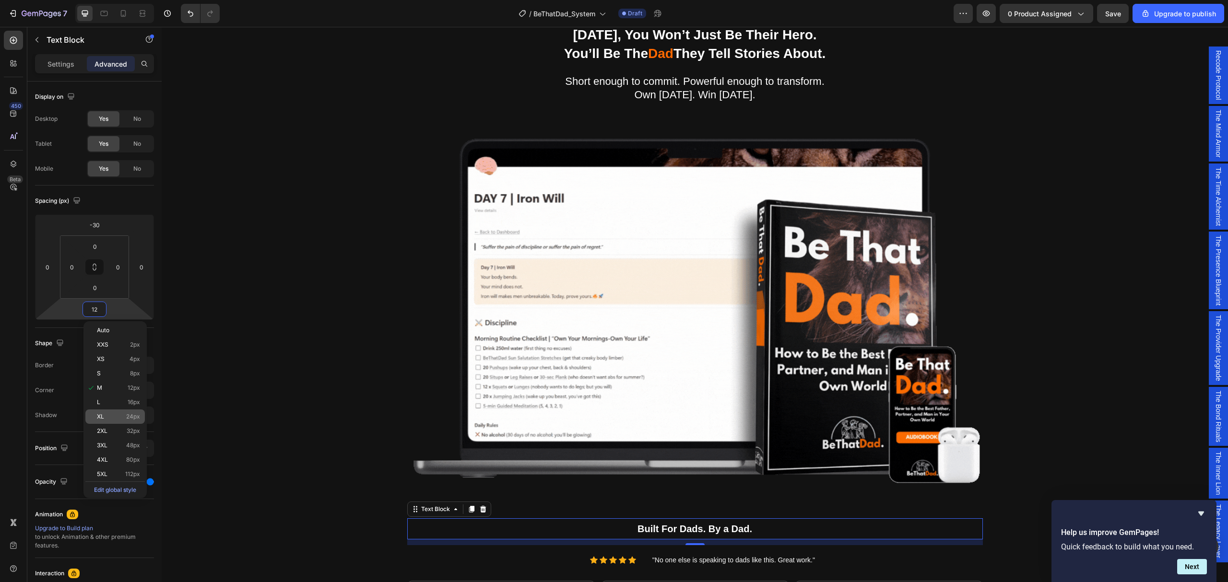
click at [118, 415] on p "XL 24px" at bounding box center [118, 417] width 43 height 7
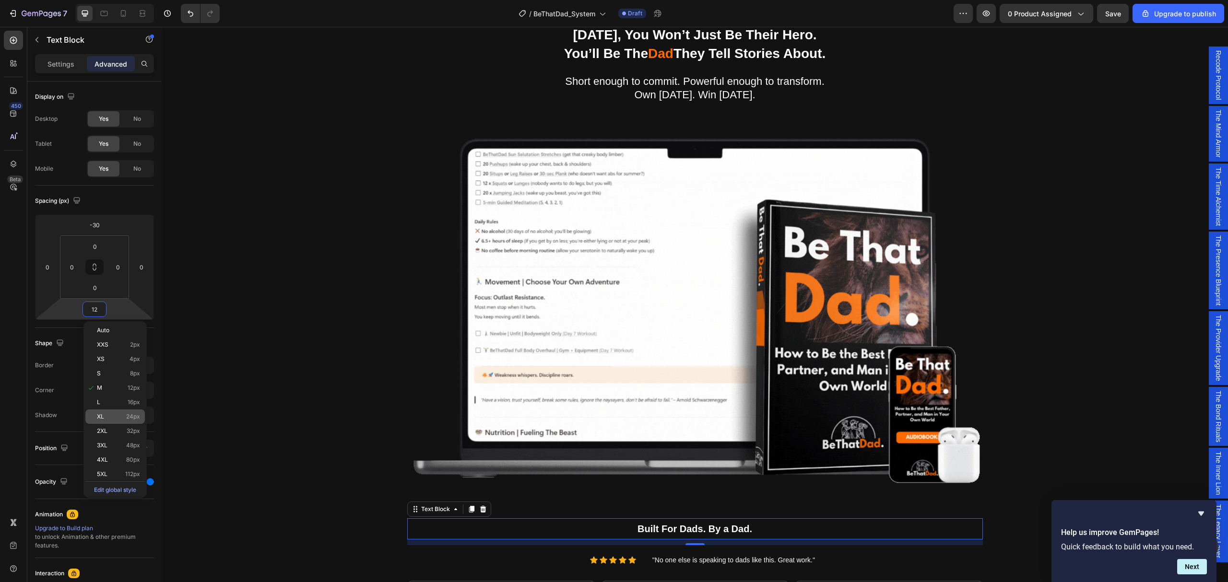
type input "24"
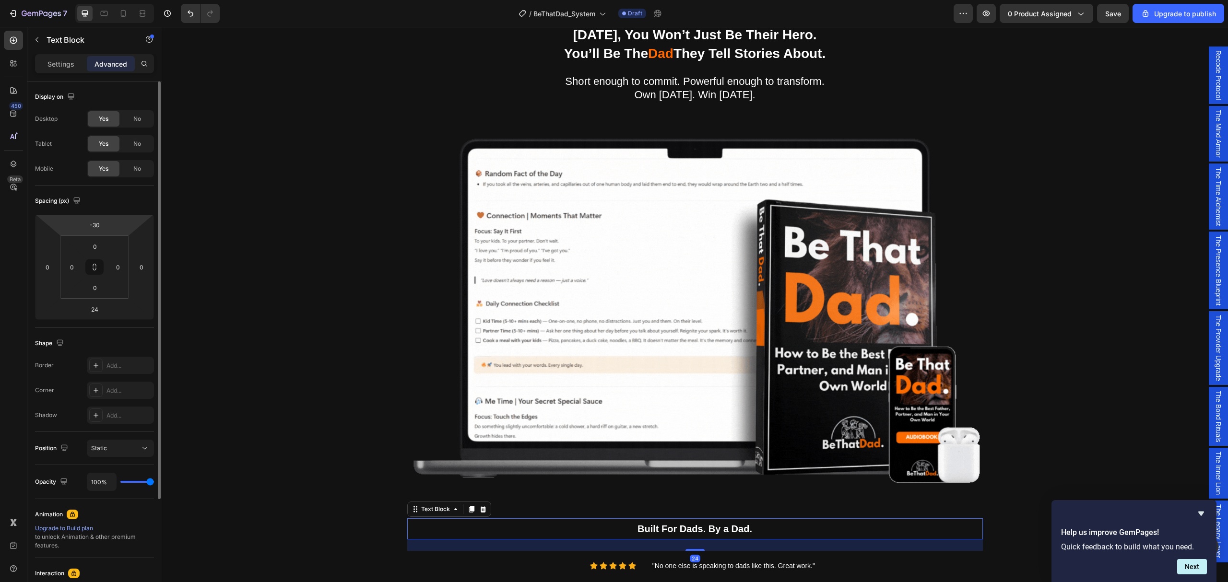
click at [108, 0] on html "7 / BeThatDad_System Draft Preview 0 product assigned Save Upgrade to publish 4…" at bounding box center [614, 0] width 1228 height 0
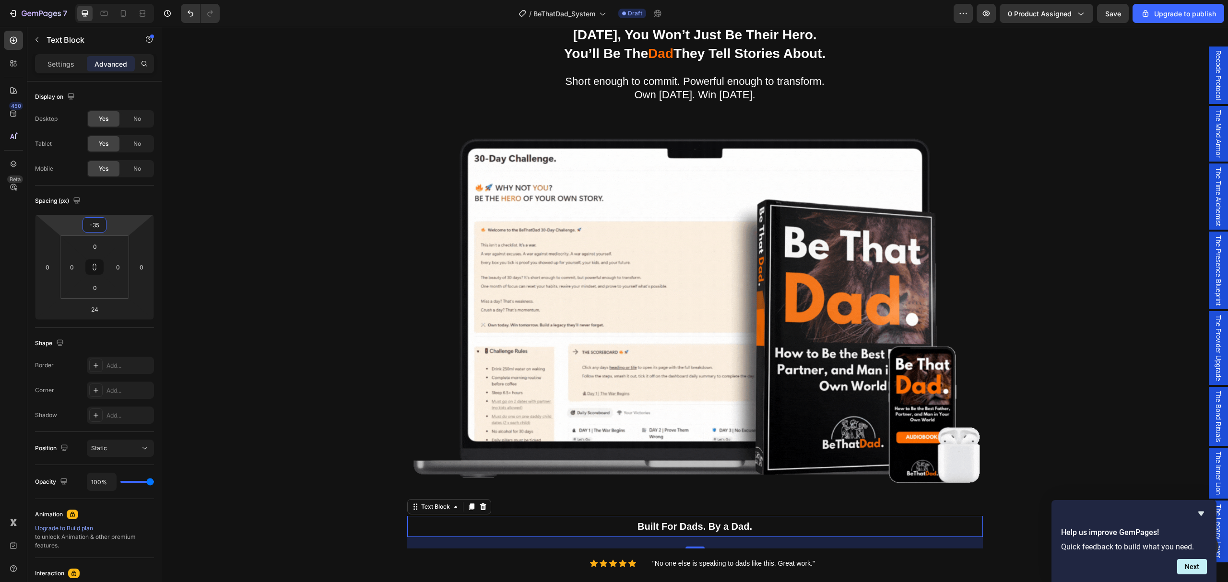
type input "-35"
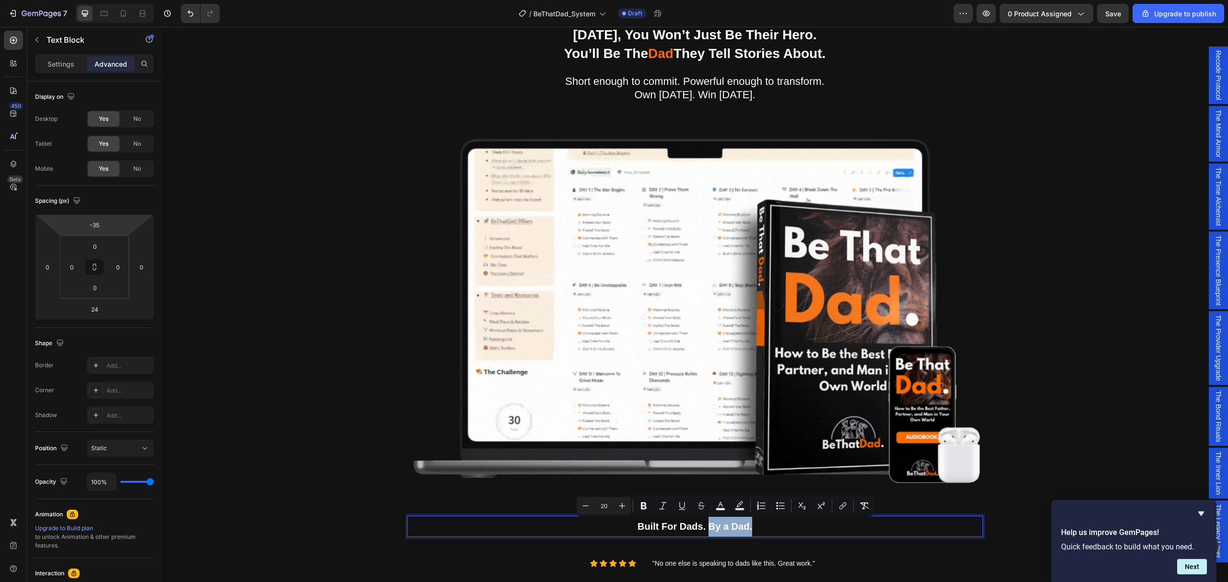
drag, startPoint x: 751, startPoint y: 528, endPoint x: 706, endPoint y: 528, distance: 45.1
click at [706, 528] on p "Built For Dads. By a Dad." at bounding box center [695, 527] width 574 height 20
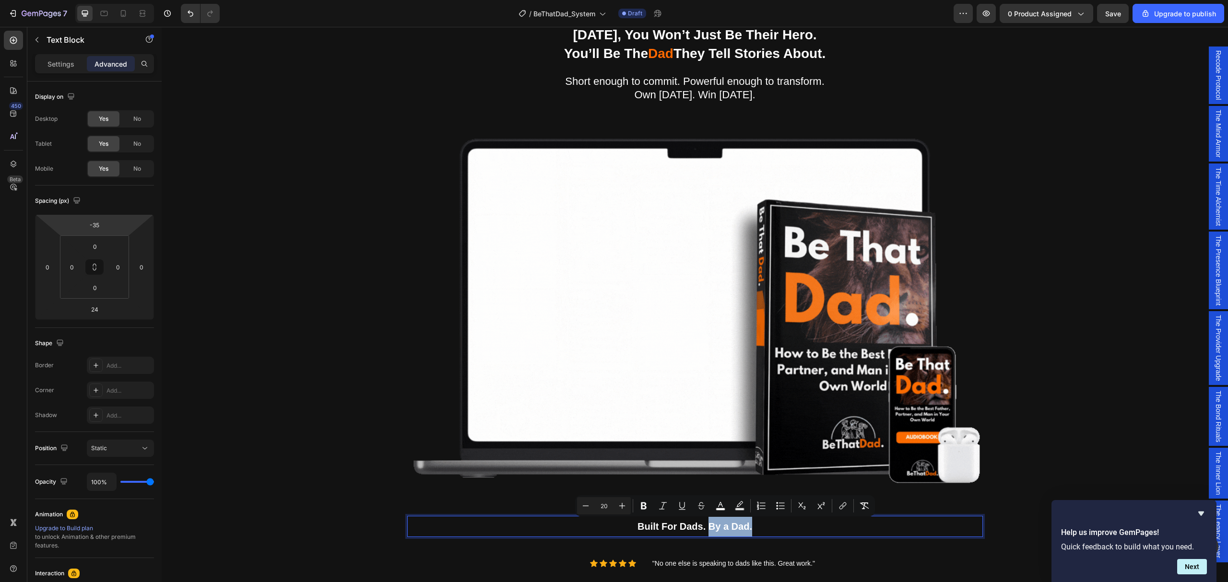
click at [709, 522] on span "Built For Dads. By a Dad." at bounding box center [695, 526] width 115 height 11
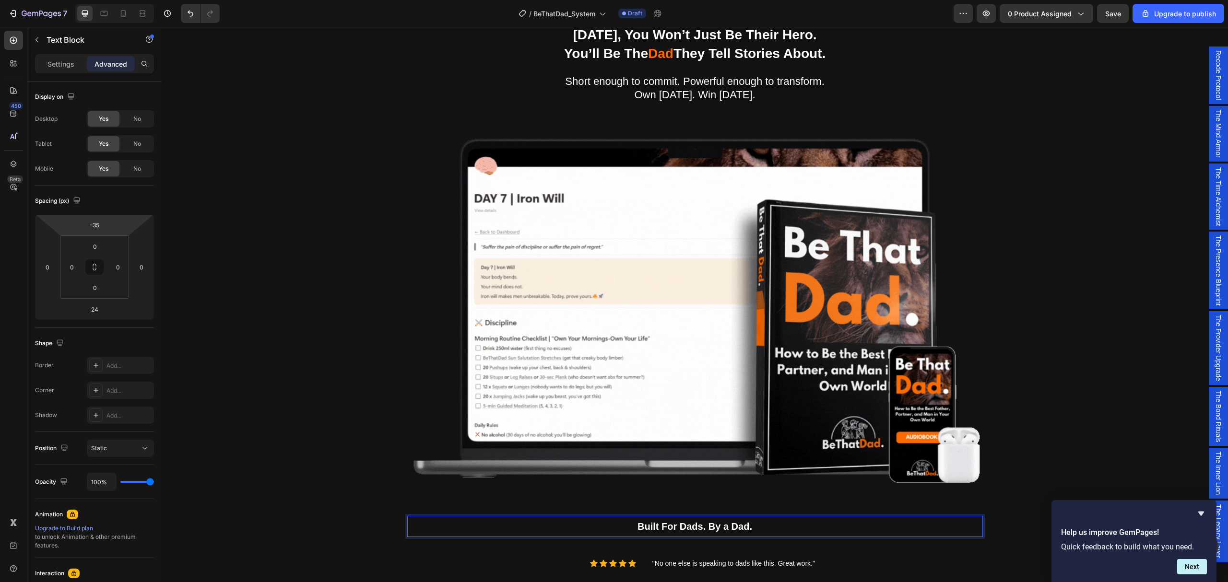
click at [707, 526] on span "Built For Dads. By a Dad." at bounding box center [695, 526] width 115 height 11
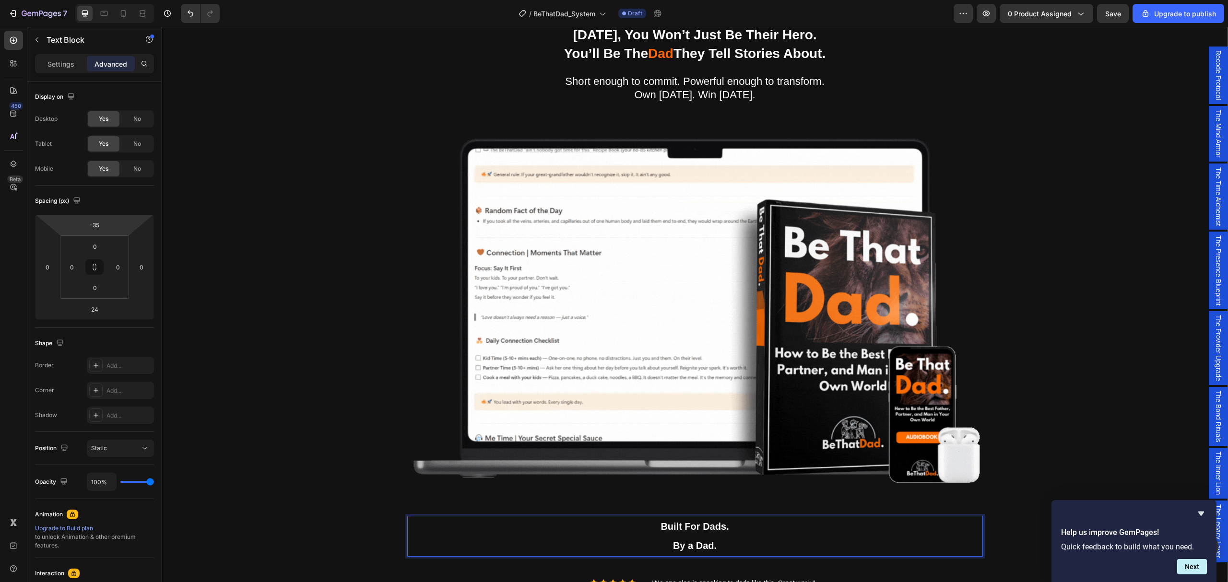
click at [1102, 317] on div "Being a dad is f*cking hard. Society expects you to be everything. But no one s…" at bounding box center [695, 352] width 1052 height 693
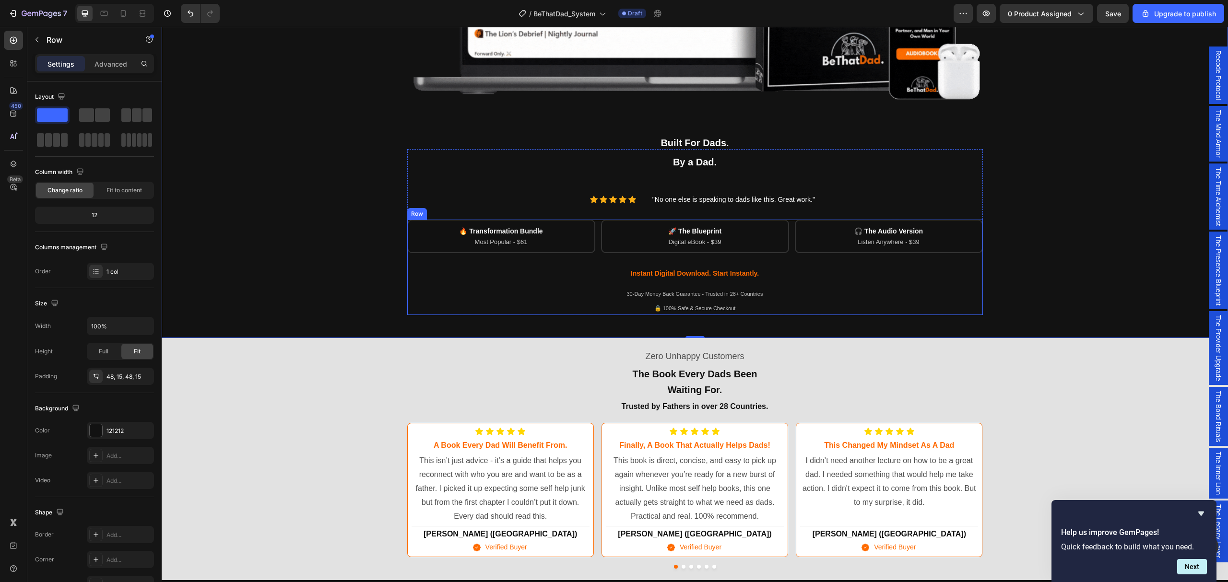
scroll to position [128, 0]
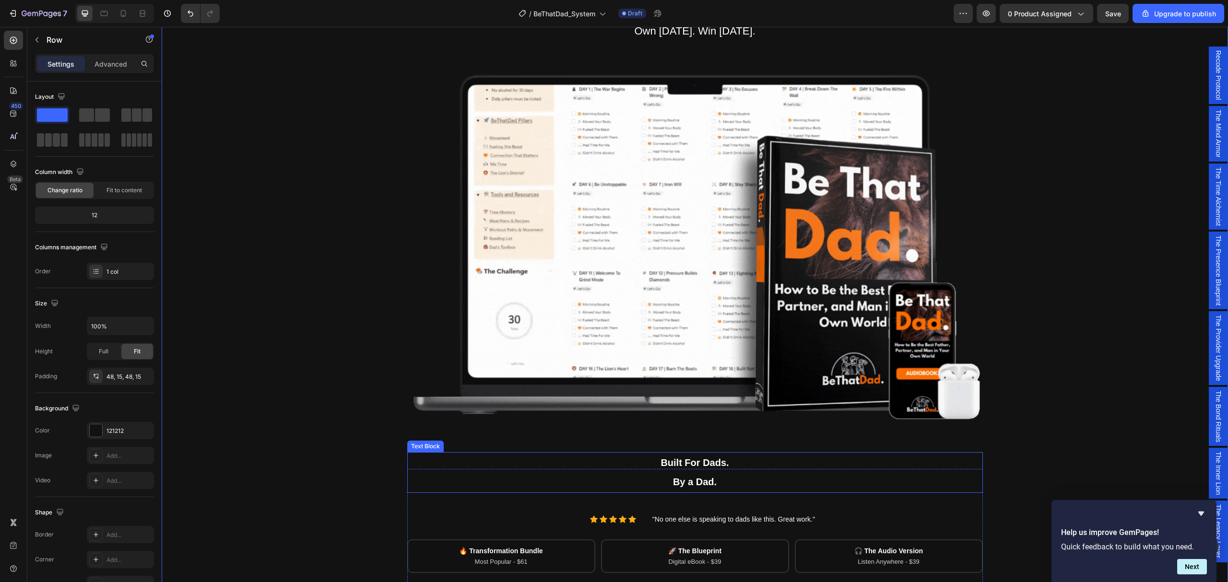
click at [783, 459] on p "Built For Dads." at bounding box center [695, 463] width 574 height 20
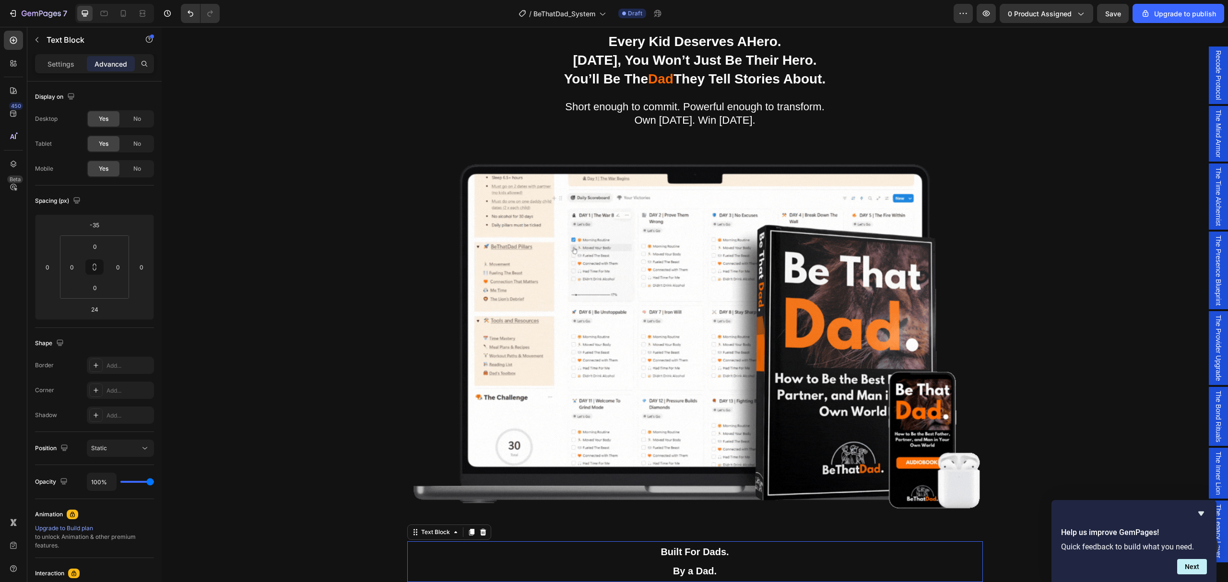
scroll to position [0, 0]
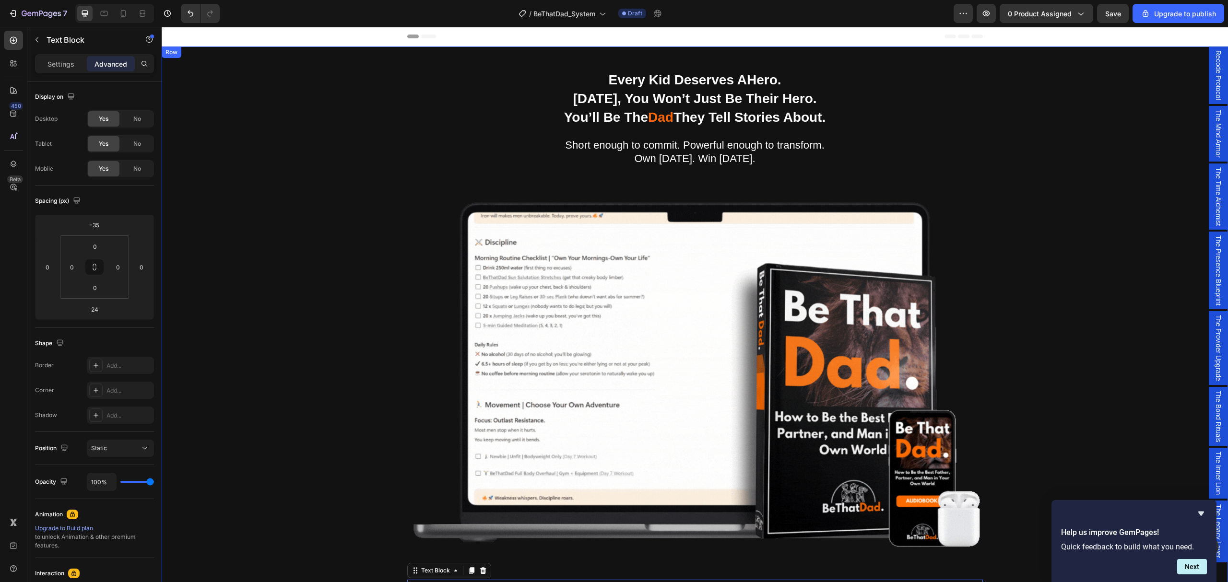
click at [1151, 350] on div "Being a dad is f*cking hard. Society expects you to be everything. But no one s…" at bounding box center [695, 416] width 1052 height 693
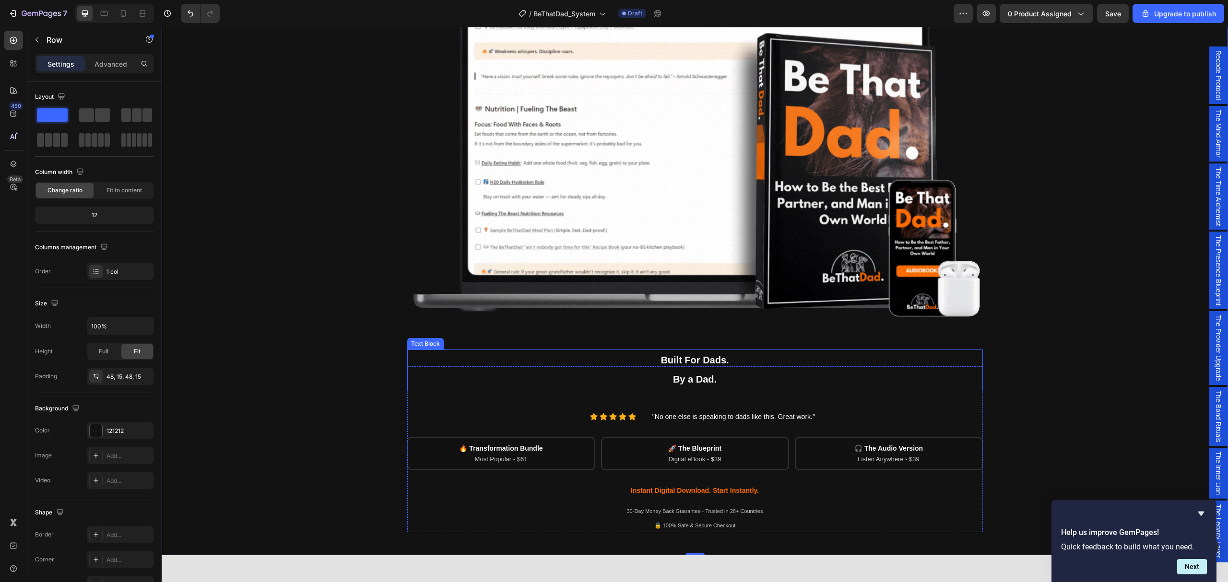
scroll to position [192, 0]
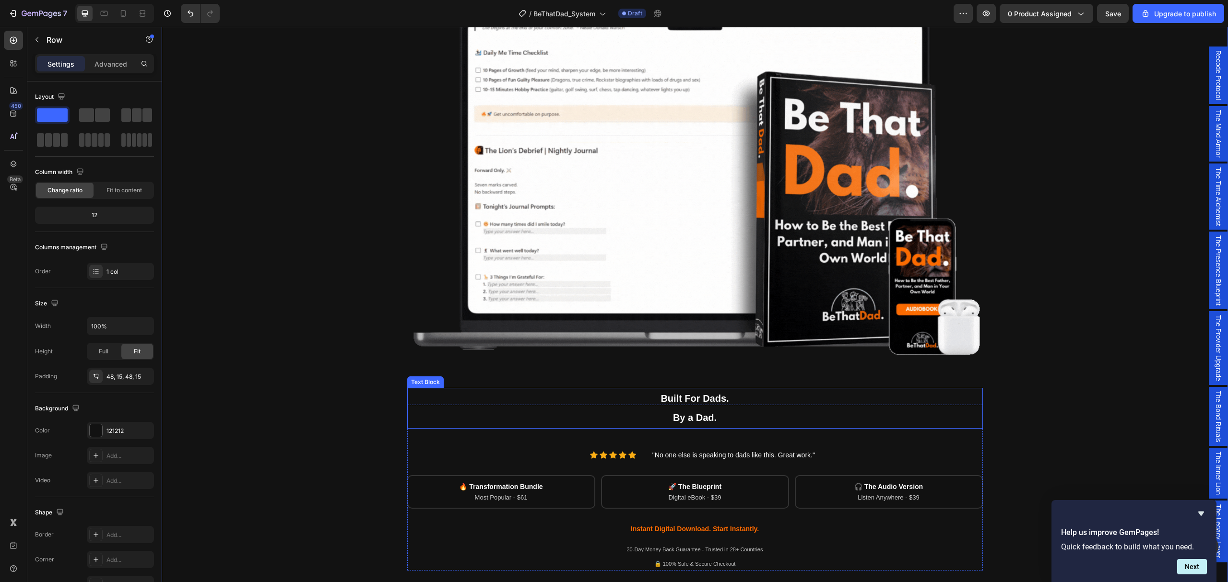
click at [704, 393] on span "Built For Dads." at bounding box center [695, 398] width 68 height 11
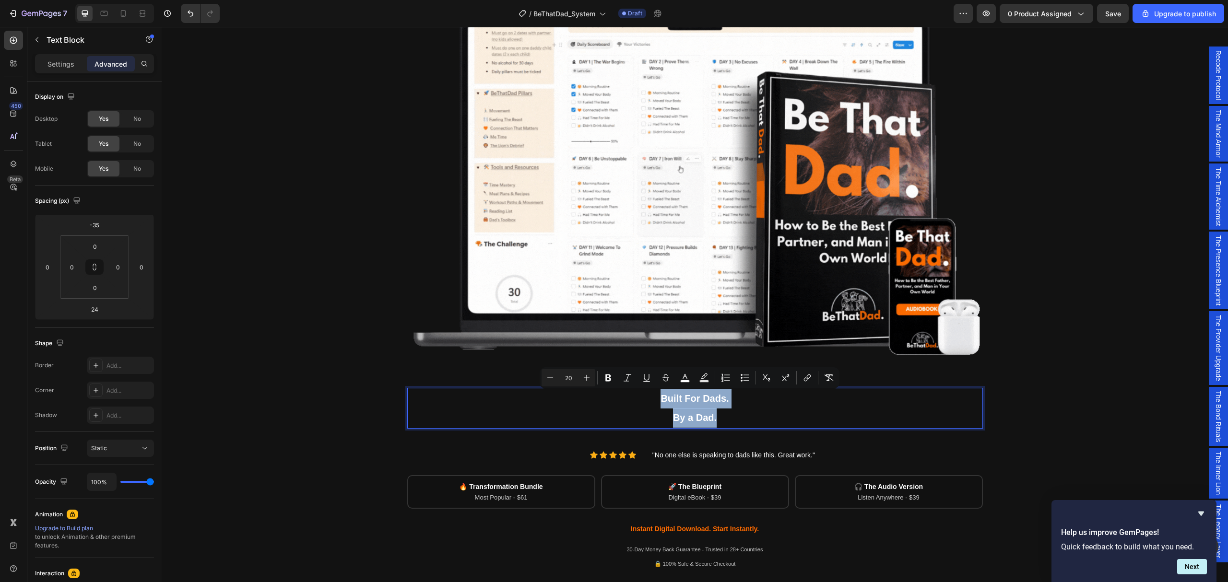
drag, startPoint x: 693, startPoint y: 414, endPoint x: 631, endPoint y: 398, distance: 64.0
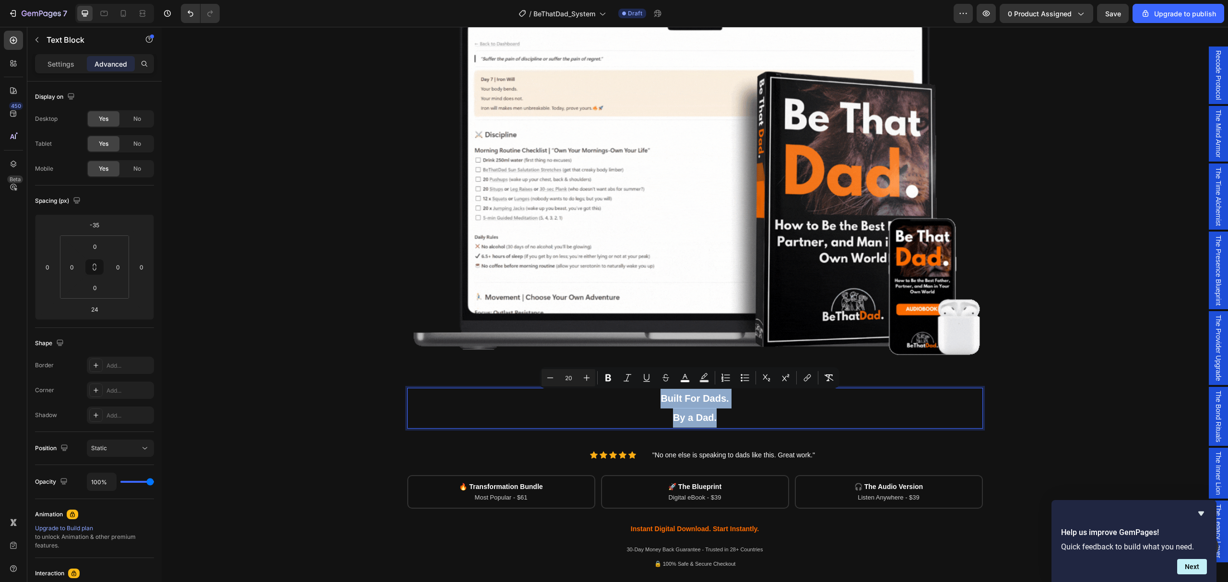
click at [631, 398] on div "Built For Dads. By a Dad." at bounding box center [695, 408] width 576 height 41
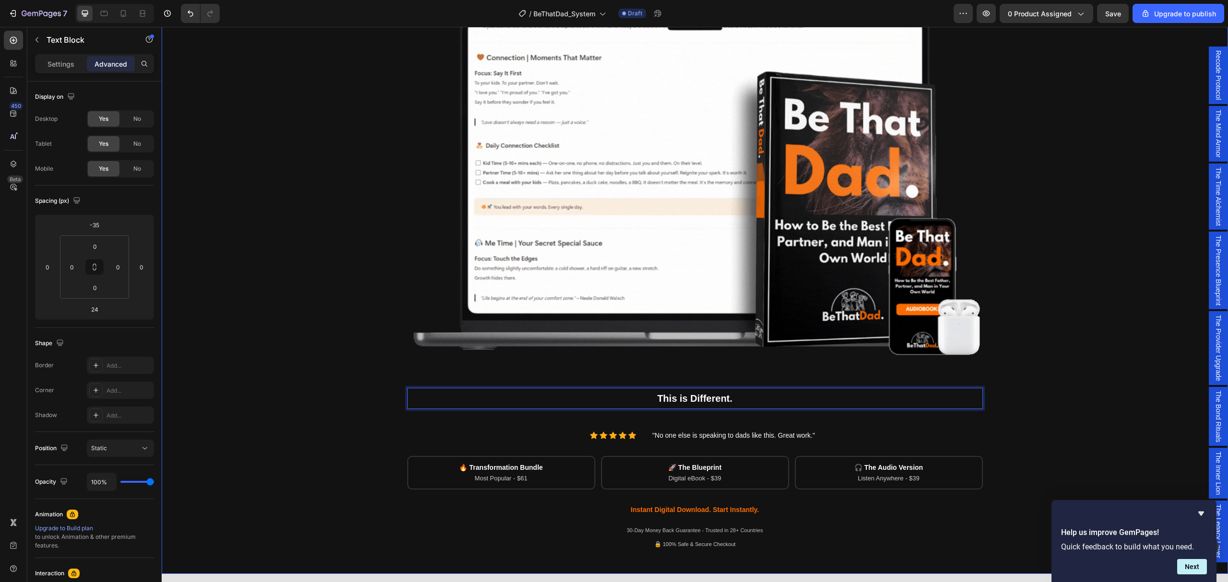
click at [1106, 370] on div "Being a dad is f*cking hard. Society expects you to be everything. But no one s…" at bounding box center [695, 215] width 1052 height 674
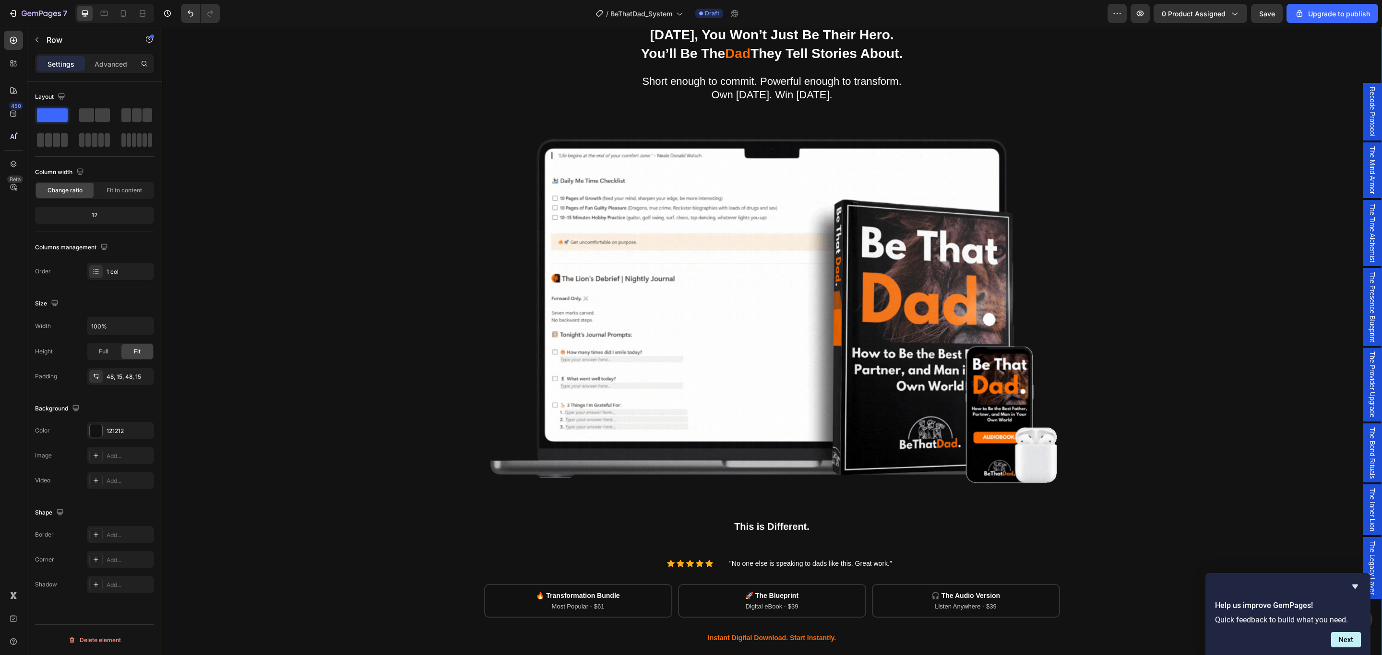
scroll to position [0, 0]
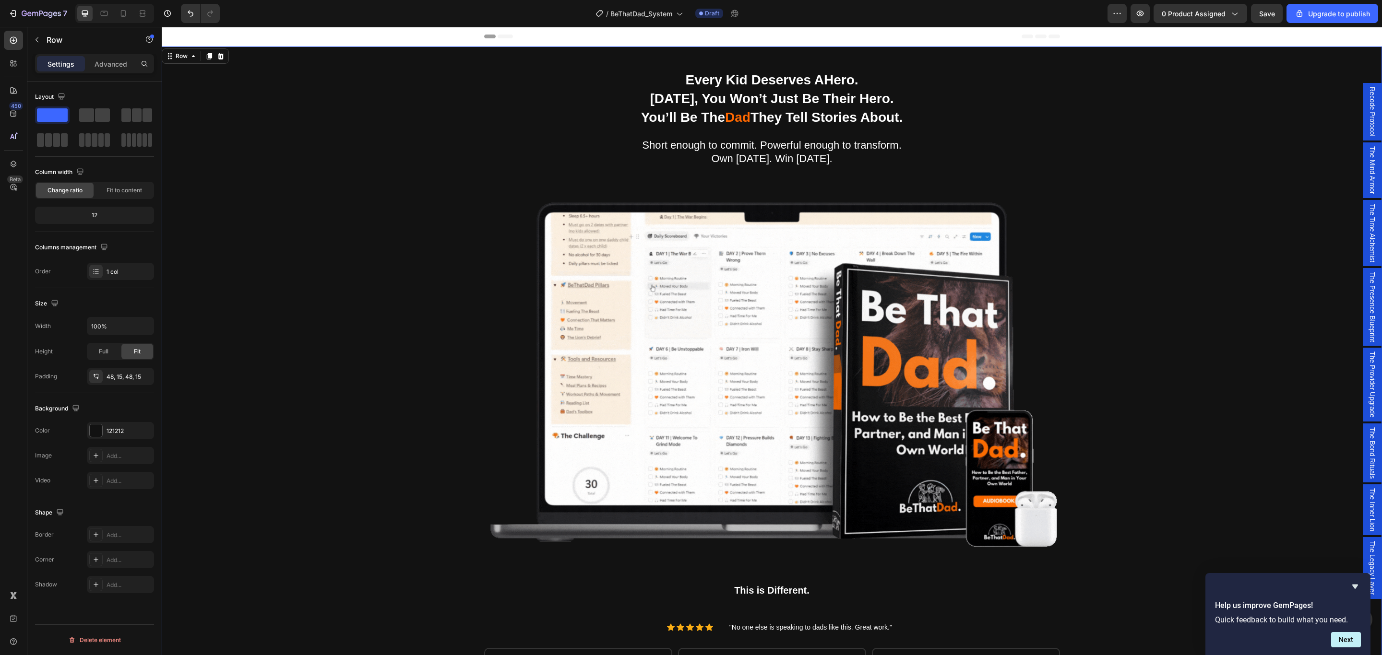
click at [1082, 299] on div "Being a dad is f*cking hard. Society expects you to be everything. But no one s…" at bounding box center [772, 407] width 1206 height 674
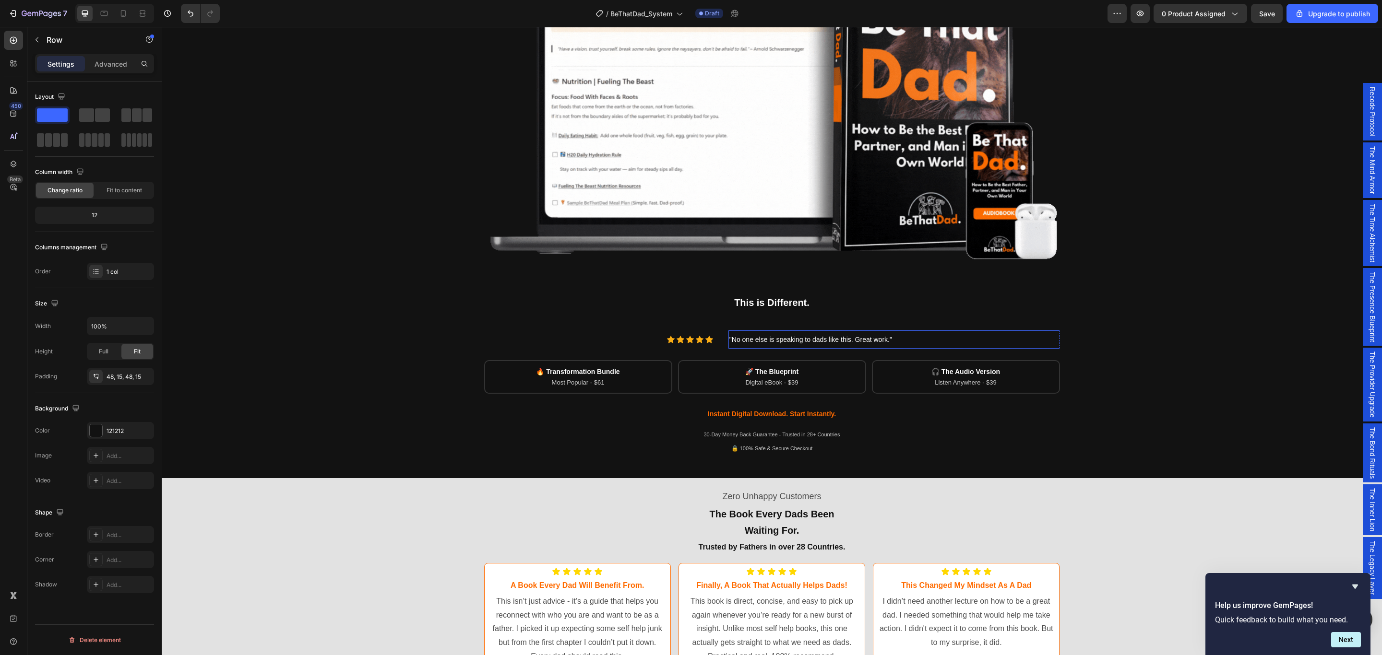
click at [937, 347] on p ""No one else is speaking to dads like this. Great work."" at bounding box center [894, 339] width 330 height 16
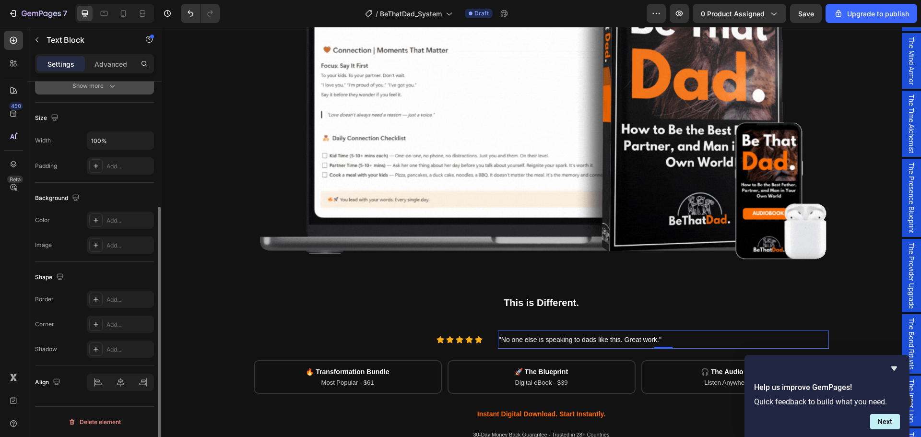
scroll to position [0, 0]
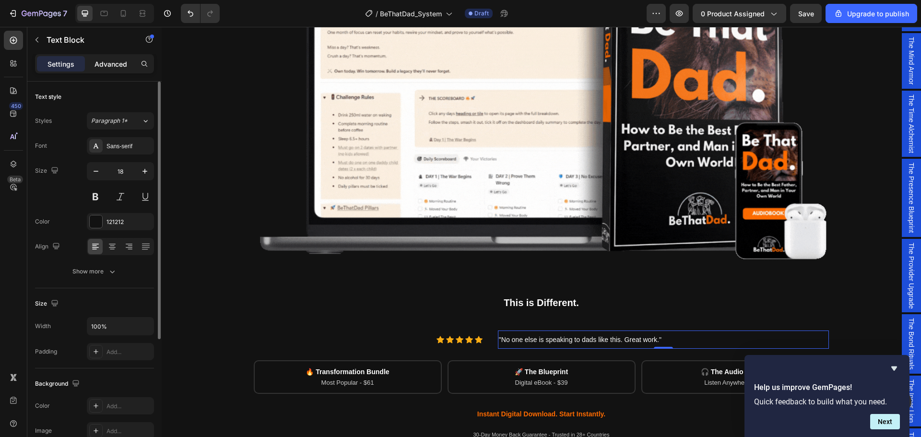
click at [99, 60] on p "Advanced" at bounding box center [111, 64] width 33 height 10
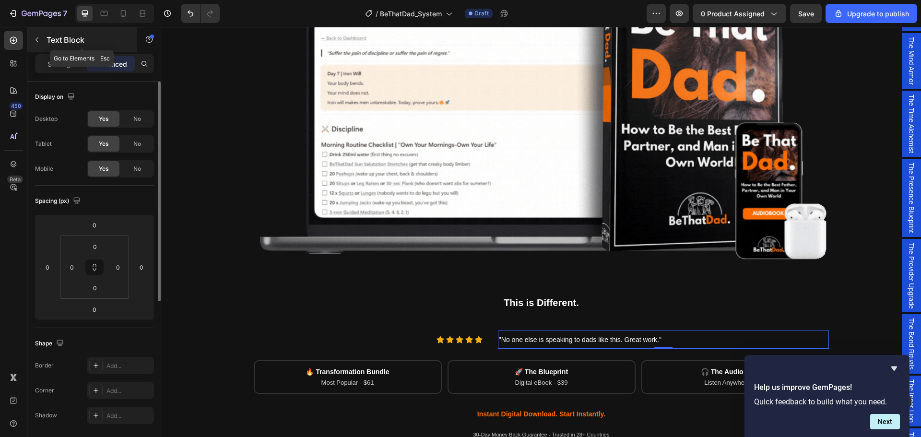
click at [32, 39] on button "button" at bounding box center [36, 39] width 15 height 15
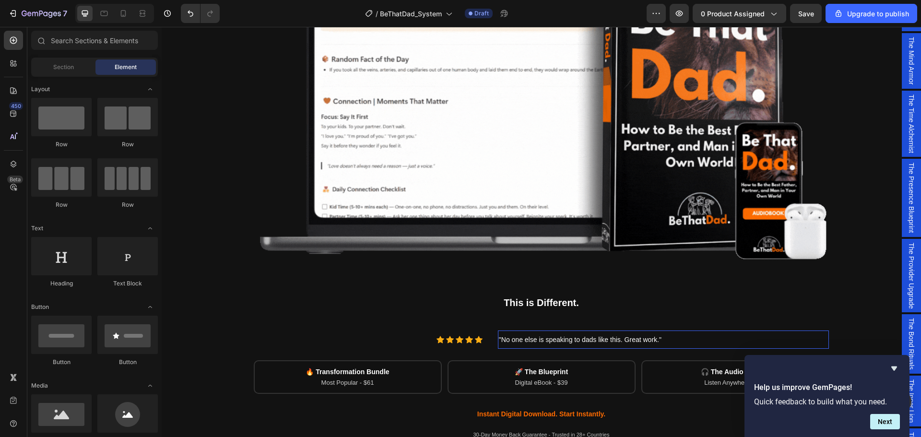
click at [539, 340] on span ""No one else is speaking to dads like this. Great work."" at bounding box center [580, 340] width 163 height 8
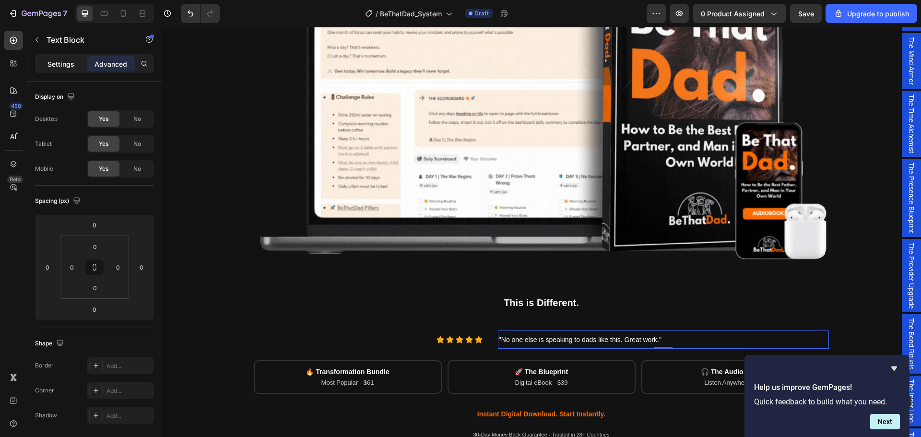
click at [55, 64] on p "Settings" at bounding box center [60, 64] width 27 height 10
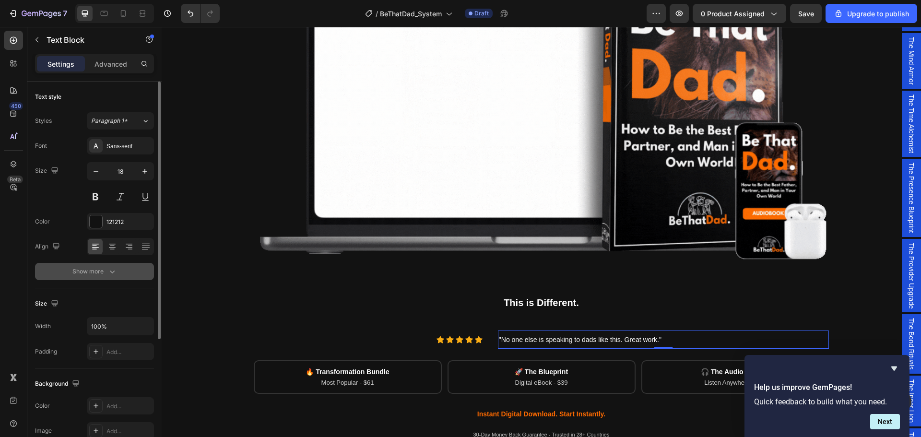
click at [112, 268] on icon "button" at bounding box center [112, 272] width 10 height 10
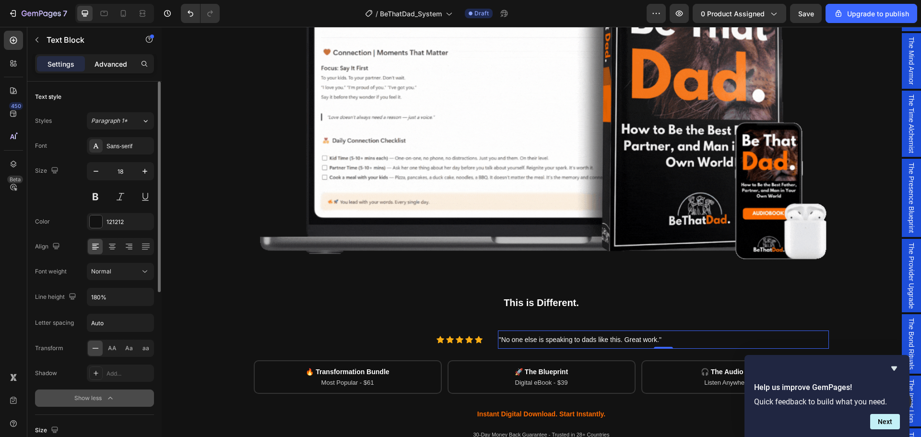
click at [111, 64] on p "Advanced" at bounding box center [111, 64] width 33 height 10
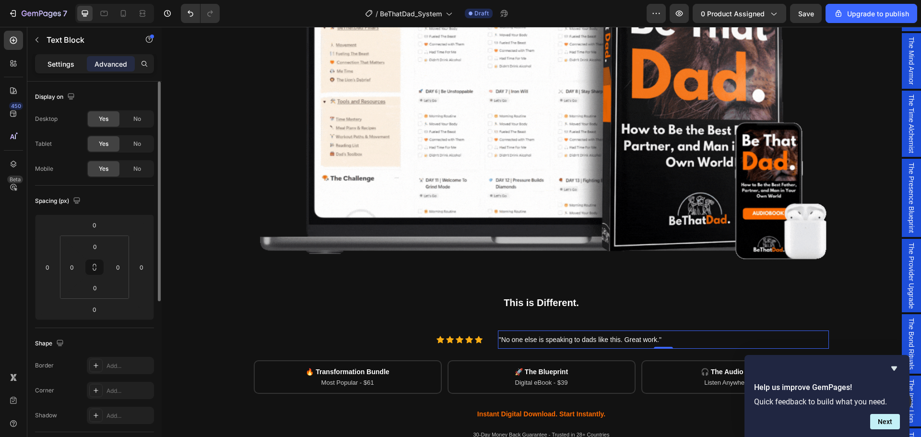
click at [56, 64] on p "Settings" at bounding box center [60, 64] width 27 height 10
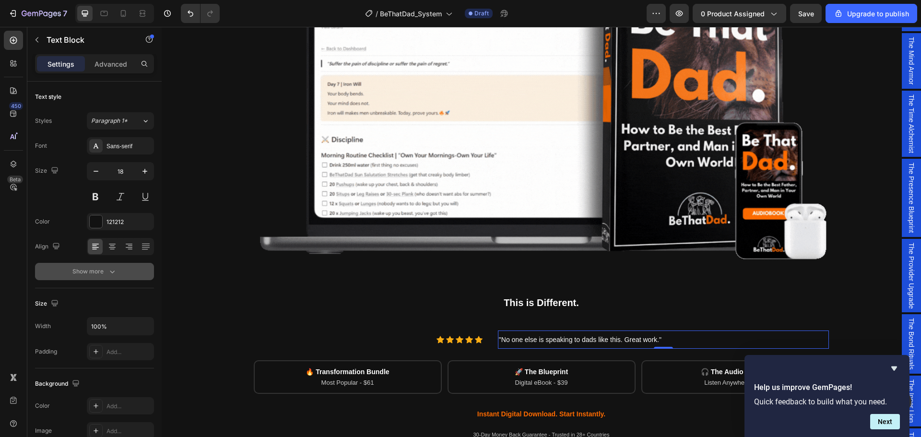
click at [113, 275] on icon "button" at bounding box center [112, 272] width 10 height 10
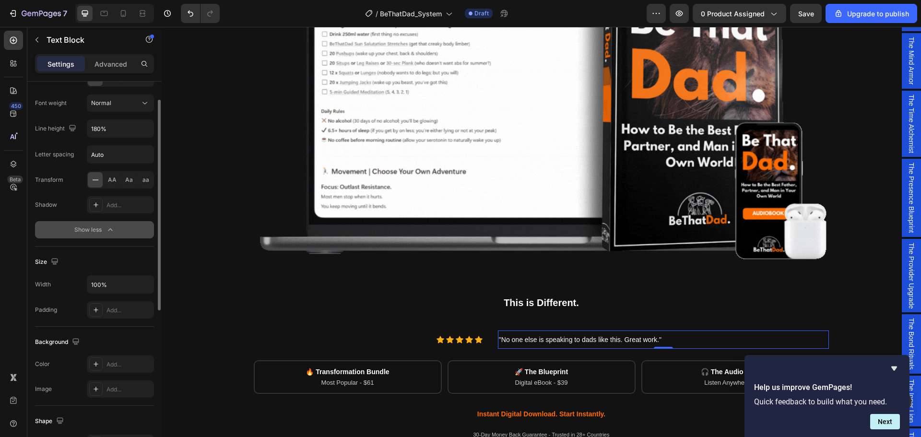
scroll to position [72, 0]
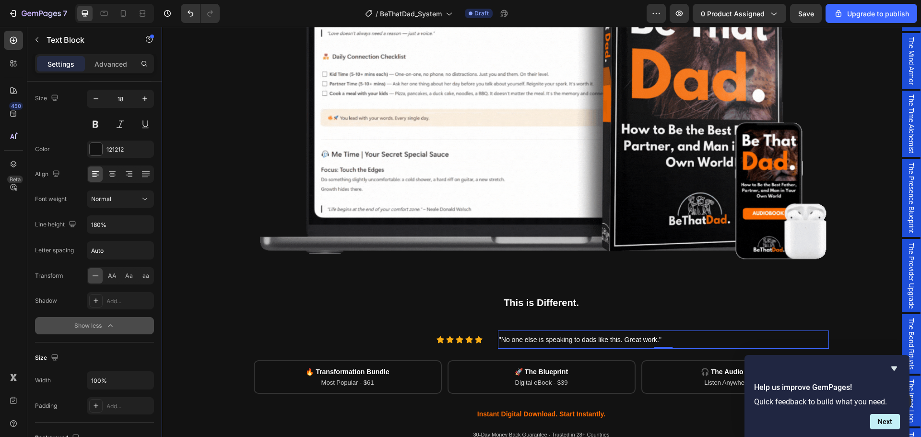
click at [864, 273] on div "Being a dad is f*cking hard. Society expects you to be everything. But no one s…" at bounding box center [541, 119] width 745 height 674
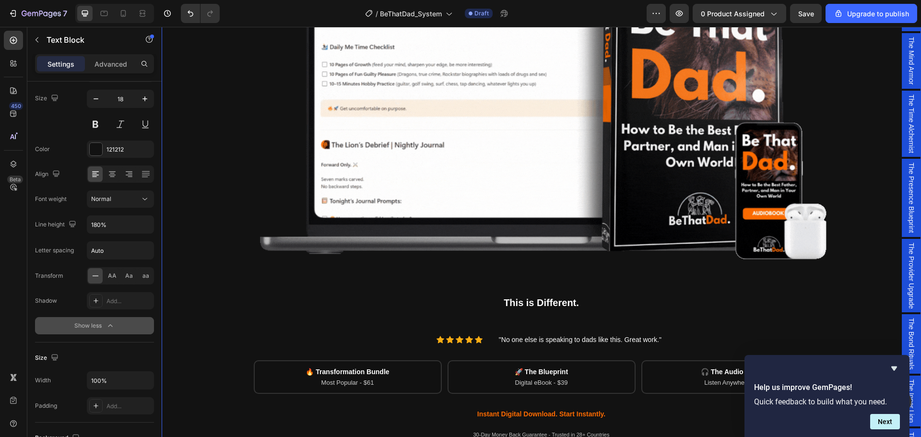
scroll to position [0, 0]
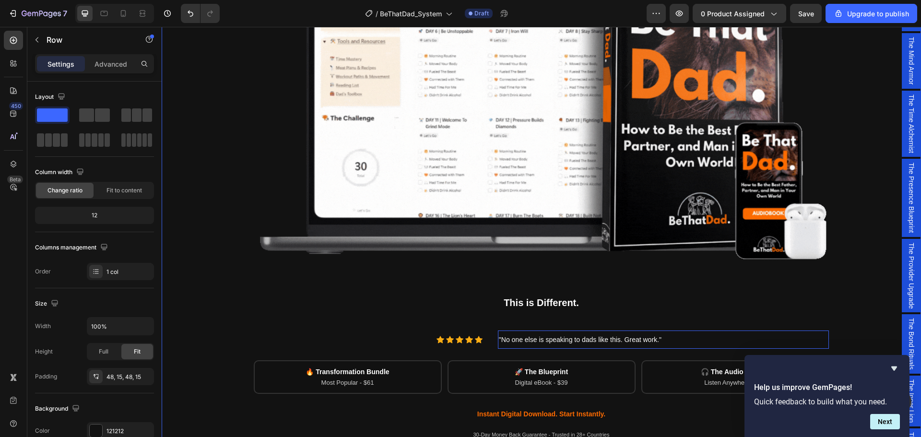
click at [577, 343] on span ""No one else is speaking to dads like this. Great work."" at bounding box center [580, 340] width 163 height 8
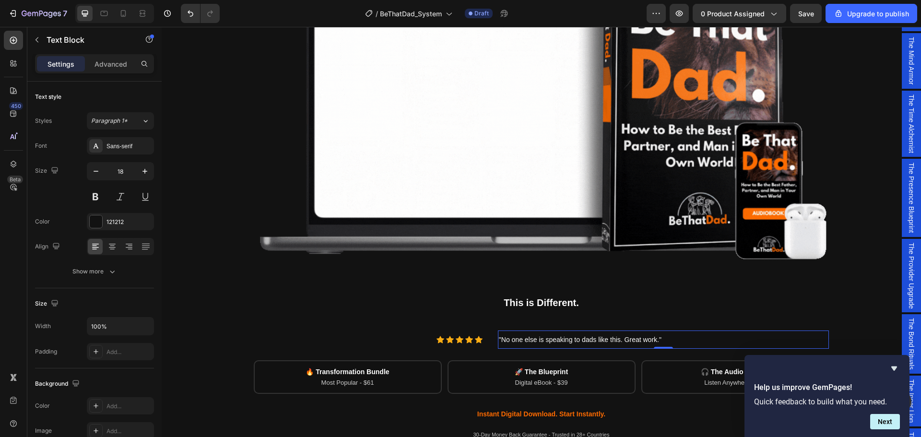
click at [107, 71] on div "Settings Advanced" at bounding box center [94, 63] width 119 height 19
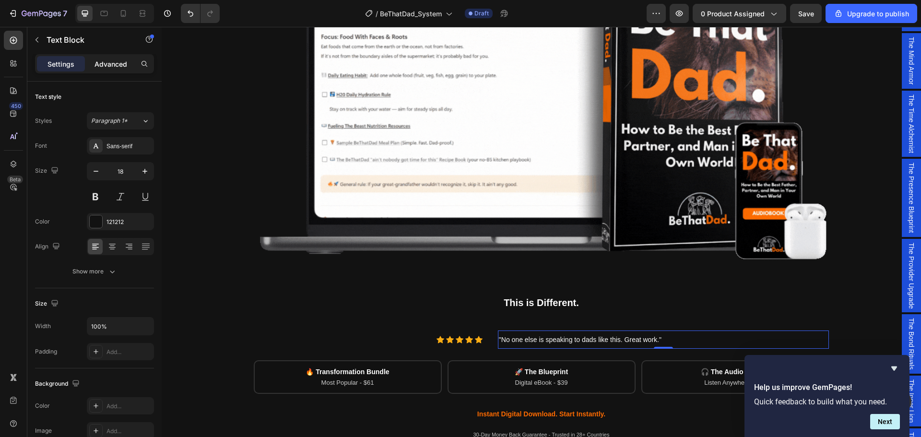
click at [106, 64] on p "Advanced" at bounding box center [111, 64] width 33 height 10
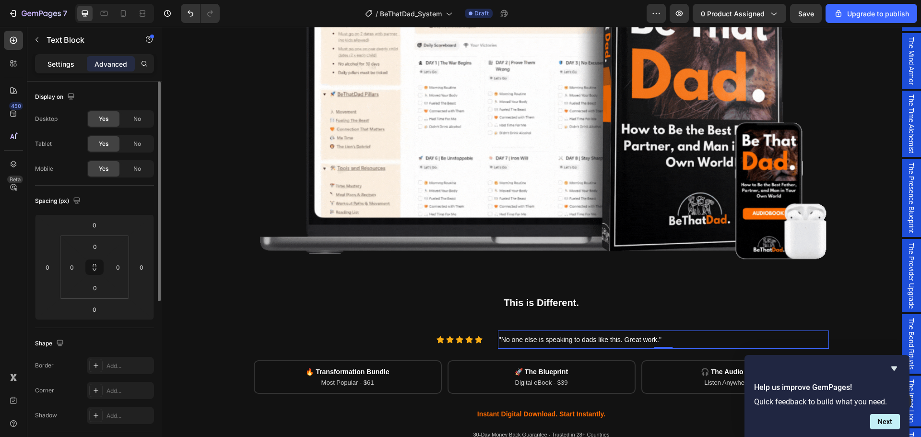
click at [60, 68] on p "Settings" at bounding box center [60, 64] width 27 height 10
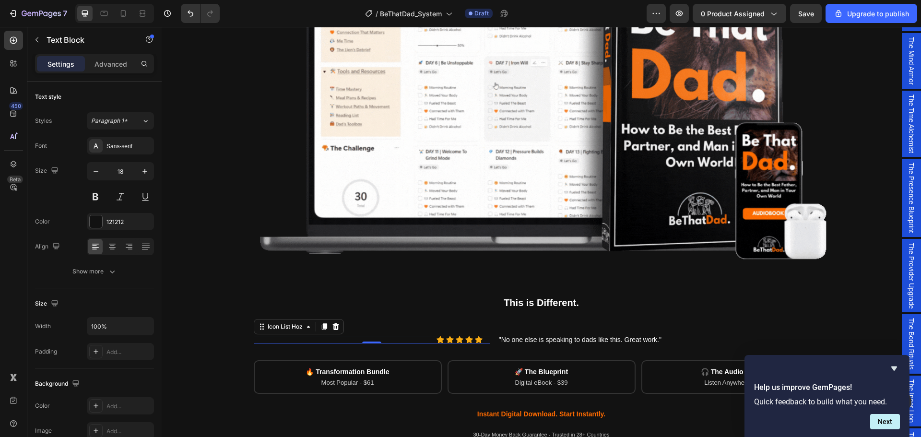
click at [406, 338] on div "Icon Icon Icon Icon Icon" at bounding box center [368, 340] width 229 height 8
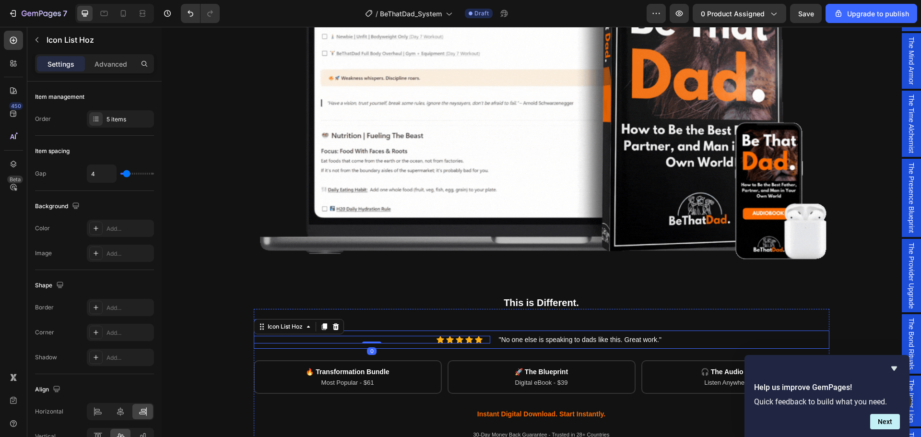
click at [408, 330] on div "Icon Icon Icon Icon Icon Icon List Hoz 0 "No one else is speaking to dads like …" at bounding box center [542, 390] width 576 height 130
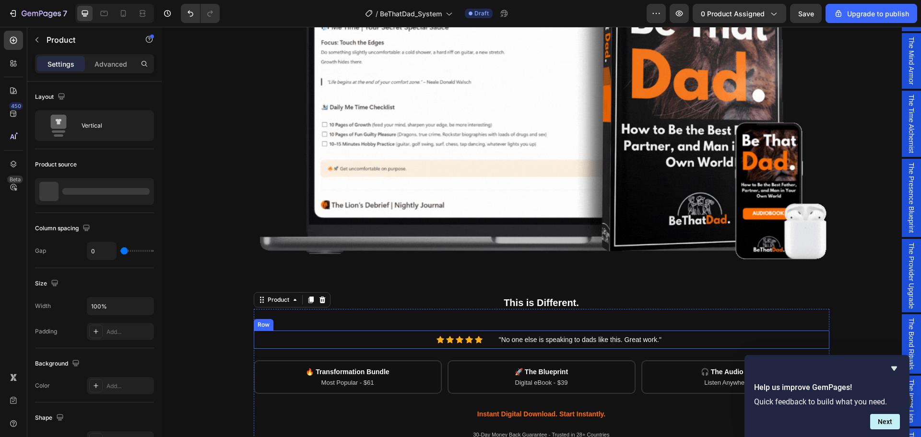
click at [435, 331] on div "Icon Icon Icon Icon Icon Icon List Hoz" at bounding box center [372, 340] width 237 height 18
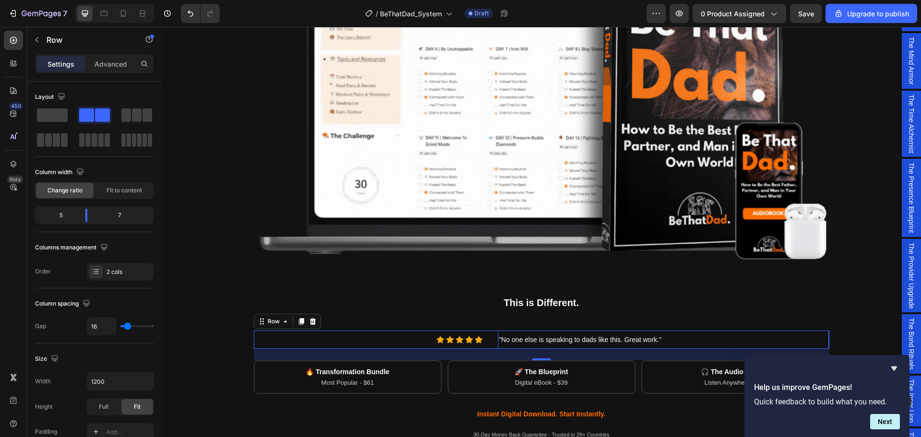
click at [499, 345] on p ""No one else is speaking to dads like this. Great work."" at bounding box center [664, 339] width 330 height 16
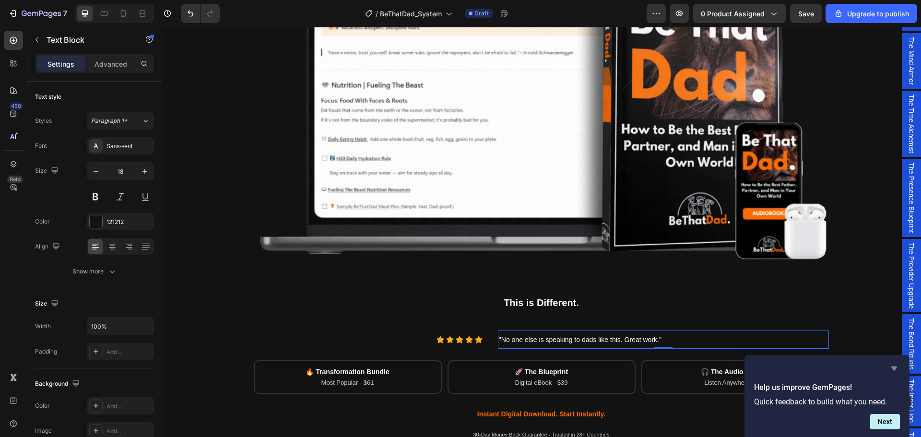
click at [898, 368] on icon "Hide survey" at bounding box center [894, 369] width 12 height 12
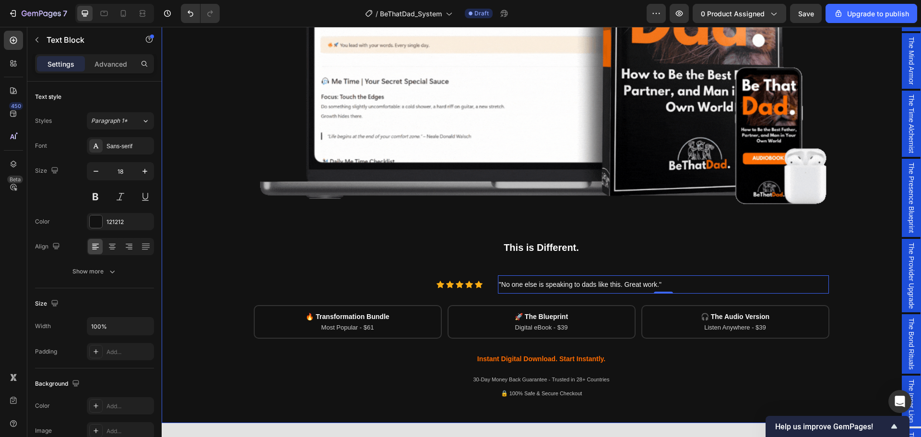
scroll to position [336, 0]
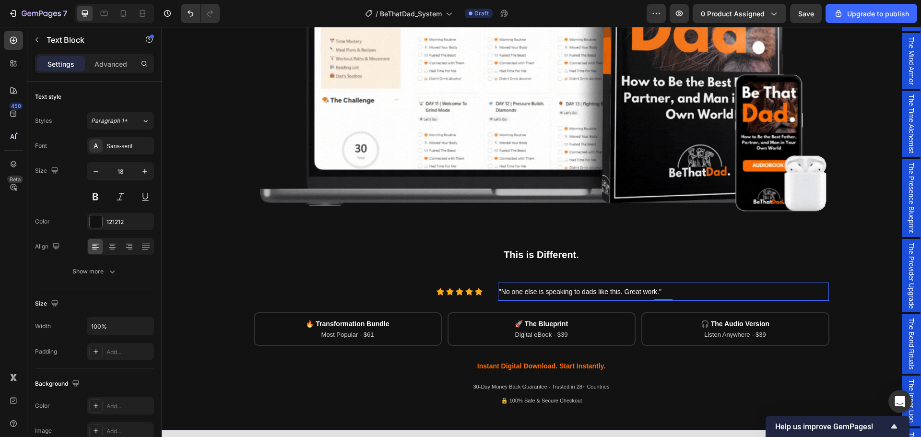
click at [871, 371] on div "Being a dad is f*cking hard. Society expects you to be everything. But no one s…" at bounding box center [541, 71] width 745 height 674
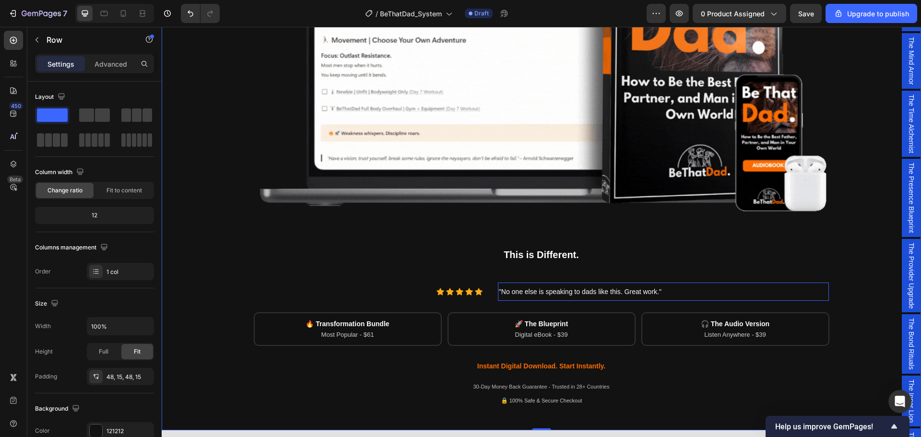
click at [643, 291] on span ""No one else is speaking to dads like this. Great work."" at bounding box center [580, 292] width 163 height 8
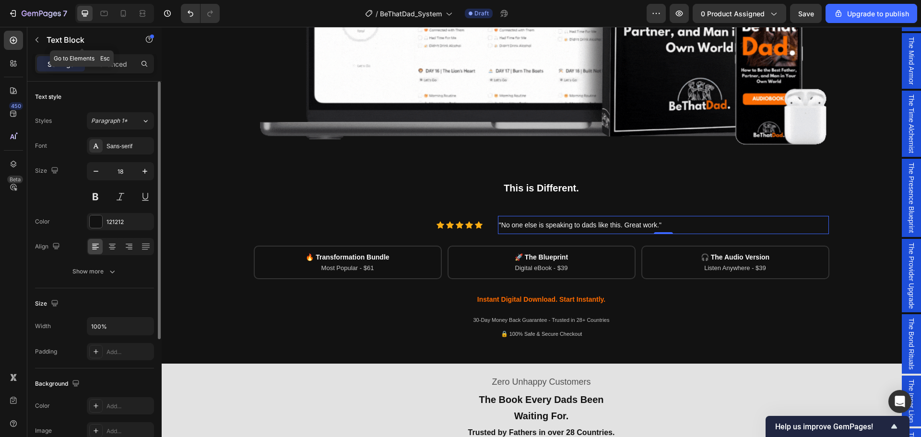
scroll to position [432, 0]
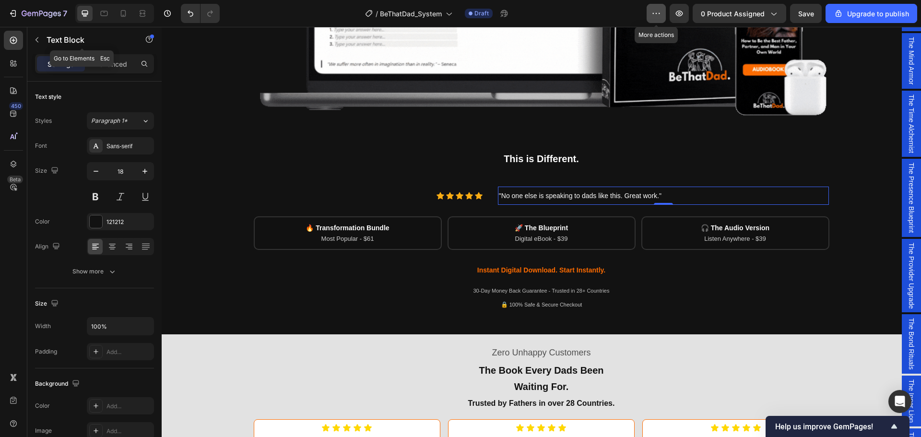
click at [660, 11] on icon "button" at bounding box center [656, 14] width 10 height 10
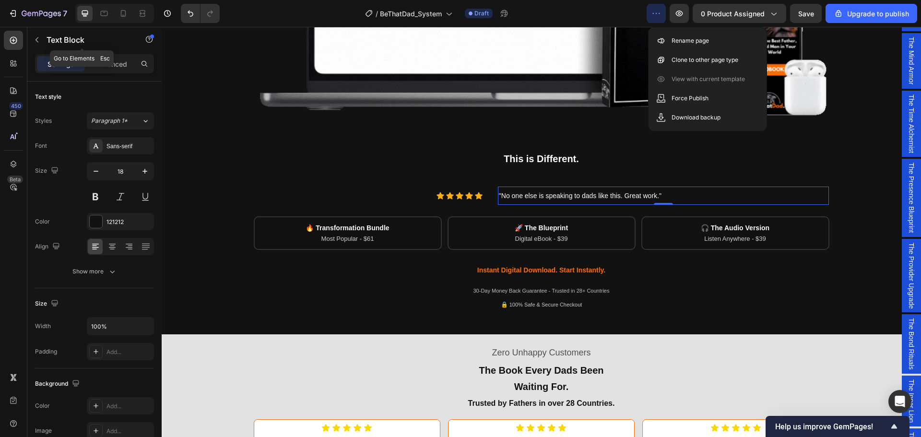
click at [660, 11] on icon "button" at bounding box center [656, 14] width 10 height 10
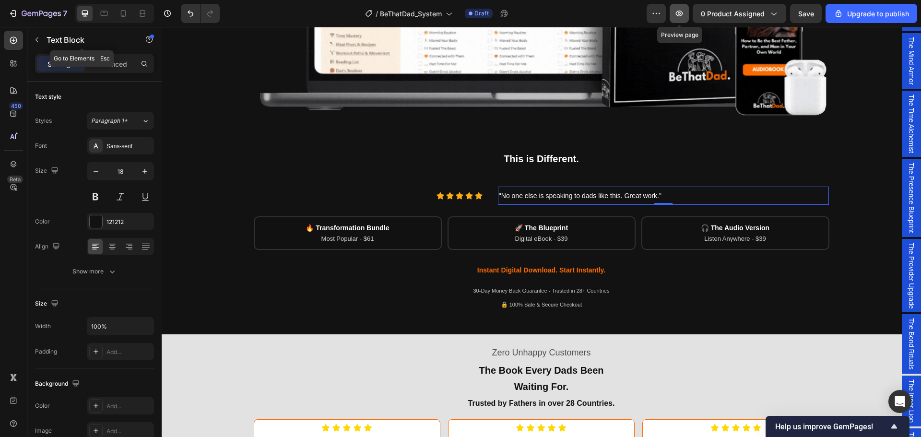
click at [679, 14] on icon "button" at bounding box center [679, 14] width 10 height 10
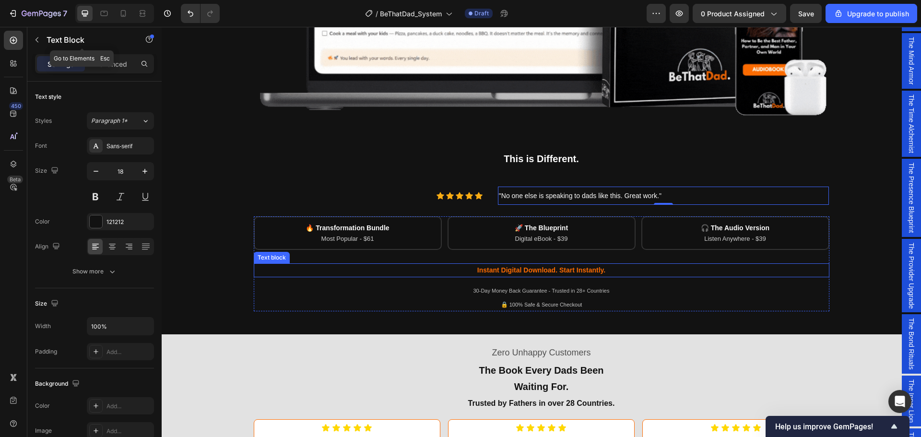
click at [580, 270] on span "Instant Digital Download. Start Instantly." at bounding box center [541, 270] width 128 height 8
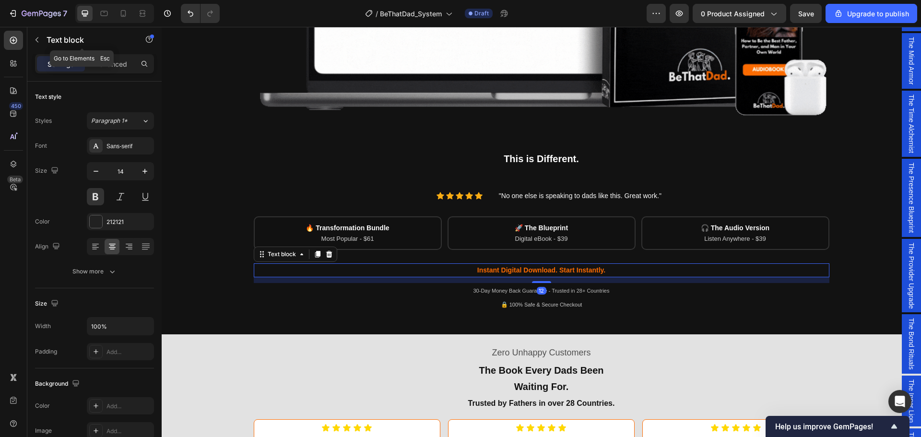
click at [576, 271] on span "Instant Digital Download. Start Instantly." at bounding box center [541, 270] width 128 height 8
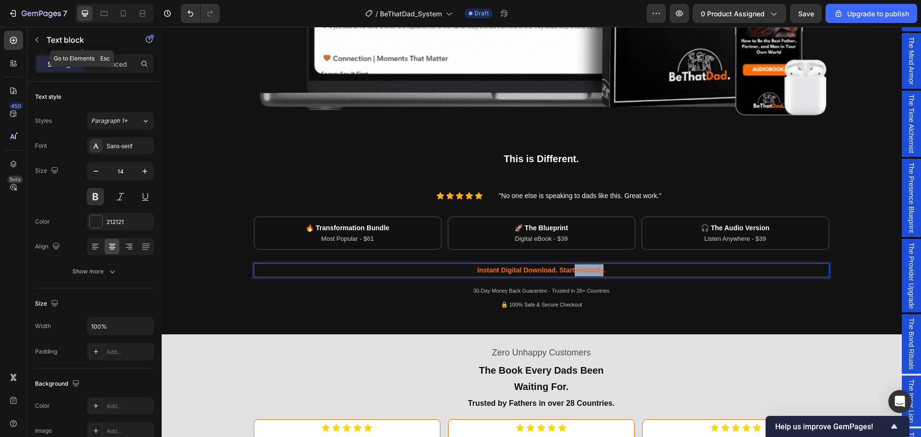
drag, startPoint x: 572, startPoint y: 270, endPoint x: 599, endPoint y: 273, distance: 27.0
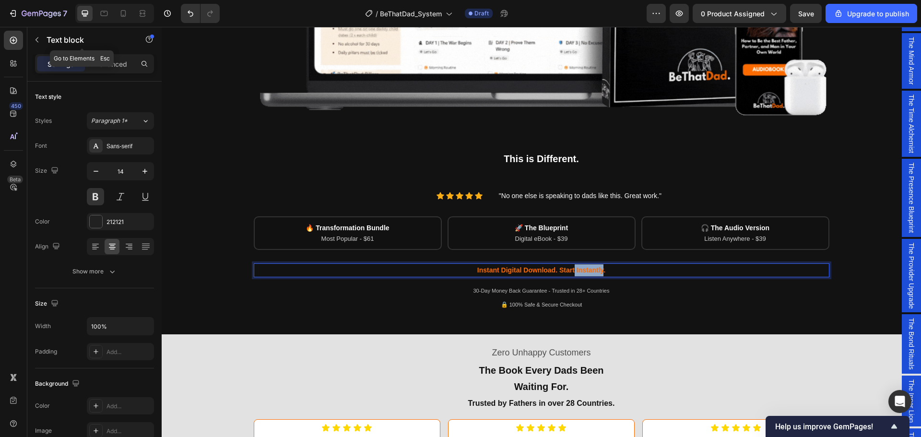
click at [599, 273] on span "Instant Digital Download. Start Instantly." at bounding box center [541, 270] width 128 height 8
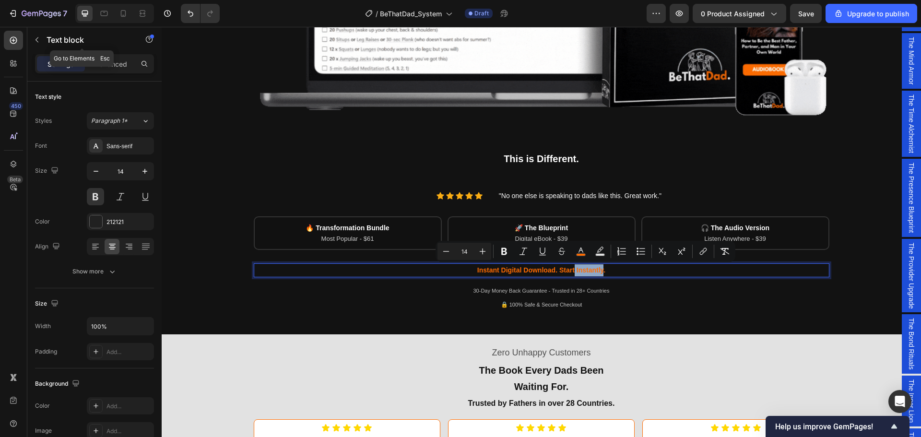
click at [598, 272] on span "Instant Digital Download. Start Instantly." at bounding box center [541, 270] width 128 height 8
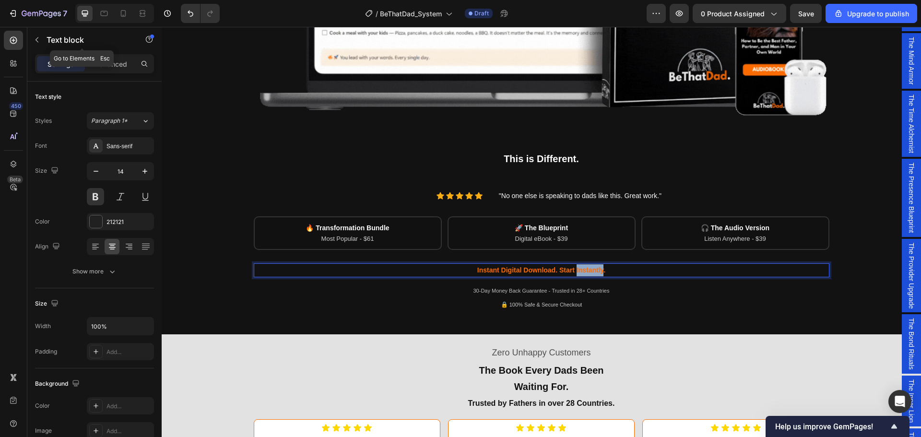
drag, startPoint x: 600, startPoint y: 272, endPoint x: 573, endPoint y: 270, distance: 27.4
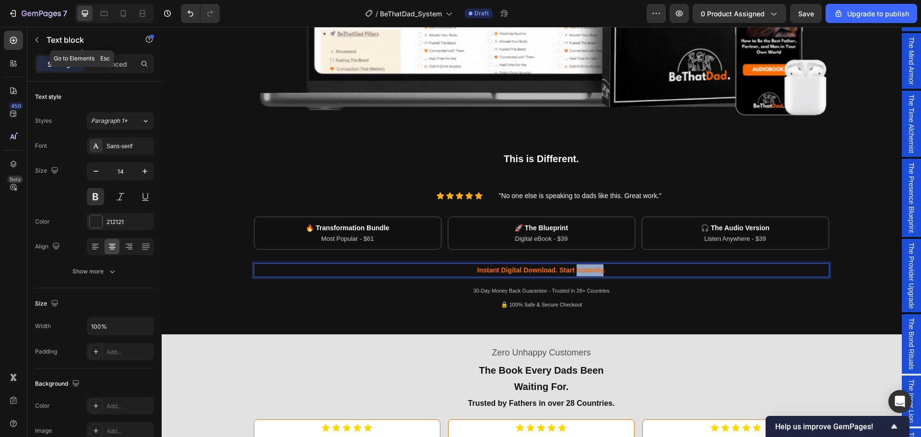
click at [573, 270] on span "Instant Digital Download. Start Instantly." at bounding box center [541, 270] width 128 height 8
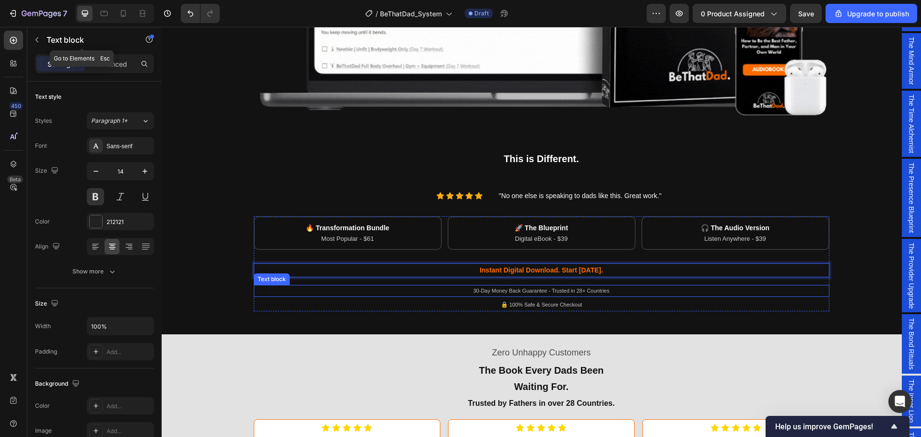
click at [606, 290] on p "30-Day Money Back Guarantee - Trusted in 28+ Countries" at bounding box center [542, 291] width 574 height 11
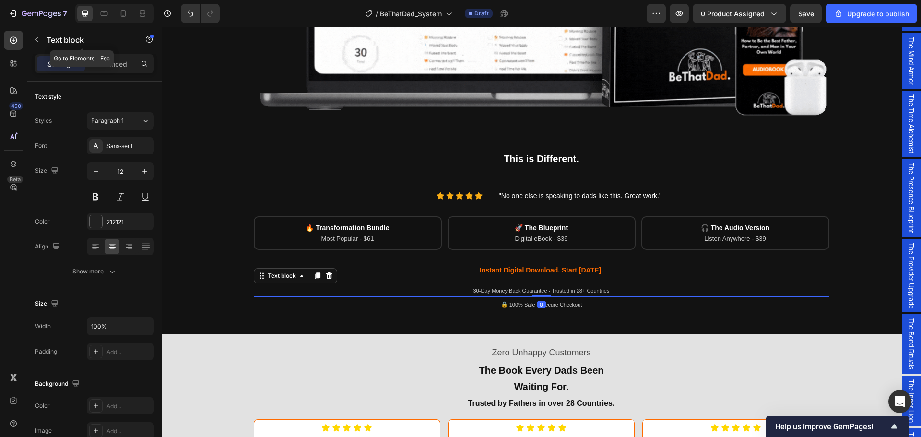
click at [605, 292] on span "30-Day Money Back Guarantee - Trusted in 28+ Countries" at bounding box center [541, 291] width 136 height 6
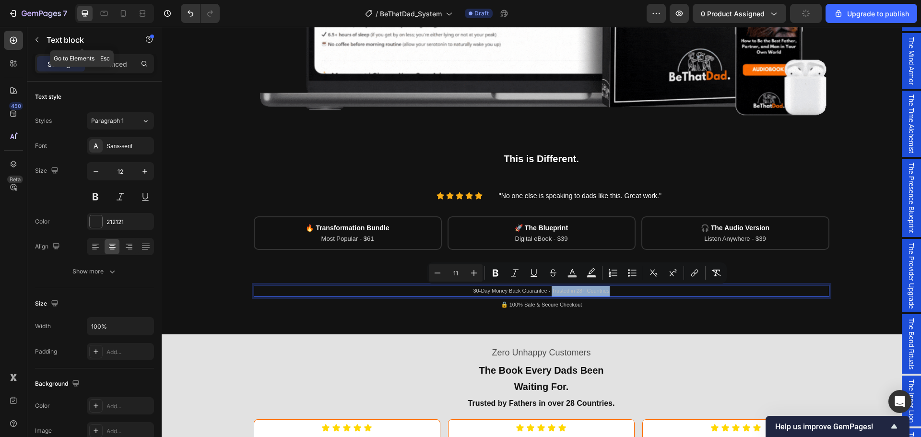
drag, startPoint x: 602, startPoint y: 290, endPoint x: 548, endPoint y: 291, distance: 53.7
click at [548, 291] on span "30-Day Money Back Guarantee - Trusted in 28+ Countries" at bounding box center [541, 291] width 136 height 6
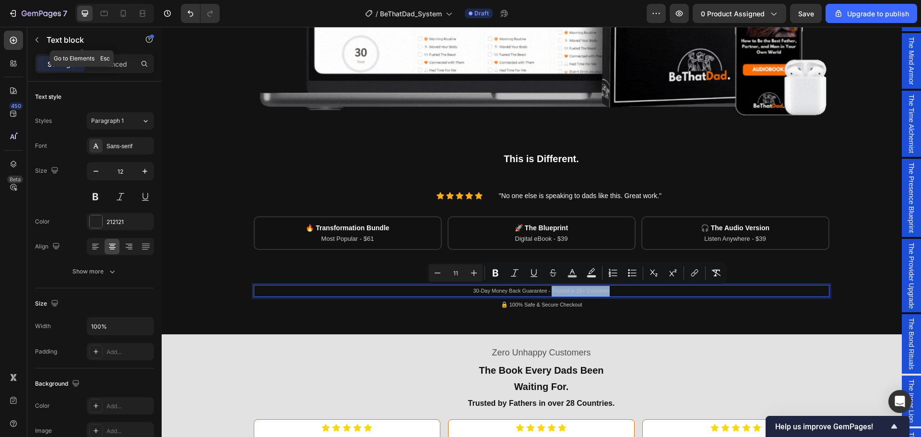
click at [607, 290] on p "30-Day Money Back Guarantee - Trusted in 28+ Countries" at bounding box center [542, 291] width 574 height 11
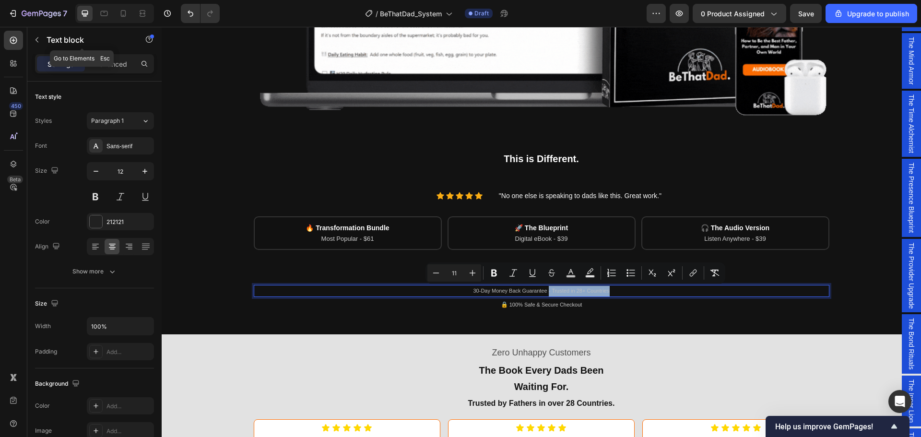
drag, startPoint x: 608, startPoint y: 291, endPoint x: 545, endPoint y: 293, distance: 63.3
click at [545, 293] on p "30-Day Money Back Guarantee - Trusted in 28+ Countries" at bounding box center [542, 291] width 574 height 11
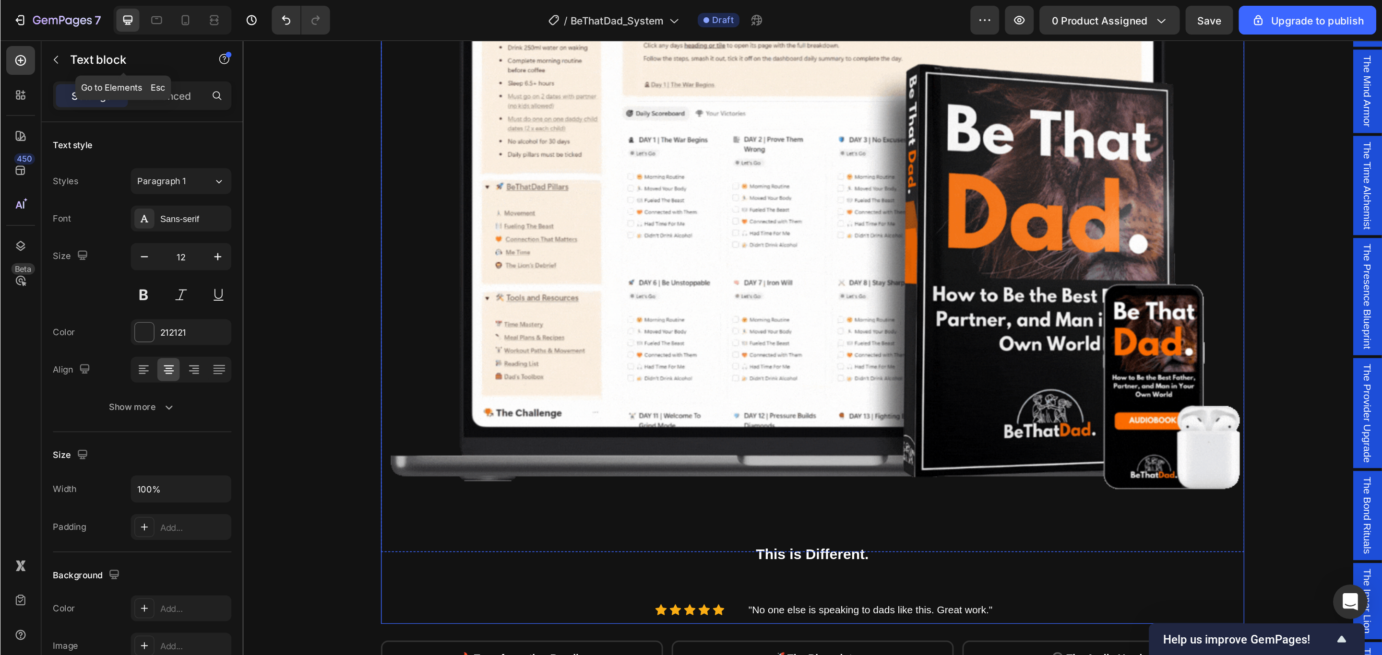
scroll to position [240, 0]
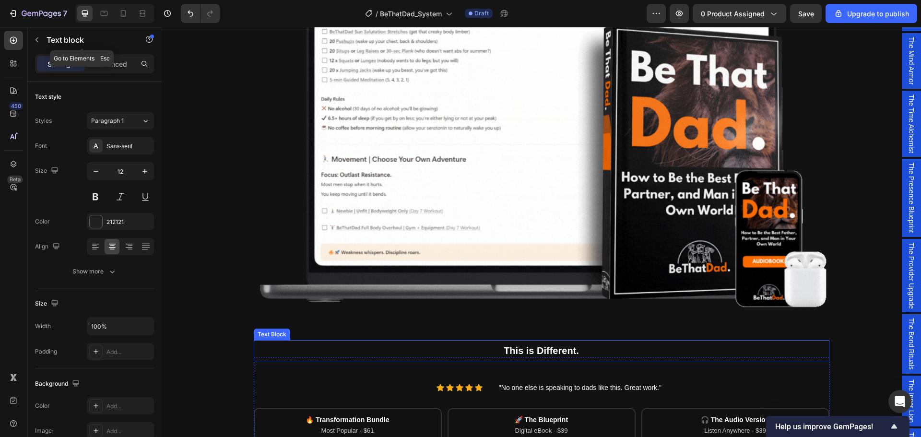
click at [547, 349] on span "This is Different." at bounding box center [541, 350] width 75 height 11
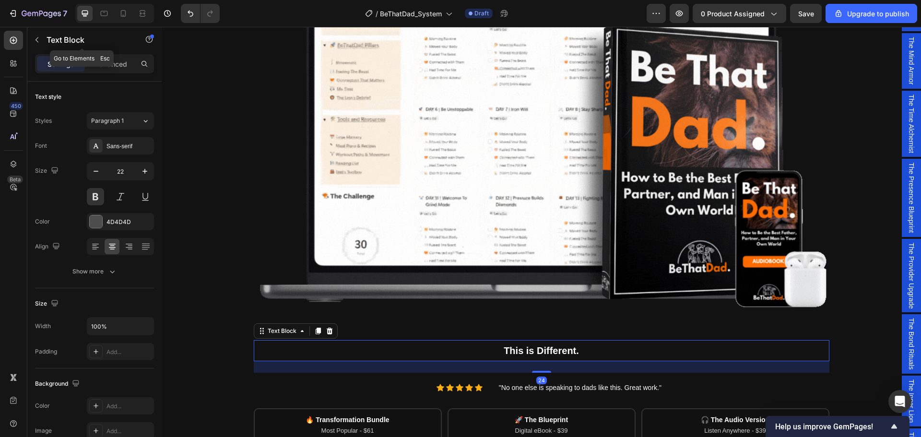
click at [577, 351] on p "This is Different." at bounding box center [542, 351] width 574 height 20
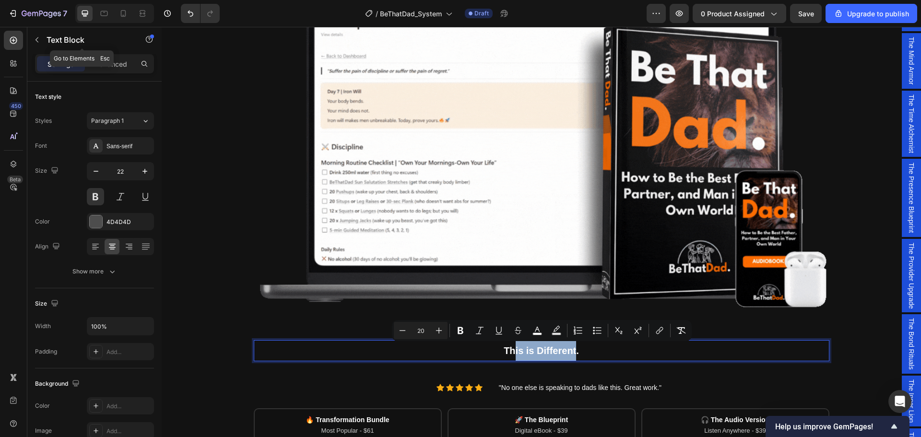
drag, startPoint x: 542, startPoint y: 351, endPoint x: 509, endPoint y: 351, distance: 32.6
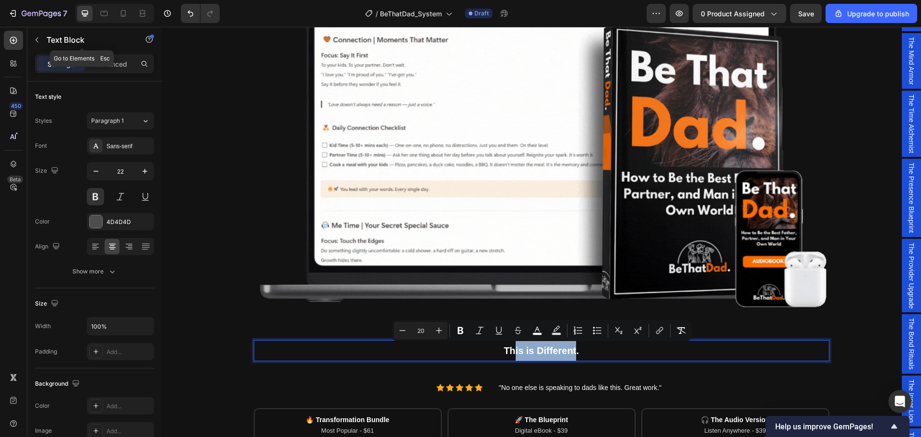
click at [509, 351] on span "This is Different." at bounding box center [541, 350] width 75 height 11
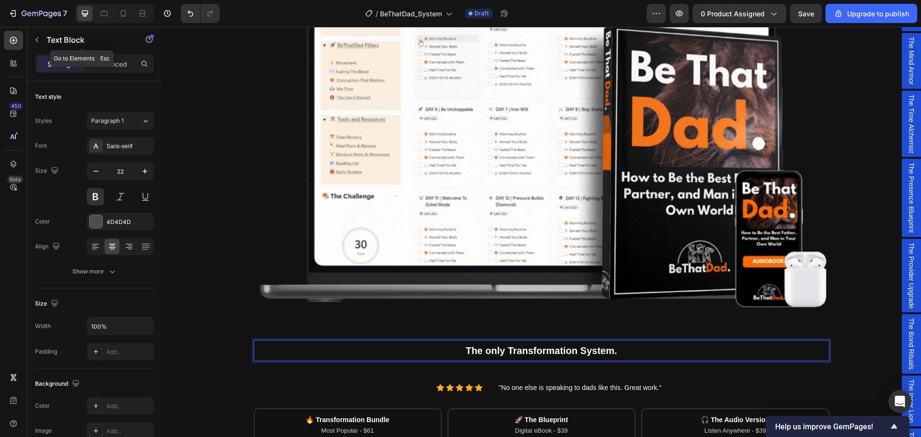
click at [485, 355] on span "The only Transformation System." at bounding box center [542, 350] width 152 height 11
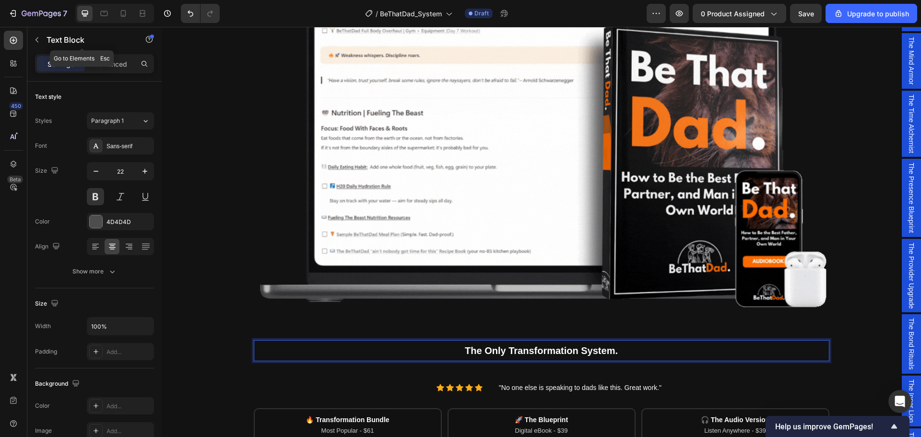
click at [627, 354] on p "The Only Transformation System." at bounding box center [542, 351] width 574 height 20
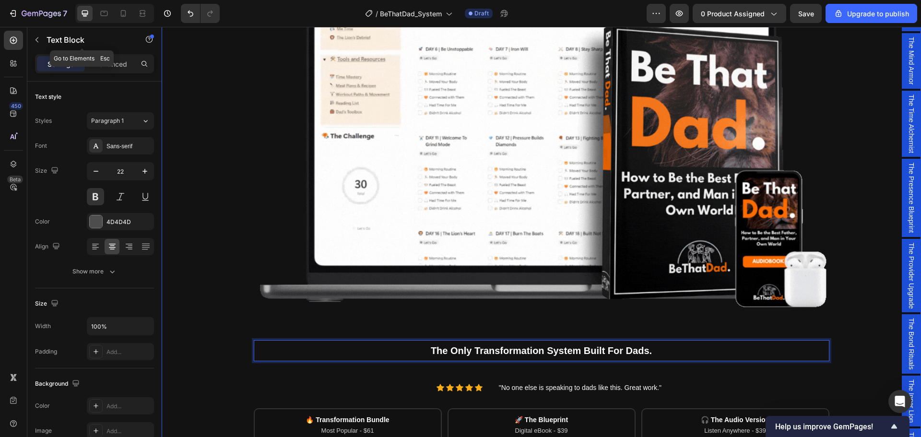
click at [866, 161] on div "Being a dad is f*cking hard. Society expects you to be everything. But no one s…" at bounding box center [541, 167] width 745 height 674
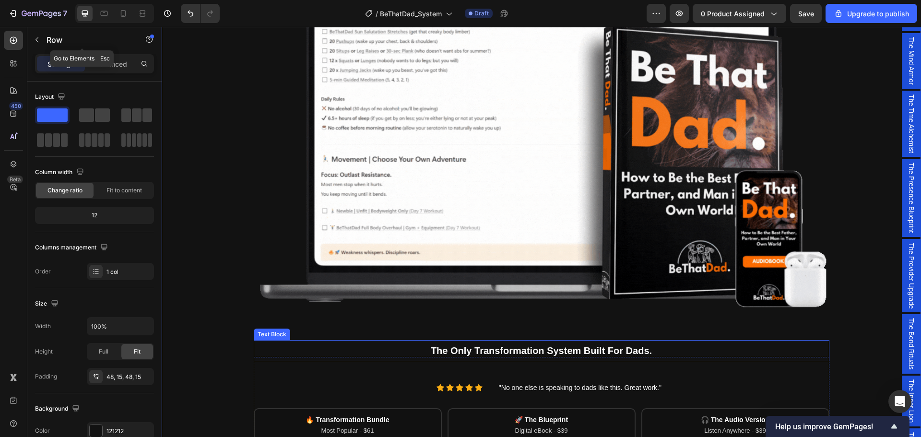
click at [639, 347] on span "The Only Transformation System Built For Dads." at bounding box center [541, 350] width 221 height 11
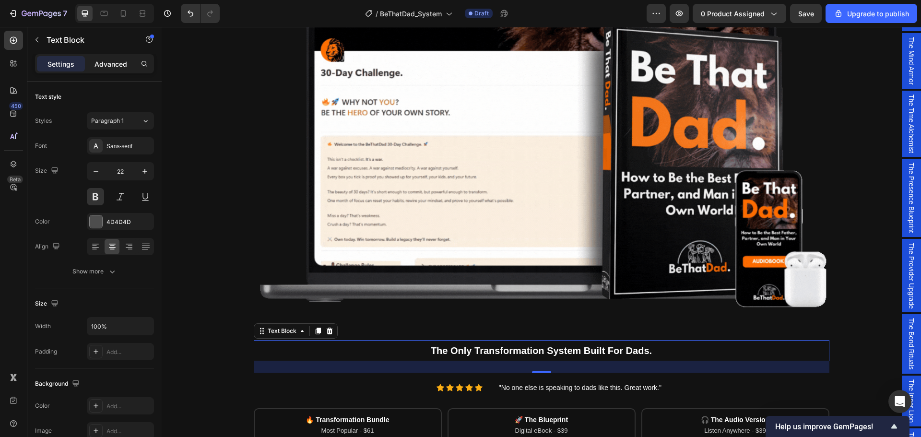
click at [121, 64] on p "Advanced" at bounding box center [111, 64] width 33 height 10
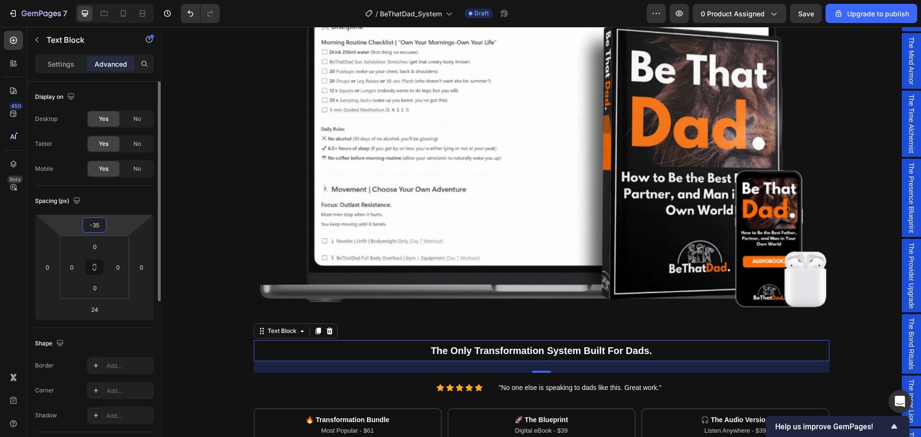
click at [100, 227] on input "-35" at bounding box center [94, 225] width 19 height 14
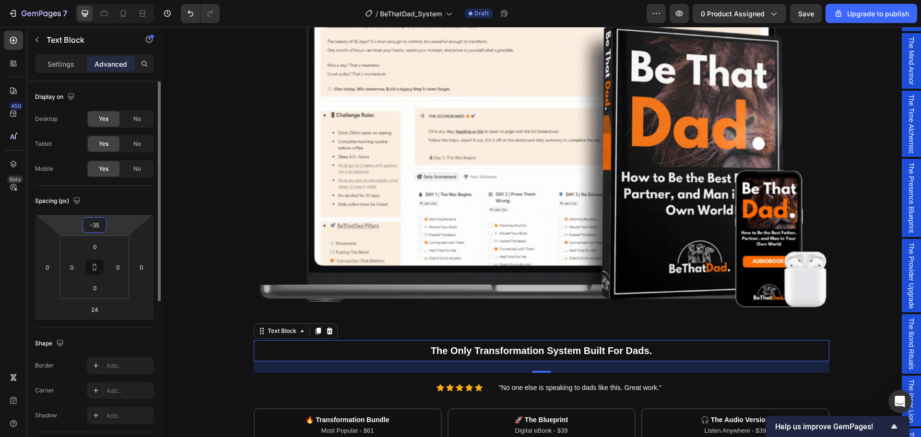
click at [101, 225] on input "-35" at bounding box center [94, 225] width 19 height 14
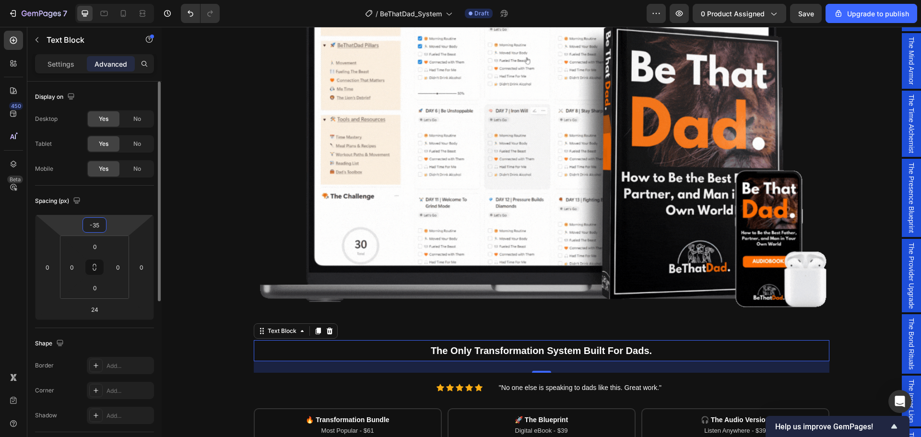
drag, startPoint x: 101, startPoint y: 225, endPoint x: 94, endPoint y: 225, distance: 7.2
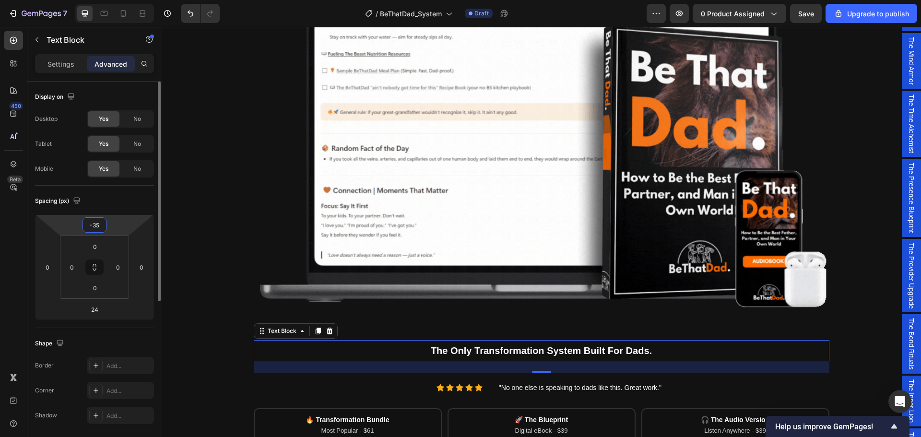
click at [94, 225] on input "-35" at bounding box center [94, 225] width 19 height 14
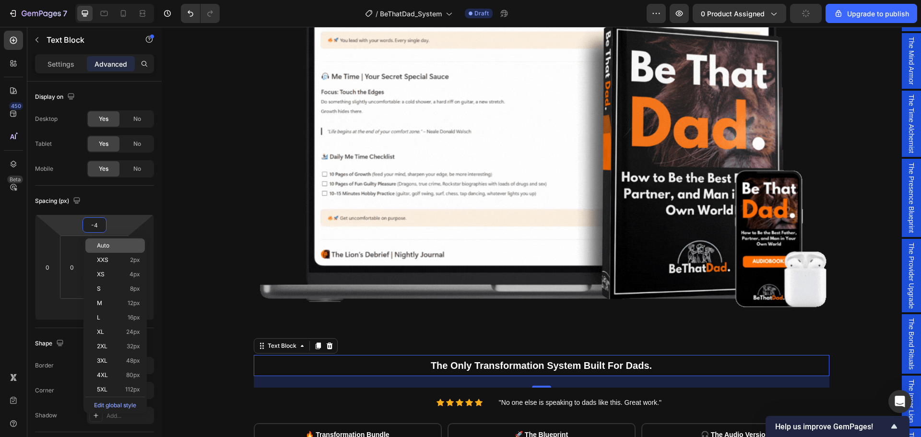
type input "-40"
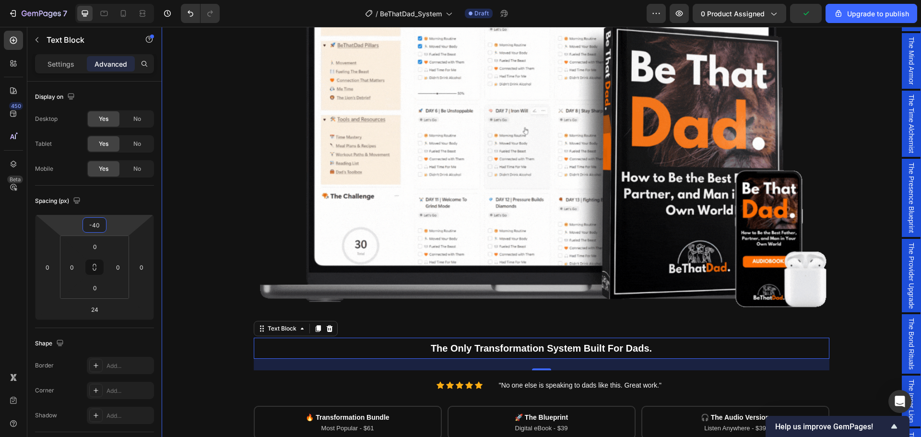
click at [224, 234] on div "Being a dad is f*cking hard. Society expects you to be everything. But no one s…" at bounding box center [541, 165] width 745 height 671
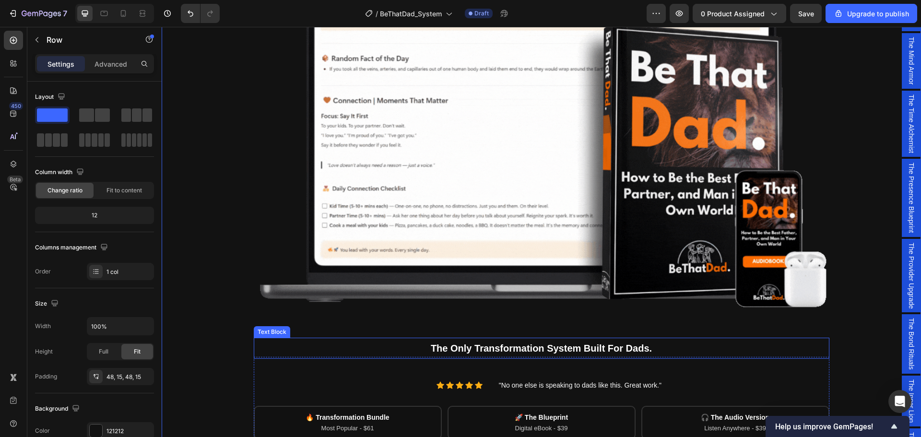
click at [509, 343] on span "The Only Transformation System Built For Dads." at bounding box center [541, 348] width 221 height 11
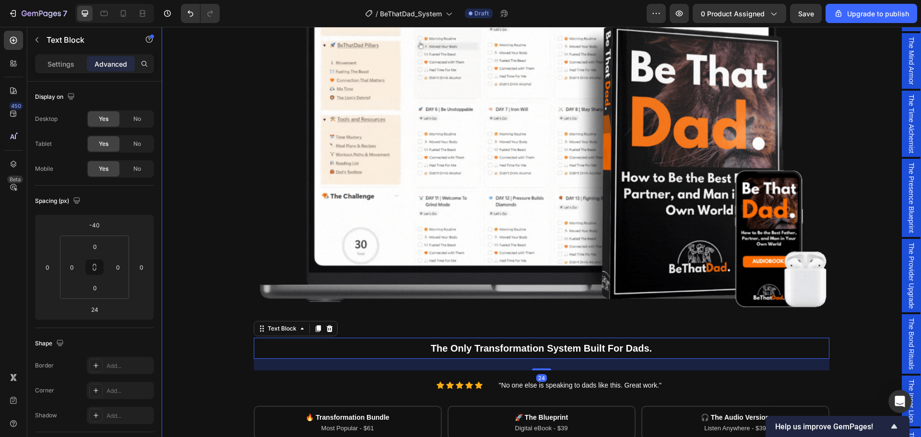
click at [884, 249] on div "Being a dad is f*cking hard. Society expects you to be everything. But no one s…" at bounding box center [541, 165] width 745 height 671
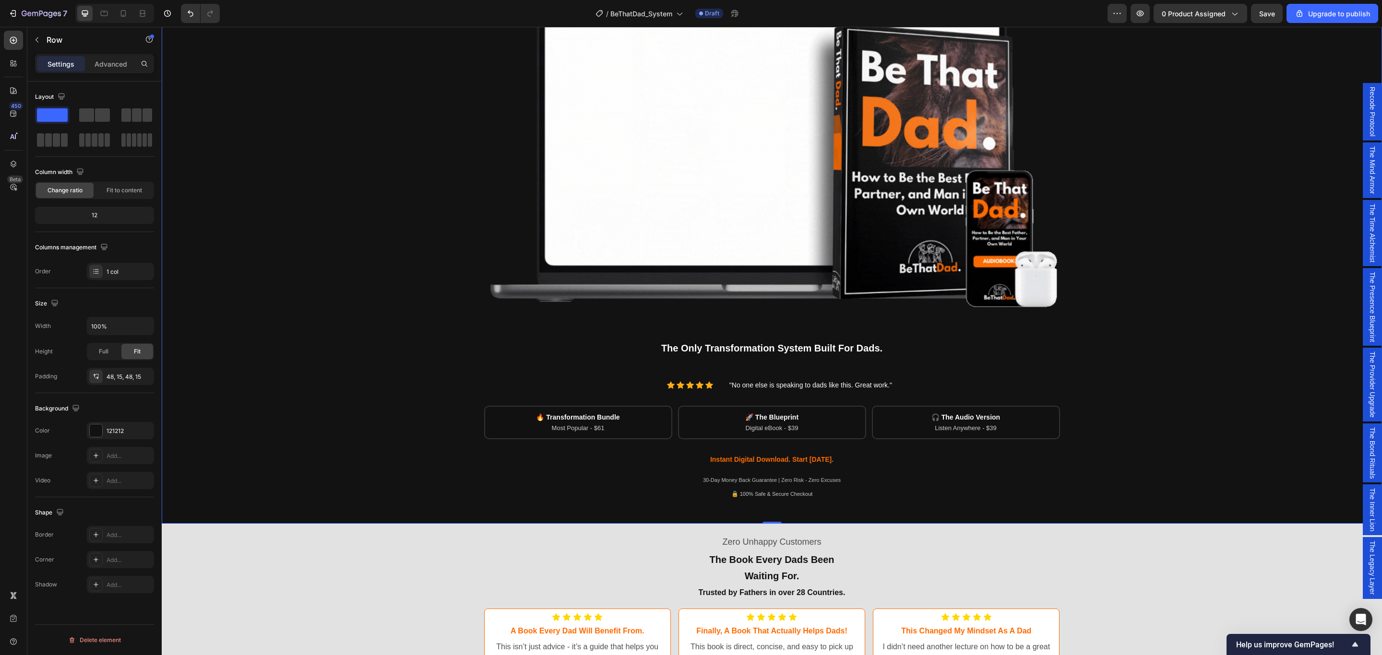
scroll to position [239, 0]
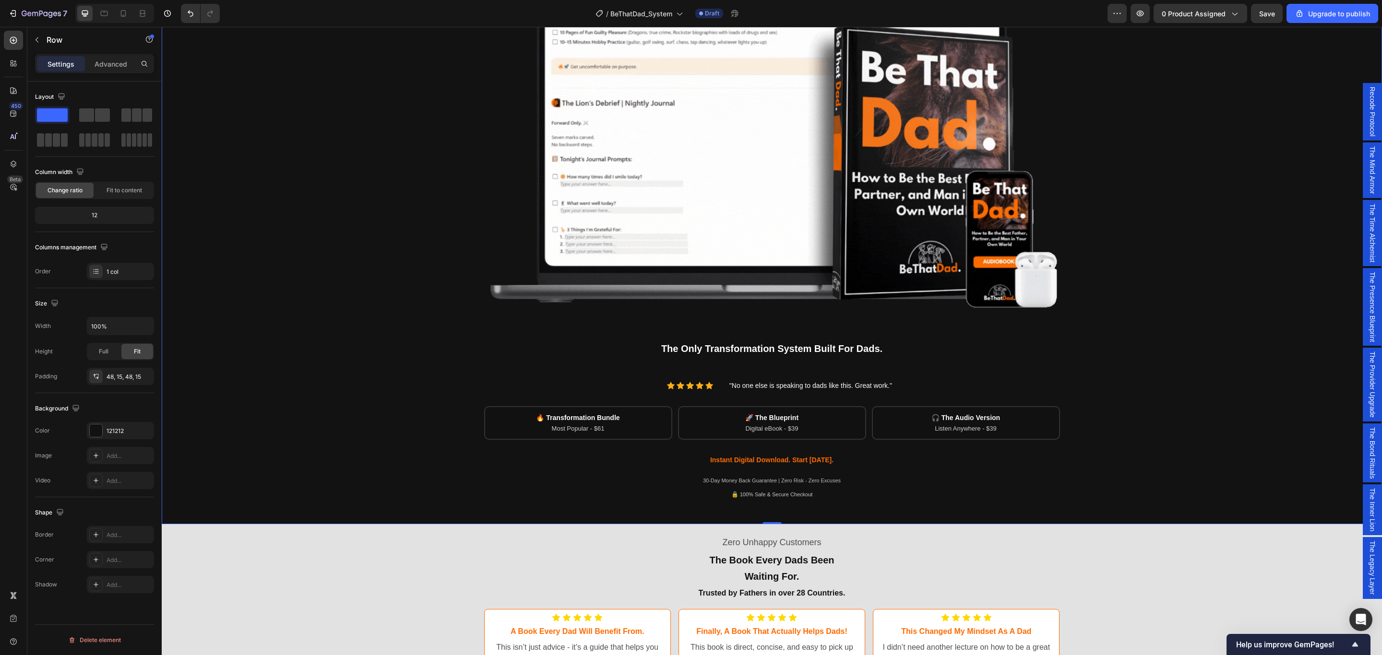
click at [921, 402] on div "Being a dad is f*cking hard. Society expects you to be everything. But no one s…" at bounding box center [772, 165] width 1206 height 671
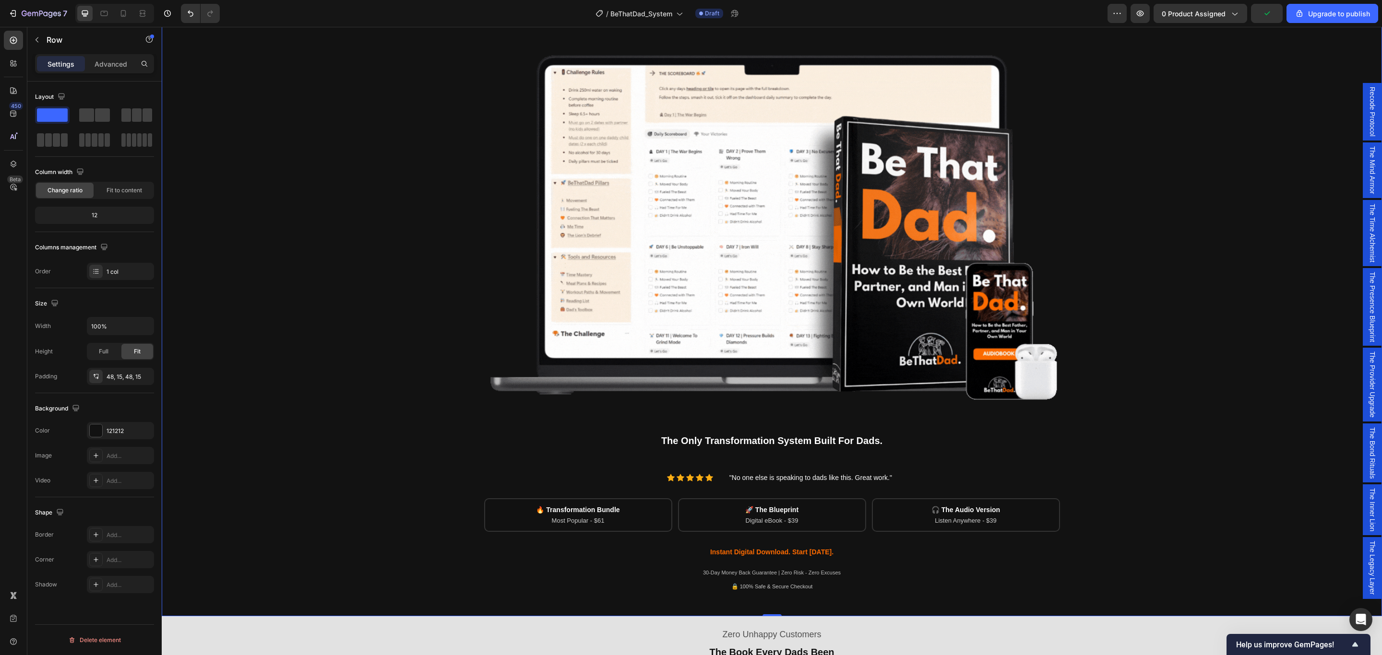
scroll to position [144, 0]
